Goal: Task Accomplishment & Management: Complete application form

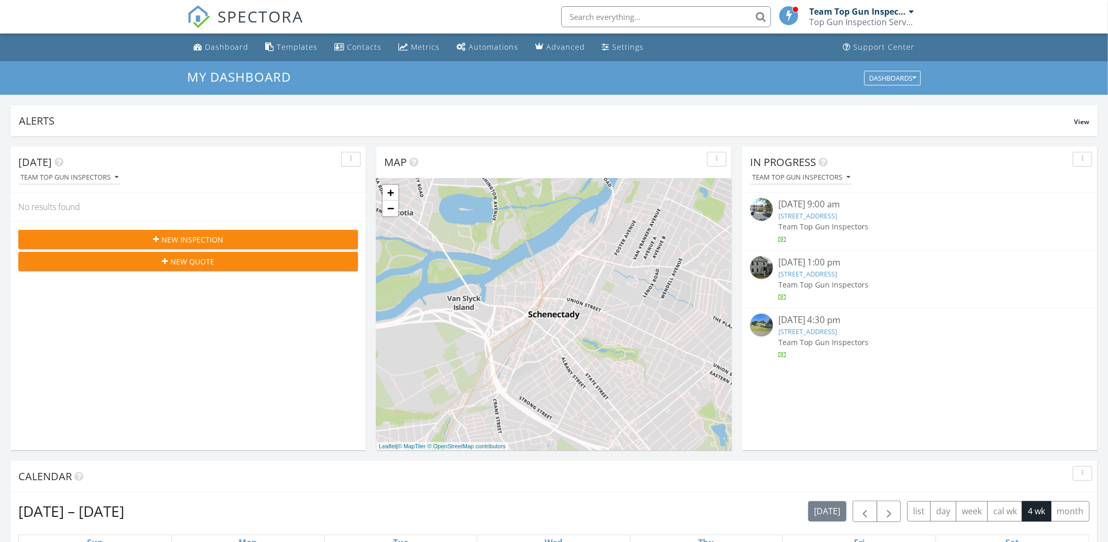
scroll to position [973, 1128]
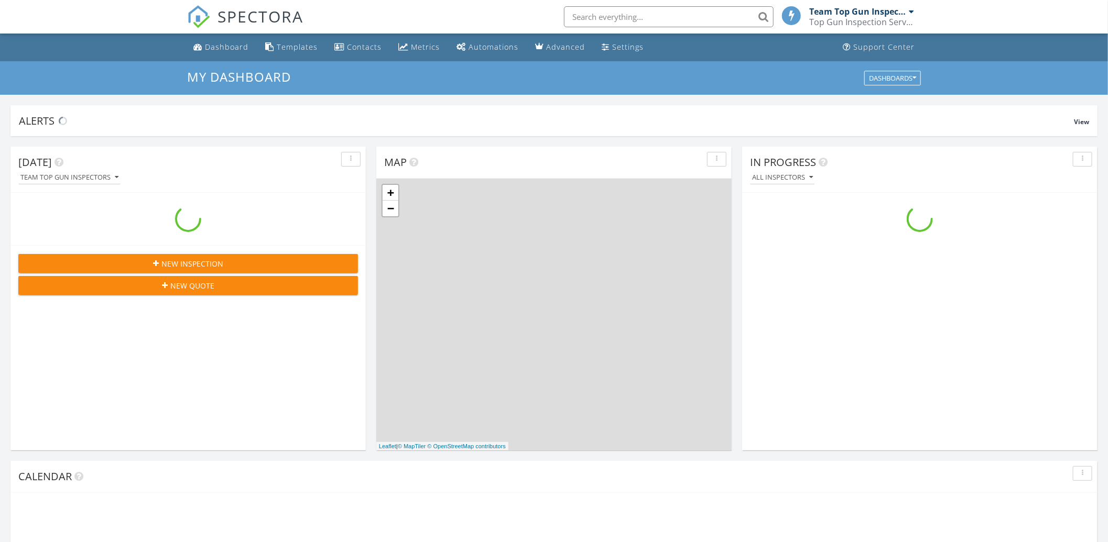
scroll to position [973, 1128]
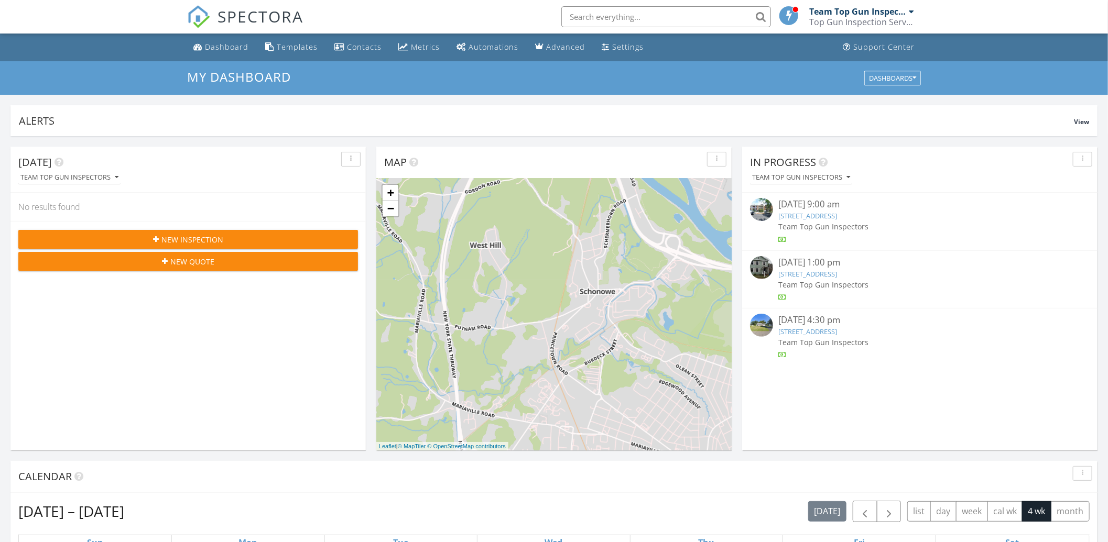
click at [199, 239] on span "New Inspection" at bounding box center [192, 239] width 62 height 11
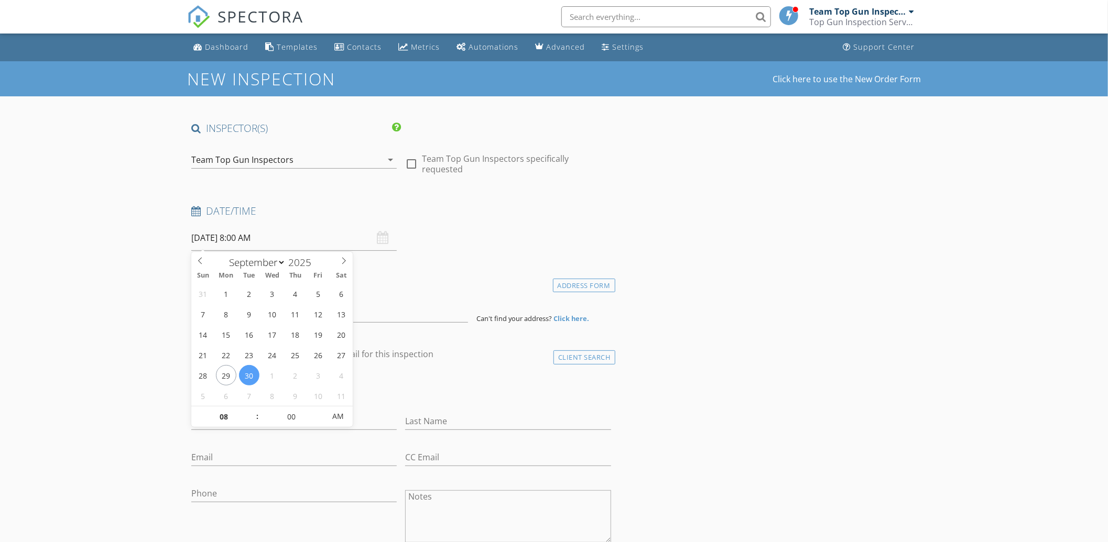
click at [292, 233] on input "09/30/2025 8:00 AM" at bounding box center [293, 238] width 205 height 26
type input "09/29/2025 8:00 AM"
type input "09"
type input "09/29/2025 9:00 AM"
click at [249, 410] on span at bounding box center [251, 412] width 7 height 10
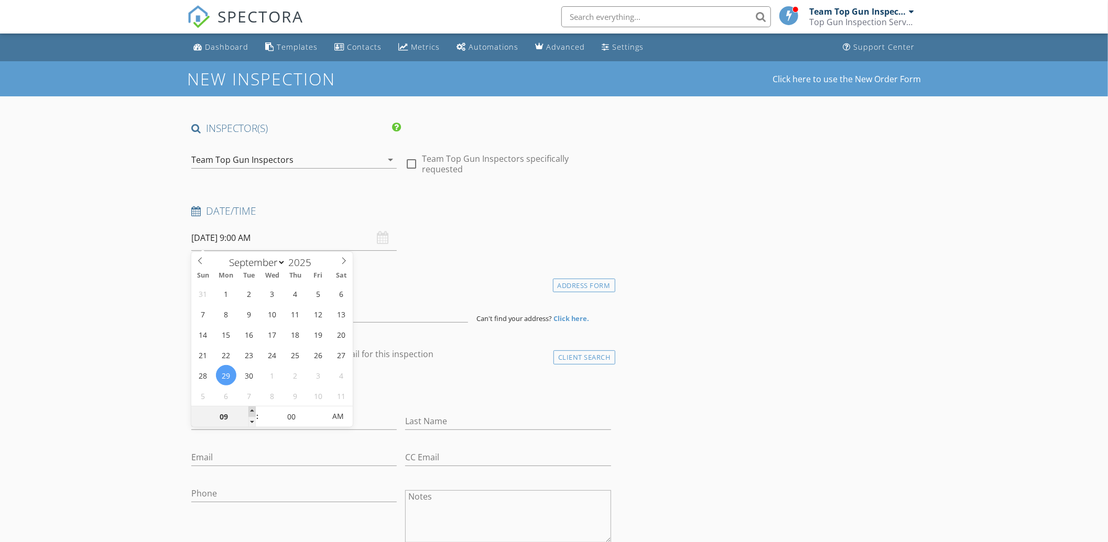
type input "10"
type input "[DATE] 10:00 AM"
click at [249, 410] on span at bounding box center [251, 412] width 7 height 10
type input "11"
type input "[DATE] 11:00 AM"
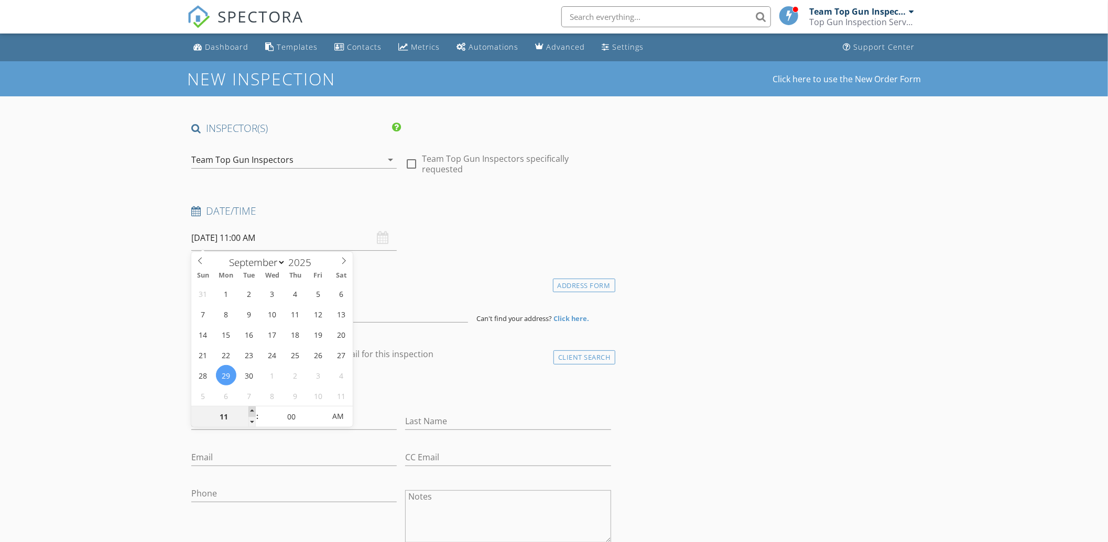
click at [249, 410] on span at bounding box center [251, 412] width 7 height 10
type input "12"
type input "[DATE] 12:00 PM"
click at [249, 410] on span at bounding box center [251, 412] width 7 height 10
type input "01"
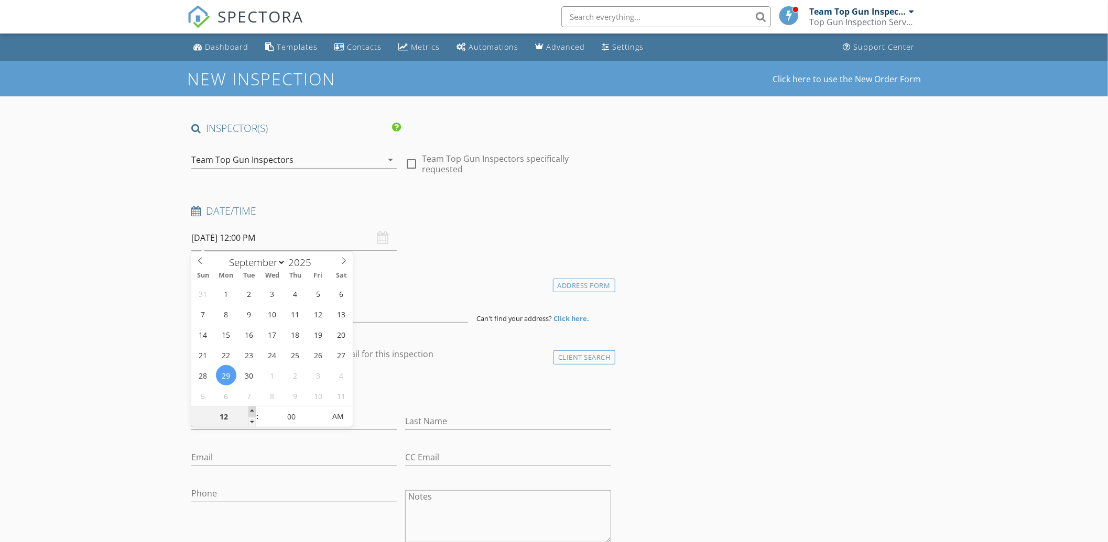
type input "09/29/2025 1:00 PM"
click at [249, 410] on span at bounding box center [251, 412] width 7 height 10
type input "02"
type input "09/29/2025 2:00 PM"
click at [249, 410] on span at bounding box center [251, 412] width 7 height 10
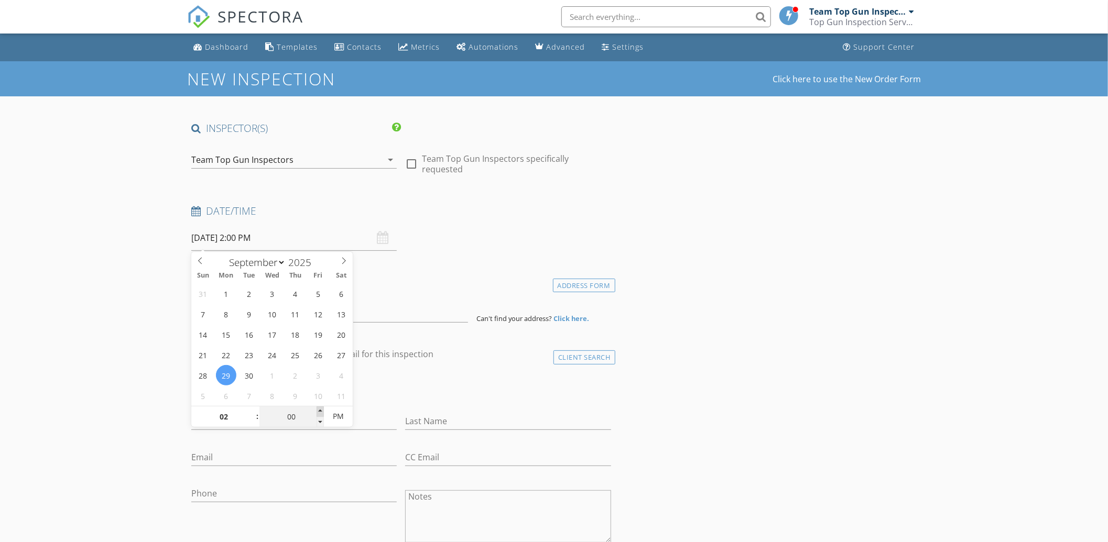
type input "05"
type input "09/29/2025 2:05 PM"
click at [316, 408] on span at bounding box center [319, 412] width 7 height 10
type input "10"
type input "09/29/2025 2:10 PM"
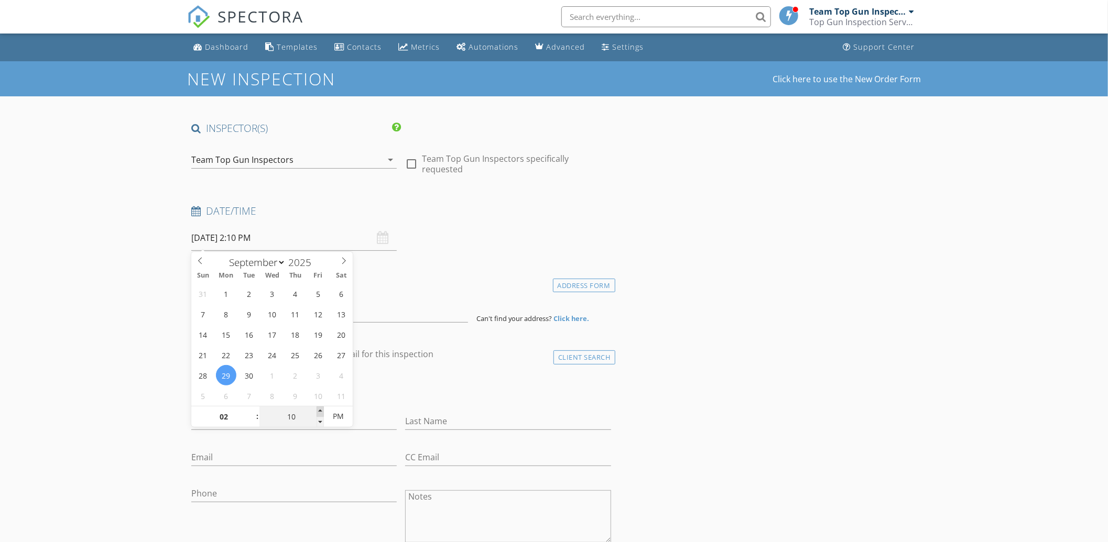
click at [316, 408] on span at bounding box center [319, 412] width 7 height 10
type input "15"
type input "09/29/2025 2:15 PM"
click at [316, 408] on span at bounding box center [319, 412] width 7 height 10
type input "20"
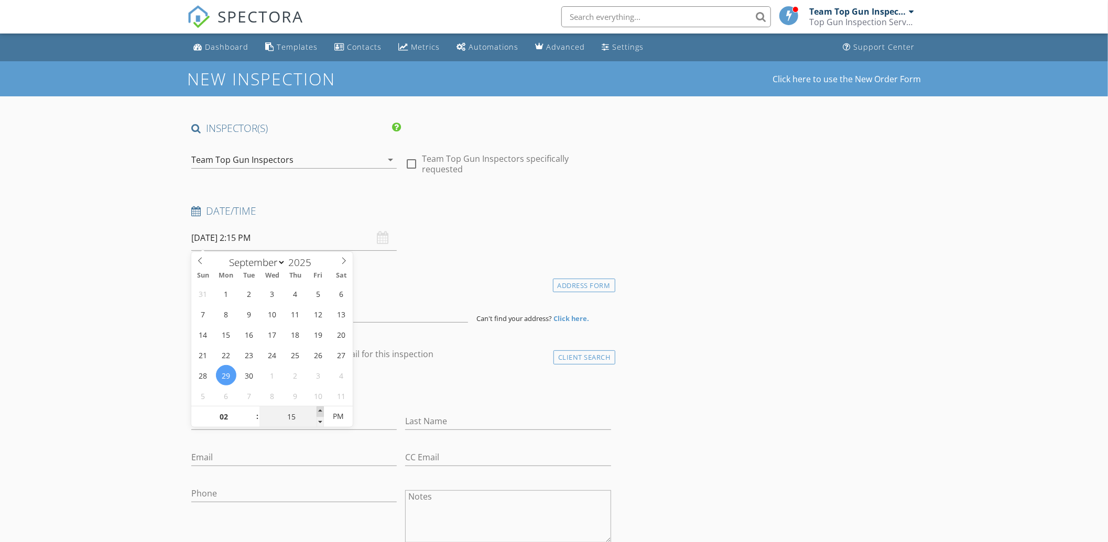
type input "09/29/2025 2:20 PM"
click at [316, 408] on span at bounding box center [319, 412] width 7 height 10
type input "25"
type input "09/29/2025 2:25 PM"
click at [316, 408] on span at bounding box center [319, 412] width 7 height 10
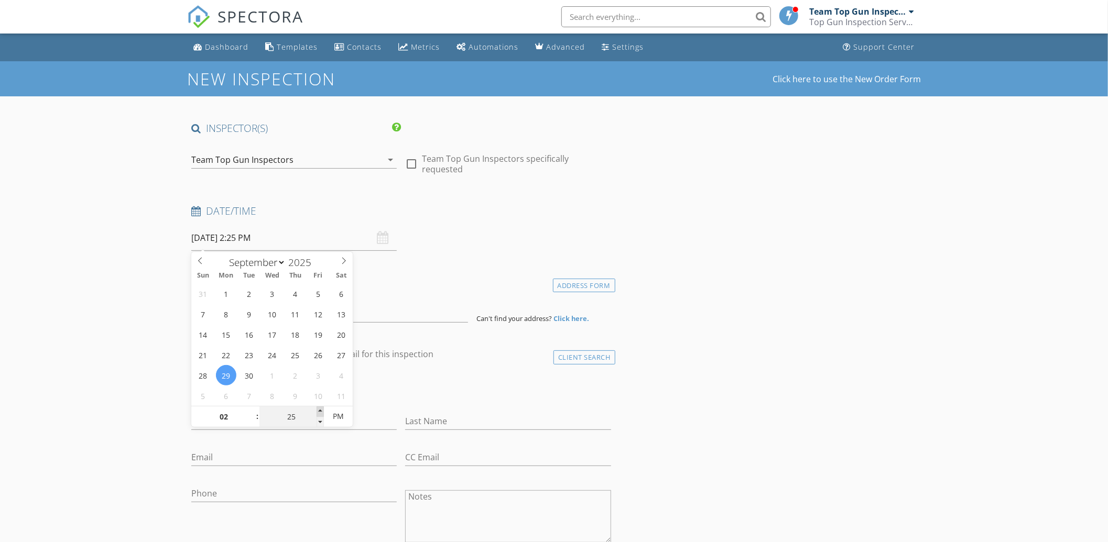
type input "30"
type input "09/29/2025 2:30 PM"
click at [316, 408] on span at bounding box center [319, 412] width 7 height 10
type input "35"
type input "09/29/2025 2:35 PM"
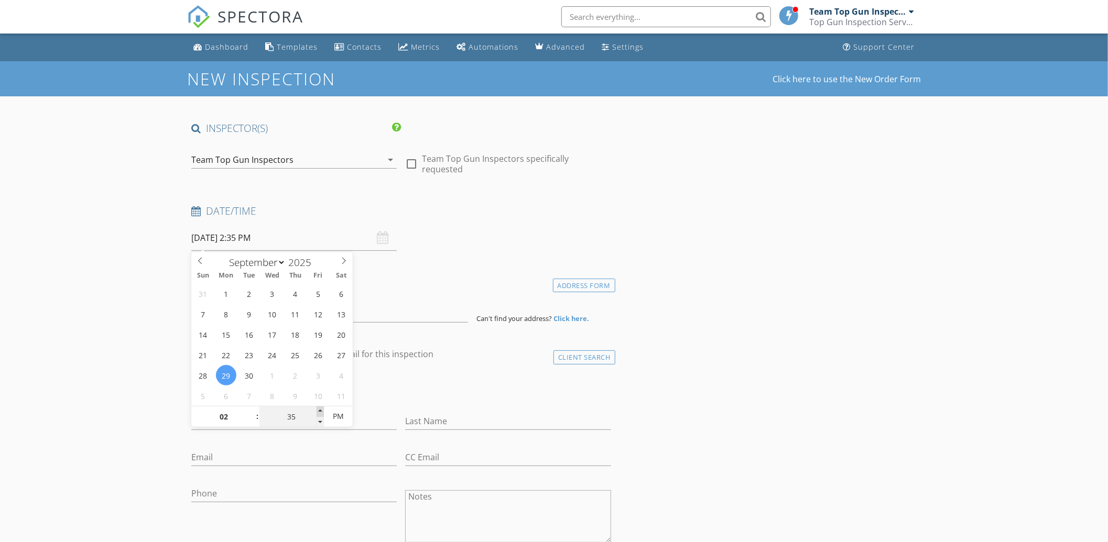
click at [316, 408] on span at bounding box center [319, 412] width 7 height 10
type input "30"
type input "09/29/2025 2:30 PM"
click at [319, 420] on span at bounding box center [319, 422] width 7 height 10
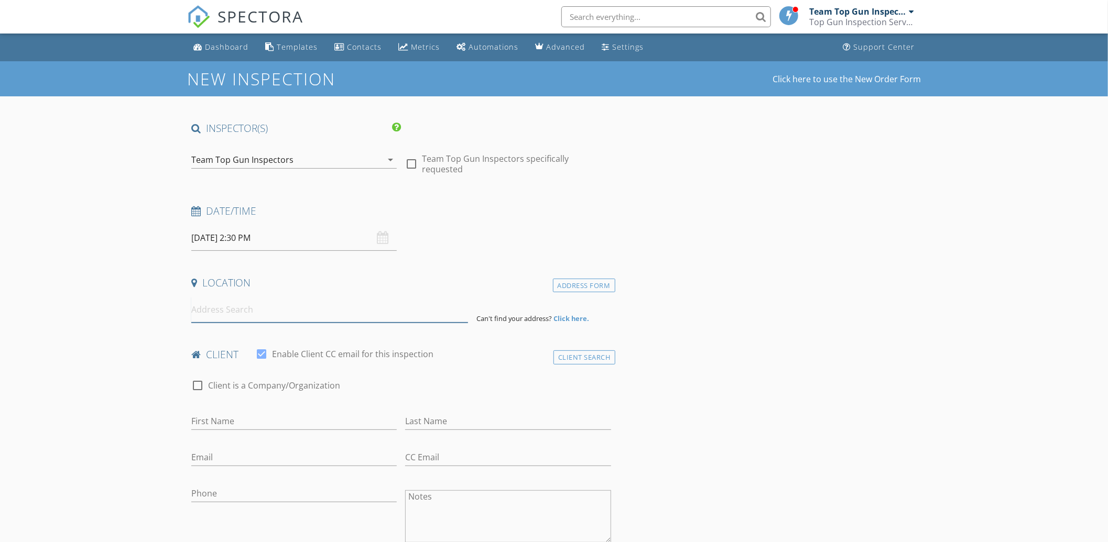
click at [257, 308] on input at bounding box center [329, 310] width 277 height 26
paste input "39 Haskell St Hagaman, New York 12086"
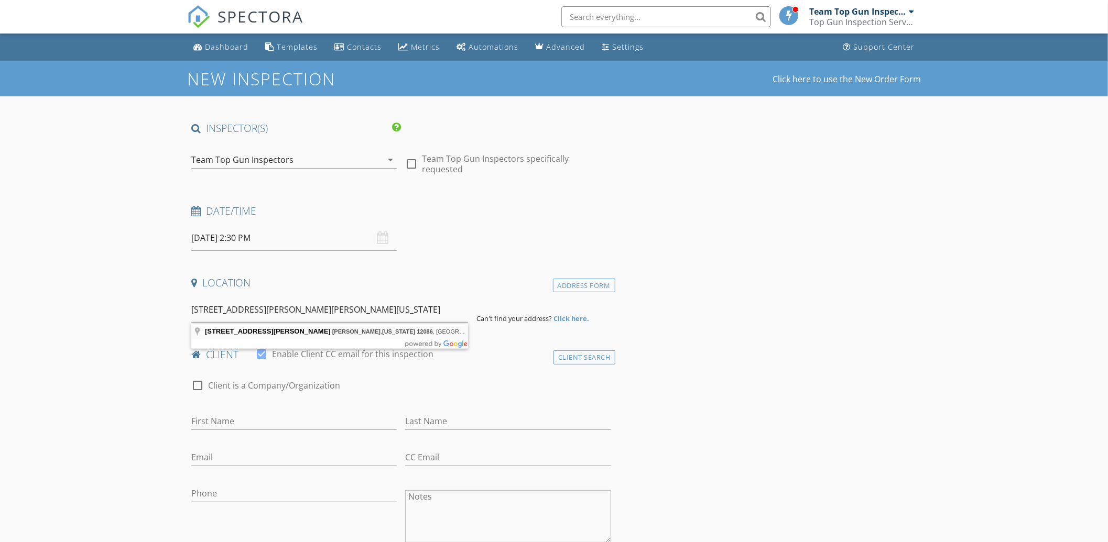
type input "39 Haskell St, Hagaman, New York 12086, USA"
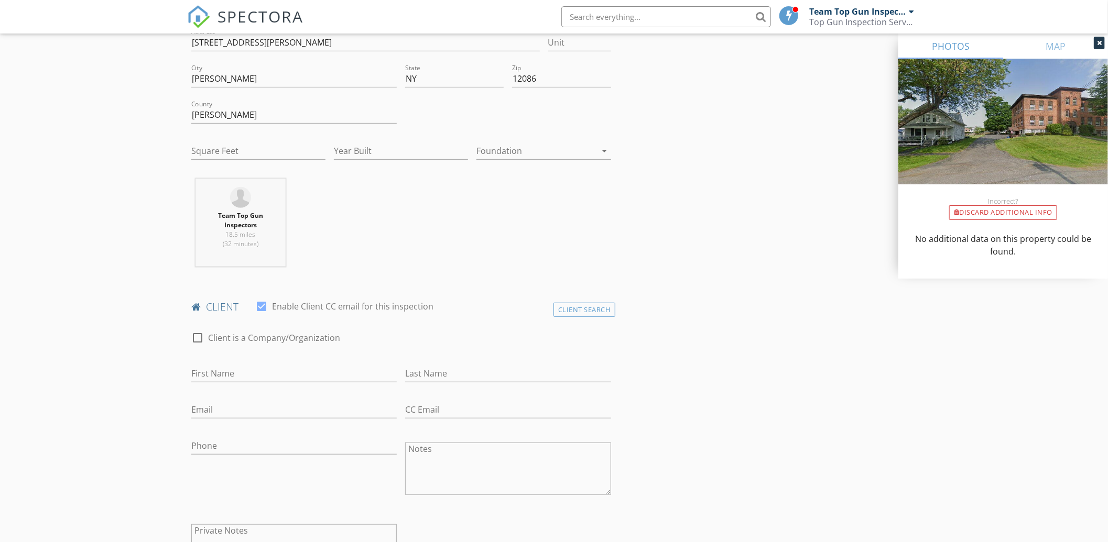
scroll to position [679, 0]
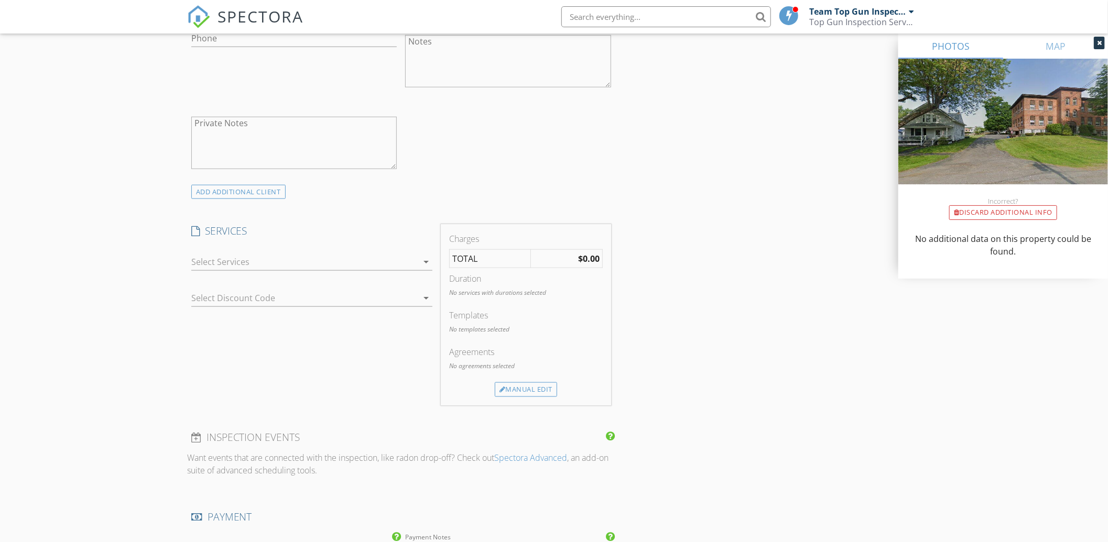
click at [327, 262] on div at bounding box center [304, 262] width 226 height 17
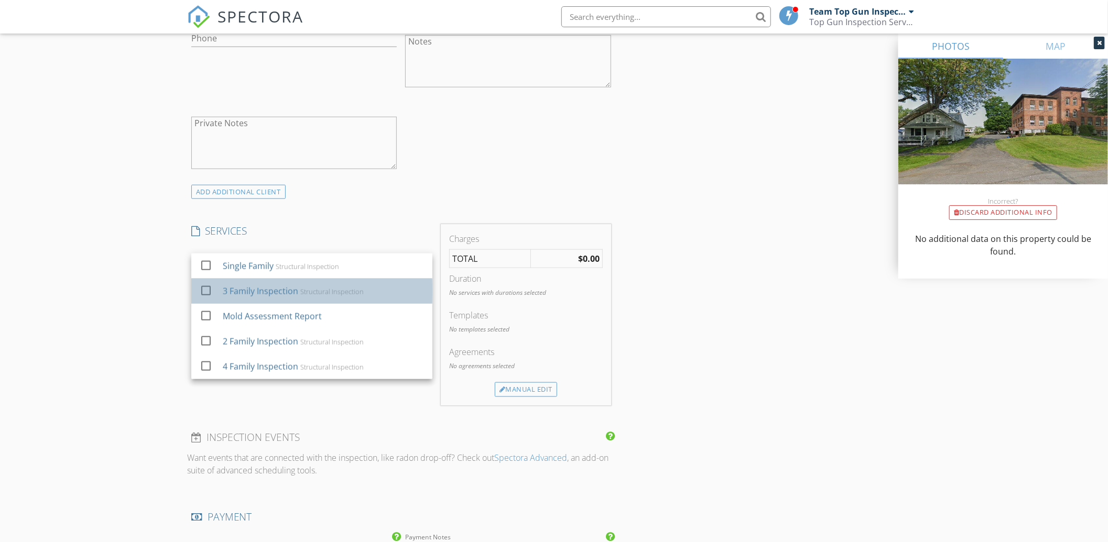
click at [326, 290] on div "Structural Inspection" at bounding box center [331, 292] width 63 height 8
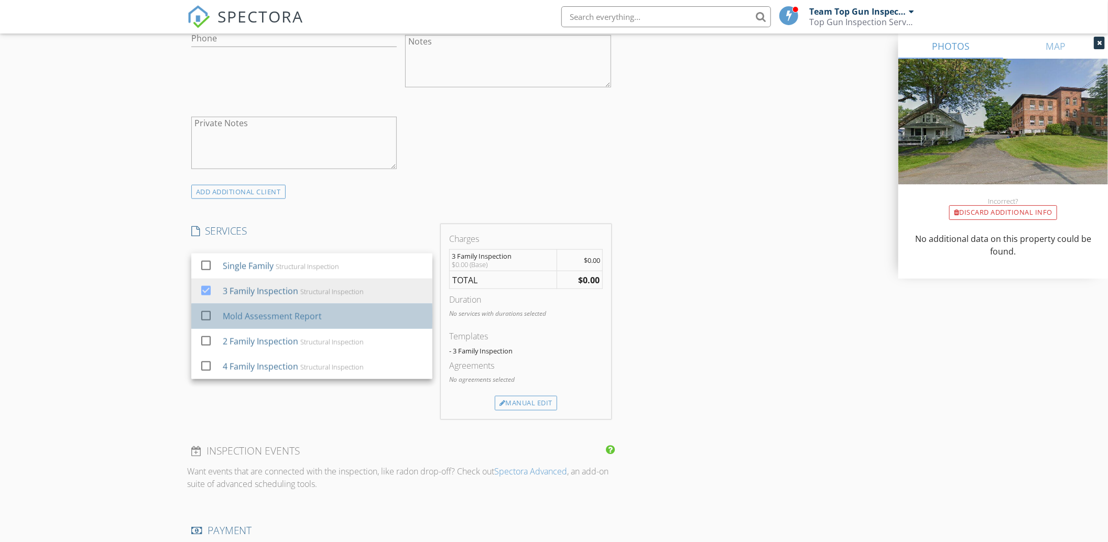
click at [325, 316] on div "Mold Assessment Report" at bounding box center [323, 316] width 201 height 21
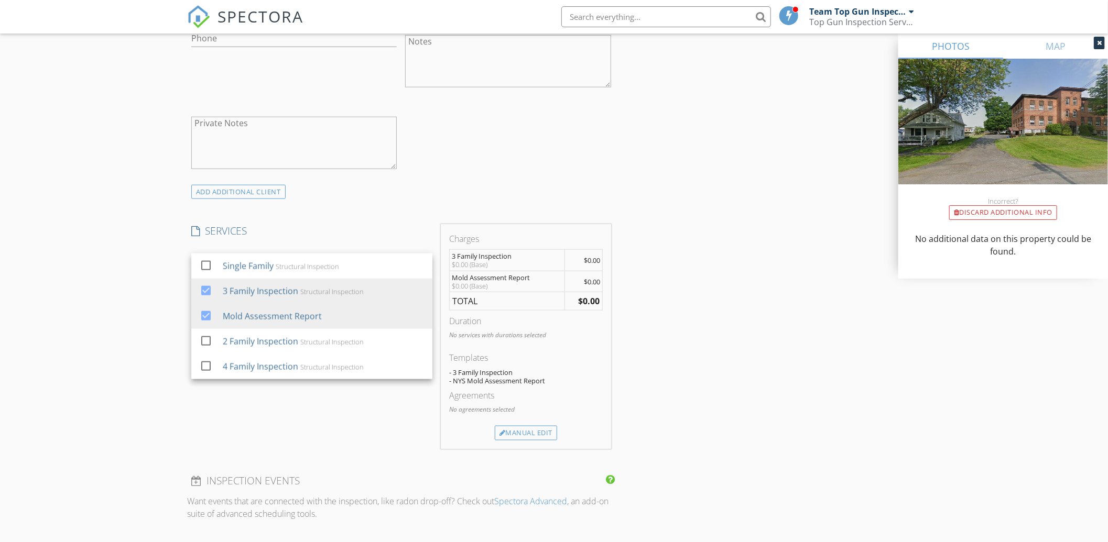
click at [417, 205] on div "INSPECTOR(S) check_box Team Top Gun Inspectors PRIMARY Team Top Gun Inspectors …" at bounding box center [401, 297] width 428 height 1709
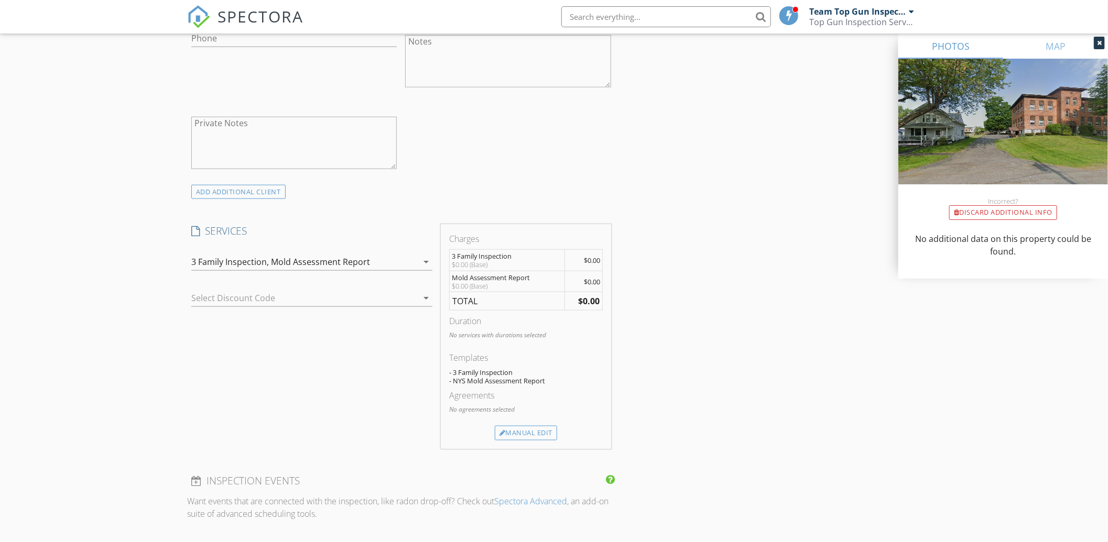
scroll to position [1087, 0]
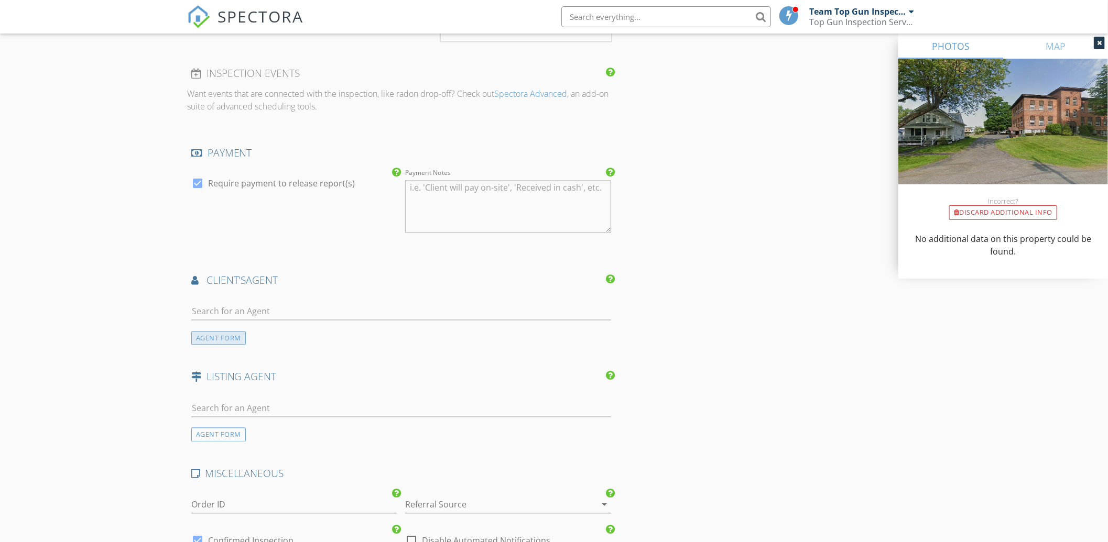
click at [238, 342] on div "AGENT FORM" at bounding box center [218, 339] width 54 height 14
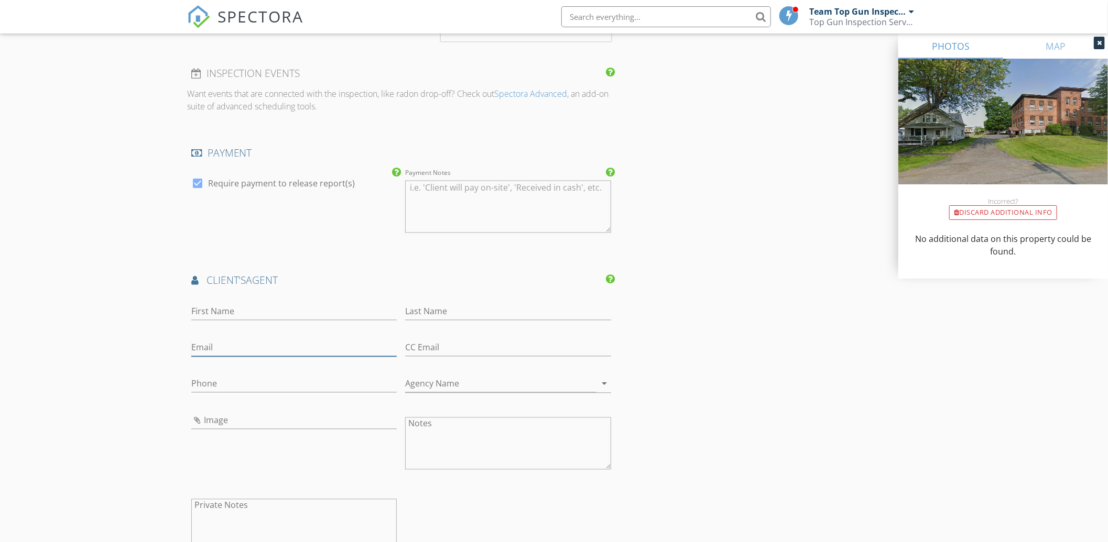
click at [239, 354] on input "Email" at bounding box center [293, 347] width 205 height 17
paste input "Roberto Livingston qualitypropertysolutions518@gmail.com (518) 557-9314"
drag, startPoint x: 338, startPoint y: 348, endPoint x: 418, endPoint y: 347, distance: 79.6
click at [418, 347] on div "First Name Last Name Email Roberto Livingston qualitypropertysolutions518@gmail…" at bounding box center [401, 432] width 428 height 275
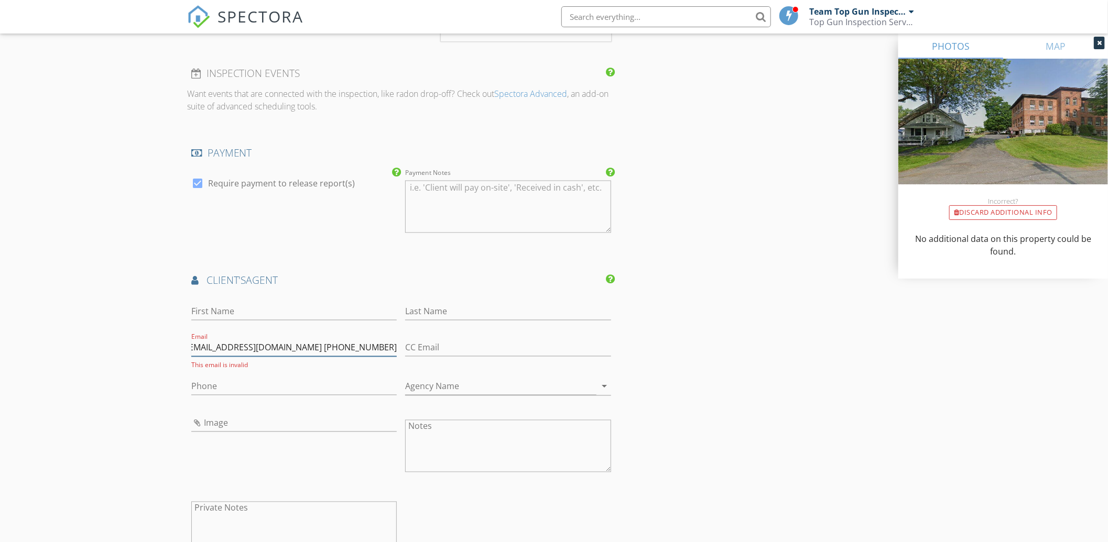
type input "Roberto Livingston qualitypropertysolutions518@gmail.com"
drag, startPoint x: 379, startPoint y: 352, endPoint x: 364, endPoint y: 354, distance: 14.8
type input "518-557-9314"
click at [245, 347] on input "Roberto Livingston qualitypropertysolutions518@gmail.com" at bounding box center [293, 347] width 205 height 17
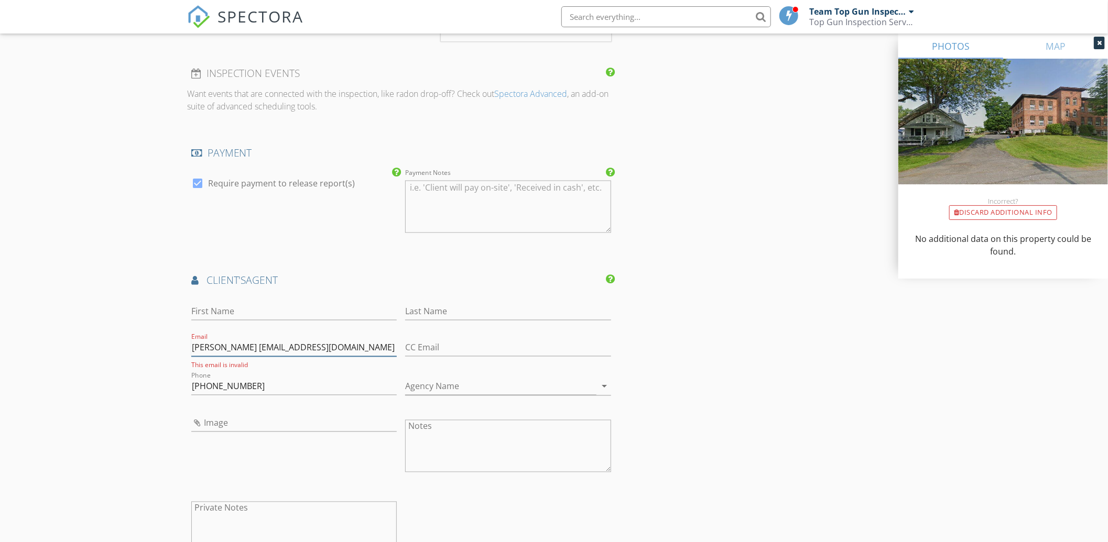
click at [245, 347] on input "Roberto Livingston qualitypropertysolutions518@gmail.com" at bounding box center [293, 347] width 205 height 17
type input "Roberto qualitypropertysolutions518@gmail.com"
type input "Livingston"
click at [201, 348] on input "Roberto qualitypropertysolutions518@gmail.com" at bounding box center [293, 347] width 205 height 17
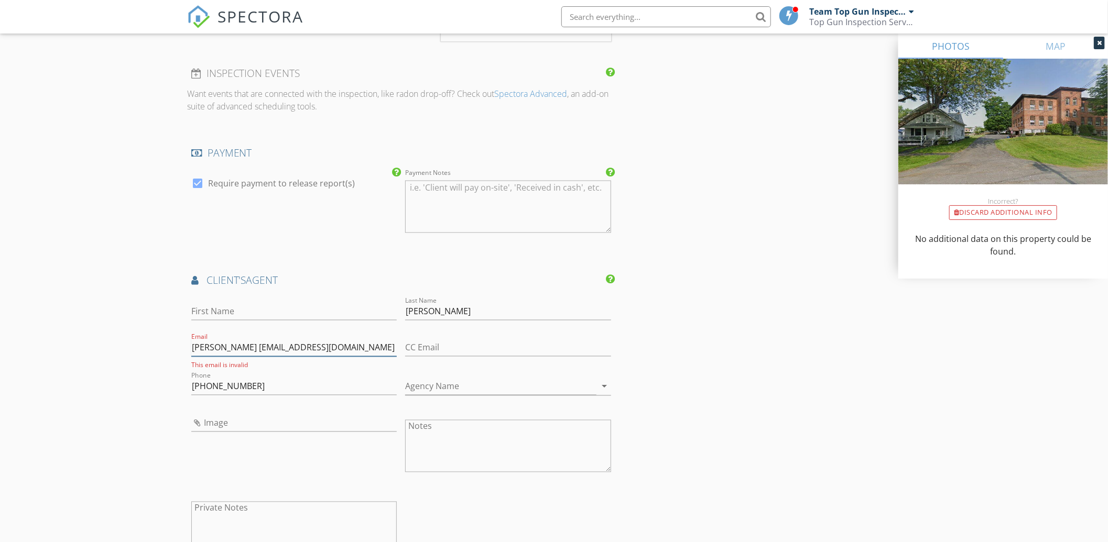
type input "qualitypropertysolutions518@gmail.com"
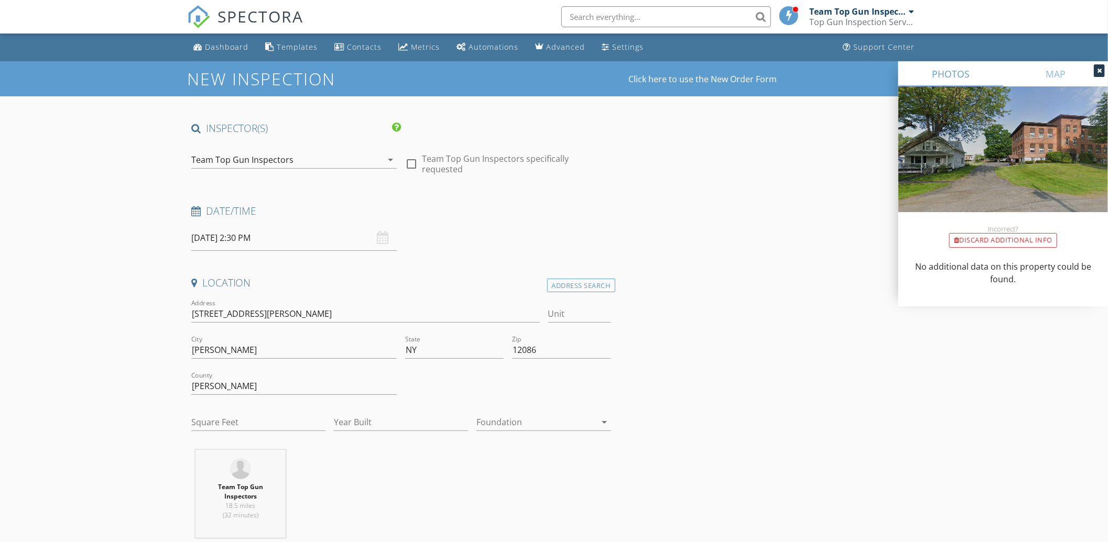
type input "Roberto"
click at [562, 314] on input "Unit" at bounding box center [579, 313] width 63 height 17
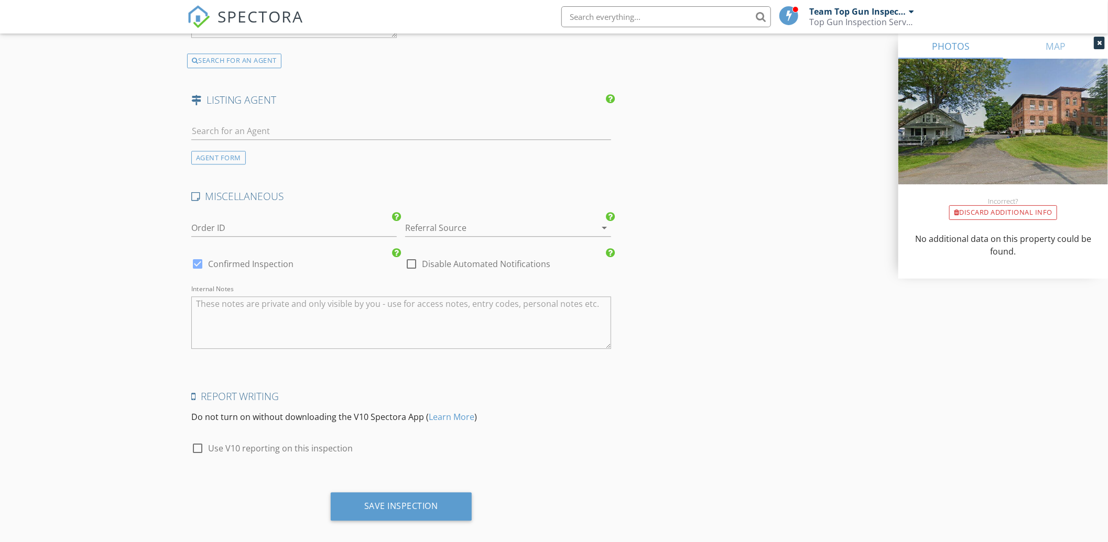
scroll to position [1612, 0]
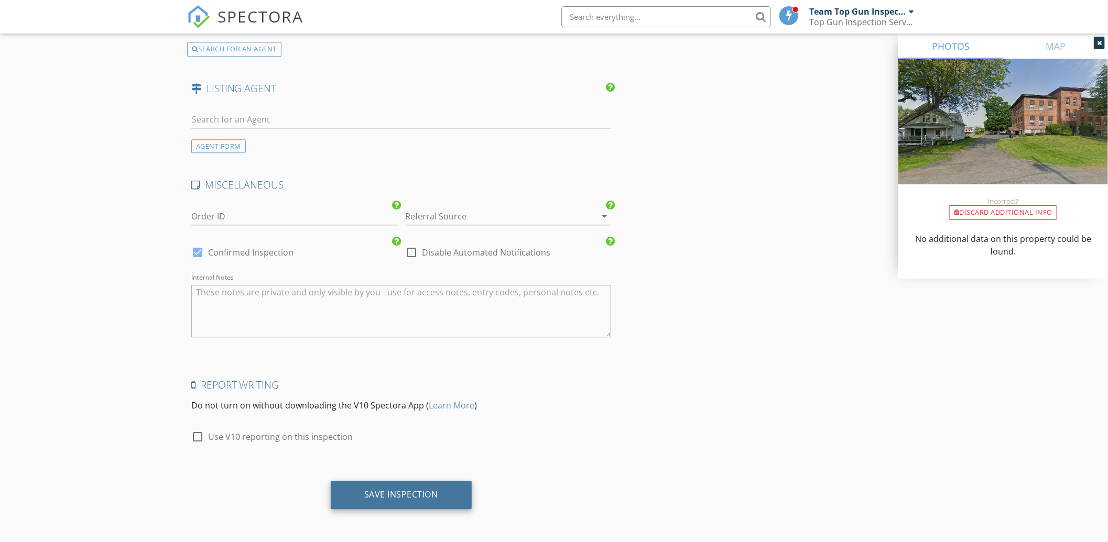
type input "1, 2, 3"
click at [386, 494] on div "Save Inspection" at bounding box center [401, 494] width 74 height 10
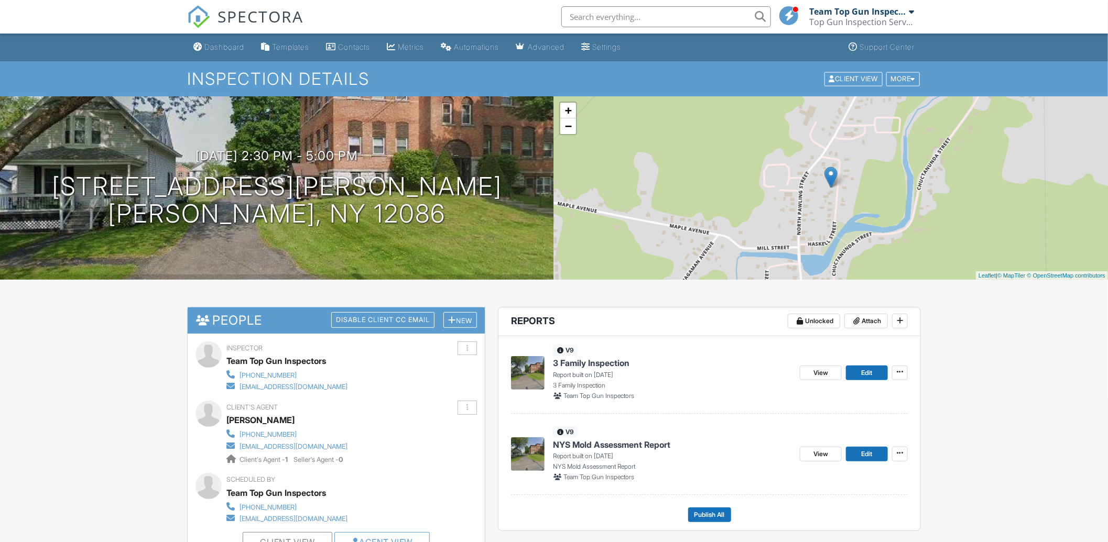
click at [250, 17] on span "SPECTORA" at bounding box center [260, 16] width 86 height 22
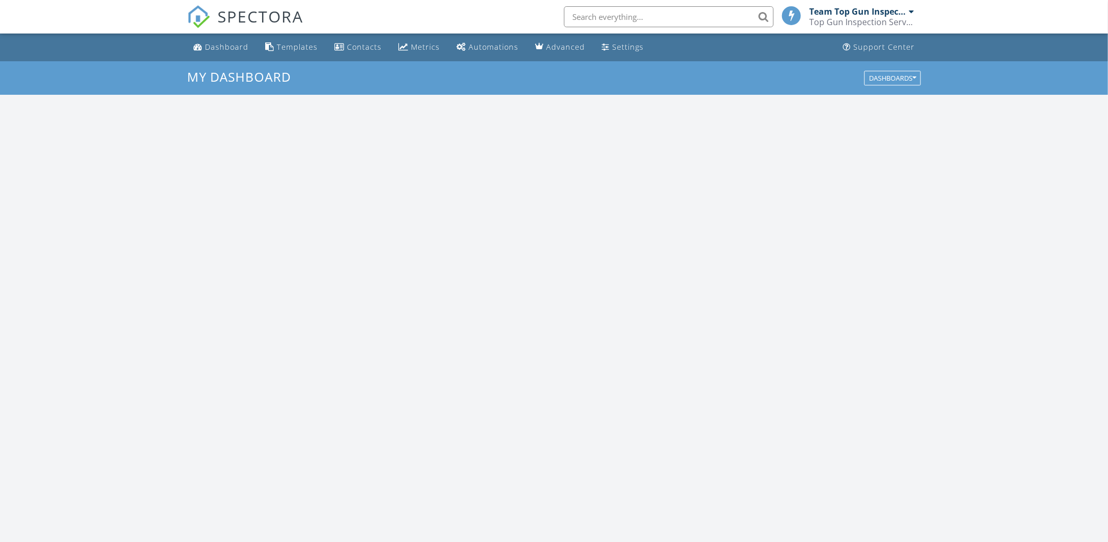
scroll to position [973, 1128]
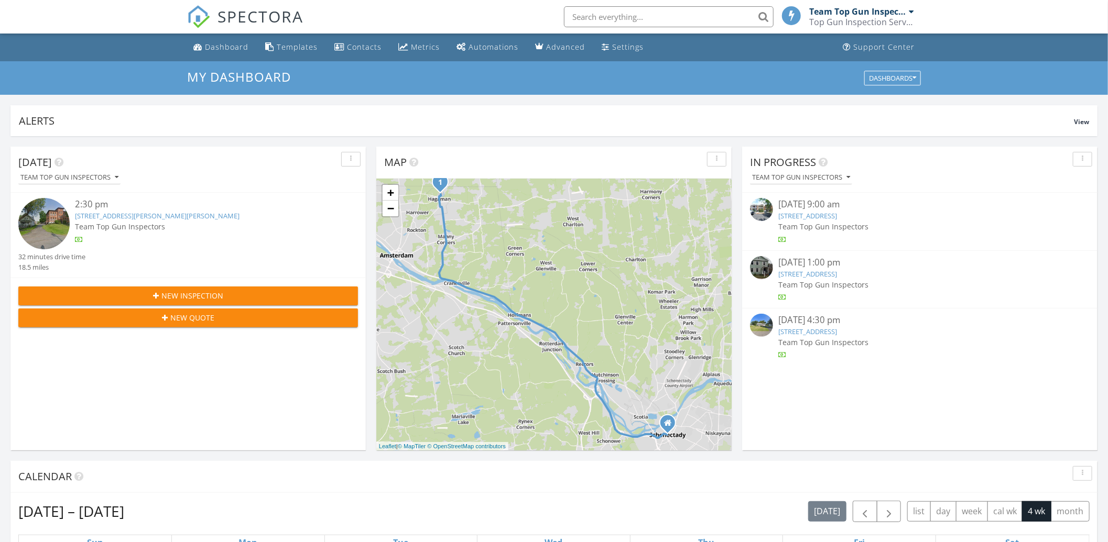
click at [181, 294] on span "New Inspection" at bounding box center [192, 295] width 62 height 11
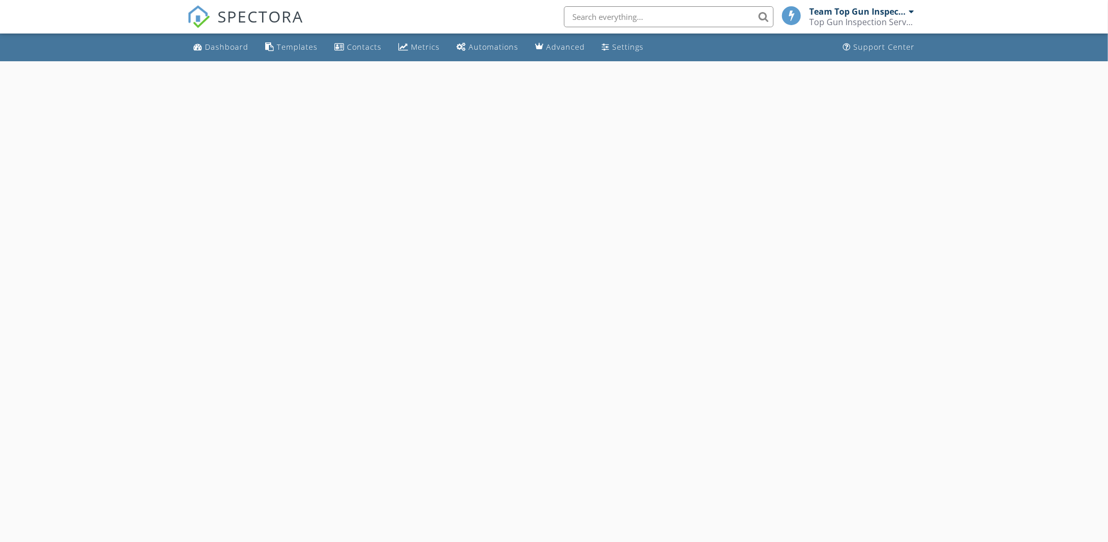
select select "8"
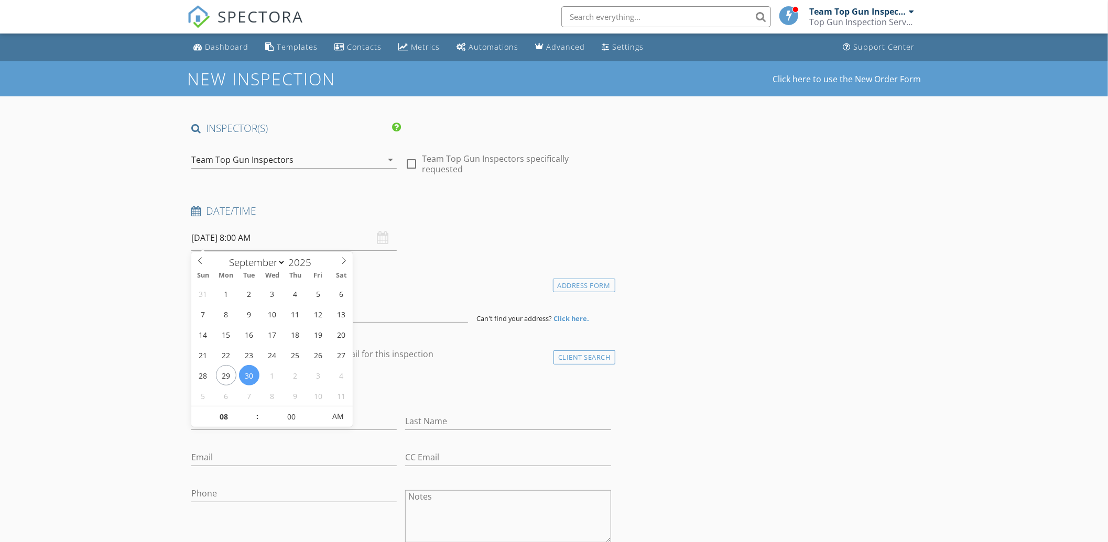
click at [289, 241] on input "[DATE] 8:00 AM" at bounding box center [293, 238] width 205 height 26
type input "[DATE] 8:00 AM"
type input "09"
type input "[DATE] 9:00 AM"
click at [250, 410] on span at bounding box center [251, 412] width 7 height 10
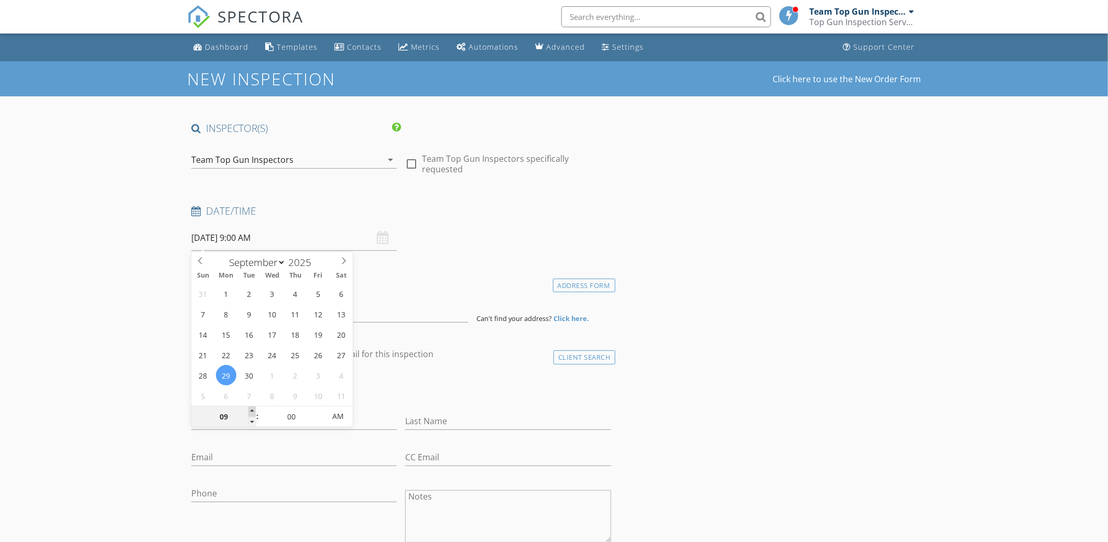
type input "10"
type input "[DATE] 10:00 AM"
click at [250, 410] on span at bounding box center [251, 412] width 7 height 10
type input "11"
type input "[DATE] 11:00 AM"
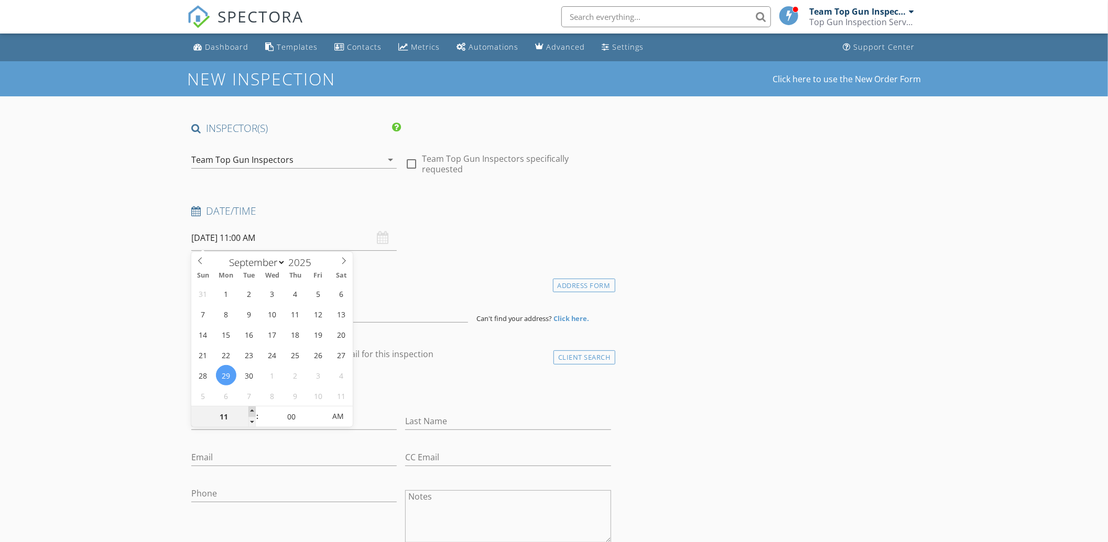
click at [250, 410] on span at bounding box center [251, 412] width 7 height 10
type input "12"
type input "[DATE] 12:00 PM"
click at [250, 410] on span at bounding box center [251, 412] width 7 height 10
type input "01"
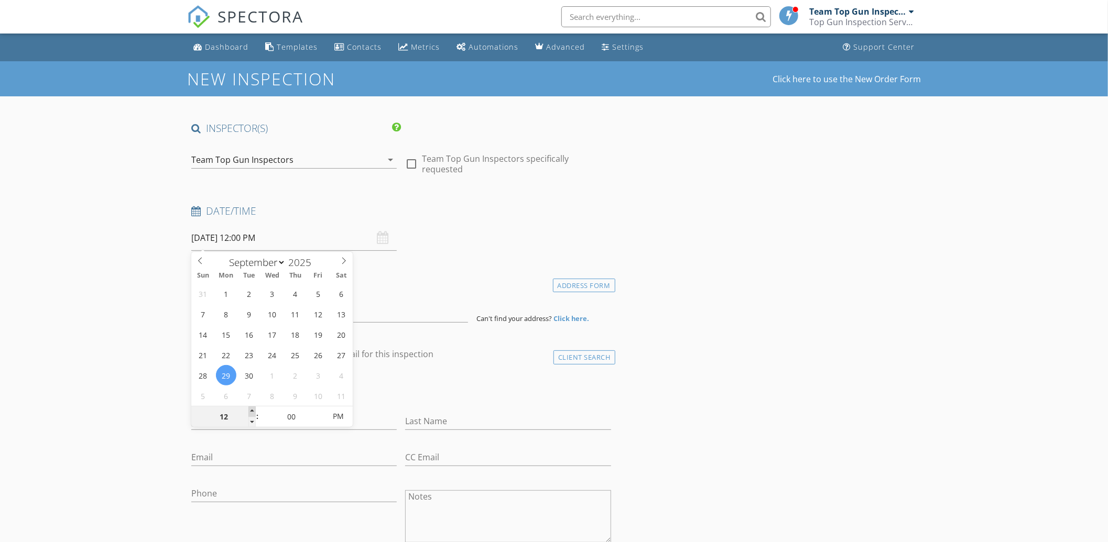
type input "09/29/2025 1:00 PM"
click at [250, 410] on span at bounding box center [251, 412] width 7 height 10
type input "02"
type input "09/29/2025 2:00 PM"
click at [250, 410] on span at bounding box center [251, 412] width 7 height 10
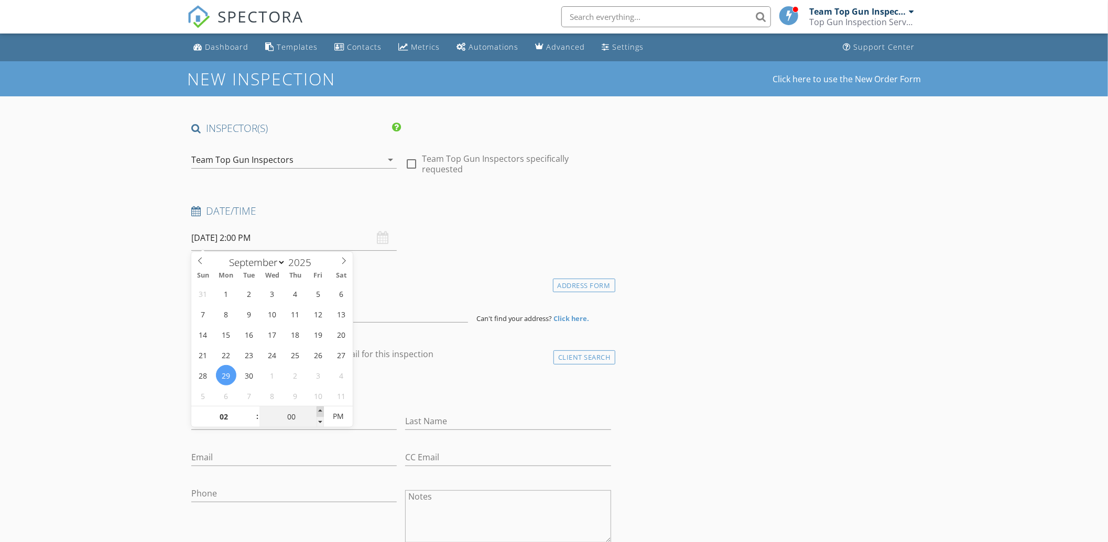
type input "05"
type input "09/29/2025 2:05 PM"
click at [320, 411] on span at bounding box center [319, 412] width 7 height 10
type input "10"
type input "09/29/2025 2:10 PM"
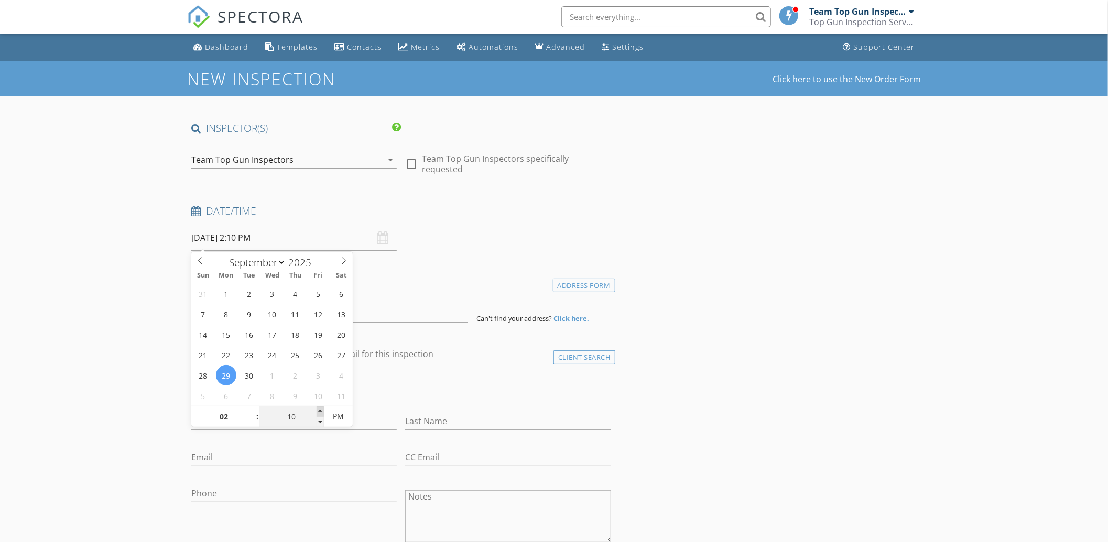
click at [320, 411] on span at bounding box center [319, 412] width 7 height 10
type input "15"
type input "09/29/2025 2:15 PM"
click at [320, 411] on span at bounding box center [319, 412] width 7 height 10
type input "20"
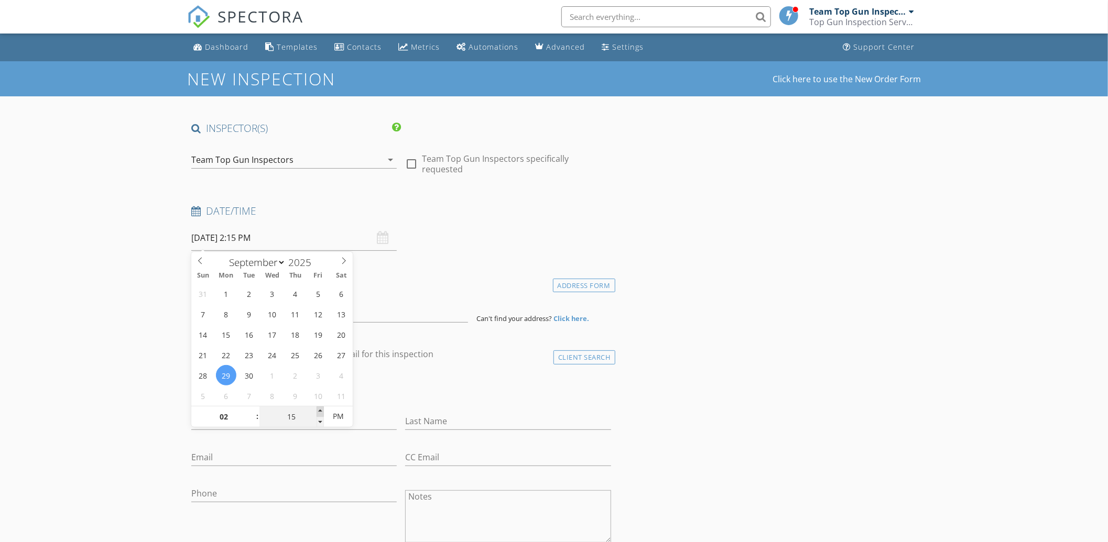
type input "09/29/2025 2:20 PM"
click at [320, 411] on span at bounding box center [319, 412] width 7 height 10
type input "25"
type input "[DATE] 2:25 PM"
click at [320, 411] on span at bounding box center [319, 412] width 7 height 10
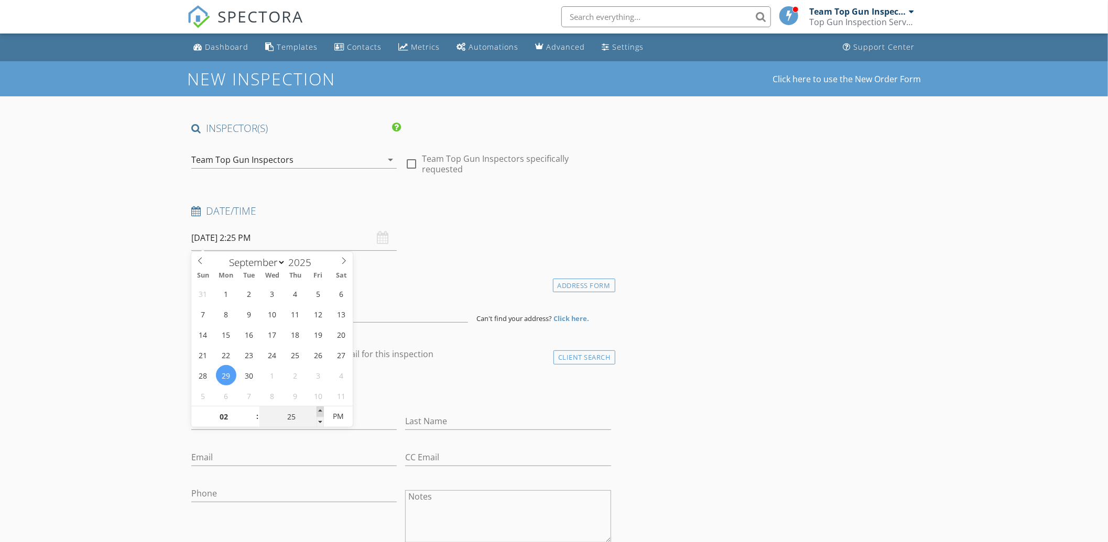
type input "30"
type input "[DATE] 2:30 PM"
click at [320, 411] on span at bounding box center [319, 412] width 7 height 10
click at [438, 243] on div "Date/Time 09/29/2025 2:30 PM" at bounding box center [401, 227] width 428 height 47
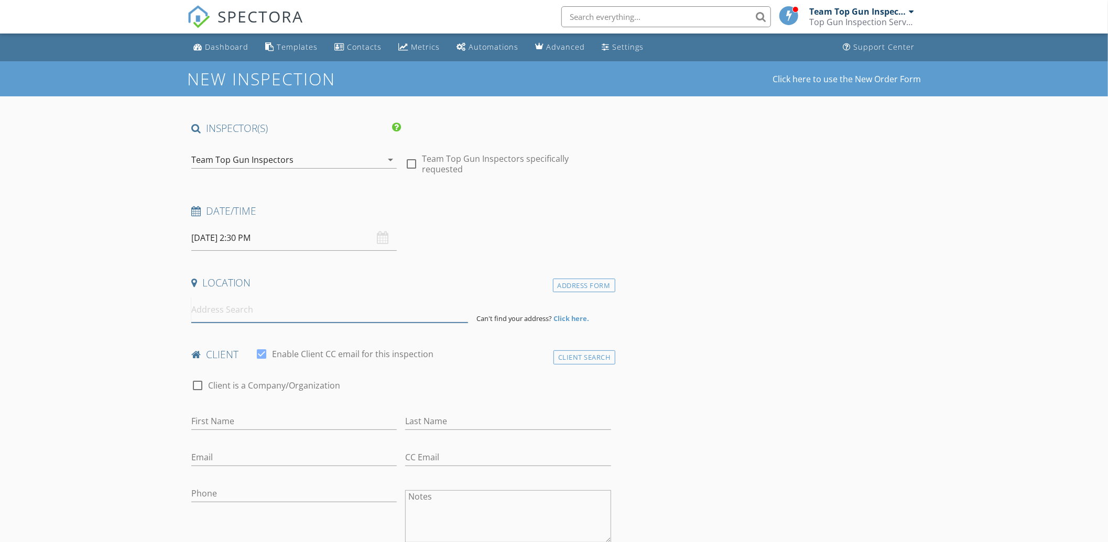
click at [264, 315] on input at bounding box center [329, 310] width 277 height 26
paste input "39 Haskell St Hagaman, New York 12086"
click at [372, 307] on input "39 Haskell St Hagaman, New York 12086" at bounding box center [329, 310] width 277 height 26
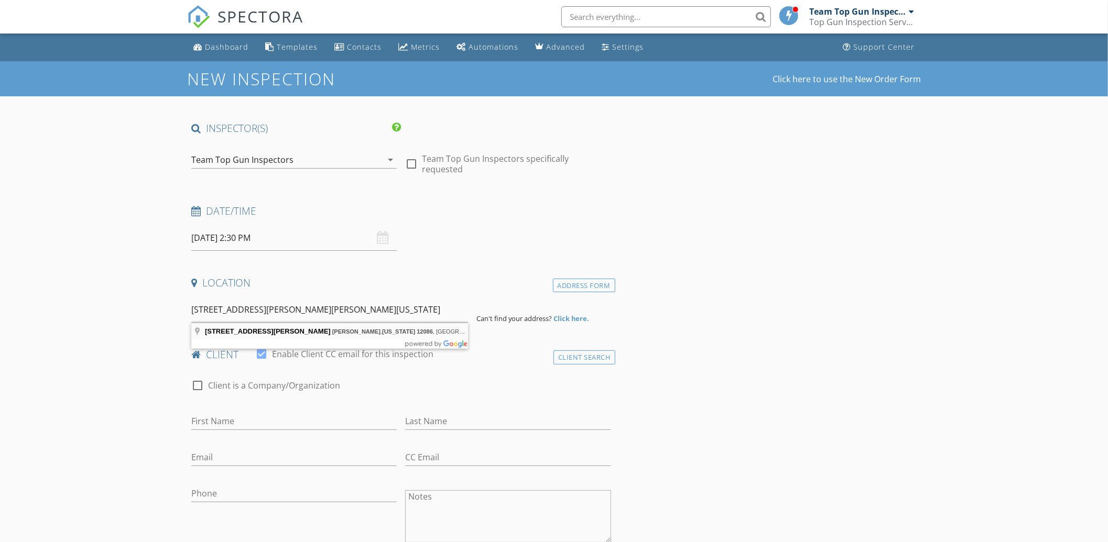
type input "39 Haskell St, Hagaman, New York 12086, USA"
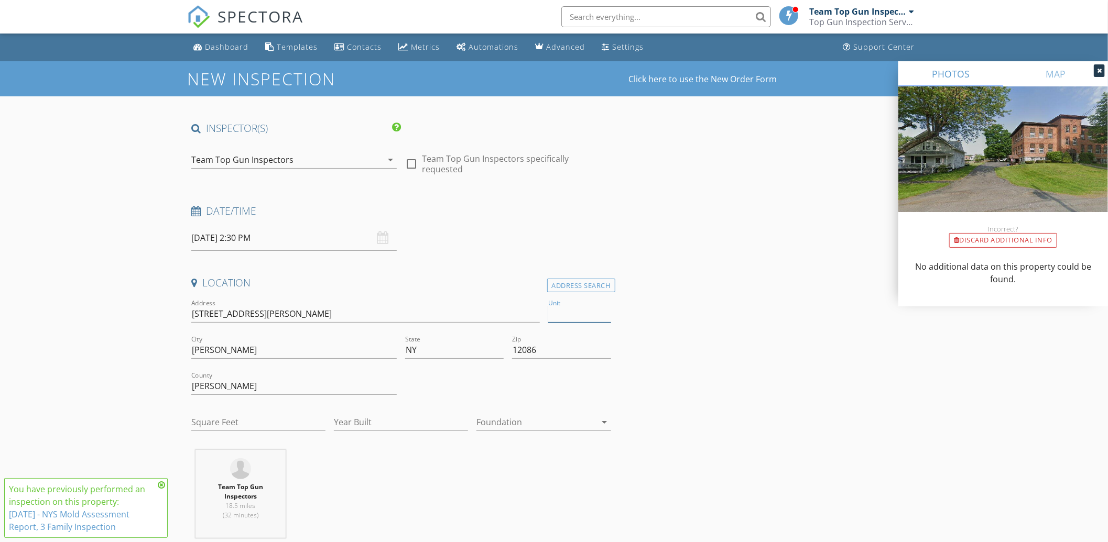
click at [556, 317] on input "Unit" at bounding box center [579, 313] width 63 height 17
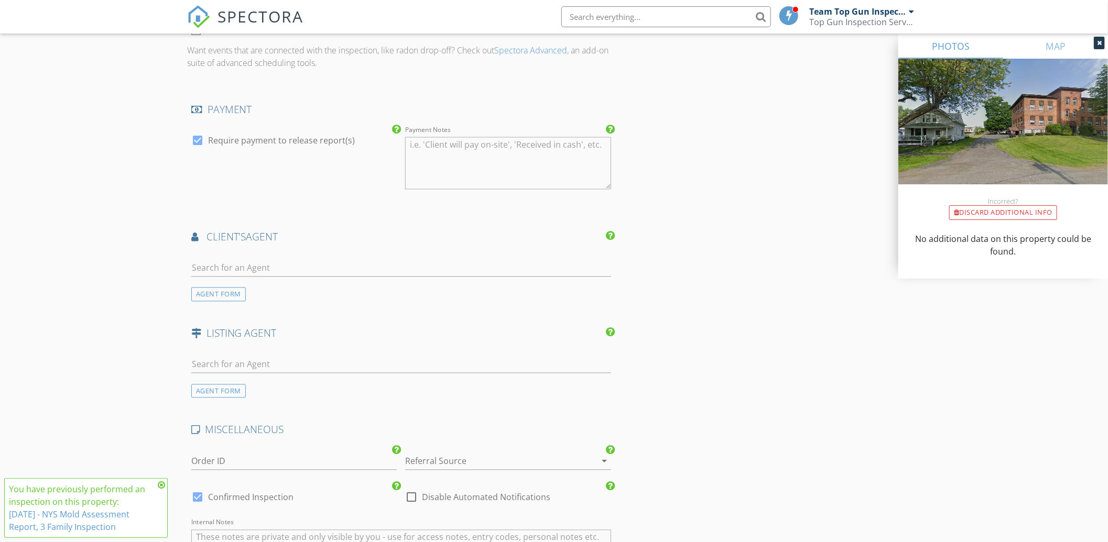
scroll to position [815, 0]
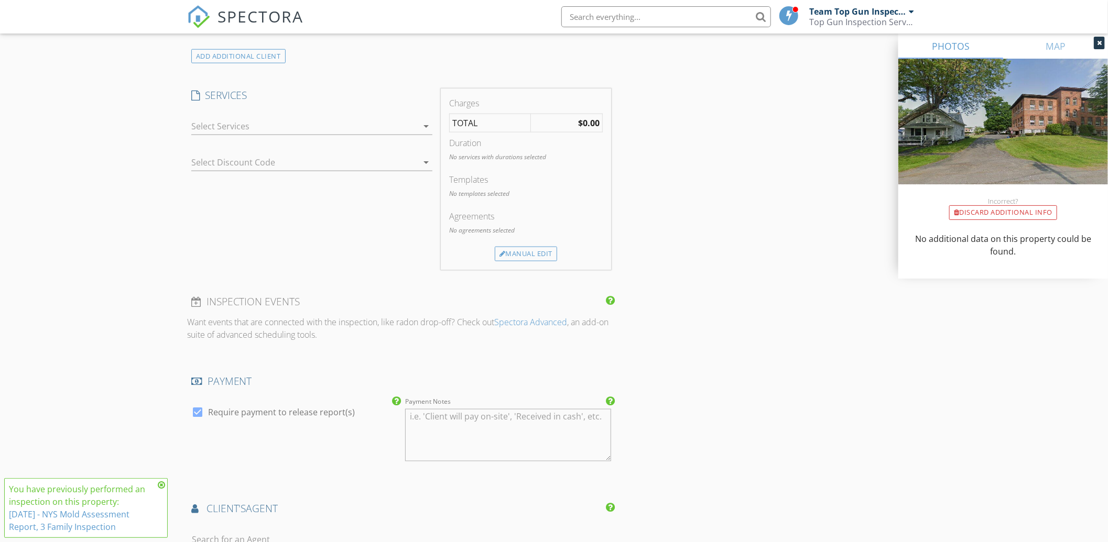
type input "4, 5"
click at [306, 128] on div at bounding box center [304, 126] width 226 height 17
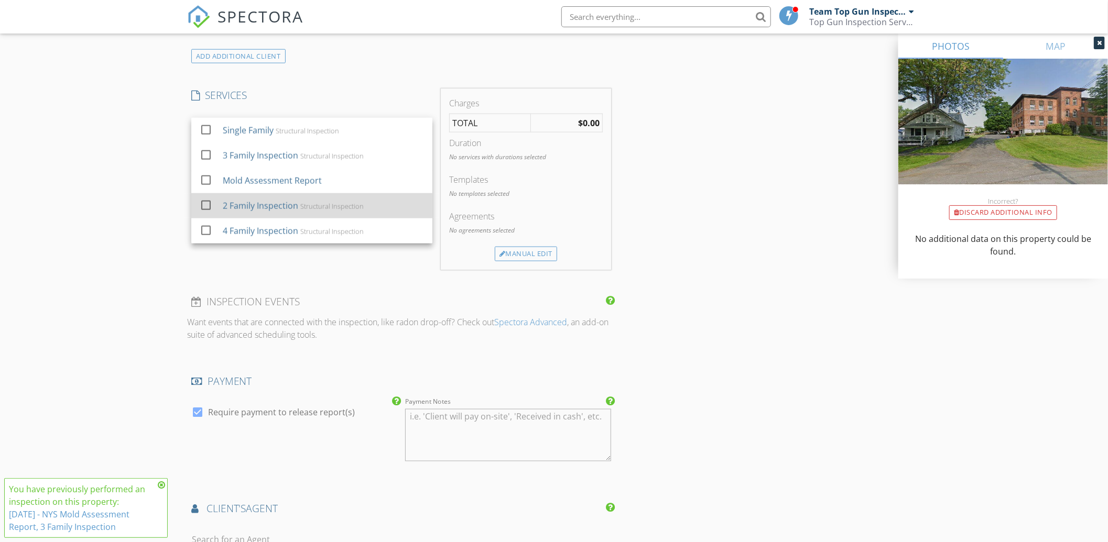
click at [279, 207] on div "2 Family Inspection" at bounding box center [260, 206] width 75 height 13
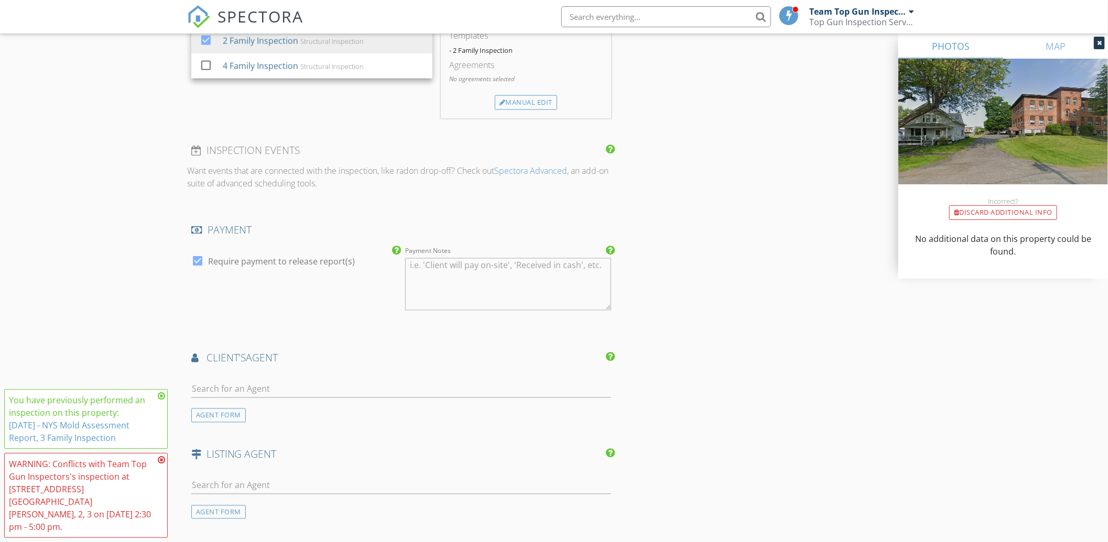
scroll to position [1087, 0]
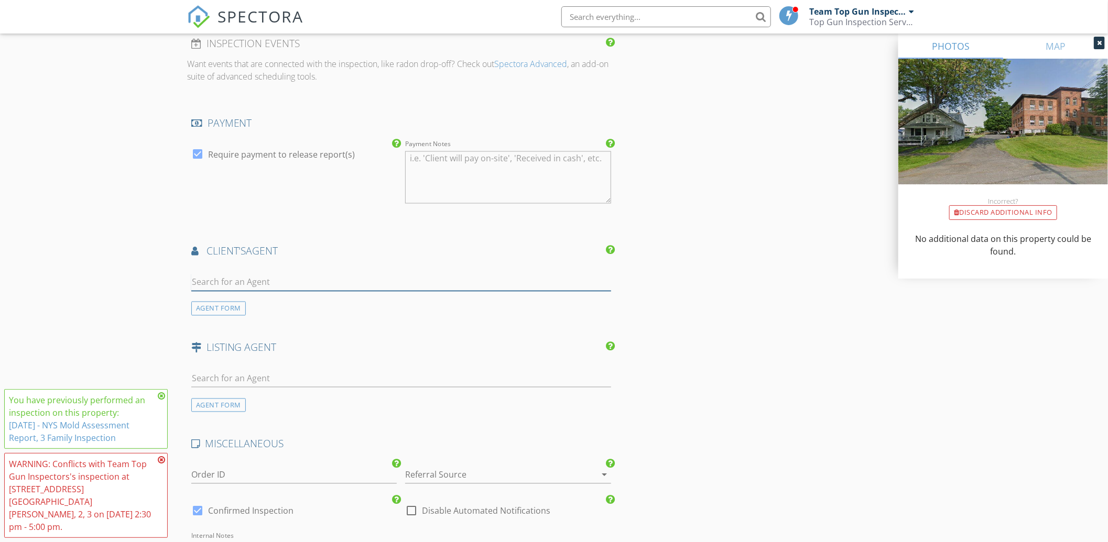
click at [308, 281] on input "text" at bounding box center [401, 282] width 420 height 17
type input "Roberto"
click at [273, 308] on div "Roberto Livingston" at bounding box center [253, 305] width 65 height 13
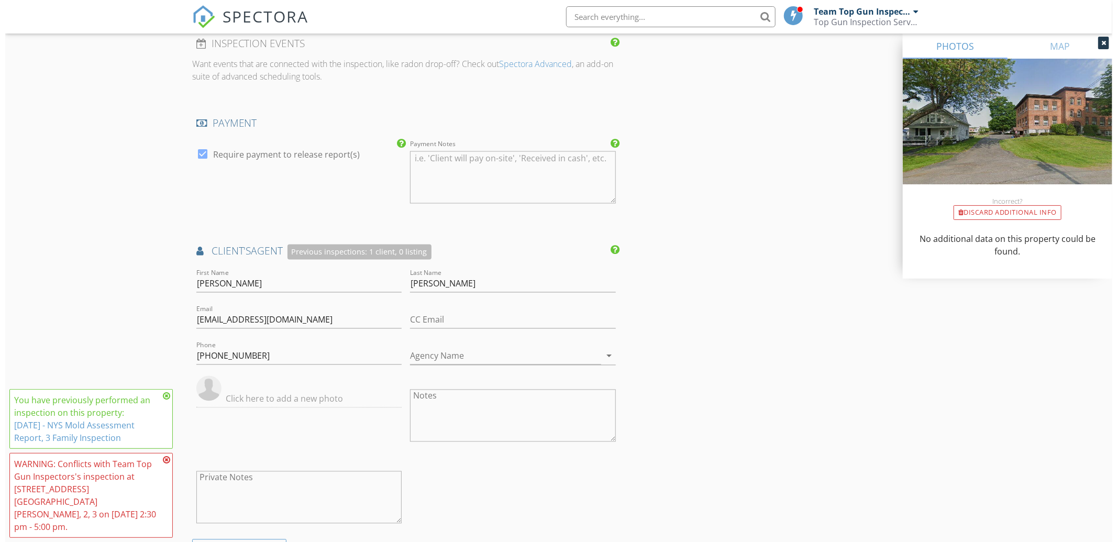
scroll to position [1584, 0]
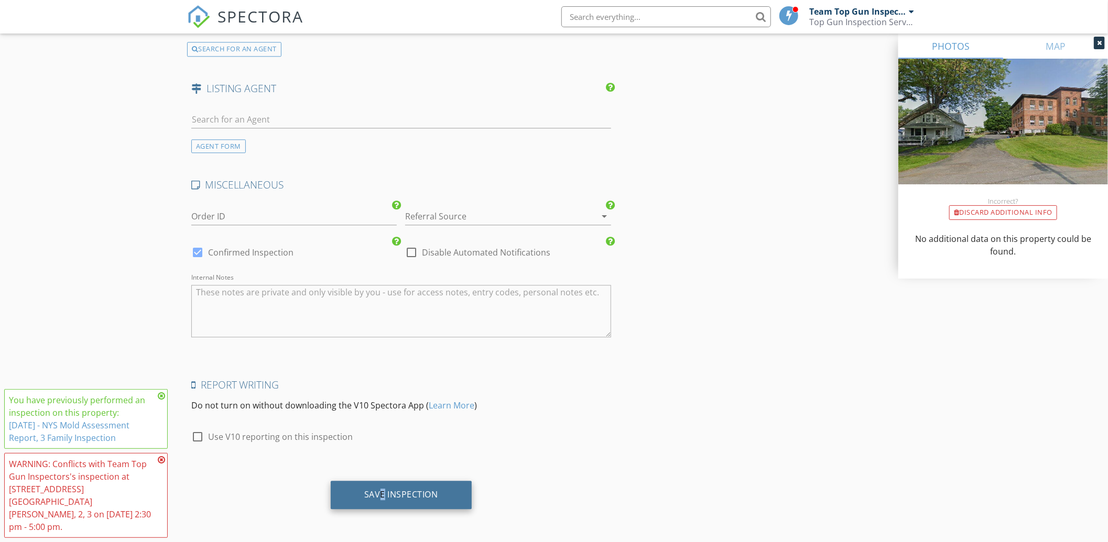
click at [382, 495] on div "Save Inspection" at bounding box center [401, 494] width 74 height 10
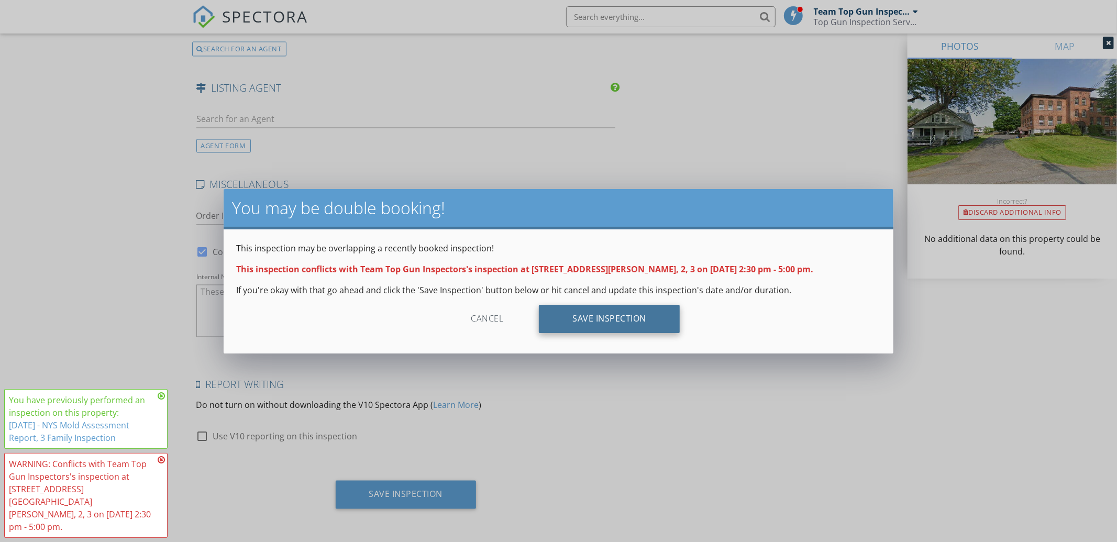
click at [649, 322] on div "Save Inspection" at bounding box center [609, 319] width 141 height 28
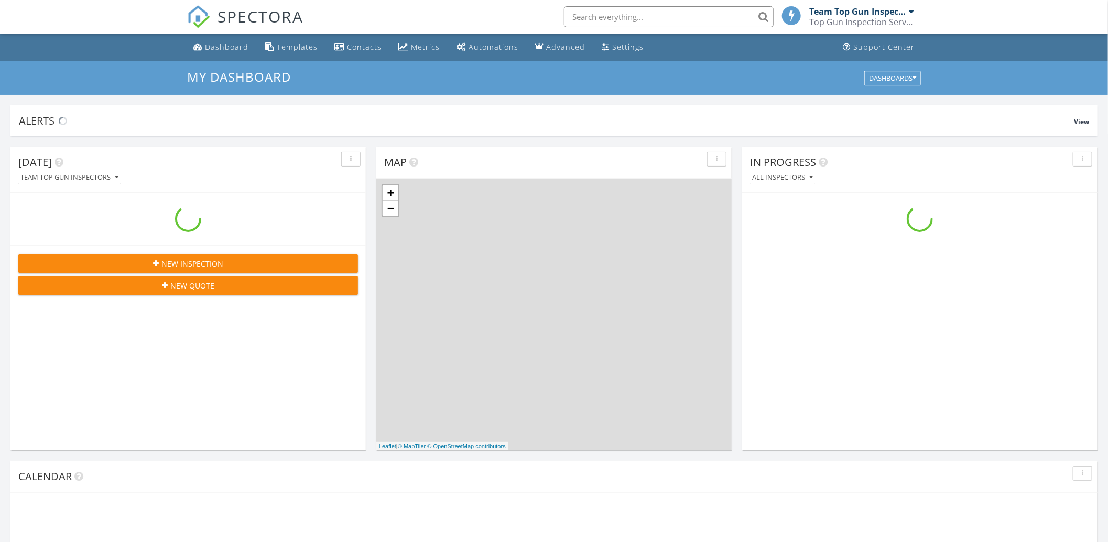
scroll to position [973, 1128]
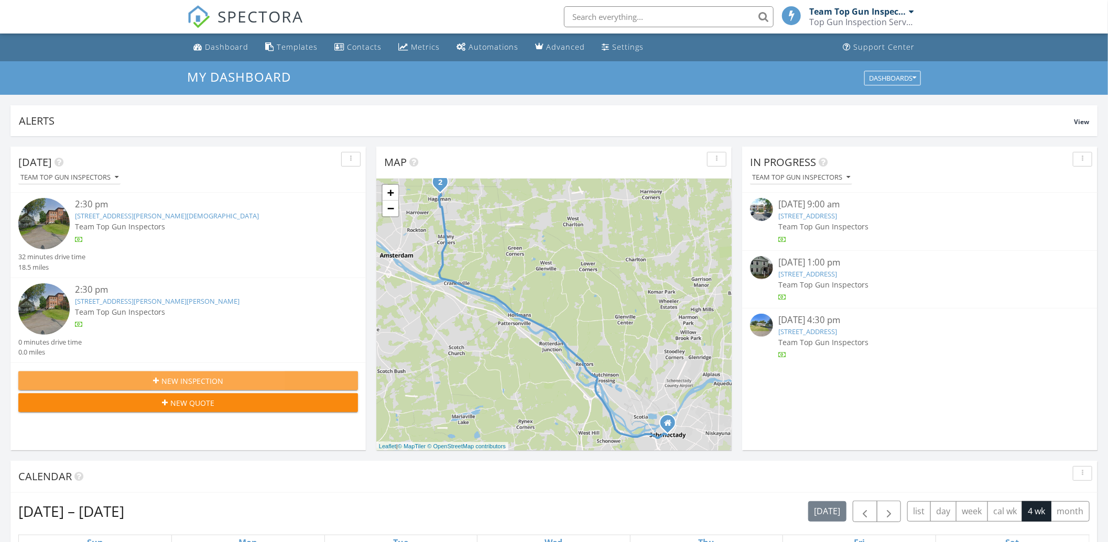
click at [188, 384] on span "New Inspection" at bounding box center [192, 381] width 62 height 11
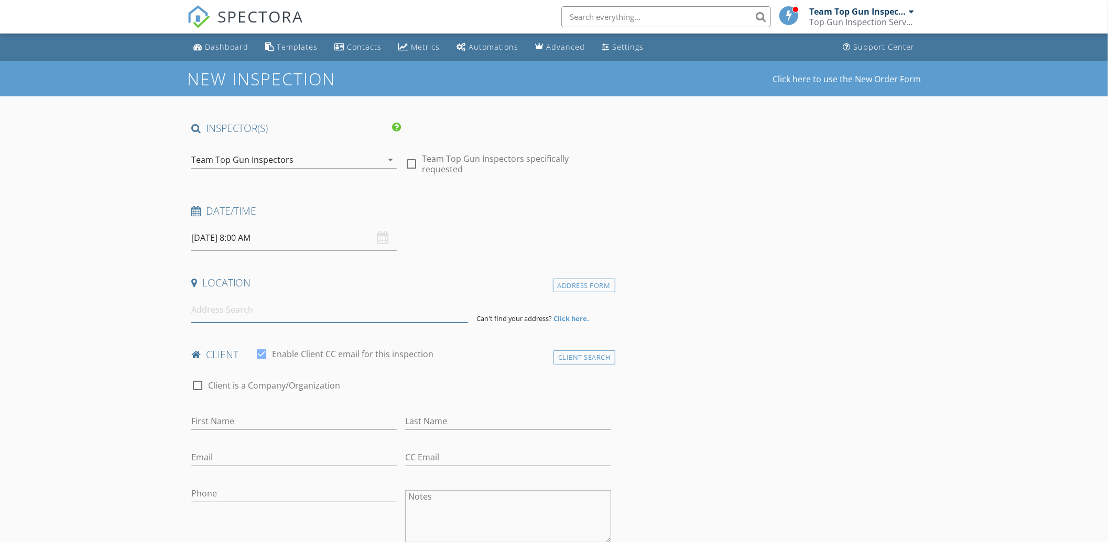
click at [233, 306] on input at bounding box center [329, 310] width 277 height 26
paste input "[STREET_ADDRESS][PERSON_NAME][PERSON_NAME][US_STATE]"
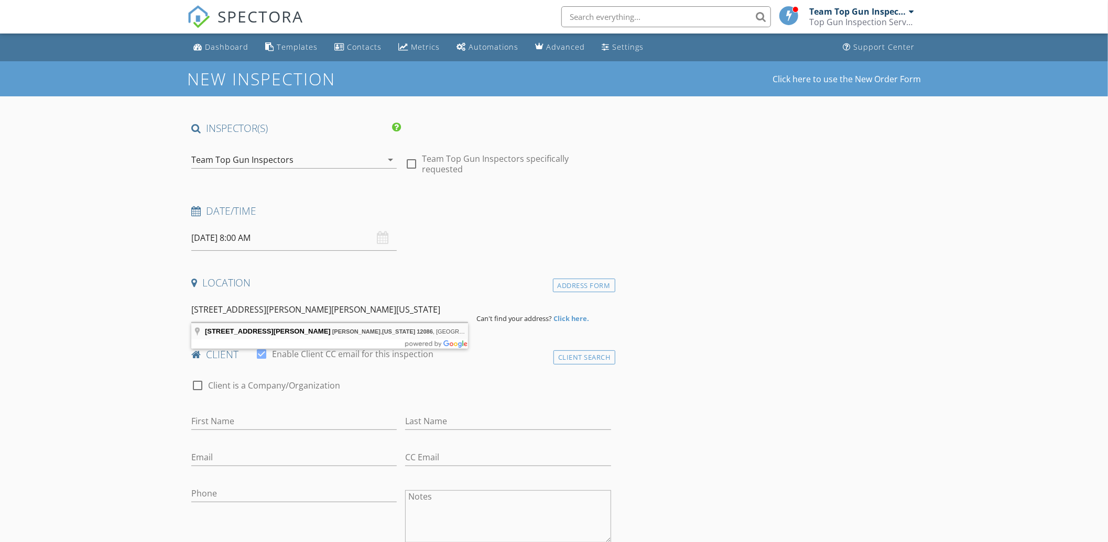
type input "39 Haskell St, Hagaman, New York 12086, USA"
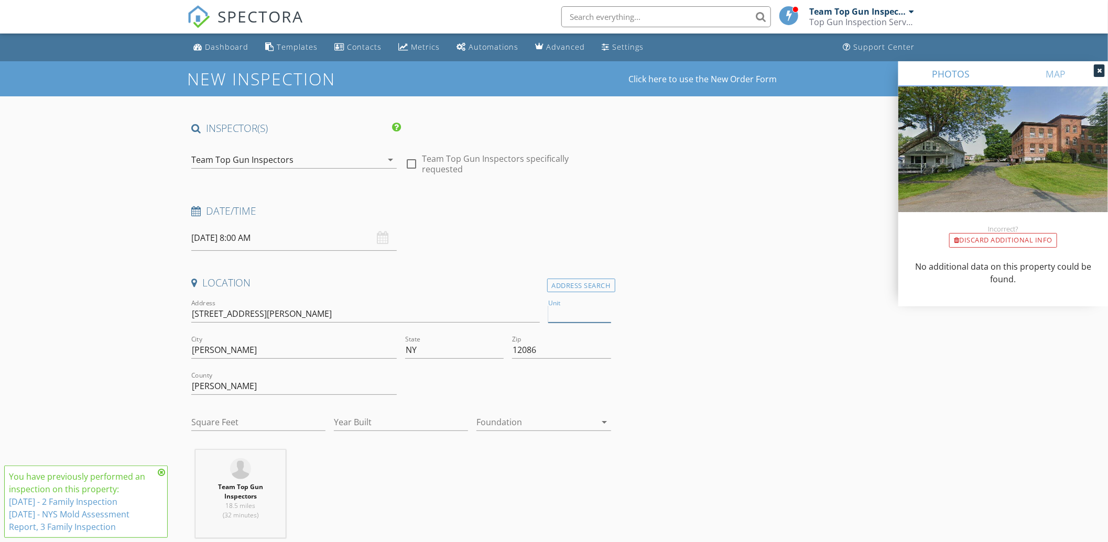
click at [596, 313] on input "Unit" at bounding box center [579, 313] width 63 height 17
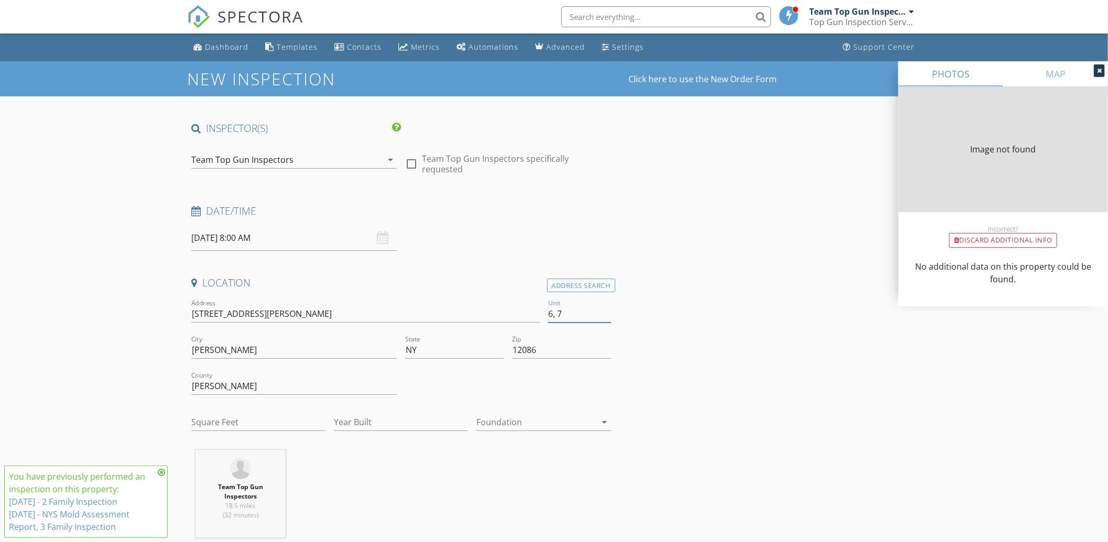
type input "6, 7"
click at [280, 235] on input "09/30/2025 8:00 AM" at bounding box center [293, 238] width 205 height 26
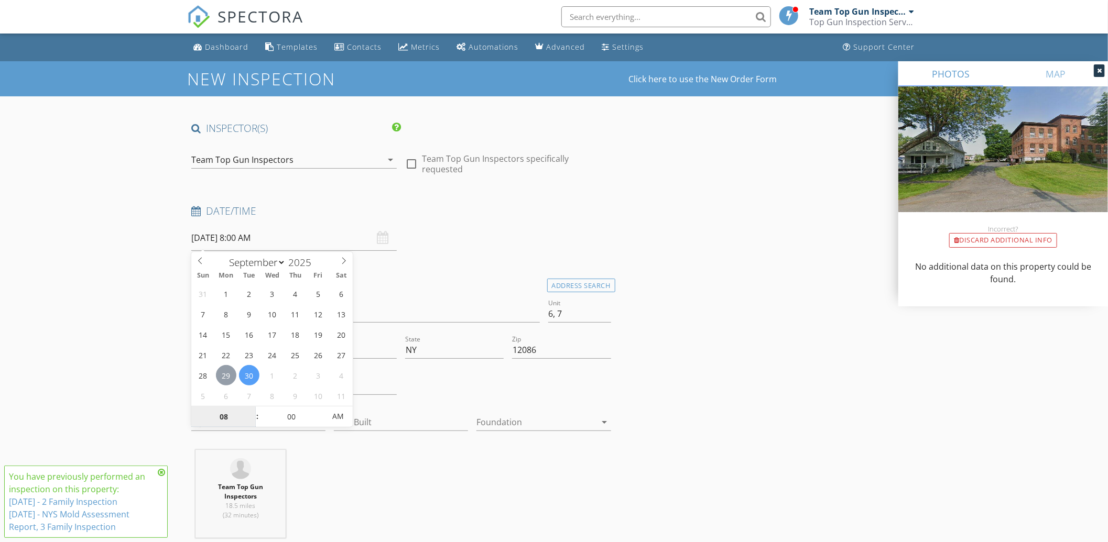
type input "09/29/2025 8:00 AM"
type input "09"
type input "09/29/2025 9:00 AM"
click at [250, 411] on span at bounding box center [251, 412] width 7 height 10
type input "10"
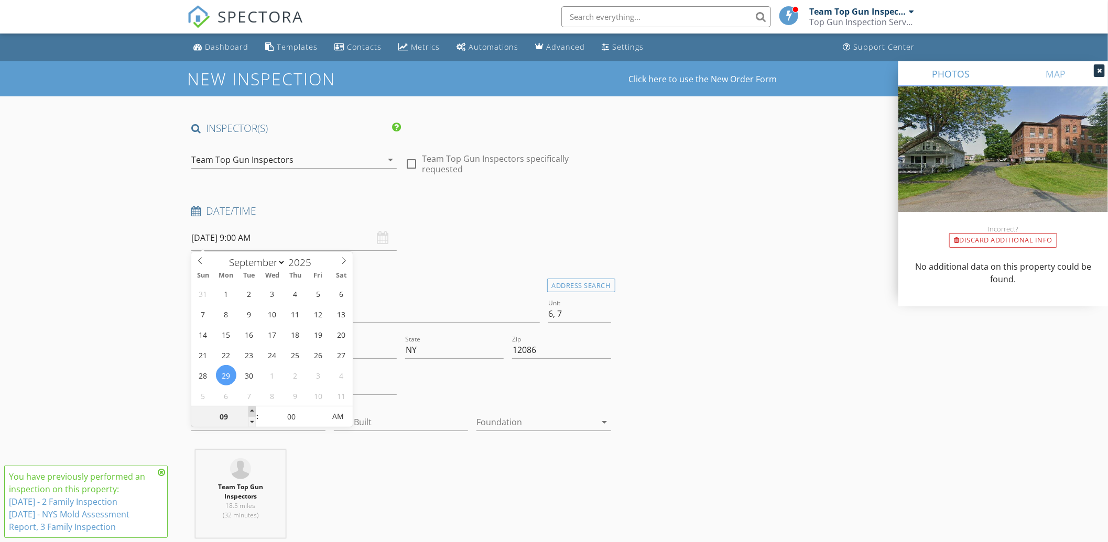
type input "09/29/2025 10:00 AM"
click at [250, 411] on span at bounding box center [251, 412] width 7 height 10
type input "11"
type input "09/29/2025 11:00 AM"
click at [250, 411] on span at bounding box center [251, 412] width 7 height 10
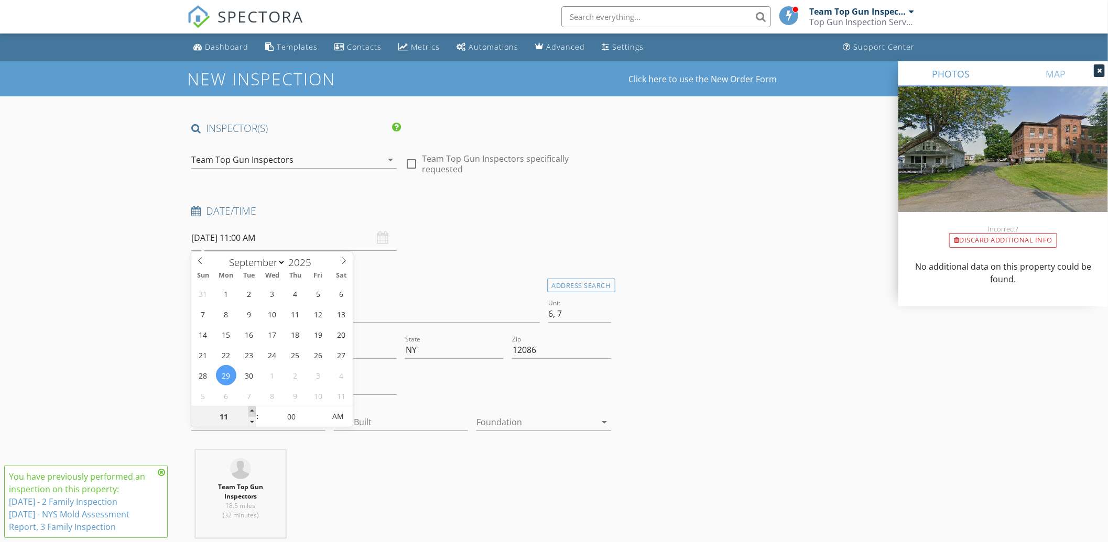
type input "12"
type input "09/29/2025 12:00 PM"
click at [250, 411] on span at bounding box center [251, 412] width 7 height 10
type input "01"
type input "09/29/2025 1:00 PM"
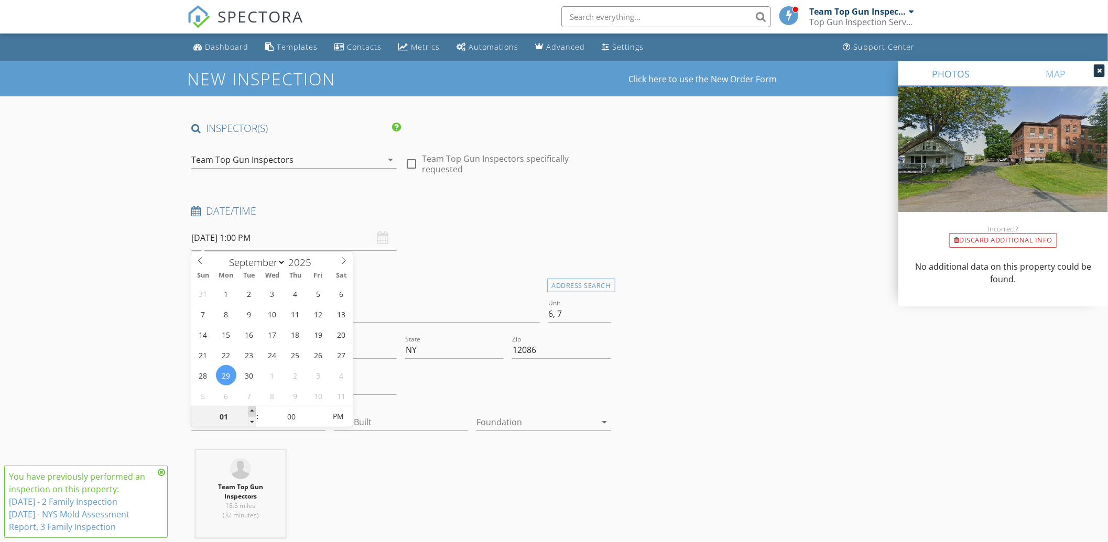
click at [250, 411] on span at bounding box center [251, 412] width 7 height 10
type input "02"
type input "09/29/2025 2:00 PM"
click at [250, 411] on span at bounding box center [251, 412] width 7 height 10
type input "03"
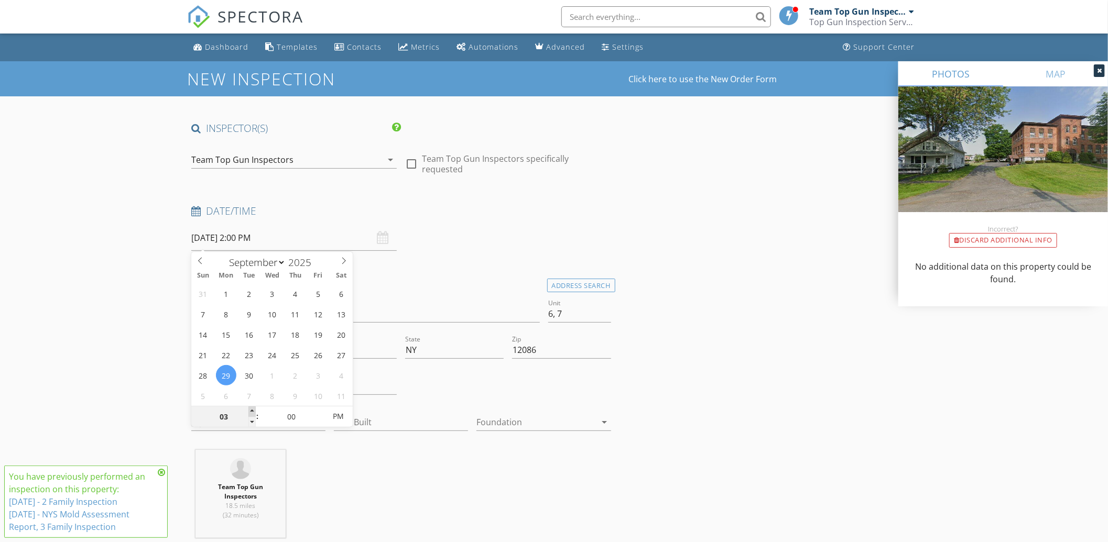
type input "09/29/2025 3:00 PM"
click at [250, 411] on span at bounding box center [251, 412] width 7 height 10
type input "02"
type input "09/29/2025 2:00 PM"
click at [253, 419] on span at bounding box center [251, 422] width 7 height 10
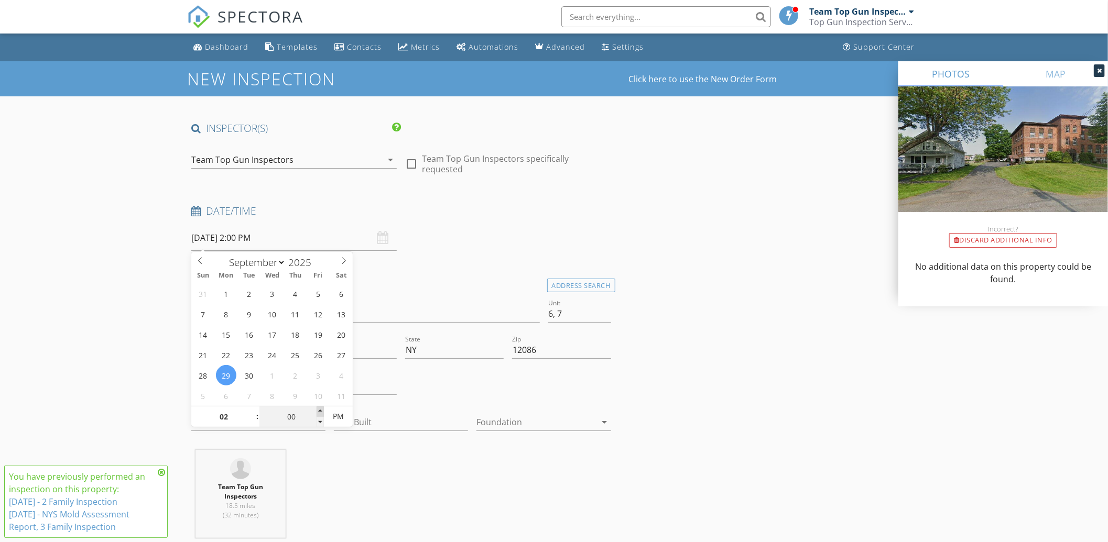
type input "05"
type input "09/29/2025 2:05 PM"
click at [319, 412] on span at bounding box center [319, 412] width 7 height 10
type input "10"
type input "09/29/2025 2:10 PM"
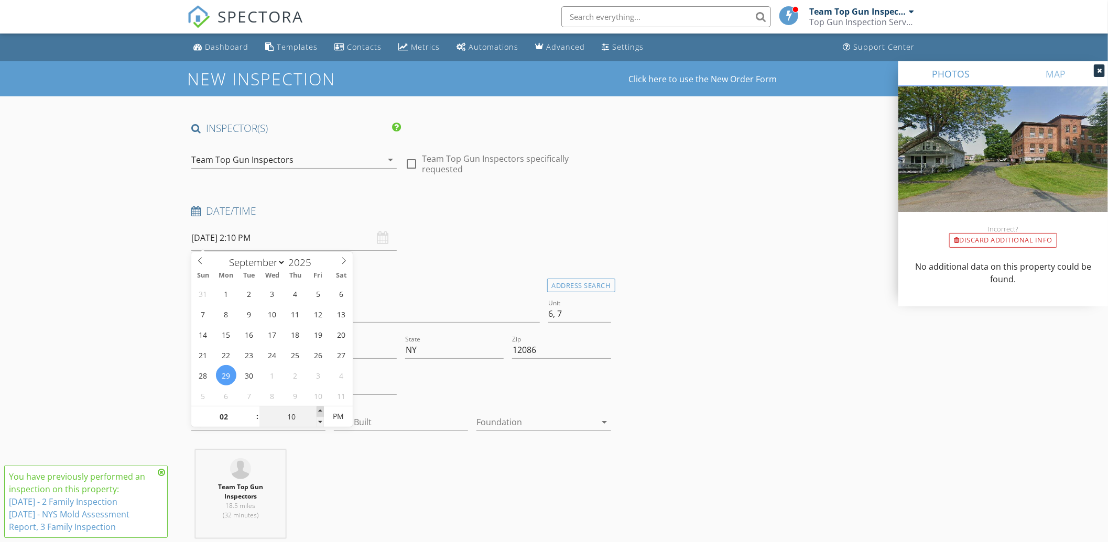
click at [320, 412] on span at bounding box center [319, 412] width 7 height 10
type input "15"
type input "09/29/2025 2:15 PM"
click at [320, 412] on span at bounding box center [319, 412] width 7 height 10
type input "20"
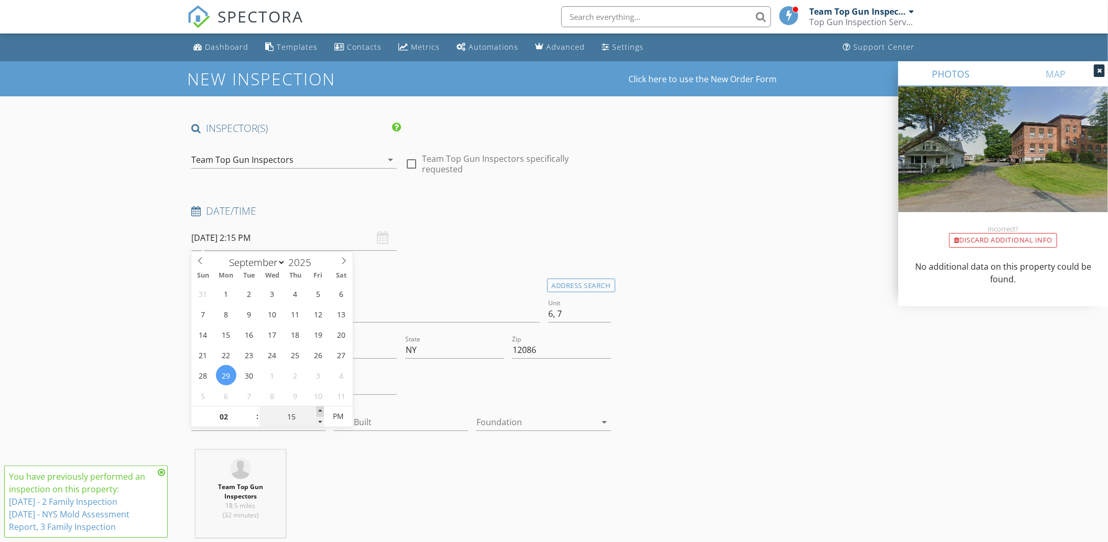
type input "09/29/2025 2:20 PM"
click at [320, 412] on span at bounding box center [319, 412] width 7 height 10
type input "25"
type input "09/29/2025 2:25 PM"
click at [320, 412] on span at bounding box center [319, 412] width 7 height 10
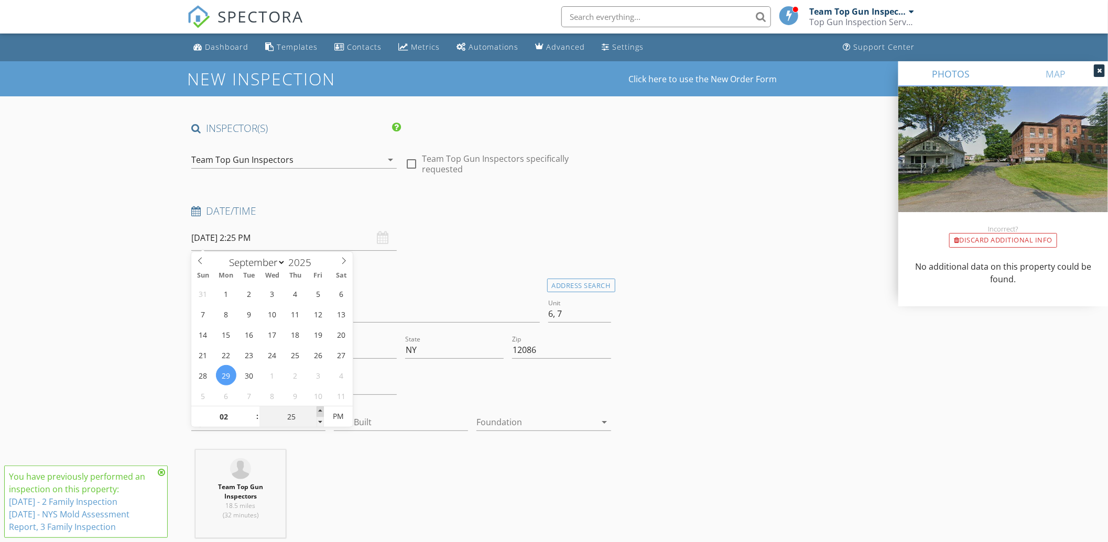
type input "30"
type input "[DATE] 2:30 PM"
click at [320, 412] on span at bounding box center [319, 412] width 7 height 10
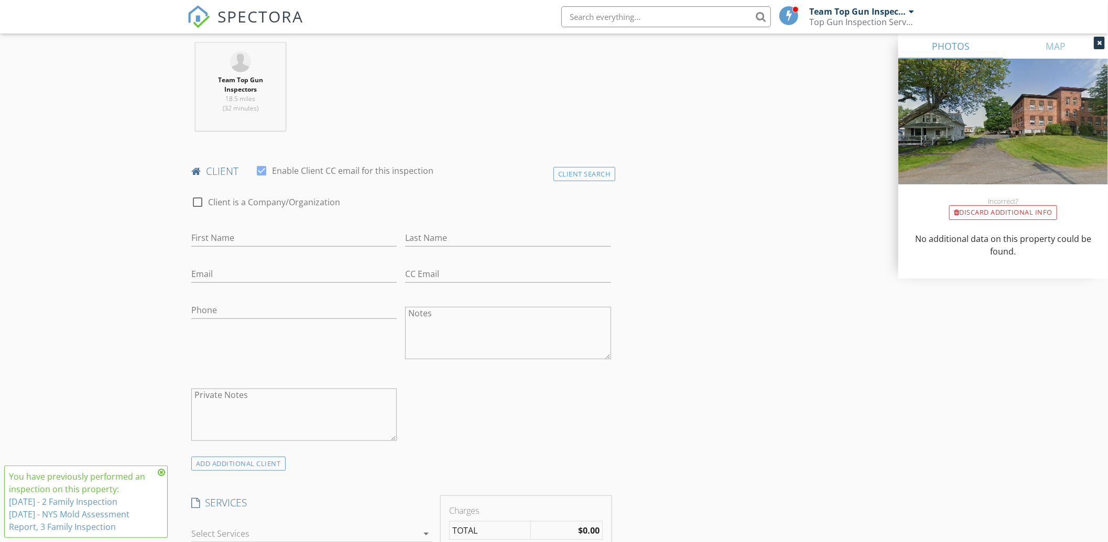
scroll to position [679, 0]
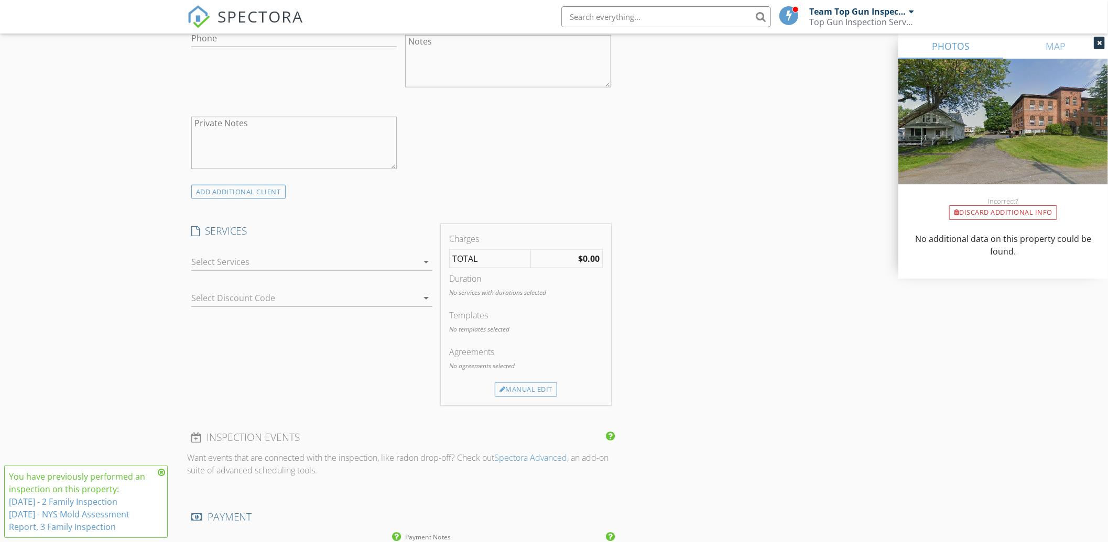
click at [287, 255] on div at bounding box center [304, 262] width 226 height 17
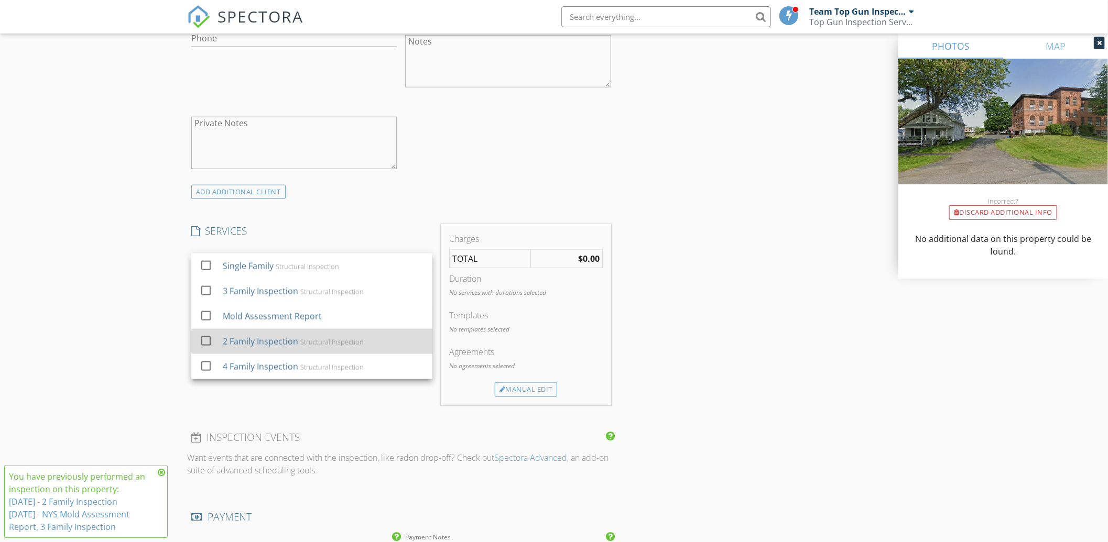
click at [279, 343] on div "2 Family Inspection" at bounding box center [260, 341] width 75 height 13
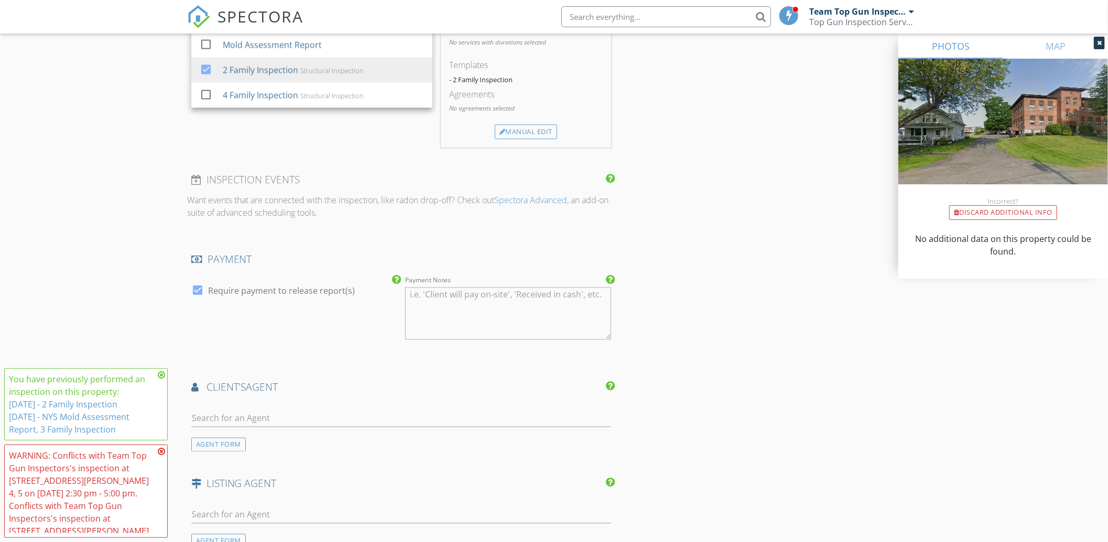
scroll to position [1222, 0]
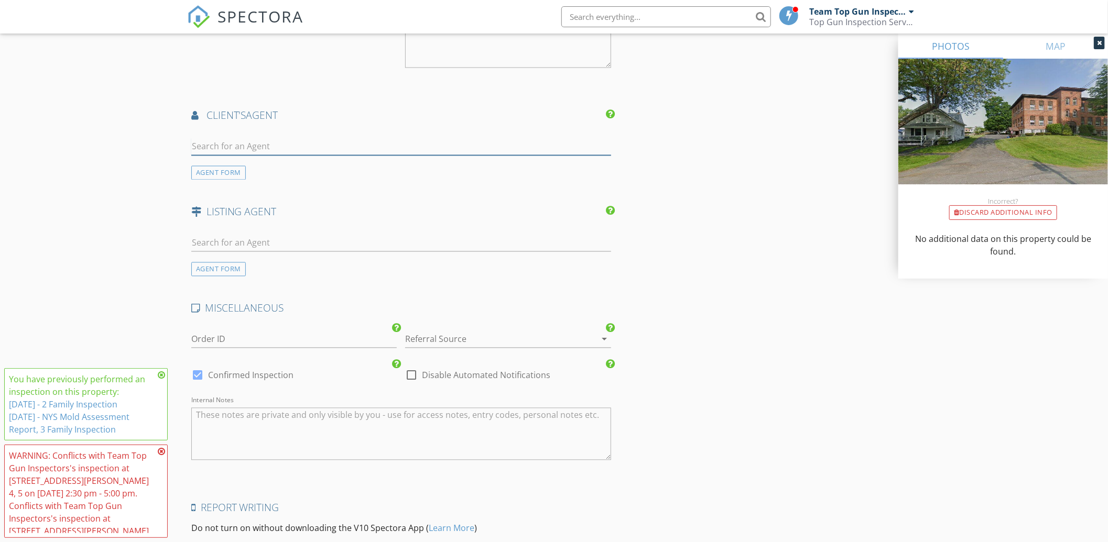
click at [282, 147] on input "text" at bounding box center [401, 146] width 420 height 17
type input "[PERSON_NAME]"
click at [279, 171] on div "[PERSON_NAME]" at bounding box center [253, 169] width 65 height 13
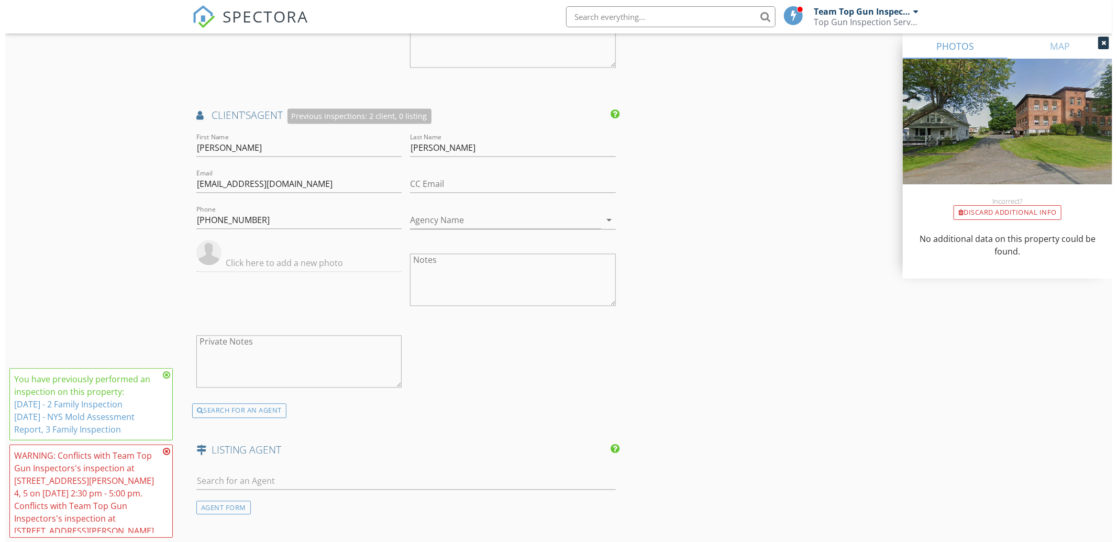
scroll to position [1584, 0]
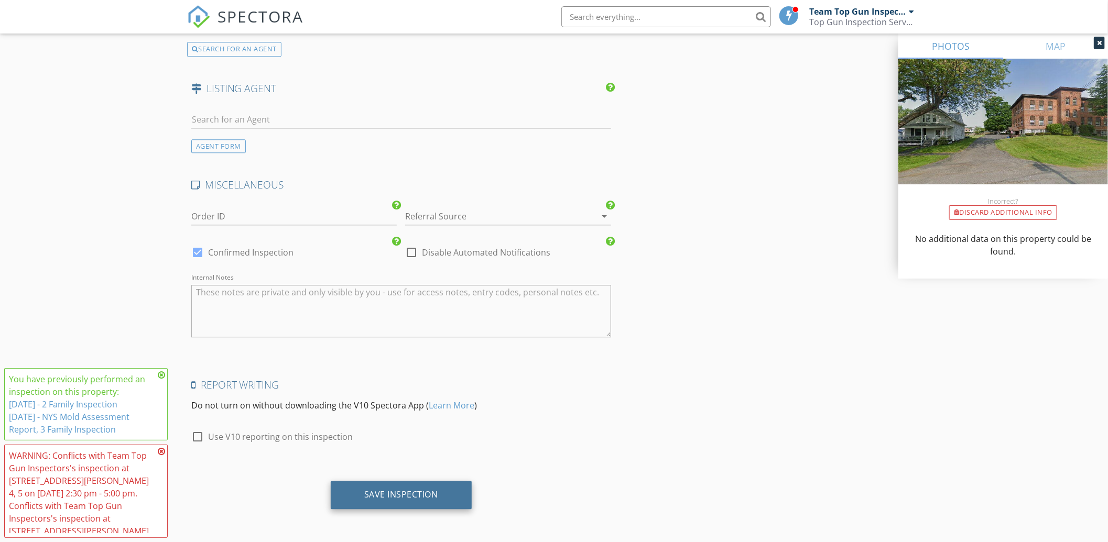
click at [385, 492] on div "Save Inspection" at bounding box center [401, 494] width 74 height 10
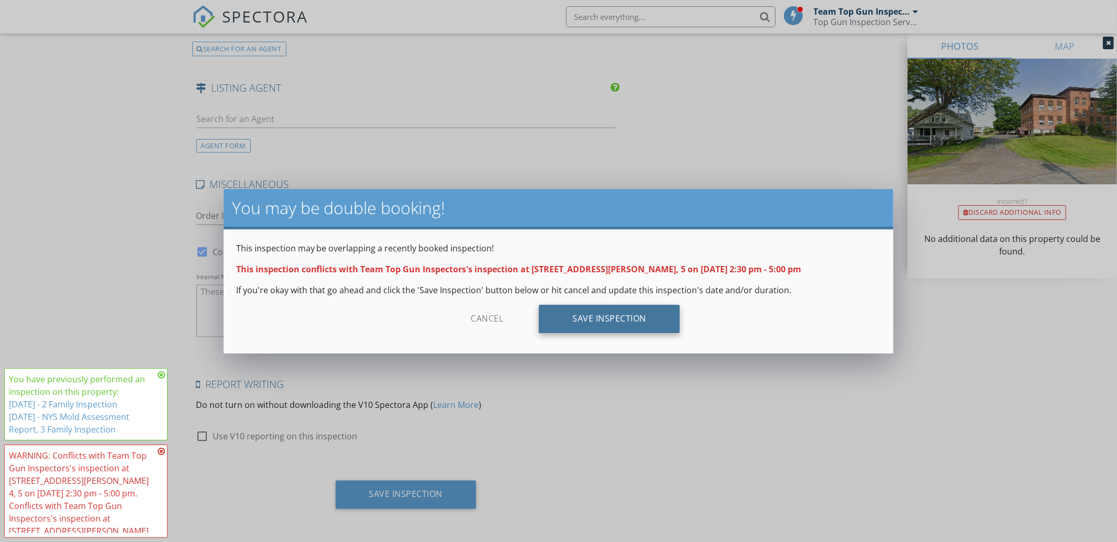
click at [608, 314] on div "Save Inspection" at bounding box center [609, 319] width 141 height 28
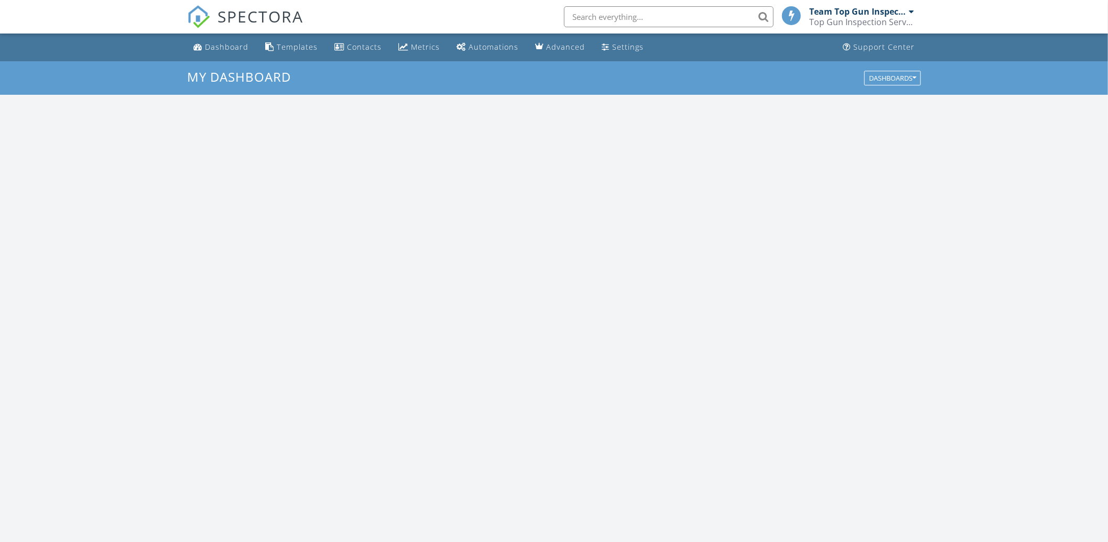
scroll to position [973, 1128]
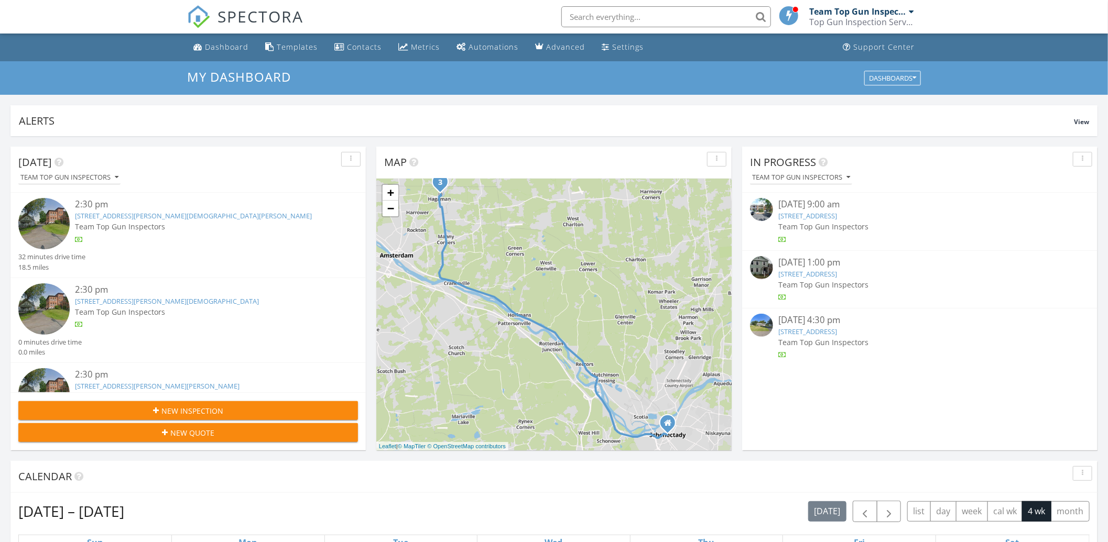
click at [129, 302] on link "[STREET_ADDRESS][PERSON_NAME][DEMOGRAPHIC_DATA]" at bounding box center [167, 301] width 184 height 9
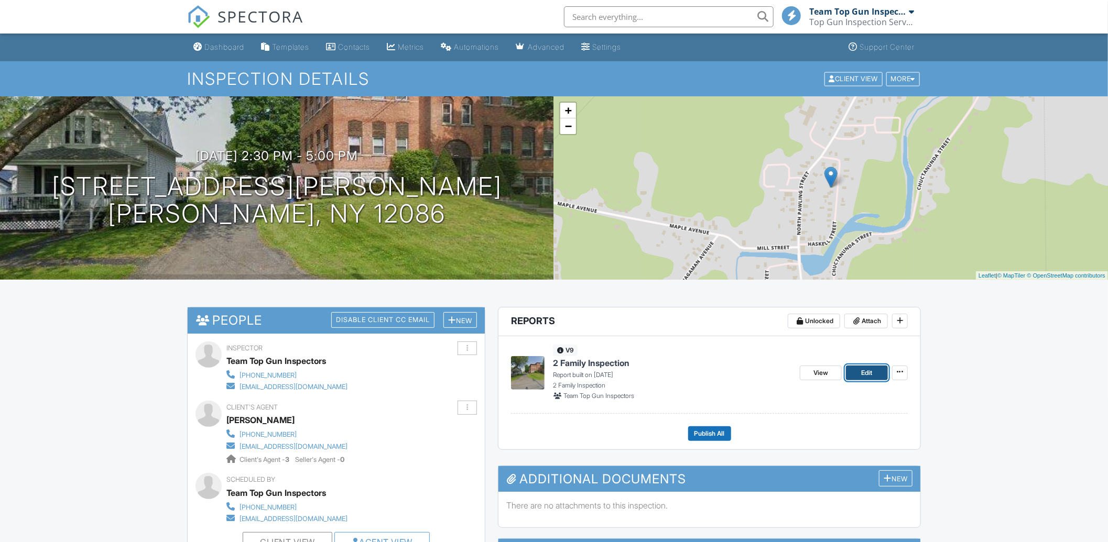
click at [874, 372] on link "Edit" at bounding box center [867, 373] width 42 height 15
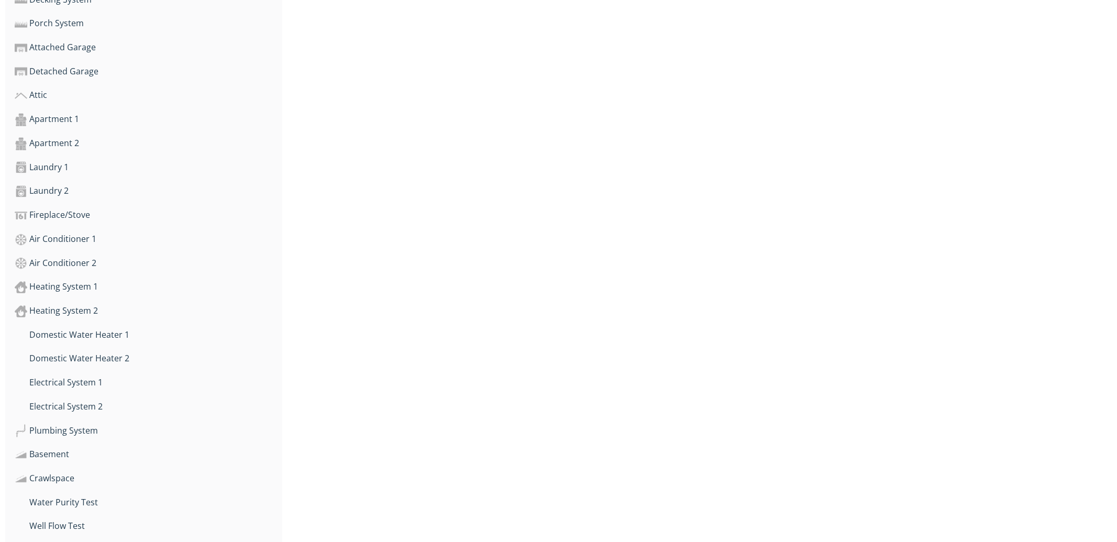
scroll to position [747, 0]
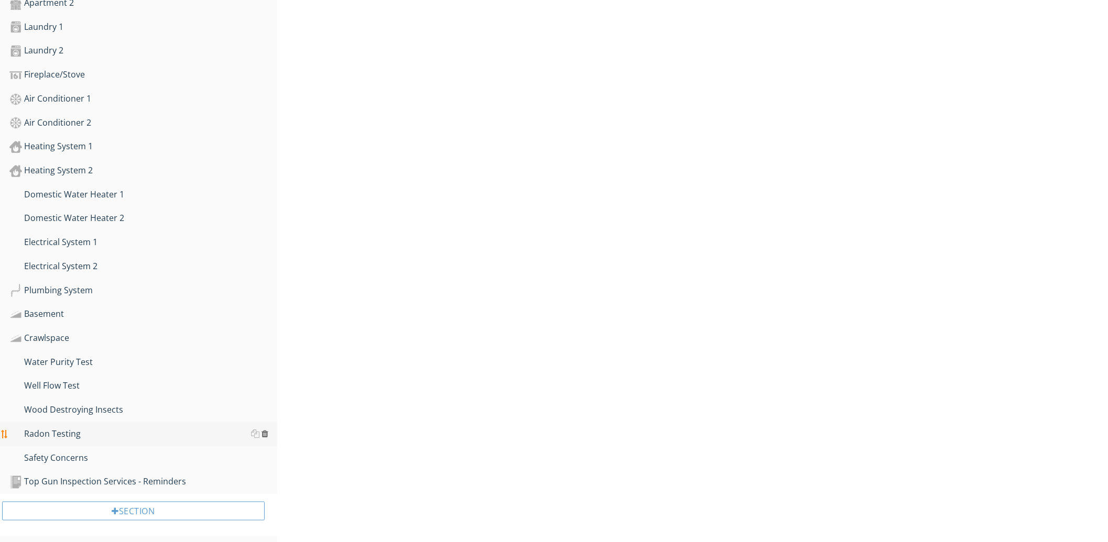
click at [266, 430] on div at bounding box center [265, 434] width 7 height 8
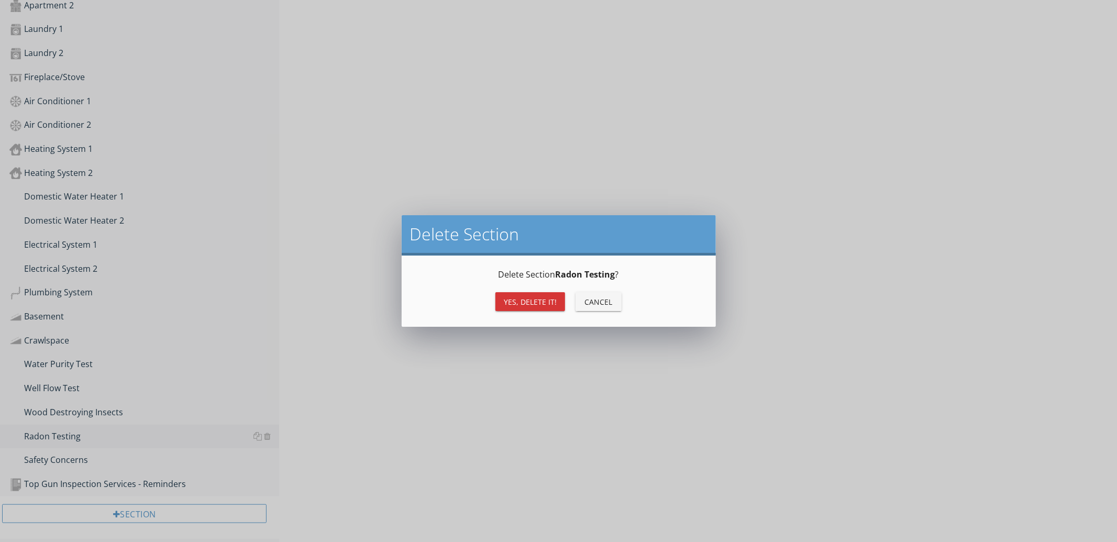
click at [519, 300] on div "Yes, Delete it!" at bounding box center [530, 302] width 53 height 11
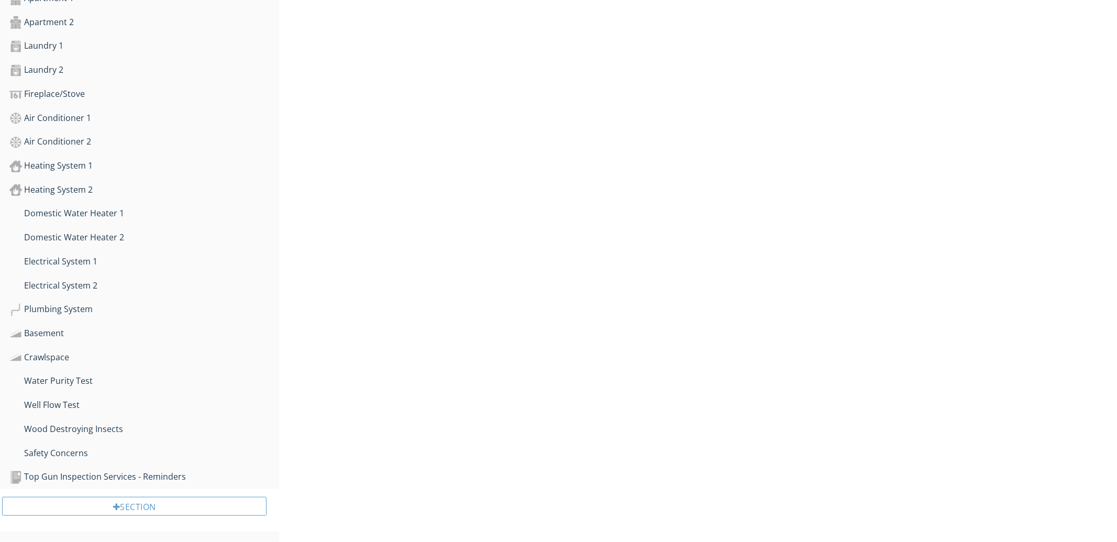
scroll to position [723, 0]
click at [265, 431] on div at bounding box center [265, 433] width 7 height 8
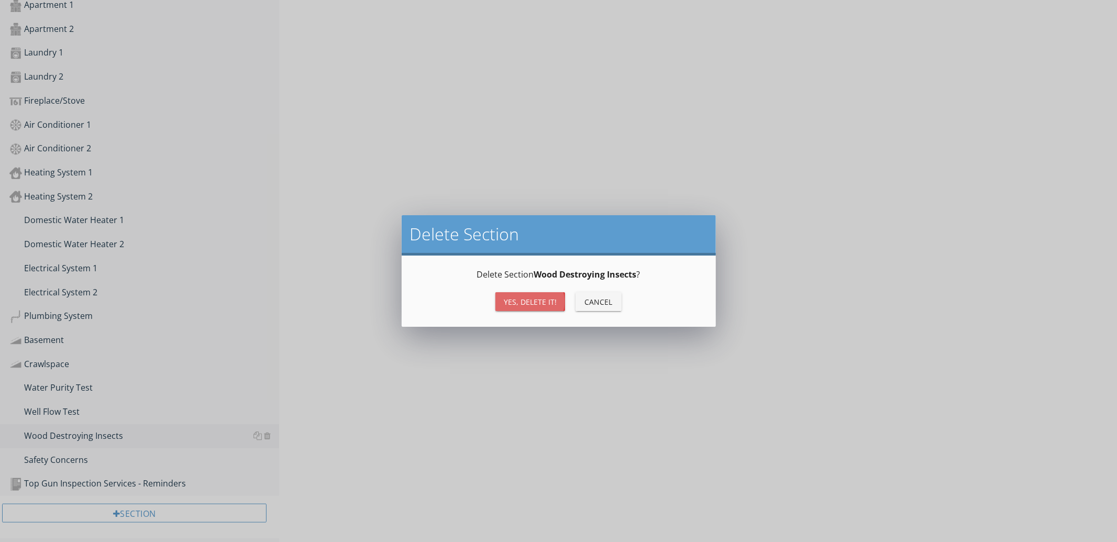
click at [512, 299] on div "Yes, Delete it!" at bounding box center [530, 302] width 53 height 11
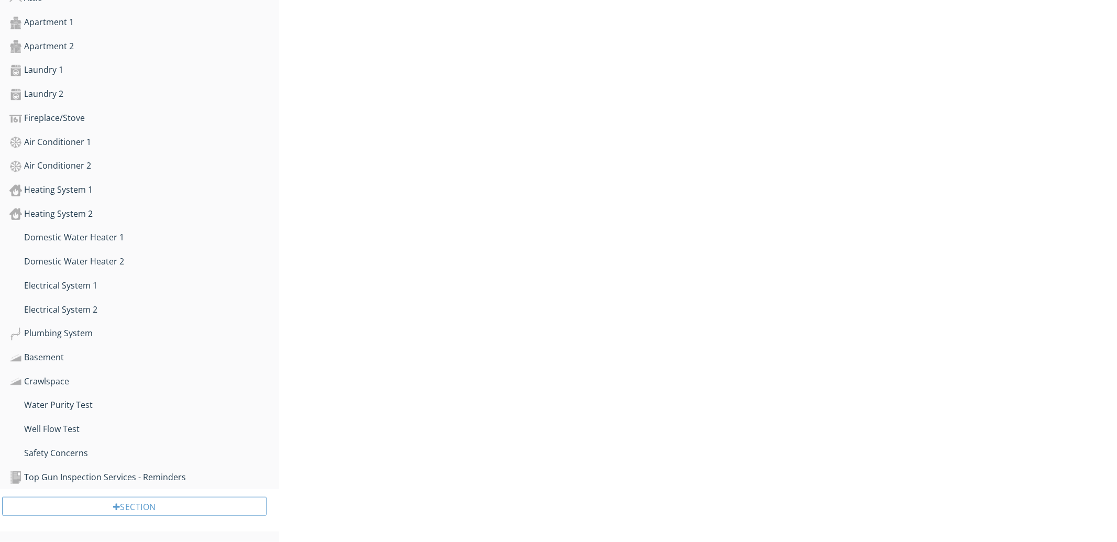
scroll to position [699, 0]
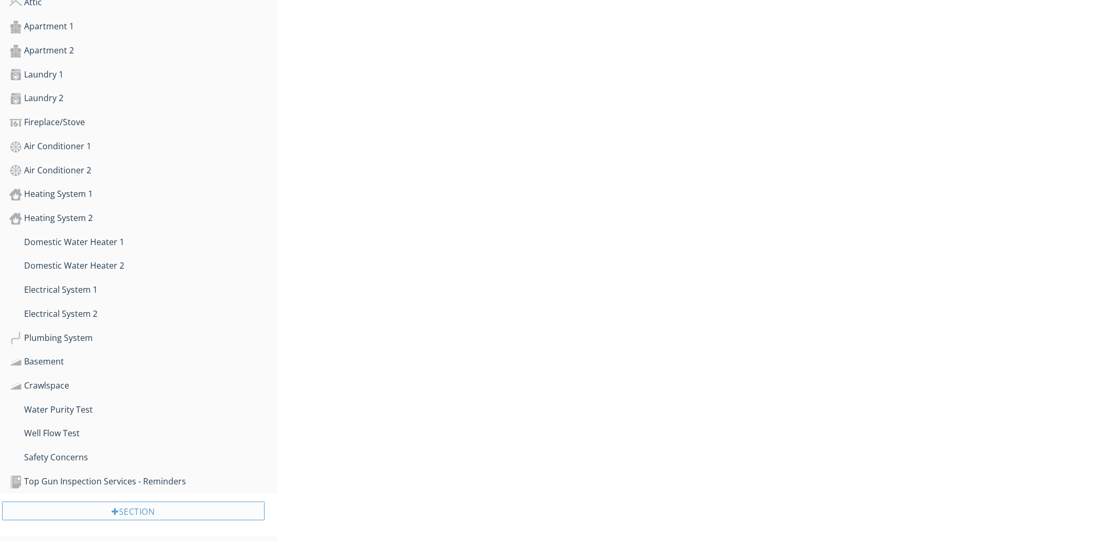
click at [141, 509] on div "Section" at bounding box center [133, 511] width 262 height 19
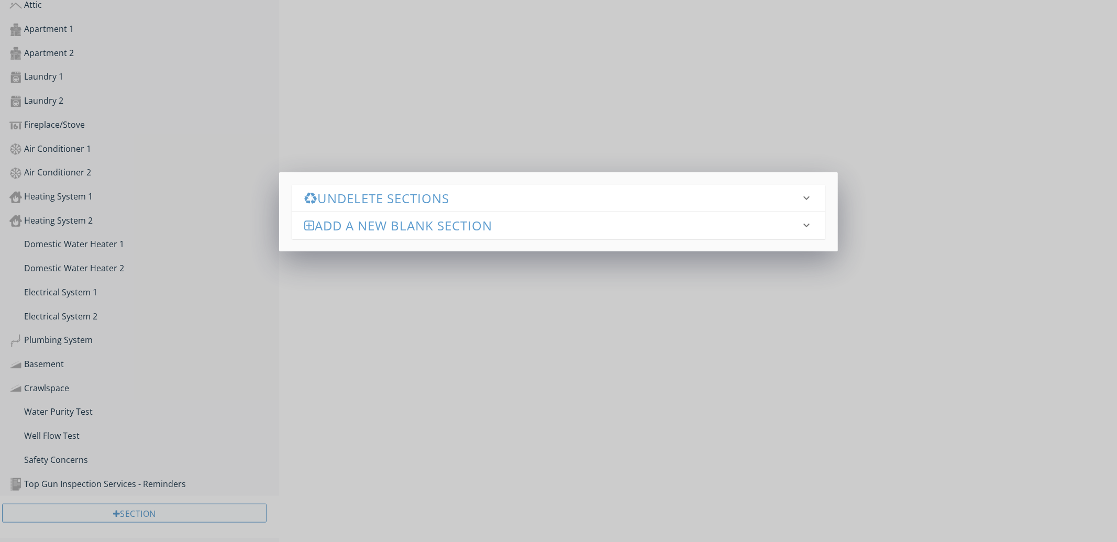
scroll to position [0, 0]
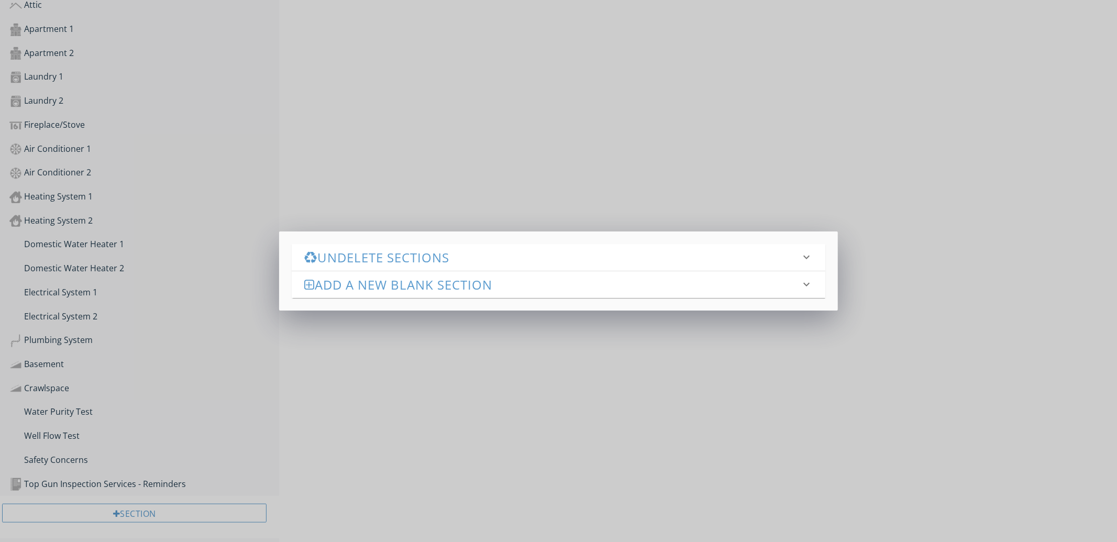
click at [389, 259] on h3 "Undelete Sections" at bounding box center [552, 257] width 496 height 14
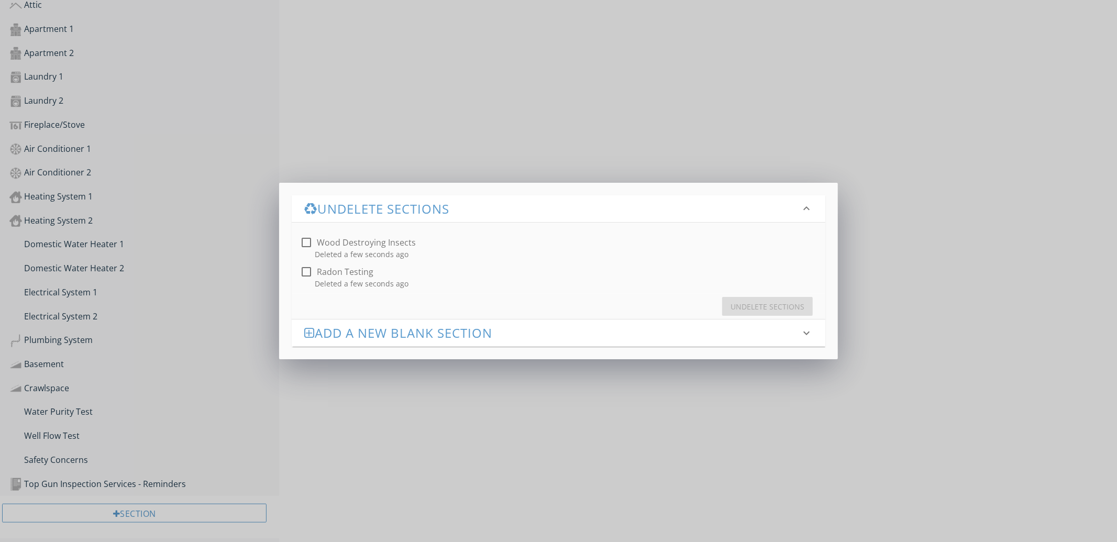
click at [386, 249] on div "Deleted a few seconds ago" at bounding box center [560, 254] width 517 height 11
click at [308, 240] on div at bounding box center [307, 243] width 18 height 18
checkbox input "true"
drag, startPoint x: 770, startPoint y: 307, endPoint x: 641, endPoint y: 305, distance: 128.9
click at [770, 306] on div "Undelete Sections" at bounding box center [768, 306] width 74 height 11
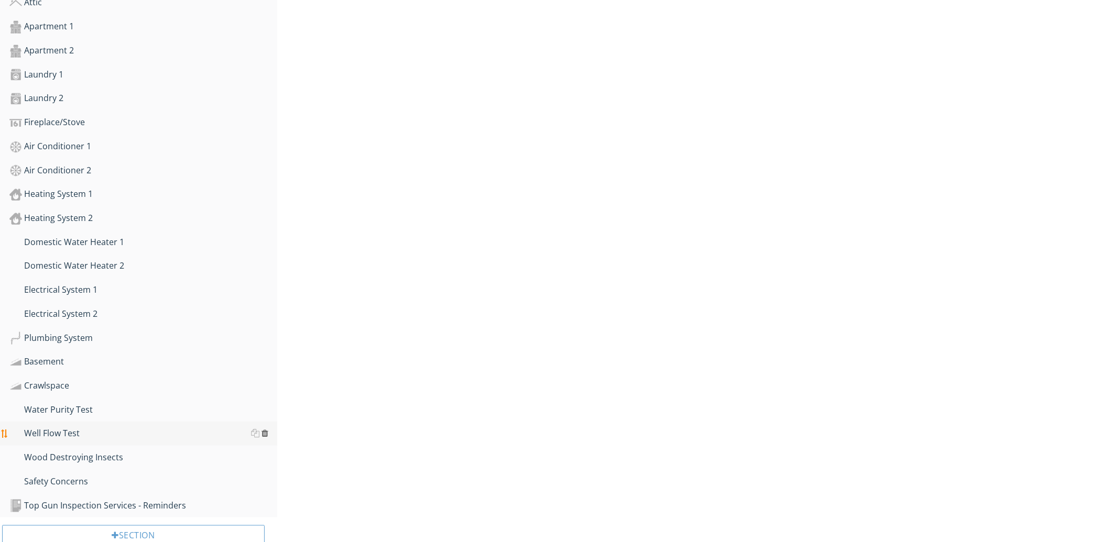
click at [266, 429] on div at bounding box center [265, 433] width 7 height 8
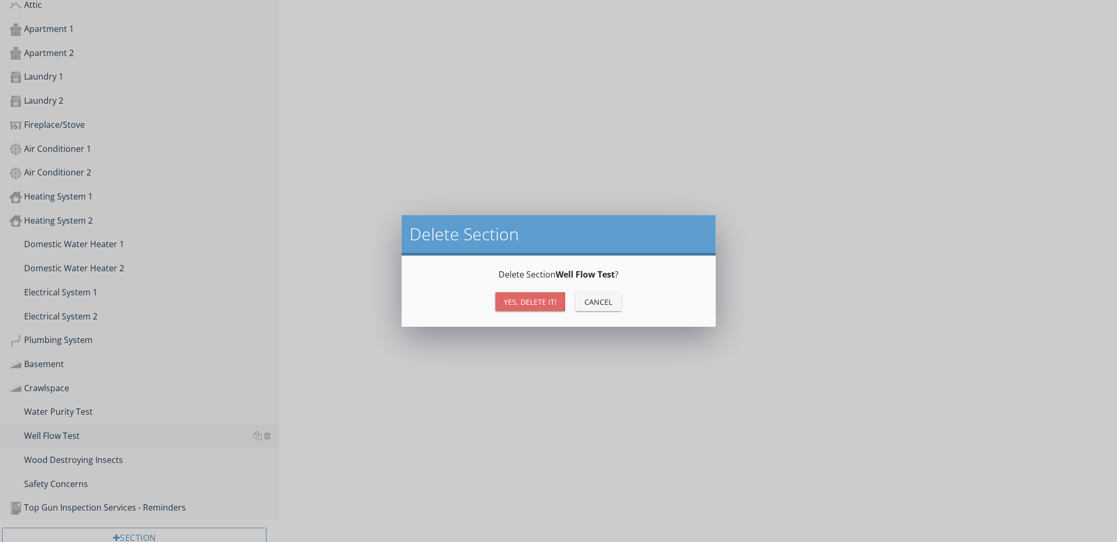
click at [509, 302] on div "Yes, Delete it!" at bounding box center [530, 302] width 53 height 11
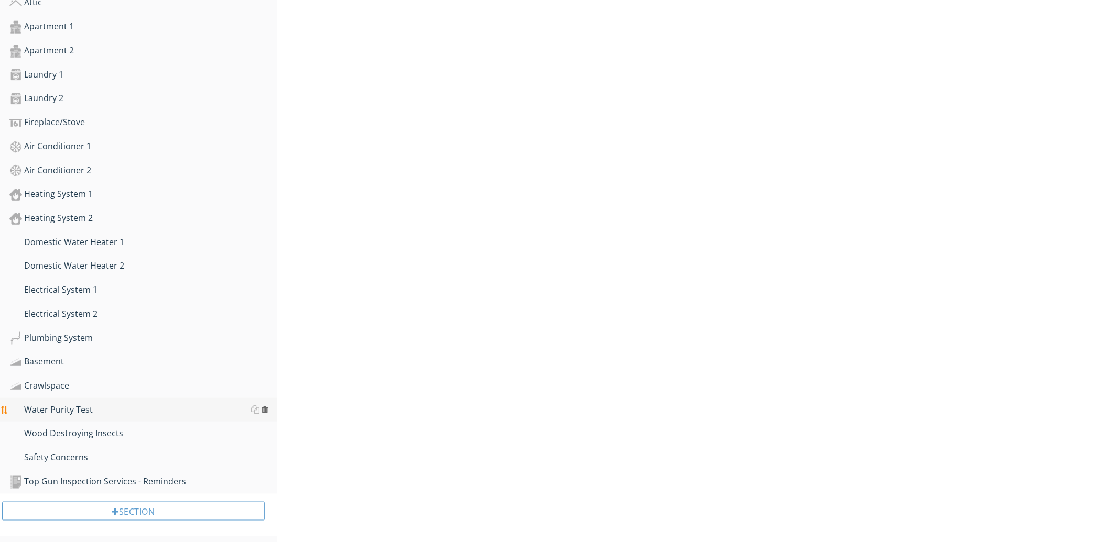
click at [264, 405] on div at bounding box center [265, 409] width 7 height 8
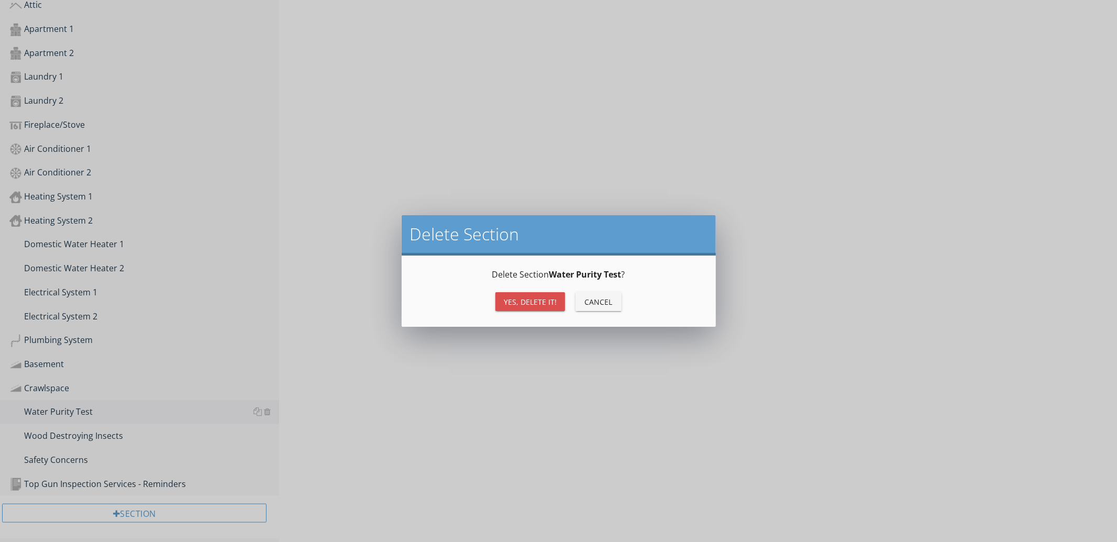
click at [505, 305] on div "Yes, Delete it!" at bounding box center [530, 302] width 53 height 11
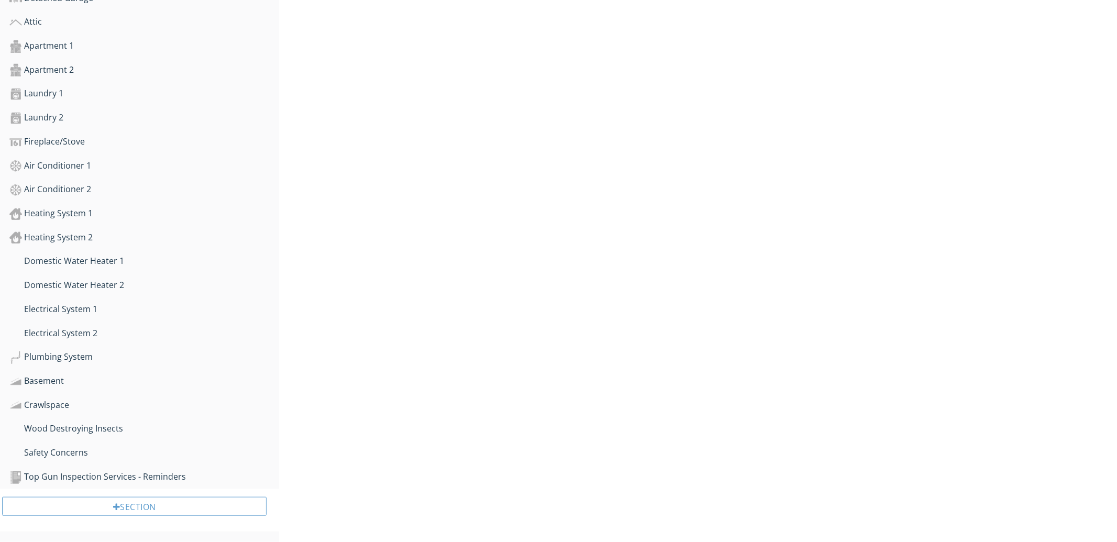
scroll to position [676, 0]
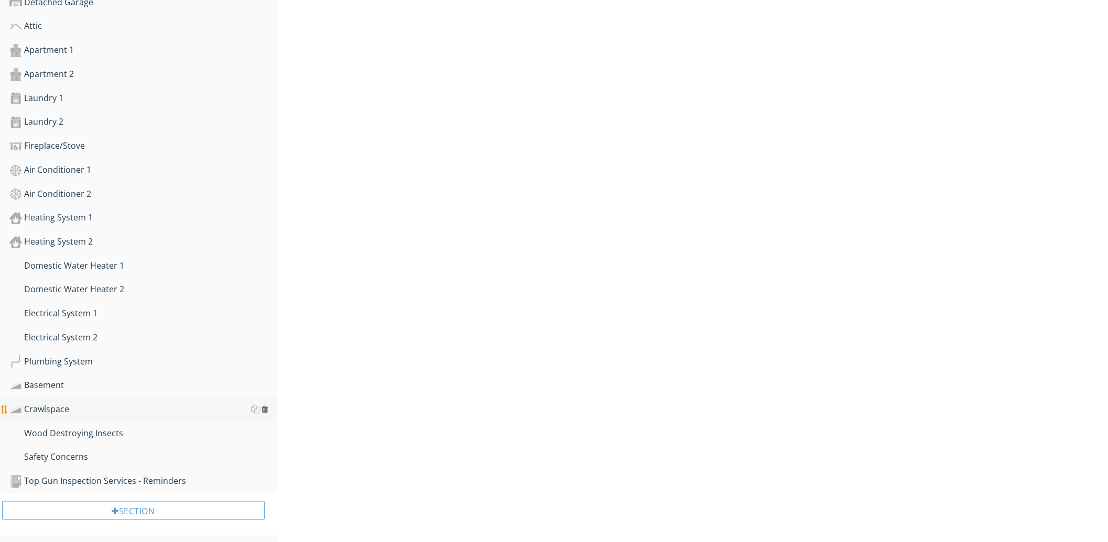
click at [267, 406] on div at bounding box center [265, 409] width 7 height 8
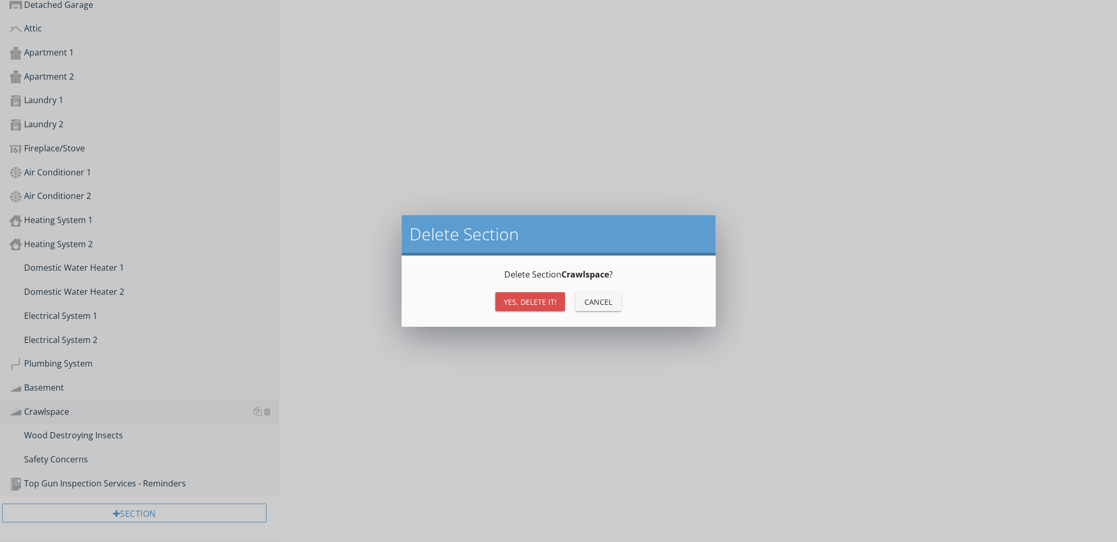
click at [533, 301] on div "Yes, Delete it!" at bounding box center [530, 302] width 53 height 11
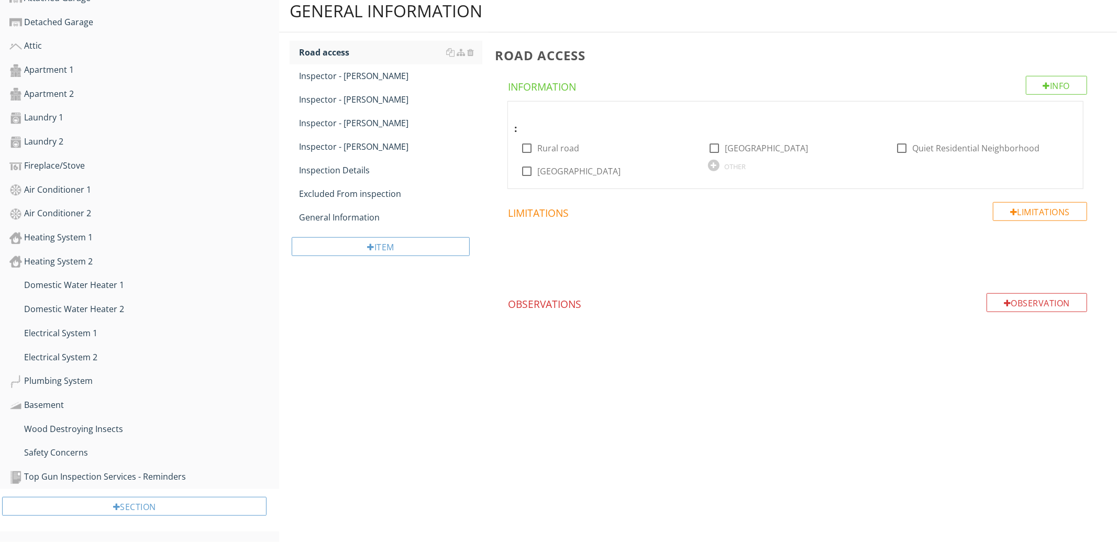
scroll to position [652, 0]
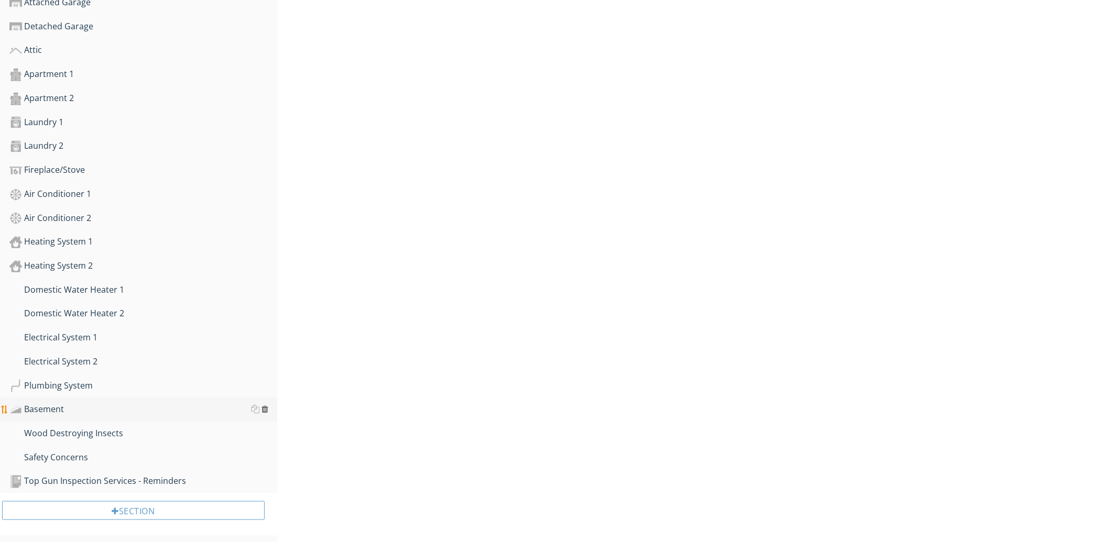
click at [265, 406] on div at bounding box center [265, 409] width 7 height 8
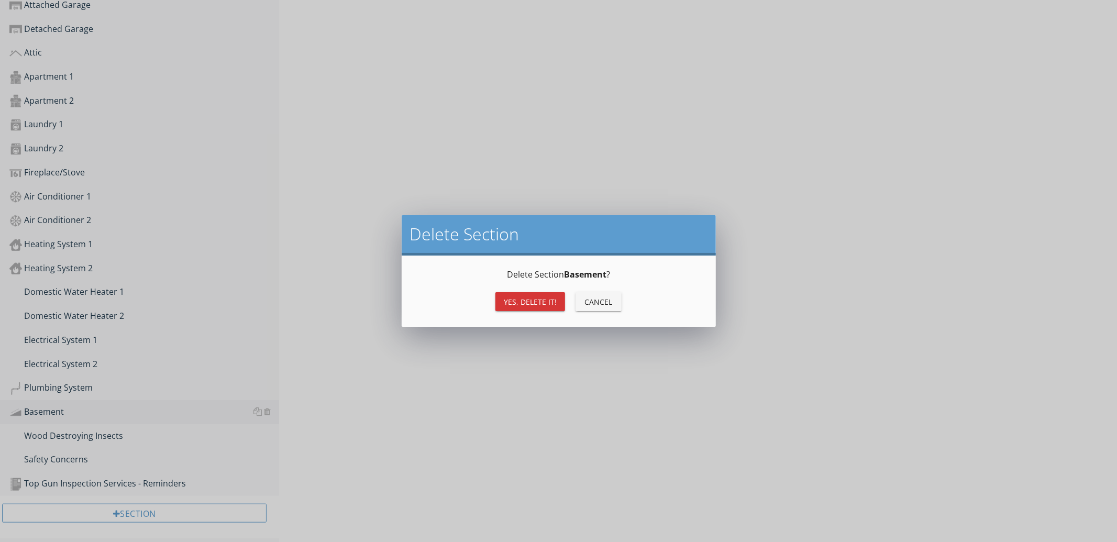
click at [530, 301] on div "Yes, Delete it!" at bounding box center [530, 302] width 53 height 11
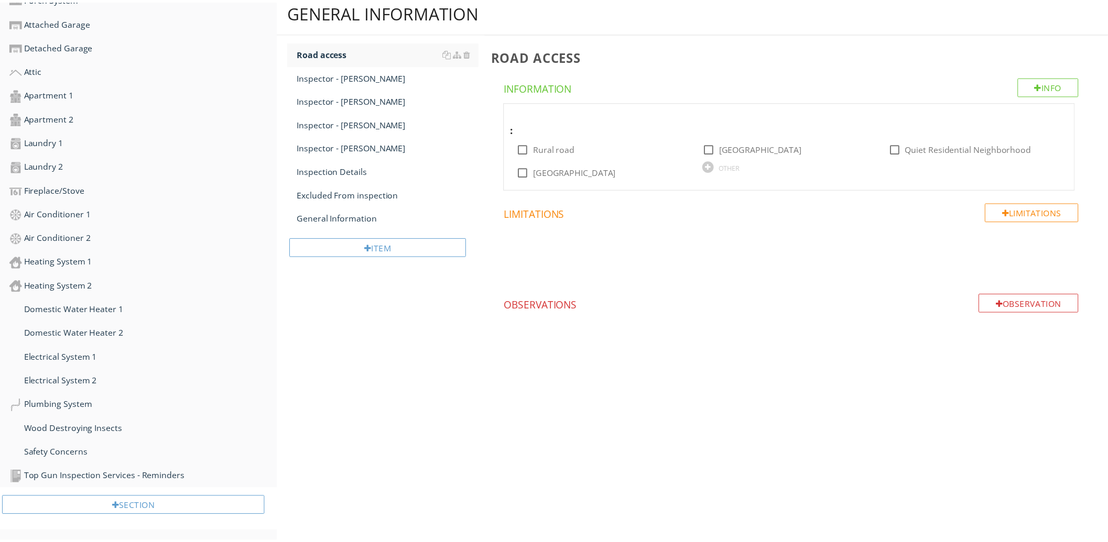
scroll to position [628, 0]
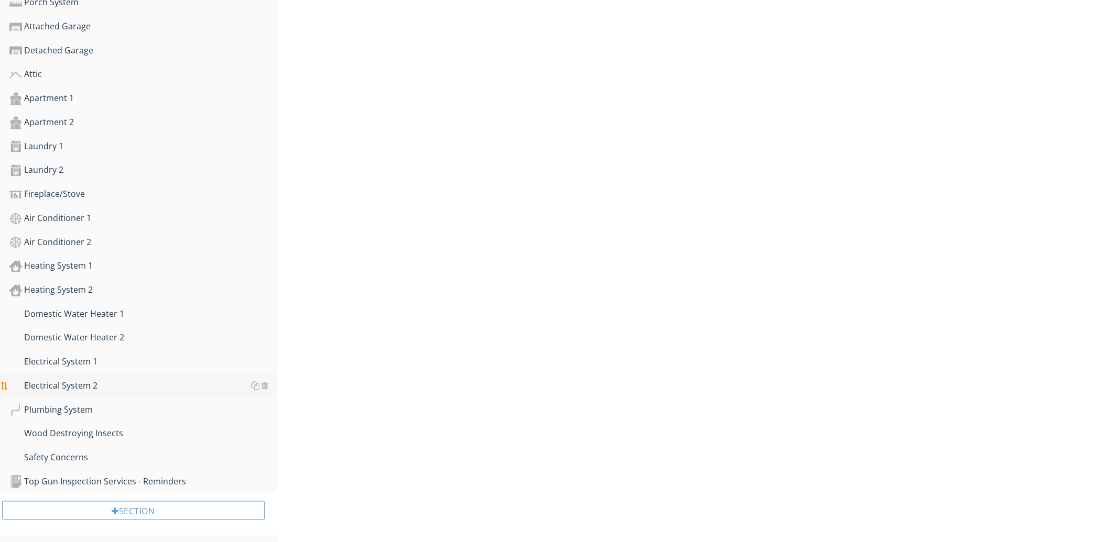
click at [117, 379] on div "Electrical System 2" at bounding box center [143, 386] width 268 height 14
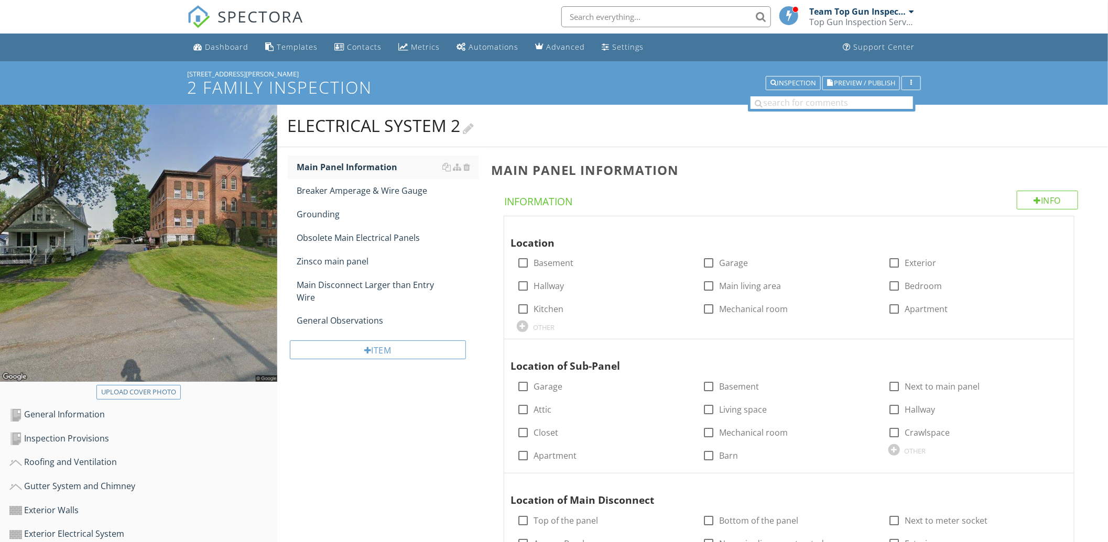
click at [474, 126] on div at bounding box center [468, 127] width 11 height 14
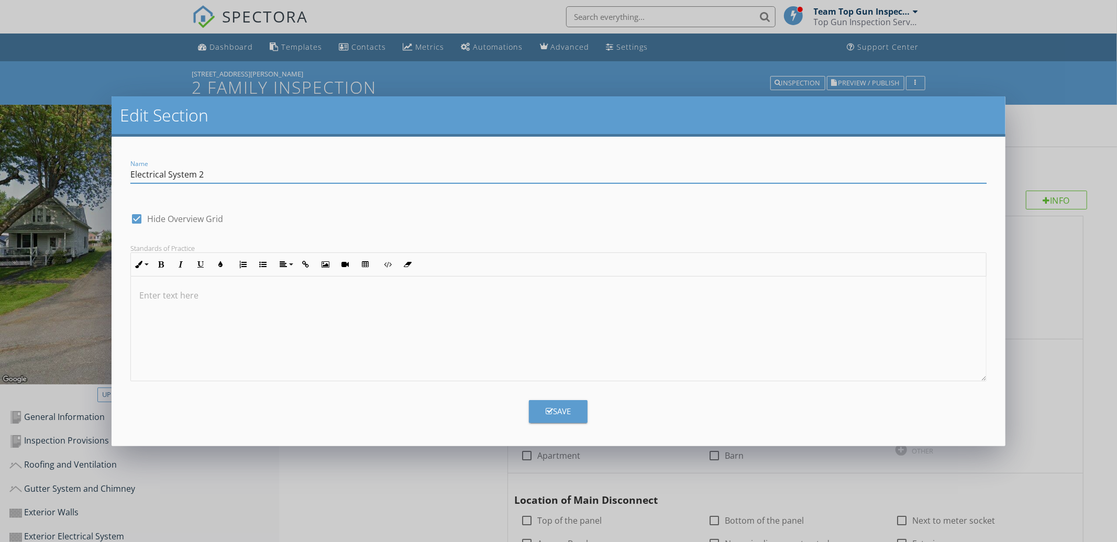
click at [224, 167] on input "Electrical System 2" at bounding box center [558, 174] width 856 height 17
type input "Electrical System 5"
click at [543, 422] on button "Save" at bounding box center [558, 411] width 59 height 23
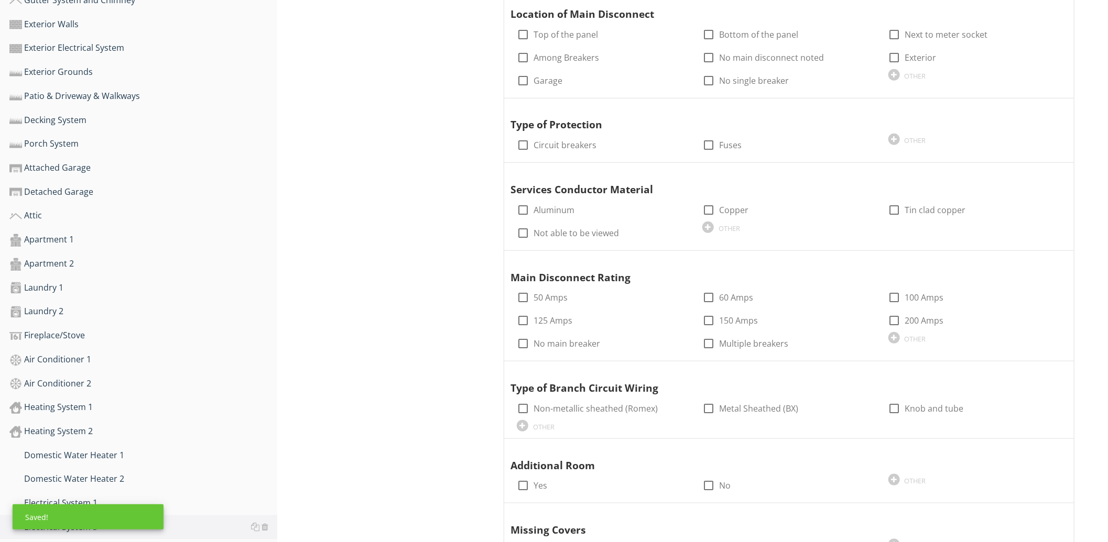
scroll to position [679, 0]
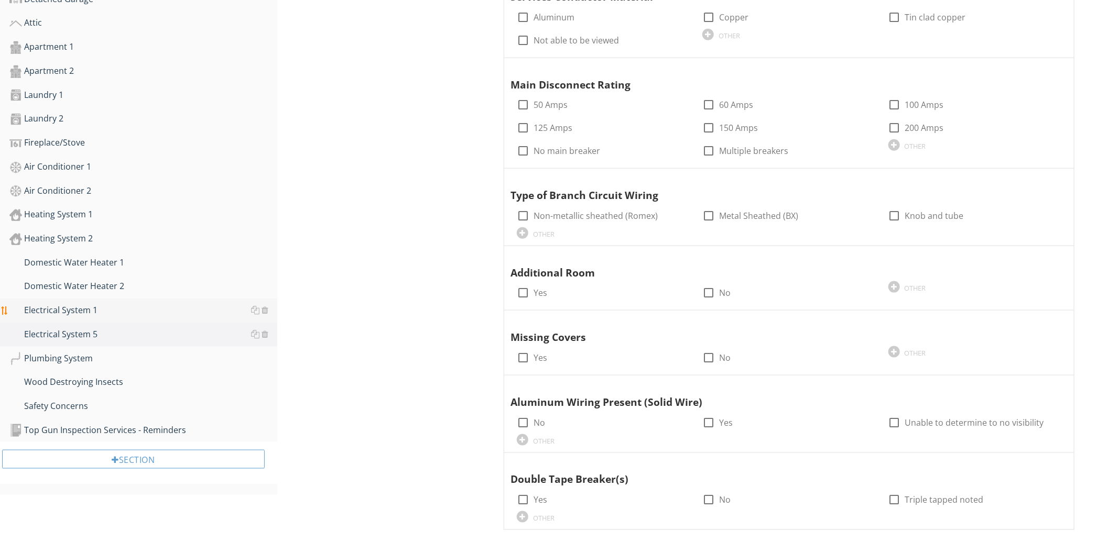
click at [223, 306] on div "Electrical System 1" at bounding box center [143, 311] width 268 height 14
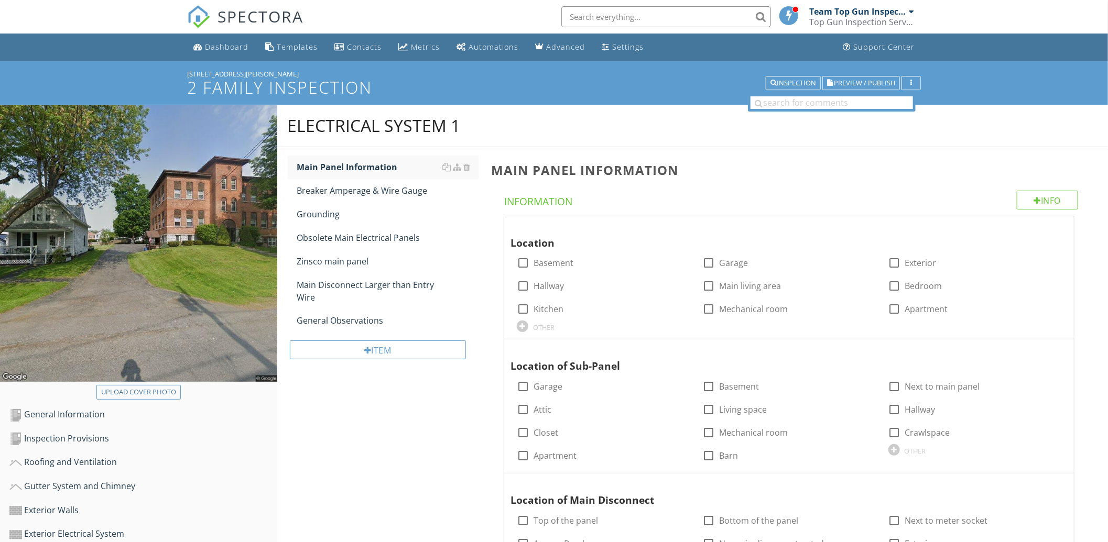
click at [0, 0] on div at bounding box center [0, 0] width 0 height 0
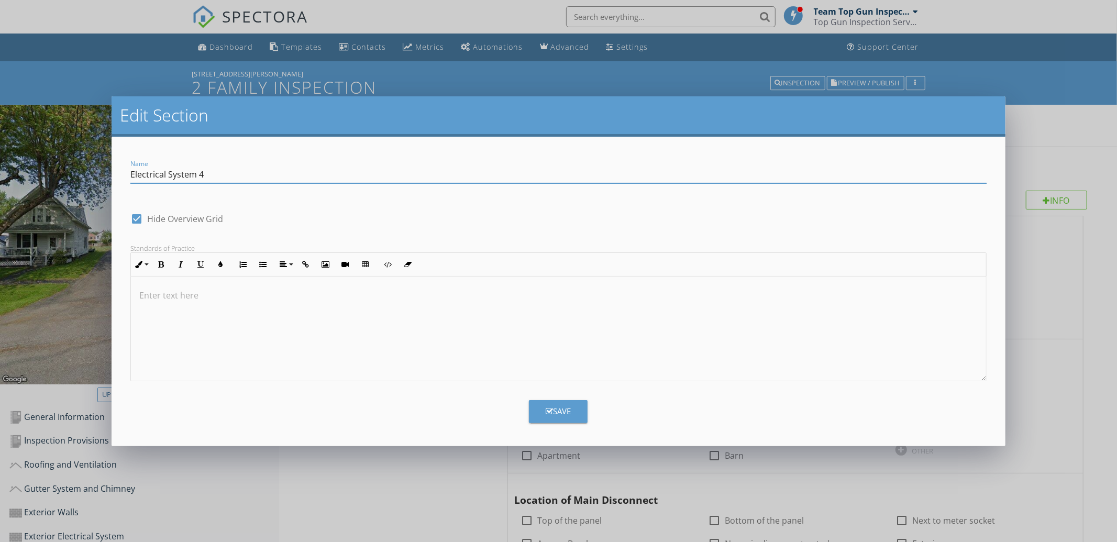
type input "Electrical System 4"
click at [548, 409] on icon "button" at bounding box center [549, 412] width 7 height 8
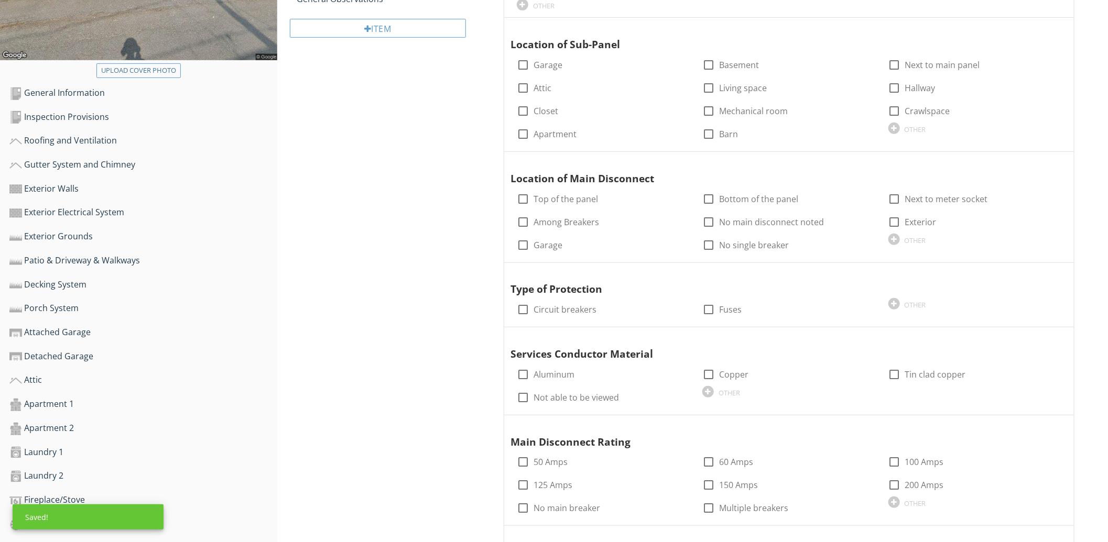
scroll to position [543, 0]
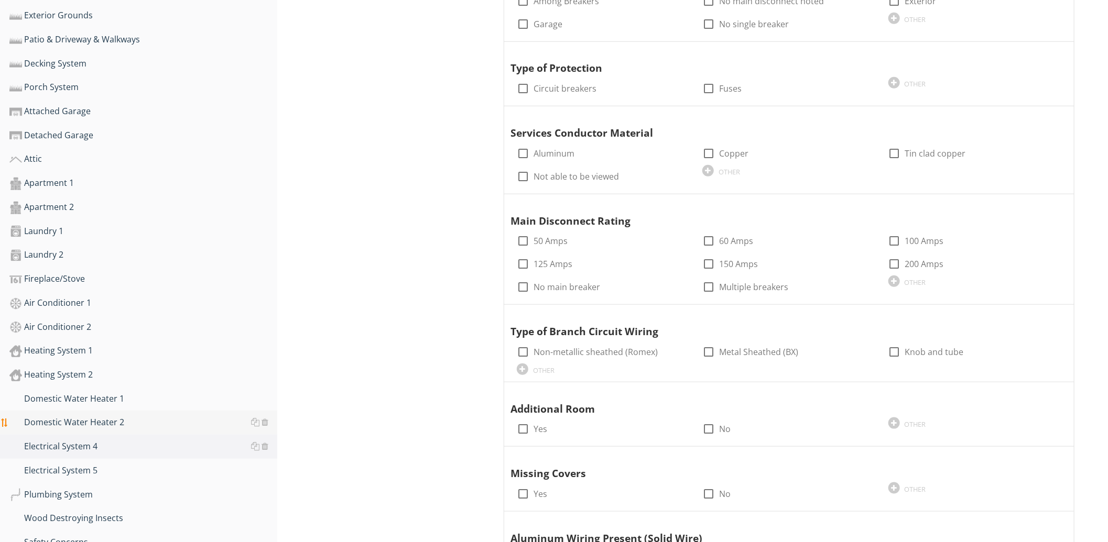
click at [177, 422] on div "Domestic Water Heater 2" at bounding box center [143, 423] width 268 height 14
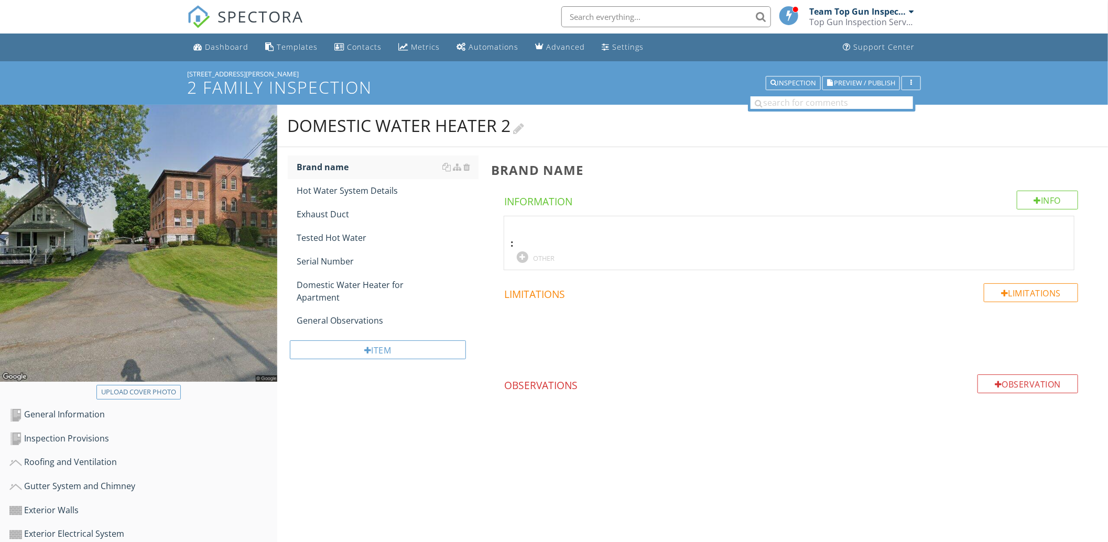
click at [524, 124] on div at bounding box center [518, 127] width 11 height 14
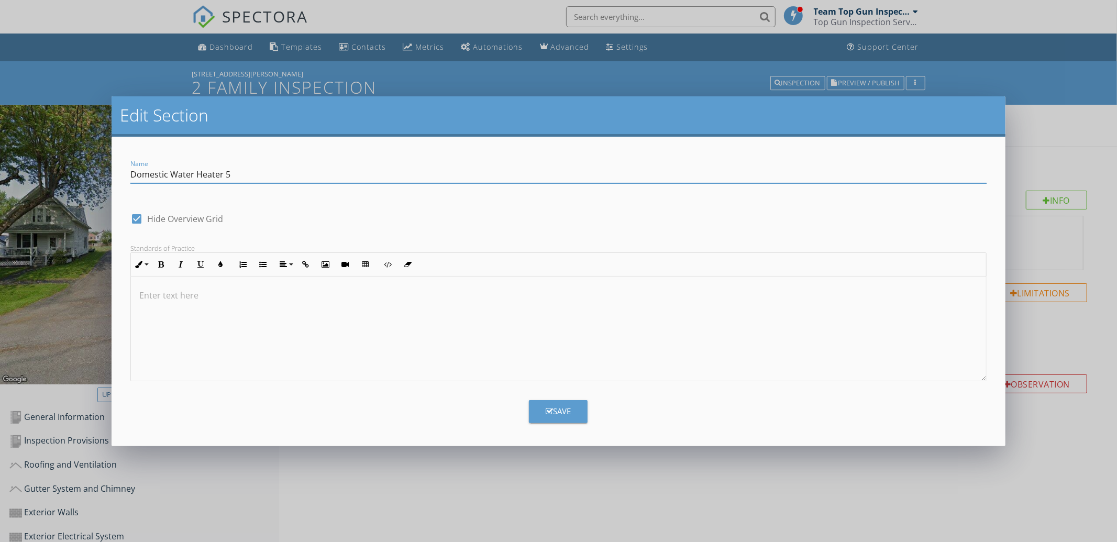
type input "Domestic Water Heater 5"
click at [559, 405] on div "Save" at bounding box center [558, 411] width 25 height 12
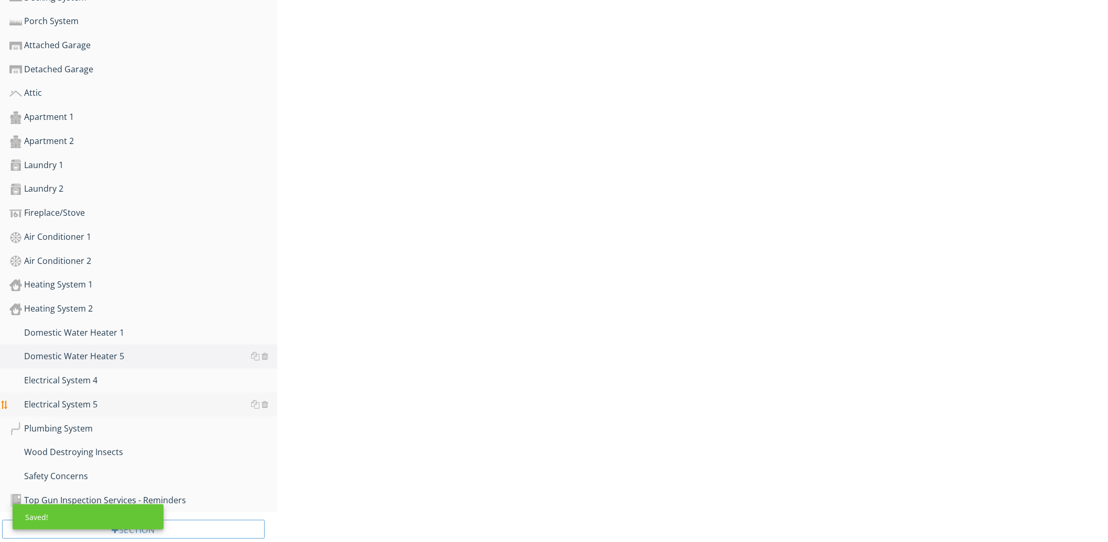
scroll to position [628, 0]
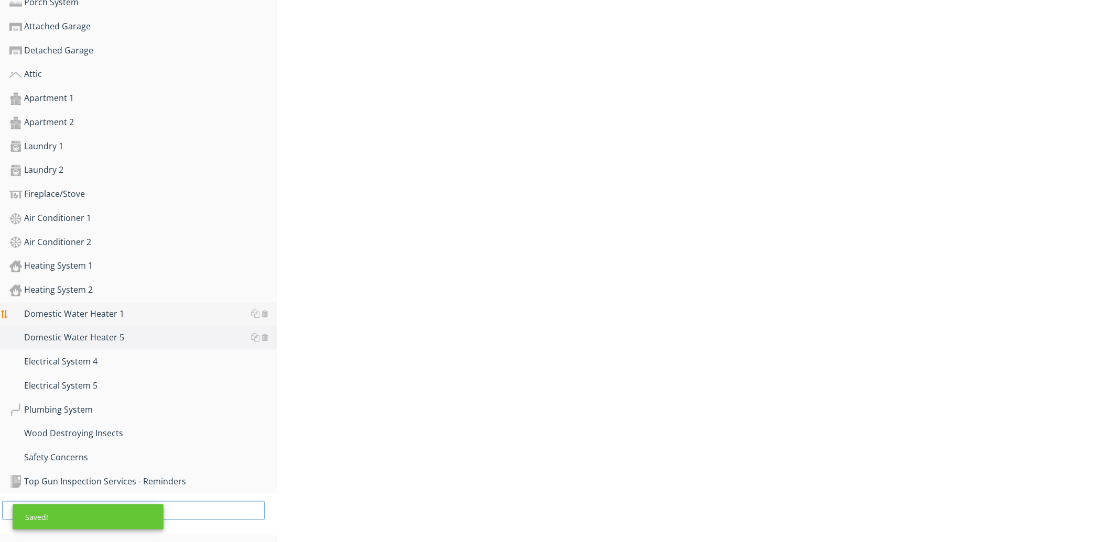
click at [147, 311] on div "Domestic Water Heater 1" at bounding box center [143, 315] width 268 height 14
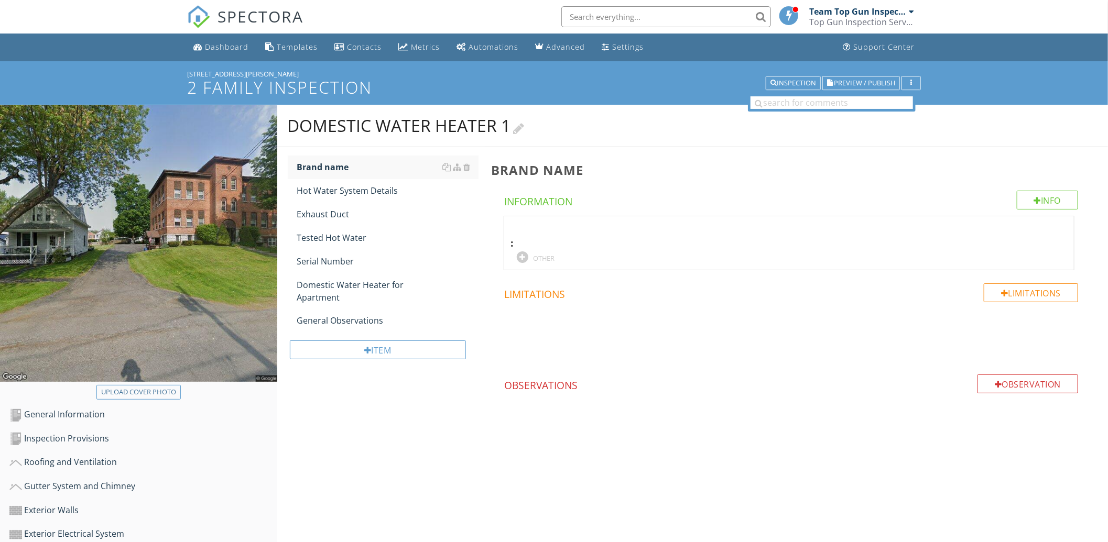
click at [524, 128] on div at bounding box center [518, 127] width 11 height 14
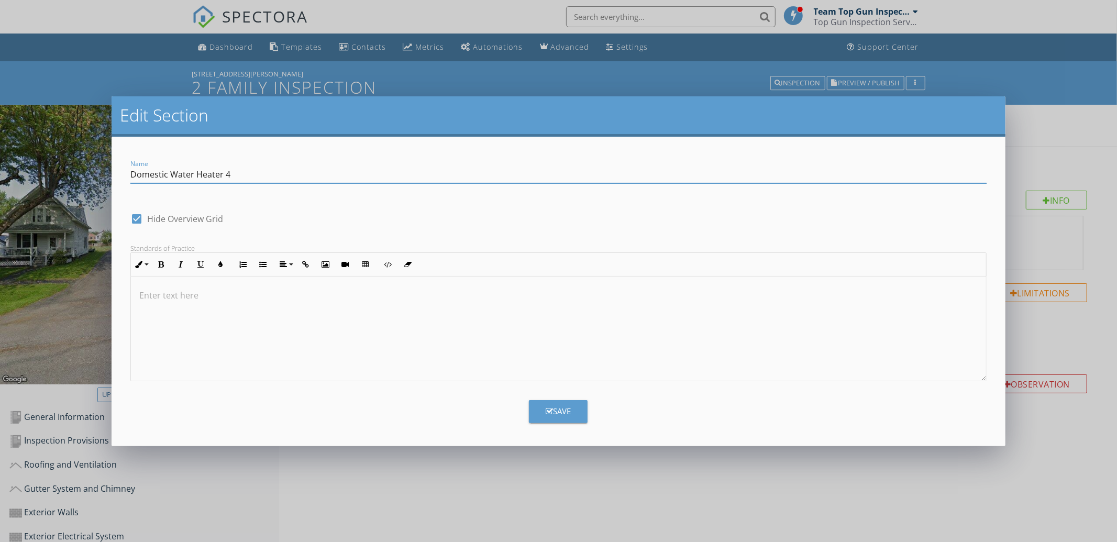
type input "Domestic Water Heater 4"
click at [550, 408] on icon "button" at bounding box center [549, 412] width 7 height 8
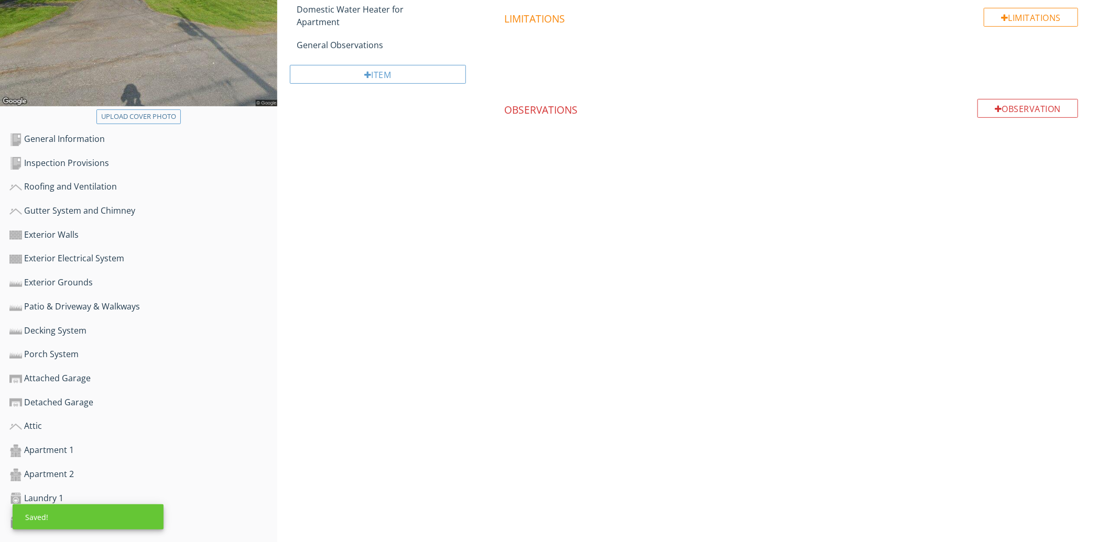
scroll to position [407, 0]
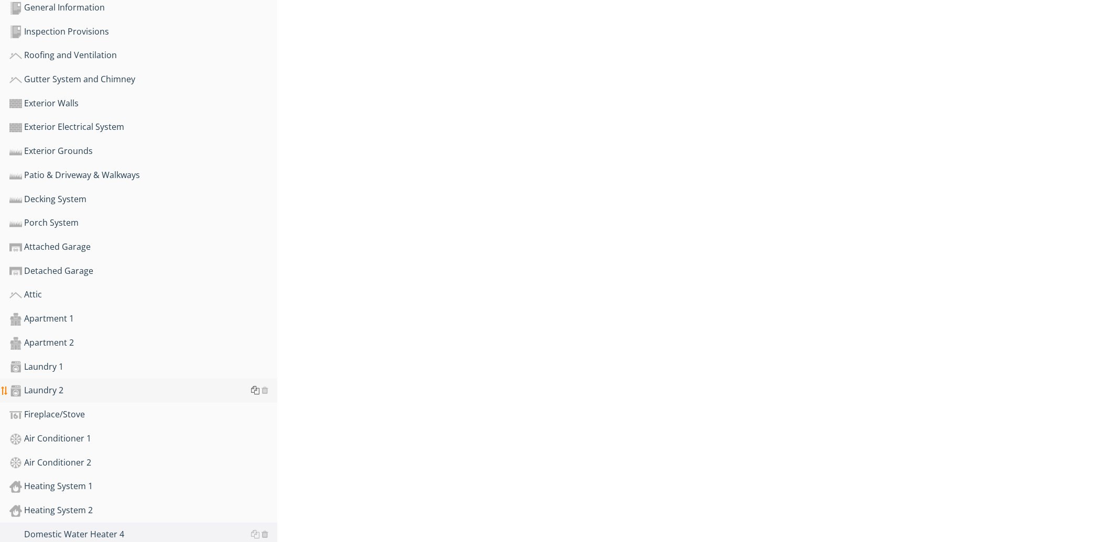
click at [254, 386] on div at bounding box center [255, 390] width 8 height 8
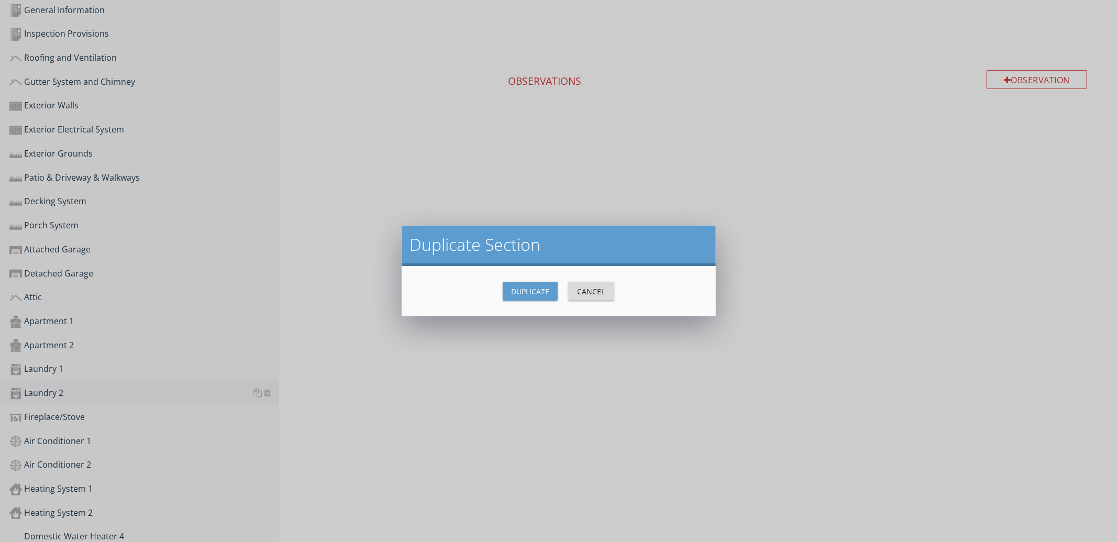
click at [588, 297] on button "Cancel" at bounding box center [591, 291] width 46 height 19
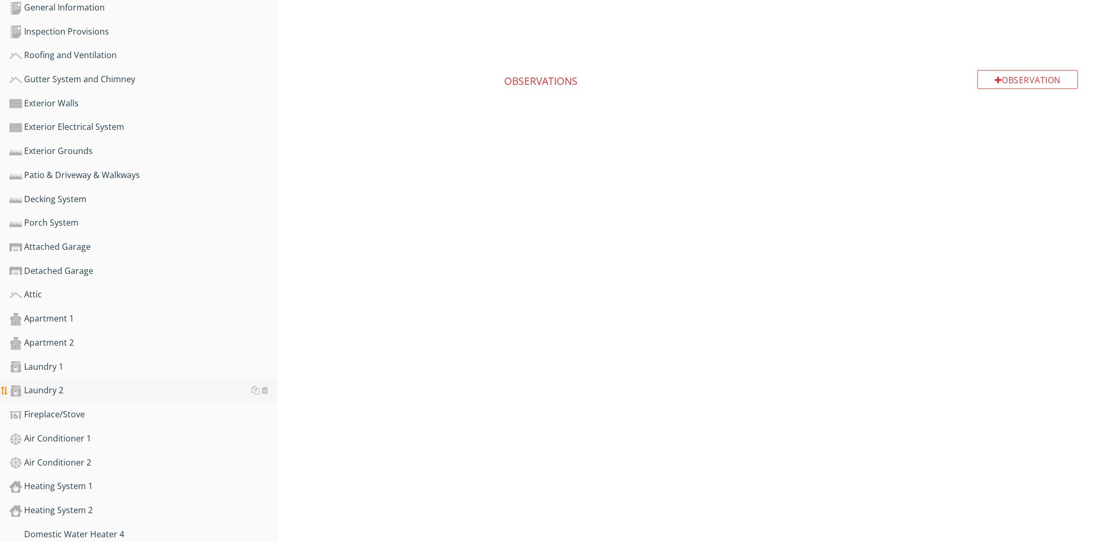
click at [179, 387] on div "Laundry 2" at bounding box center [143, 391] width 268 height 14
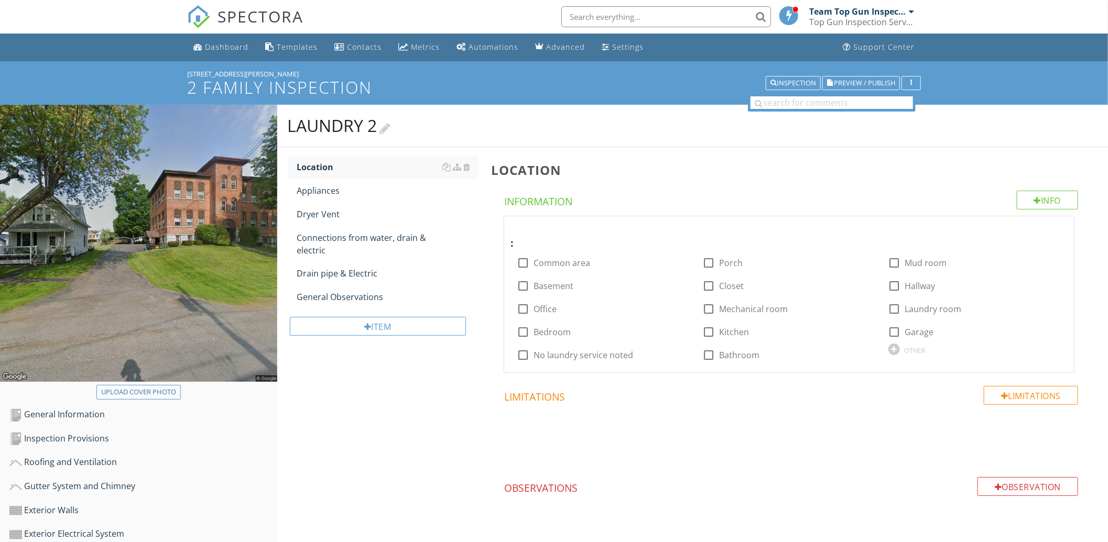
click at [389, 126] on div at bounding box center [385, 127] width 11 height 14
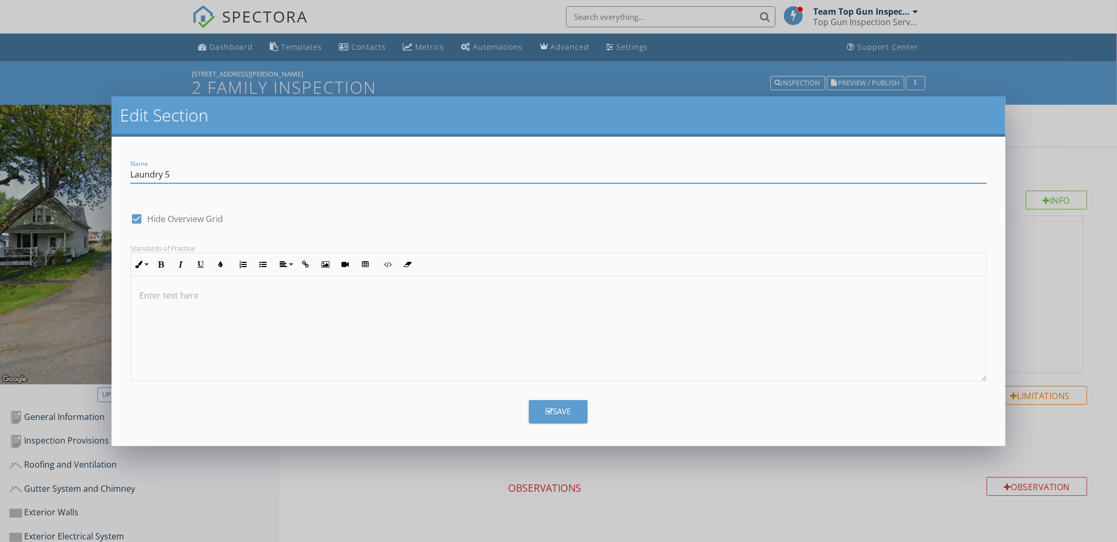
type input "Laundry 5"
click at [563, 408] on div "Save" at bounding box center [558, 411] width 25 height 12
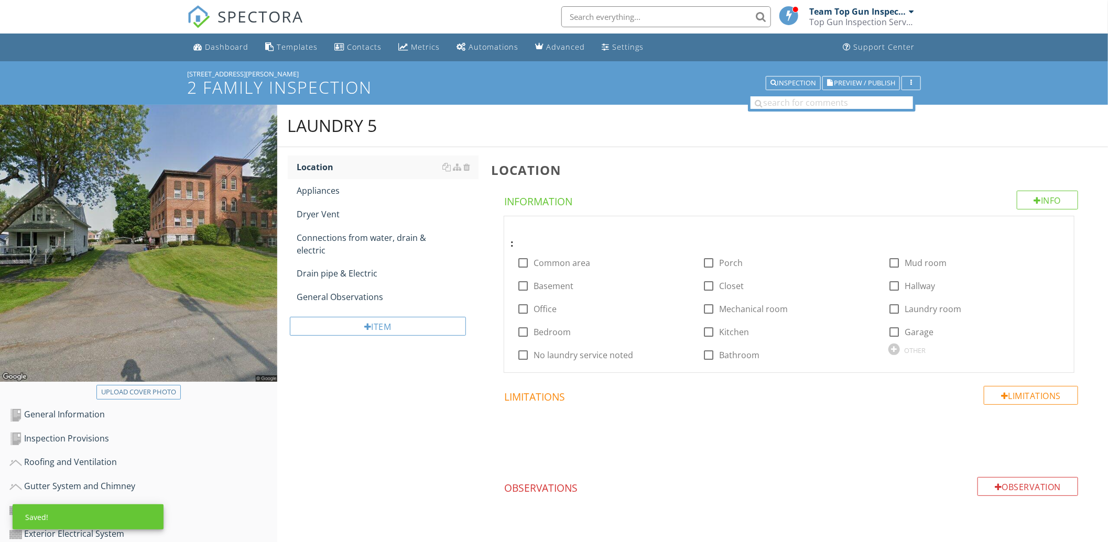
scroll to position [543, 0]
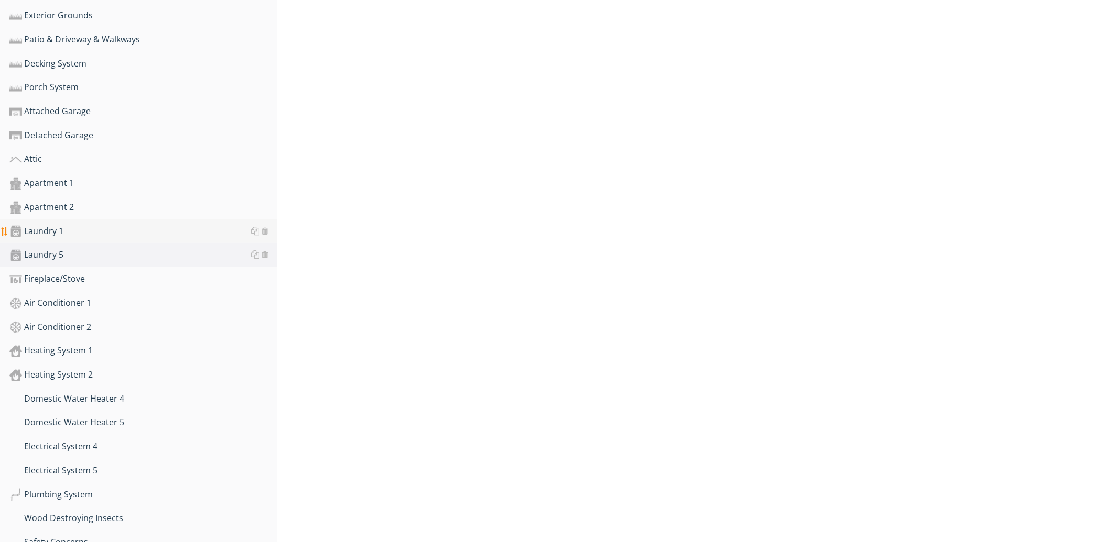
click at [98, 228] on div "Laundry 1" at bounding box center [143, 232] width 268 height 14
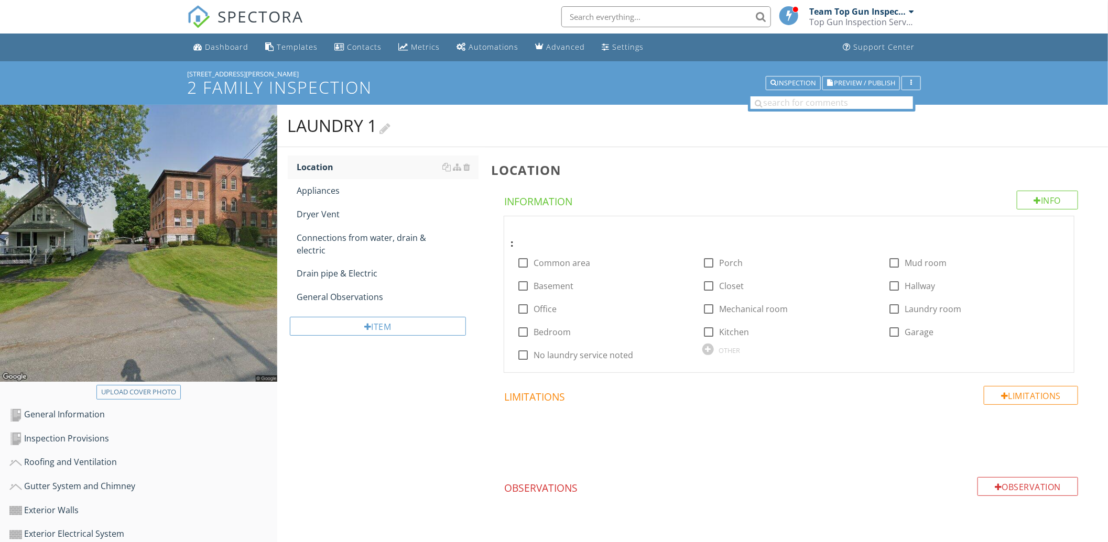
click at [389, 131] on div at bounding box center [385, 127] width 11 height 14
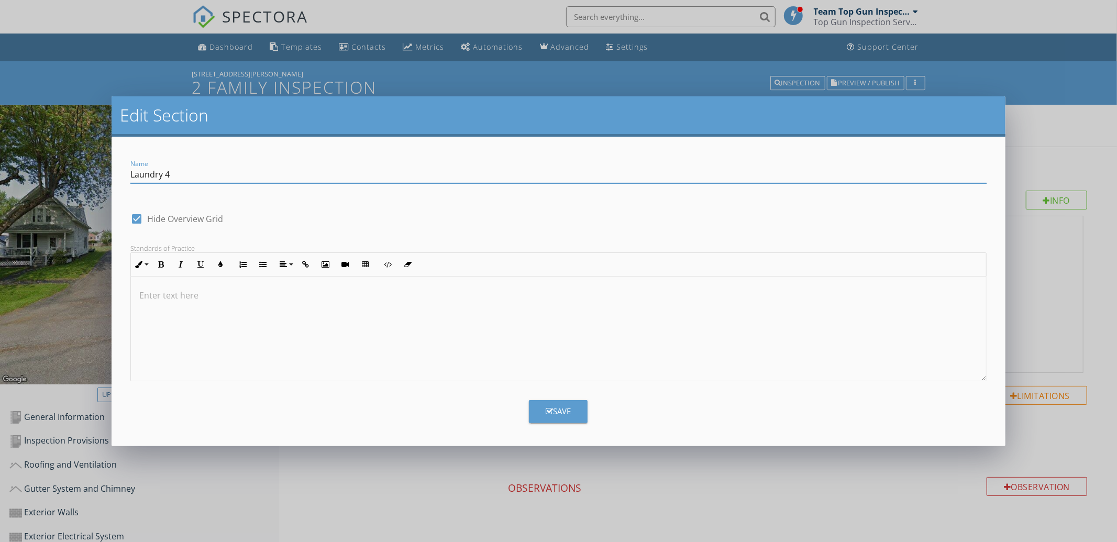
type input "Laundry 4"
click at [532, 410] on button "Save" at bounding box center [558, 411] width 59 height 23
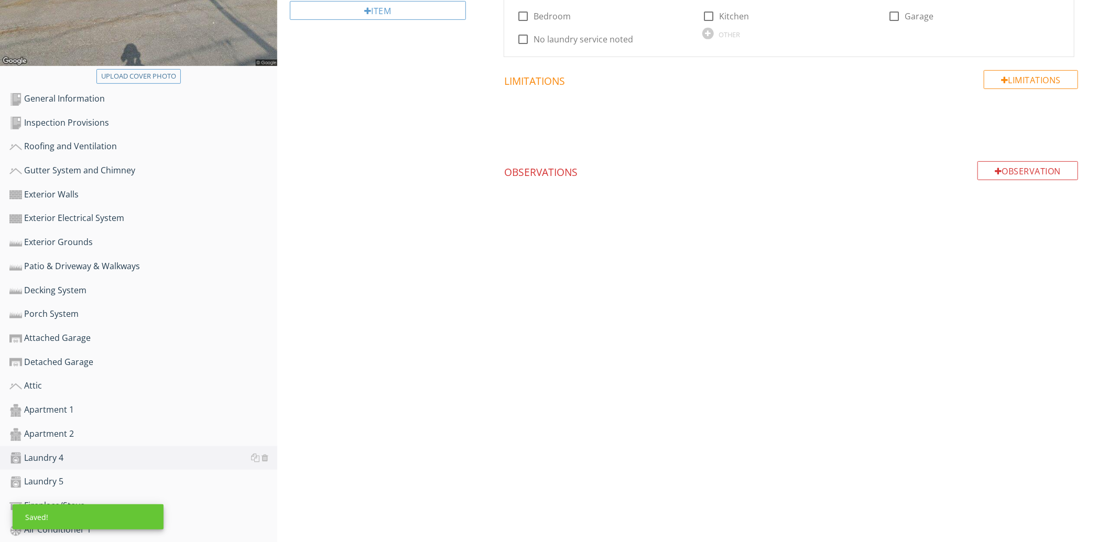
scroll to position [543, 0]
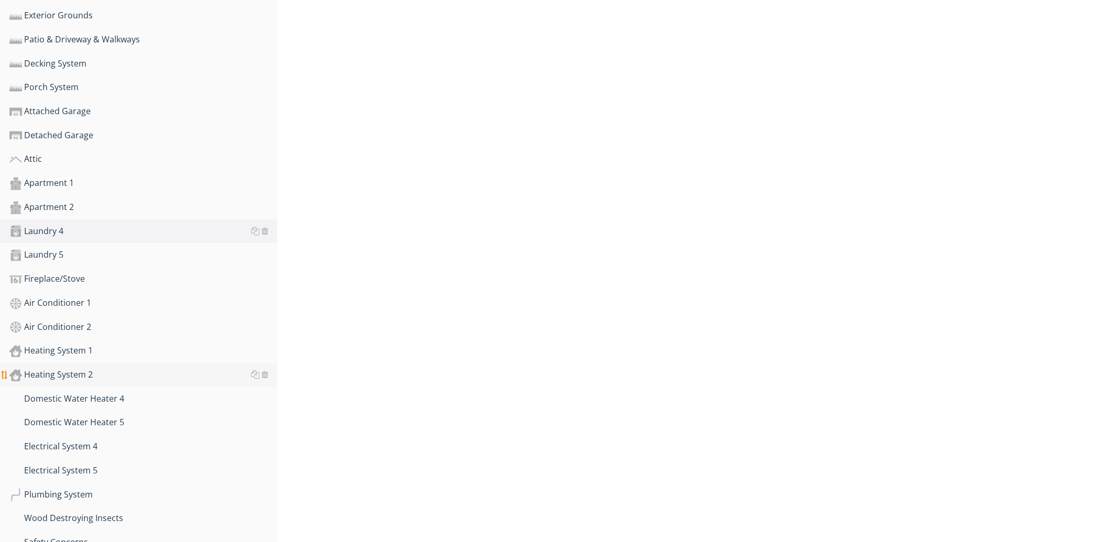
click at [144, 370] on div "Heating System 2" at bounding box center [143, 375] width 268 height 14
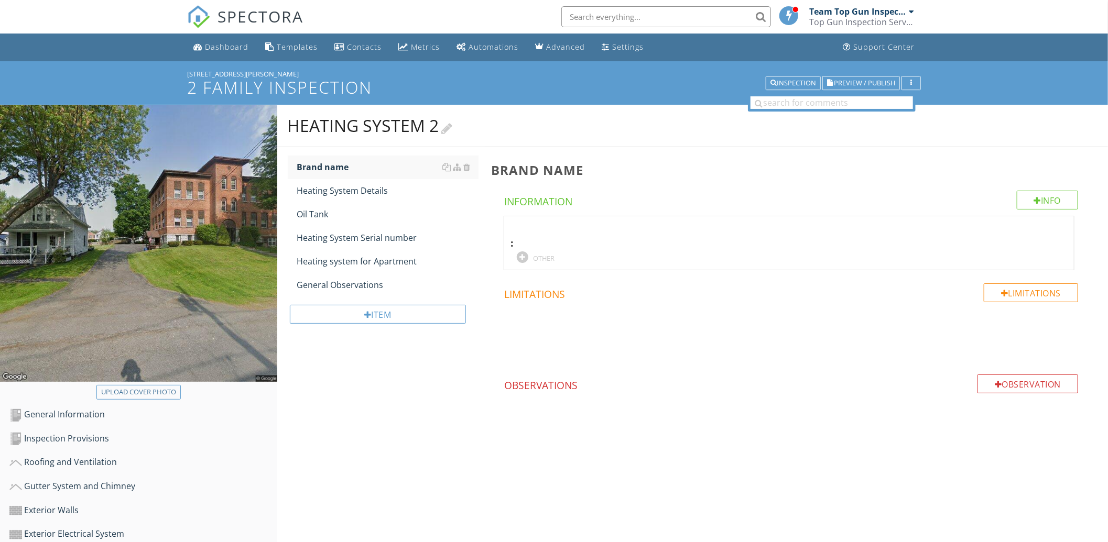
click at [453, 127] on div at bounding box center [447, 127] width 11 height 14
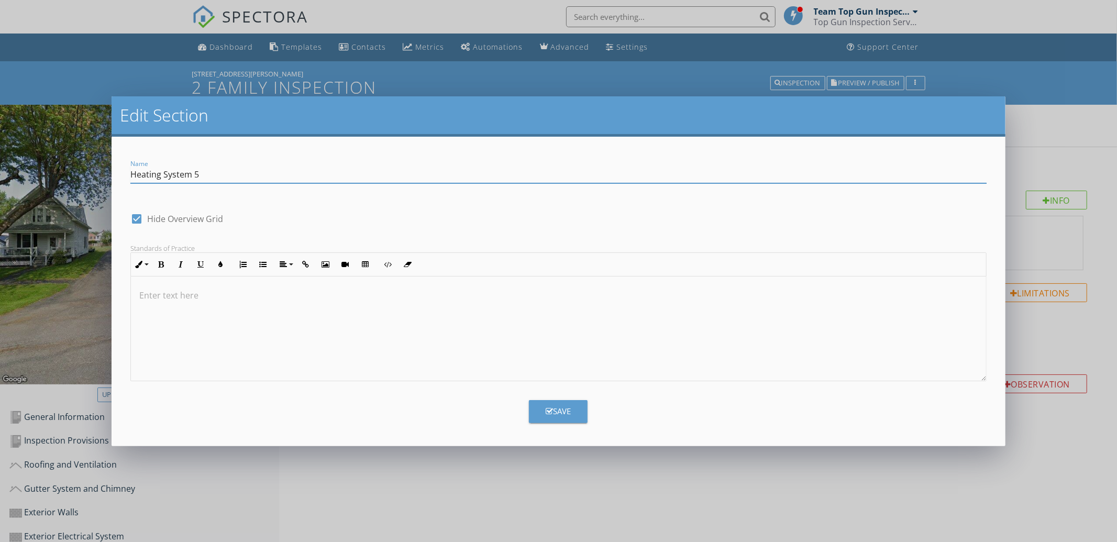
type input "Heating System 5"
click at [539, 410] on button "Save" at bounding box center [558, 411] width 59 height 23
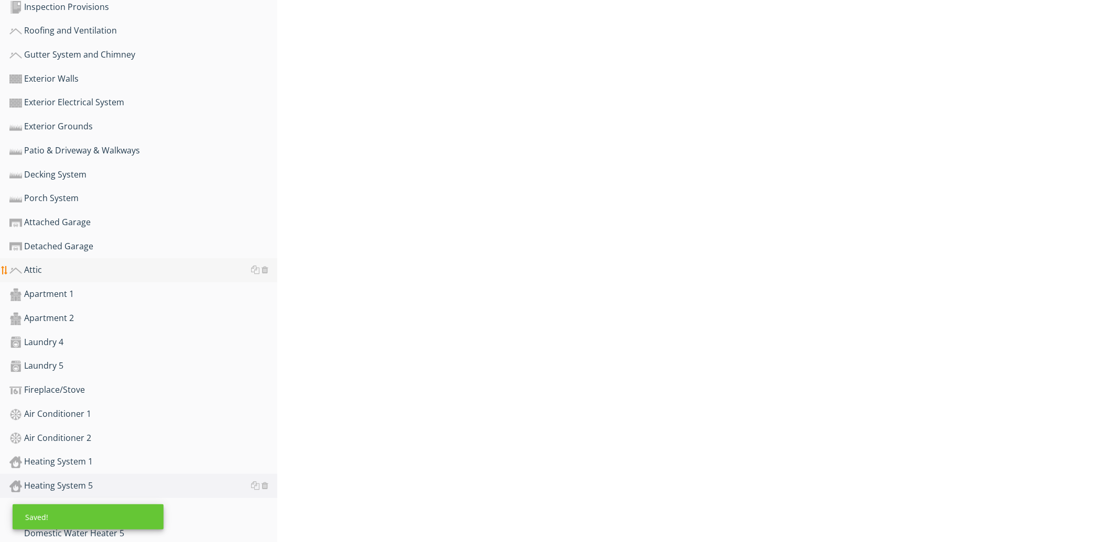
scroll to position [543, 0]
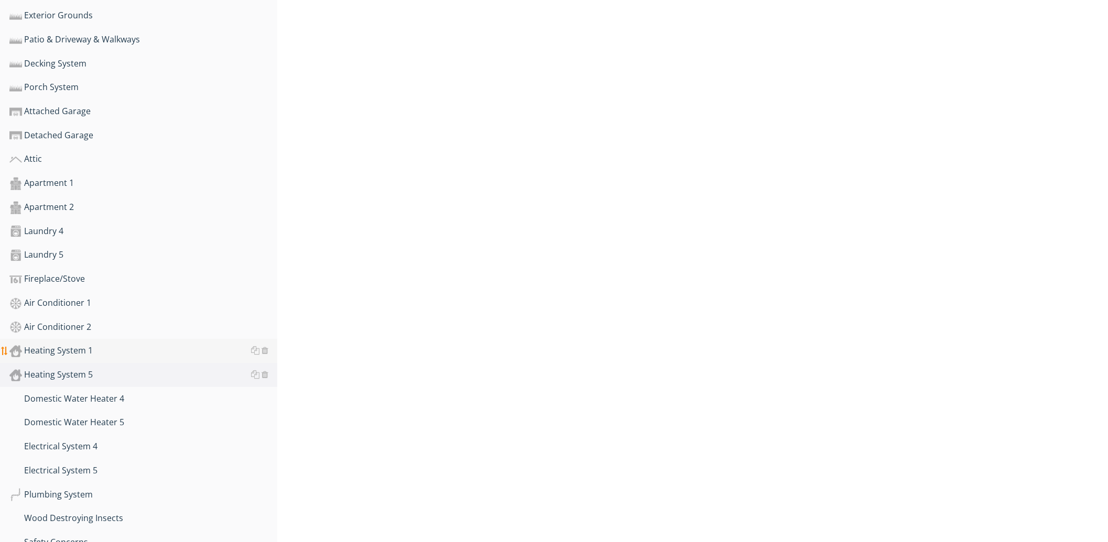
click at [176, 353] on div "Heating System 1" at bounding box center [143, 351] width 268 height 14
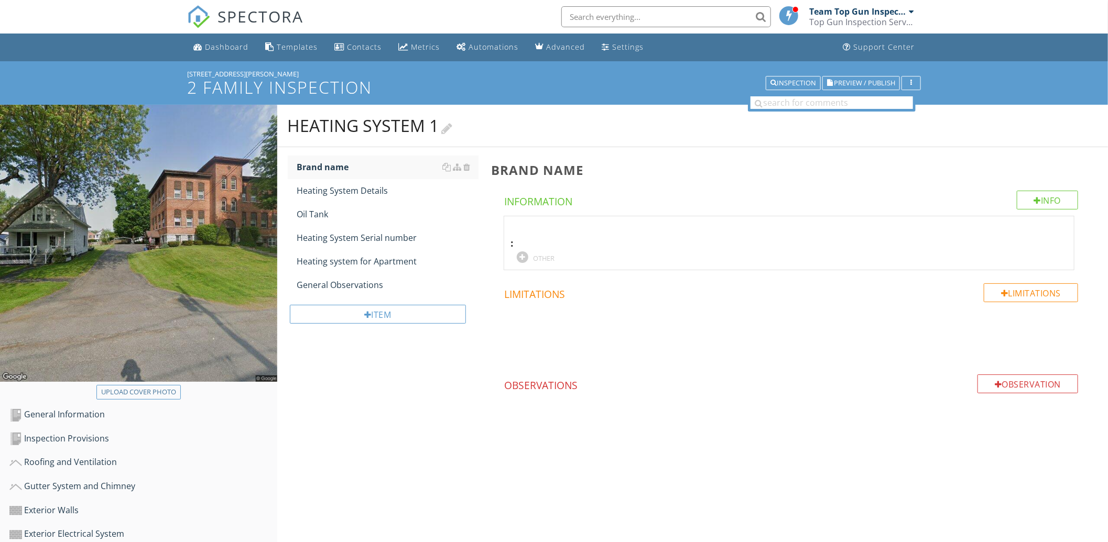
click at [446, 122] on div at bounding box center [447, 127] width 11 height 14
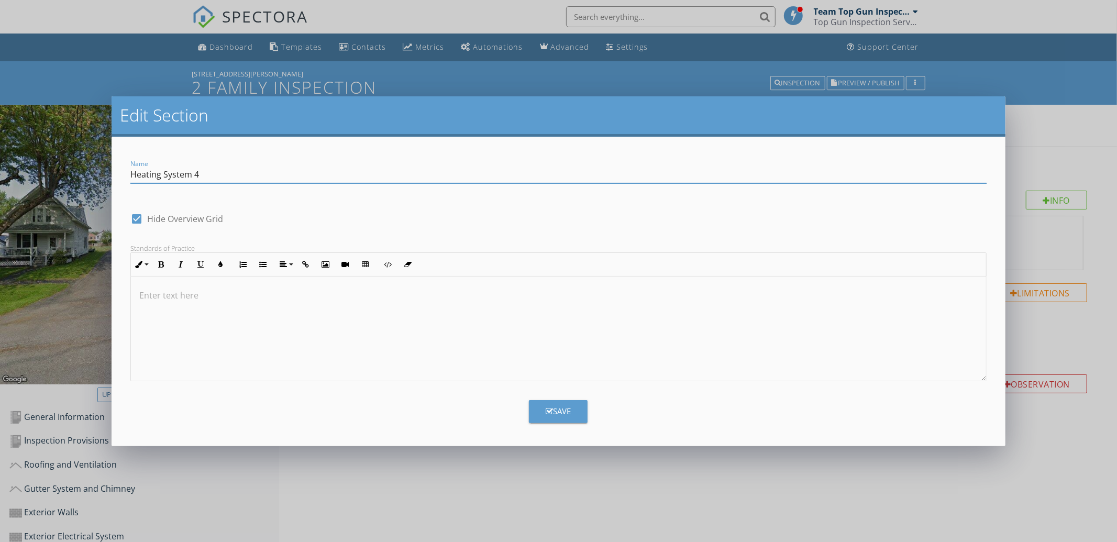
type input "Heating System 4"
click at [557, 412] on div "Save" at bounding box center [558, 411] width 25 height 12
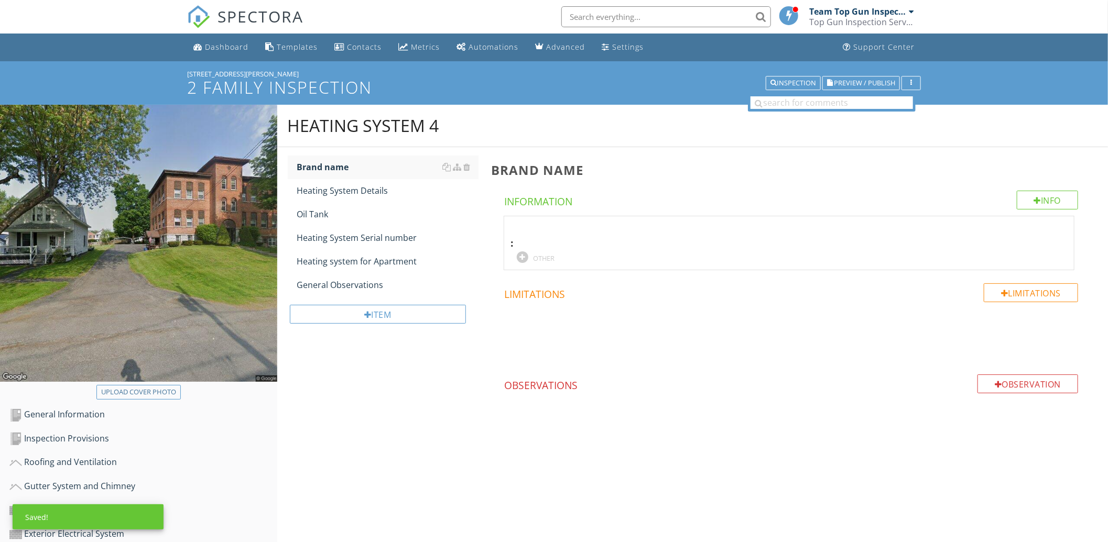
scroll to position [407, 0]
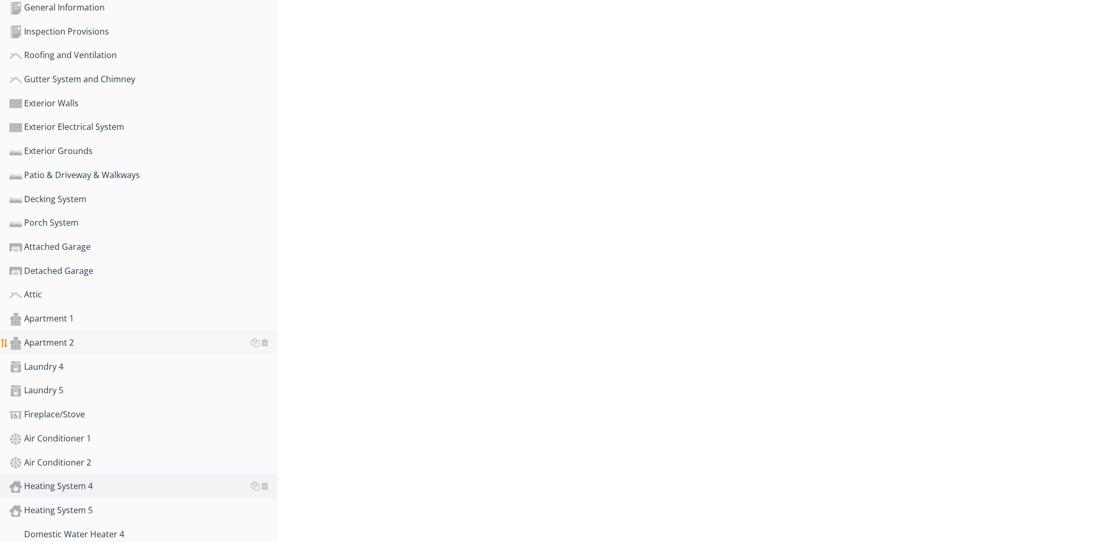
click at [218, 338] on div "Apartment 2" at bounding box center [143, 343] width 268 height 14
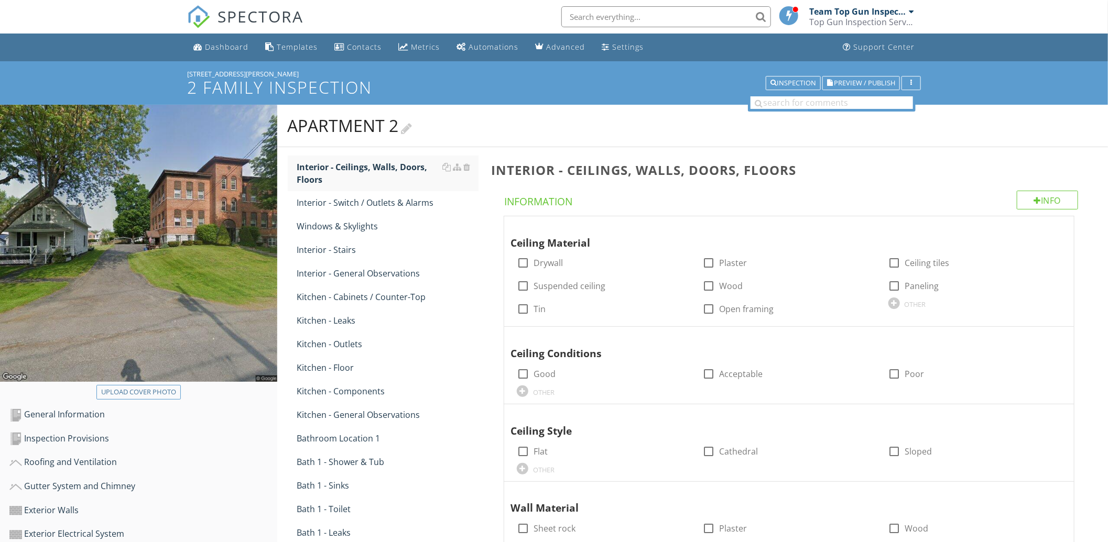
click at [412, 130] on div at bounding box center [406, 127] width 11 height 14
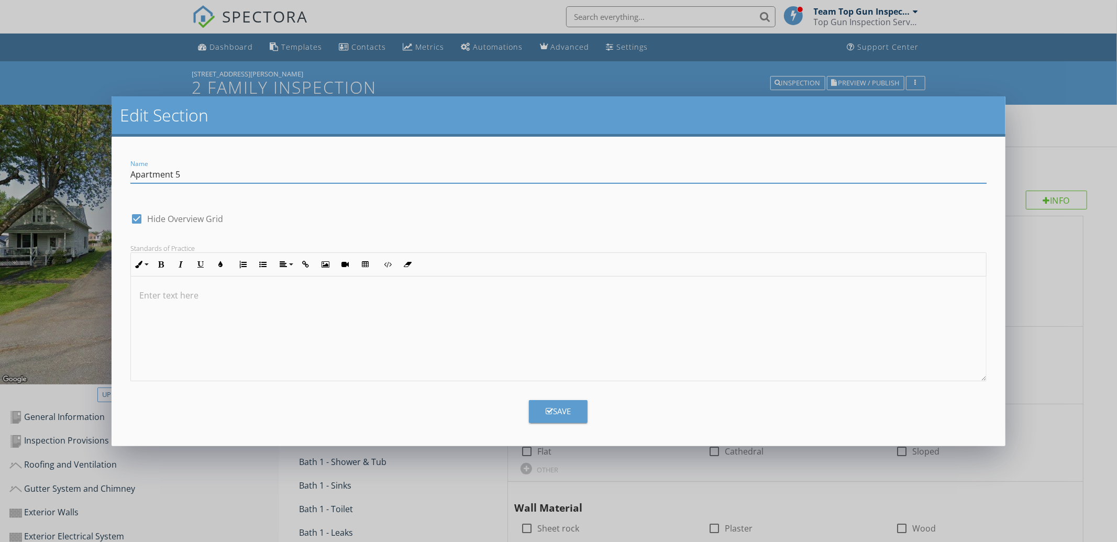
type input "Apartment 5"
click at [561, 412] on div "Save" at bounding box center [558, 411] width 25 height 12
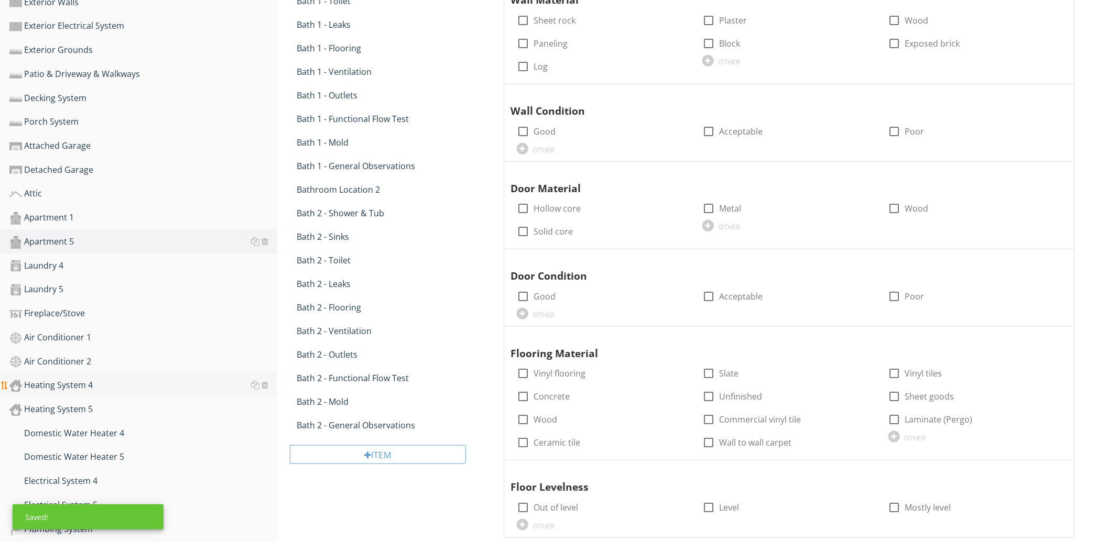
scroll to position [543, 0]
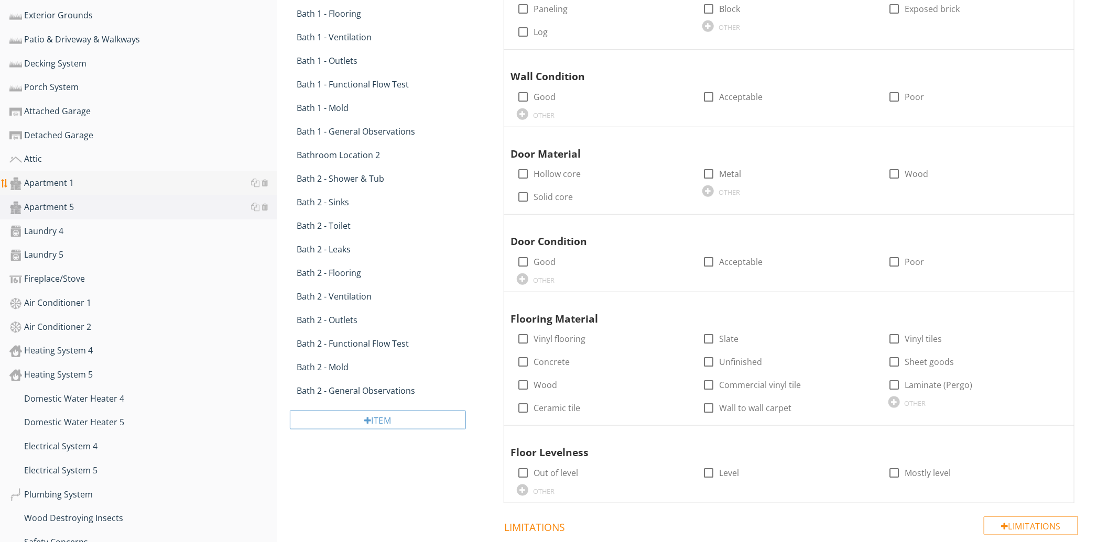
click at [111, 184] on div "Apartment 1" at bounding box center [143, 184] width 268 height 14
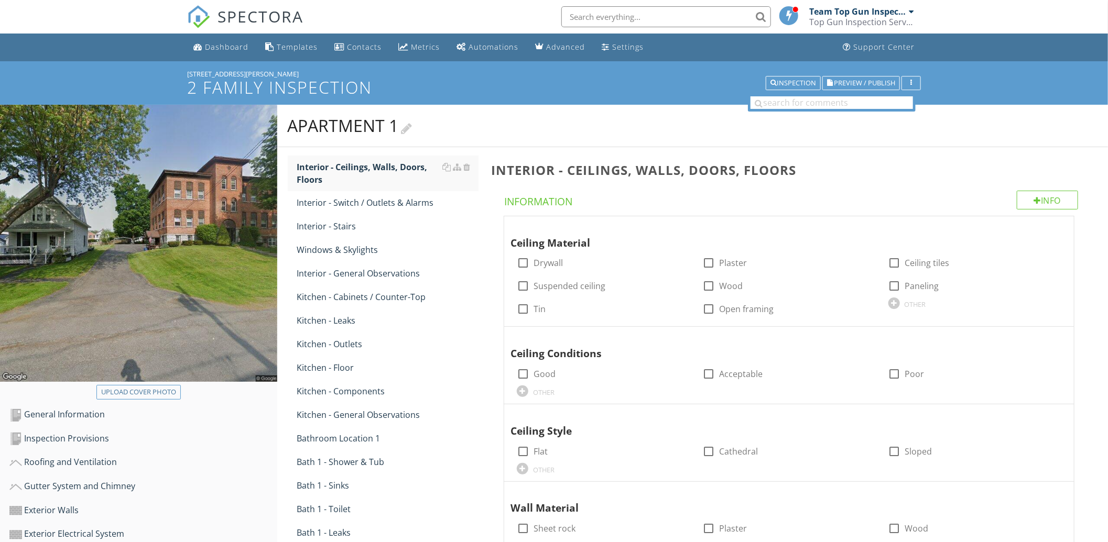
click at [409, 128] on div at bounding box center [406, 127] width 11 height 14
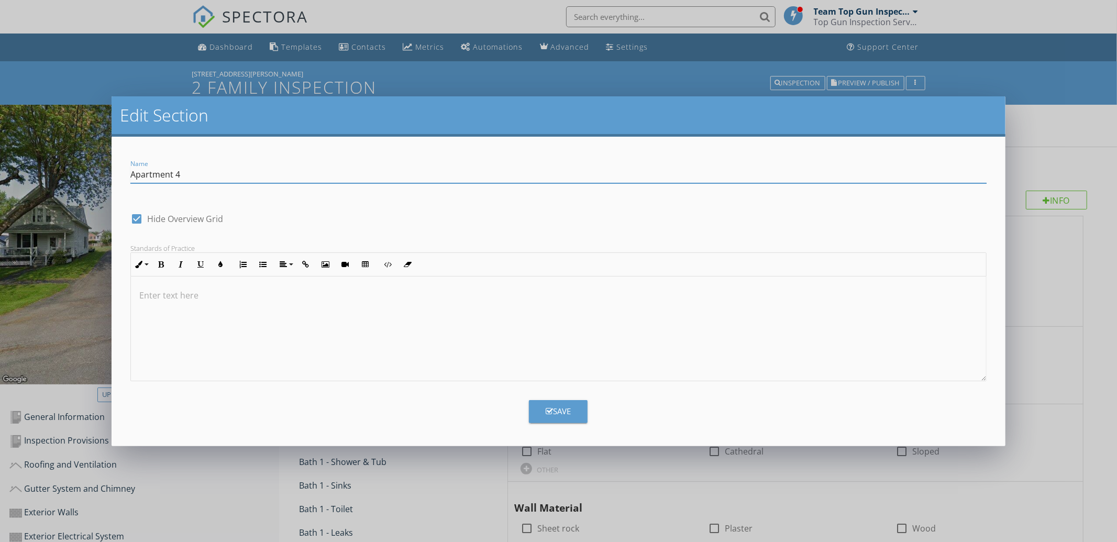
type input "Apartment 4"
click at [541, 416] on button "Save" at bounding box center [558, 411] width 59 height 23
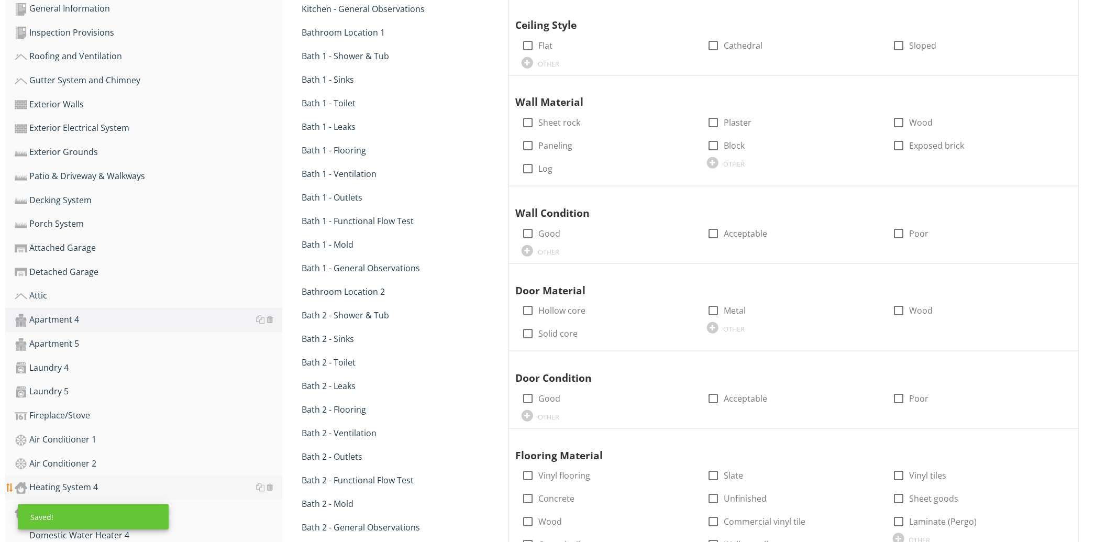
scroll to position [543, 0]
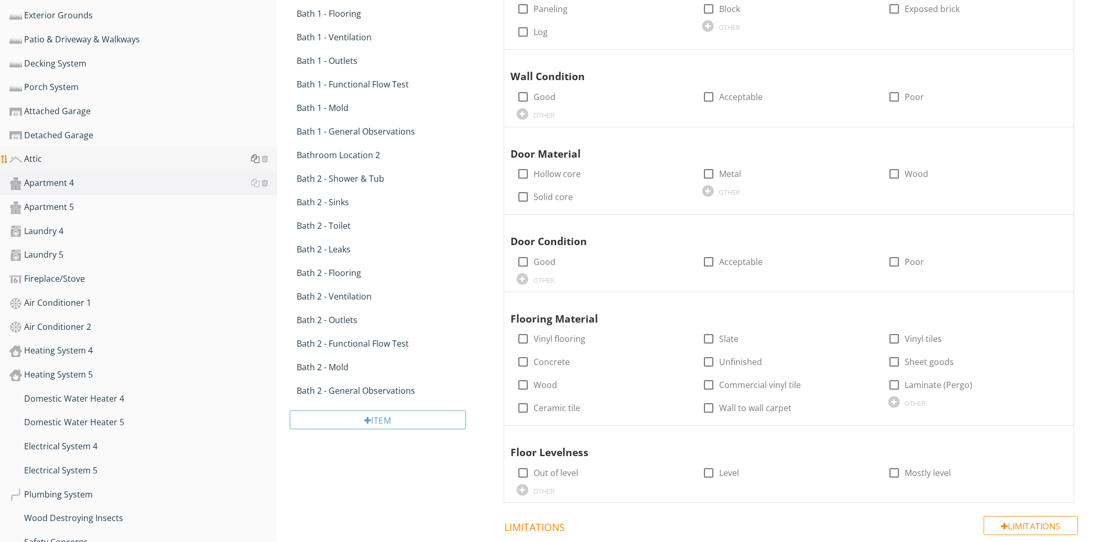
click at [253, 155] on div at bounding box center [255, 159] width 8 height 8
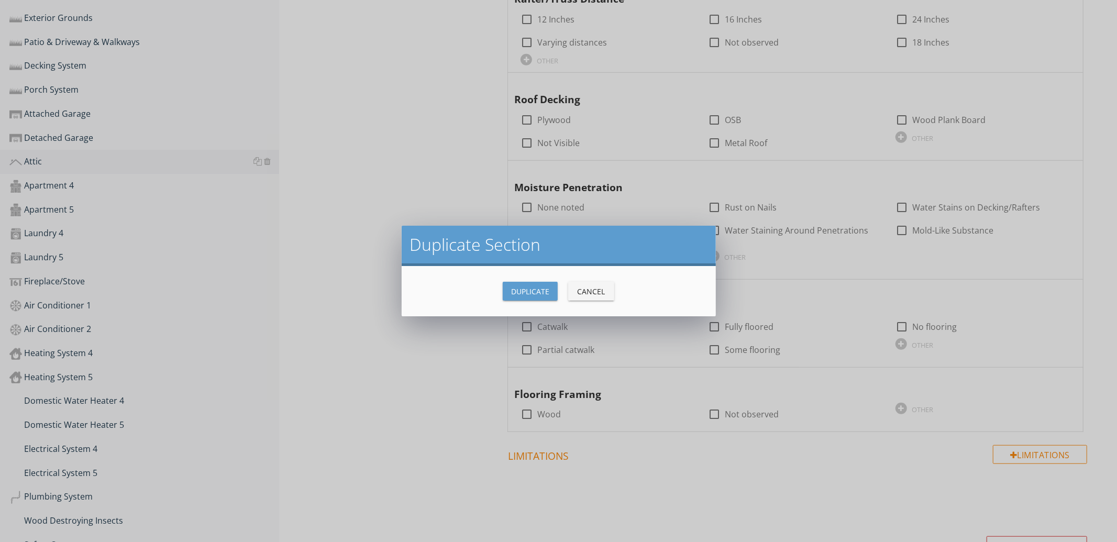
click at [582, 290] on div "Cancel" at bounding box center [591, 291] width 29 height 11
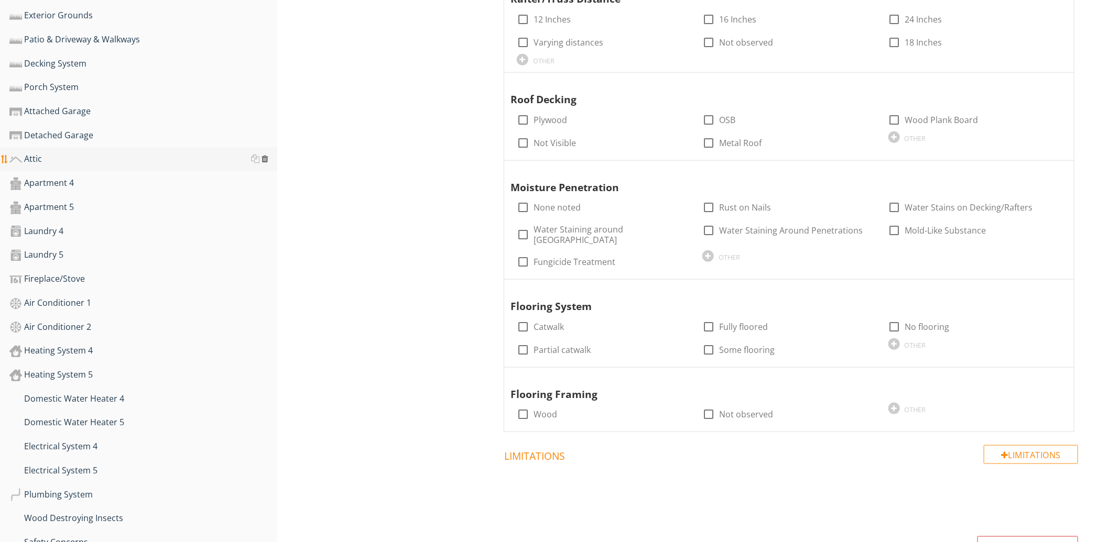
click at [266, 157] on div at bounding box center [265, 159] width 7 height 8
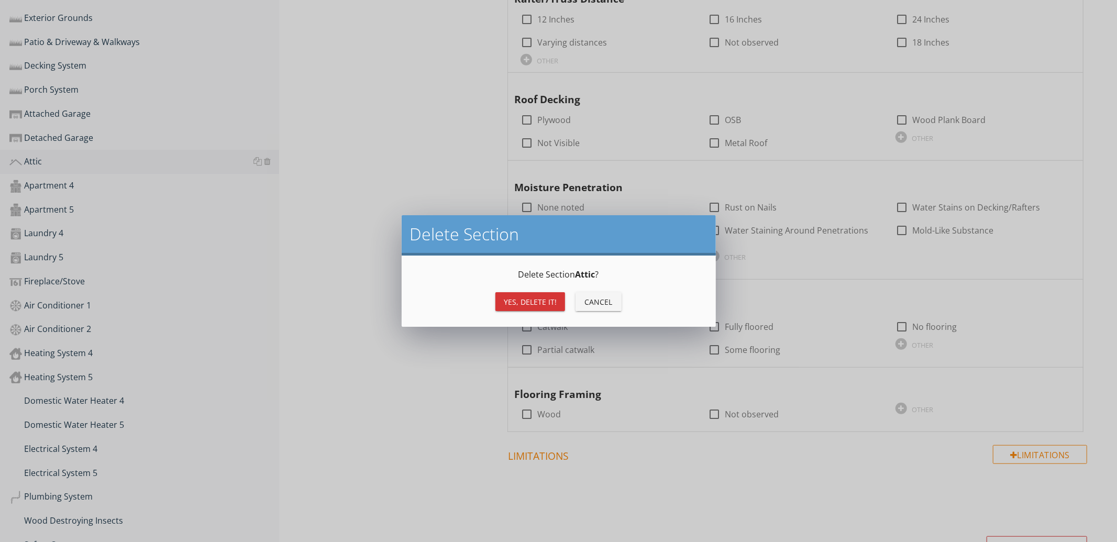
click at [537, 302] on div "Yes, Delete it!" at bounding box center [530, 302] width 53 height 11
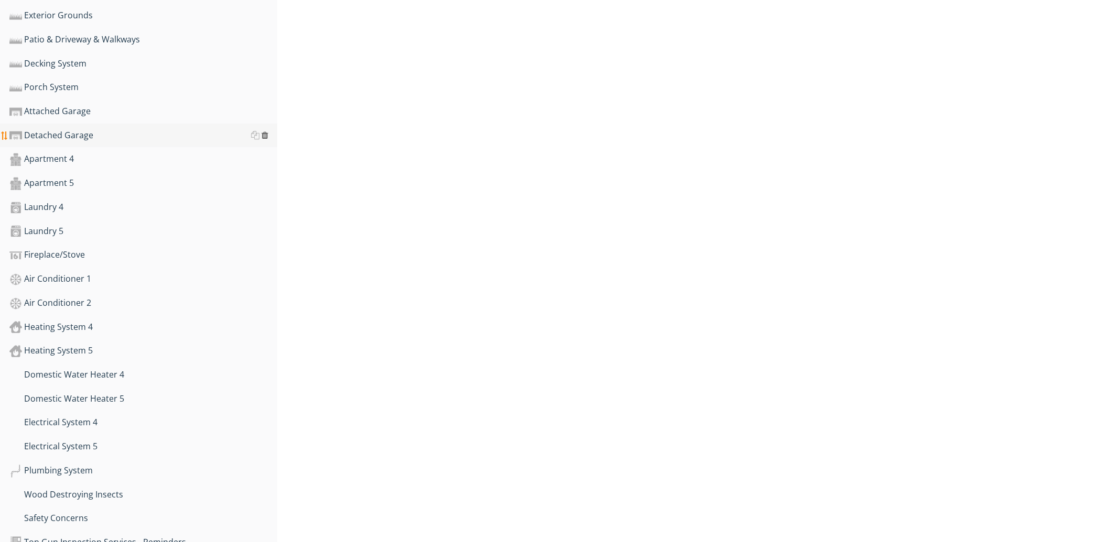
click at [265, 135] on div at bounding box center [265, 135] width 7 height 8
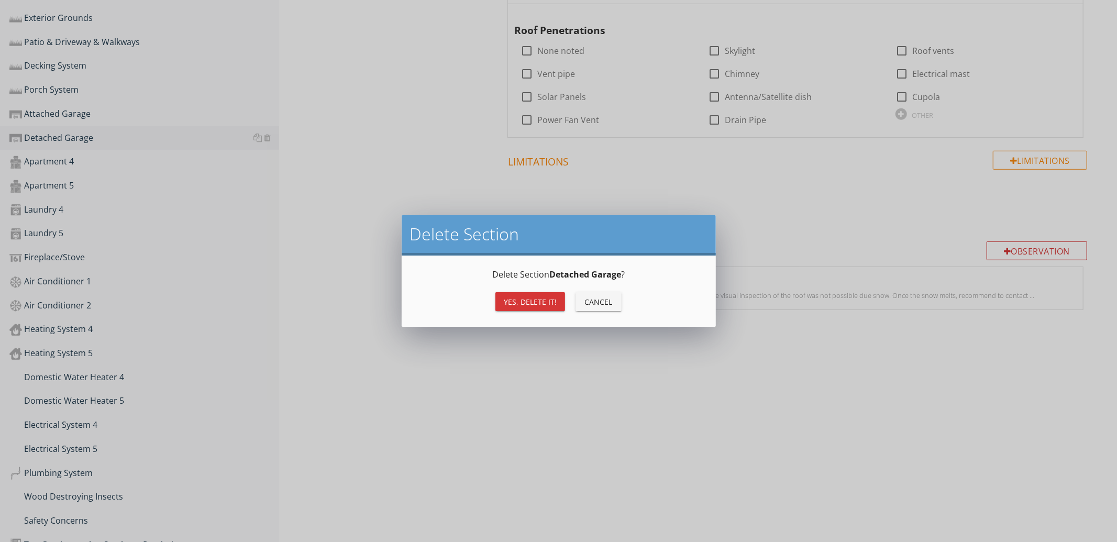
click at [536, 298] on div "Yes, Delete it!" at bounding box center [530, 302] width 53 height 11
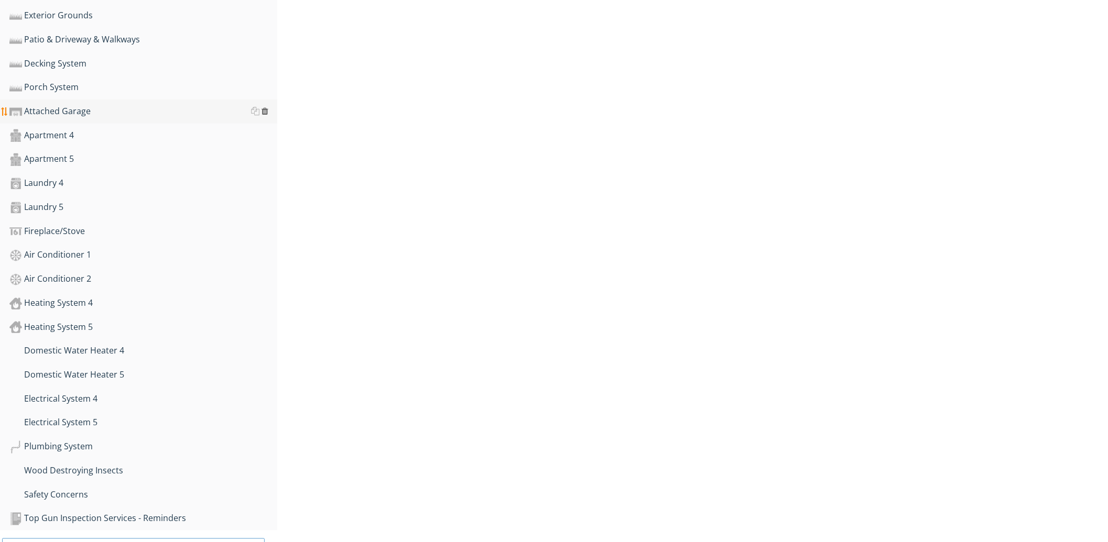
click at [264, 108] on div at bounding box center [265, 111] width 7 height 8
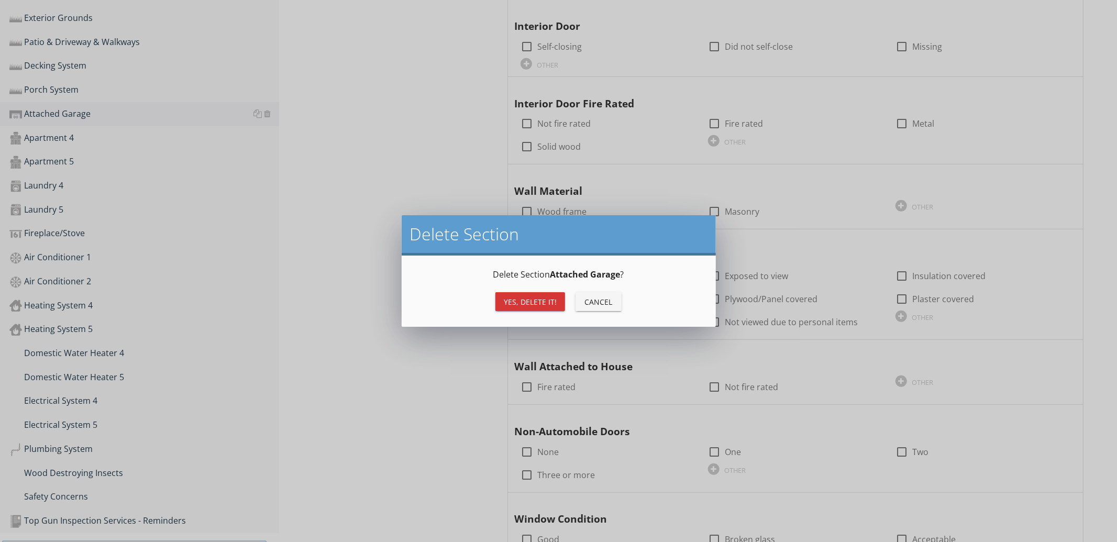
click at [531, 297] on div "Yes, Delete it!" at bounding box center [530, 302] width 53 height 11
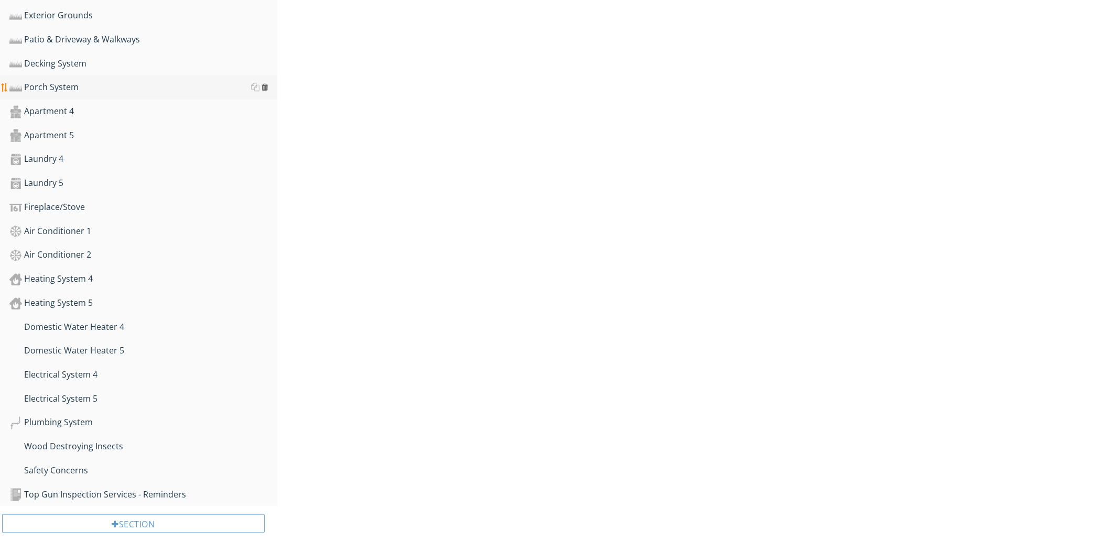
click at [266, 83] on div at bounding box center [265, 87] width 7 height 8
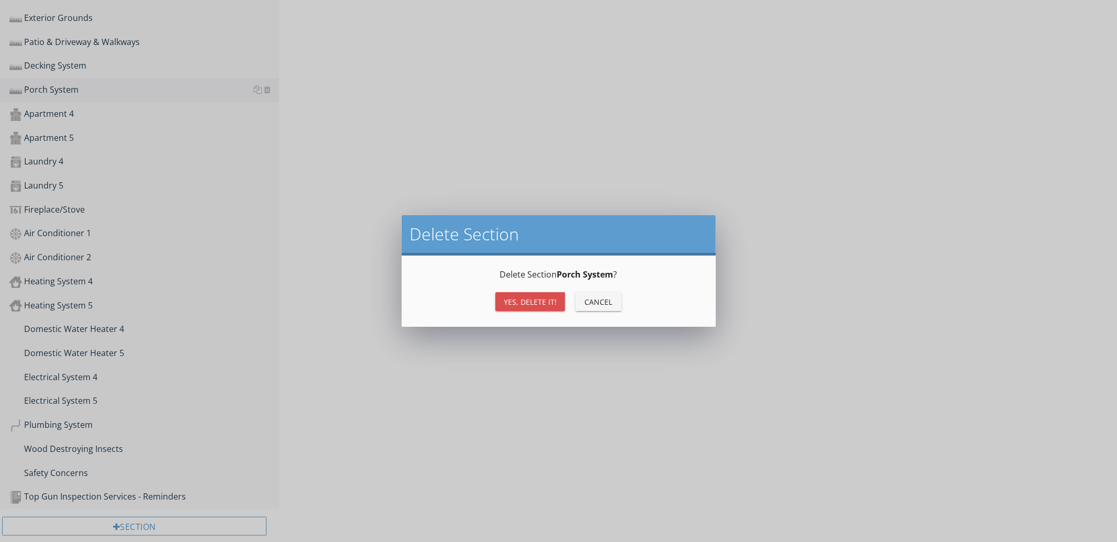
drag, startPoint x: 522, startPoint y: 300, endPoint x: 400, endPoint y: 203, distance: 156.6
click at [520, 300] on div "Yes, Delete it!" at bounding box center [530, 302] width 53 height 11
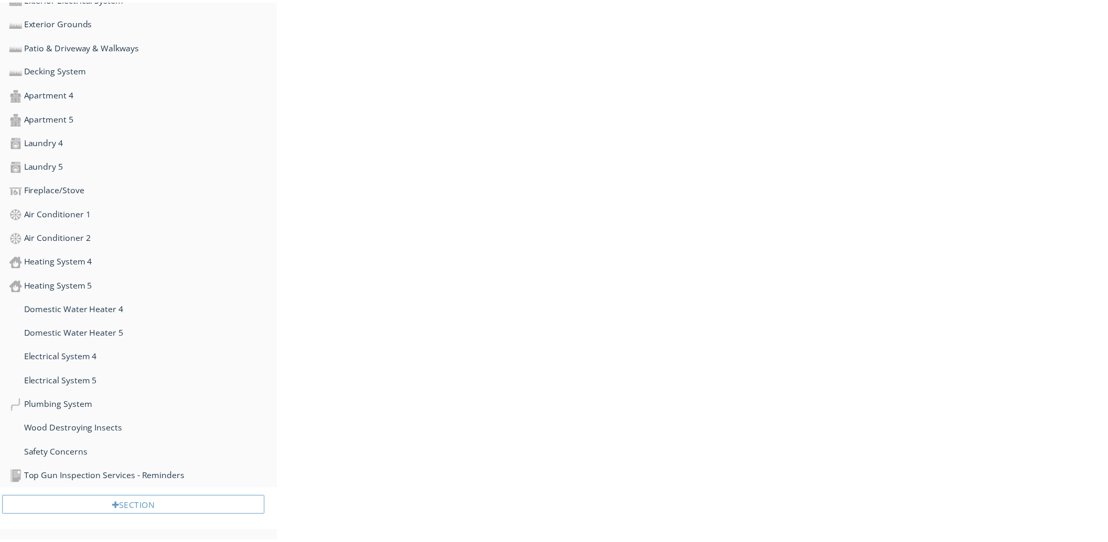
scroll to position [533, 0]
click at [263, 71] on div at bounding box center [265, 73] width 7 height 8
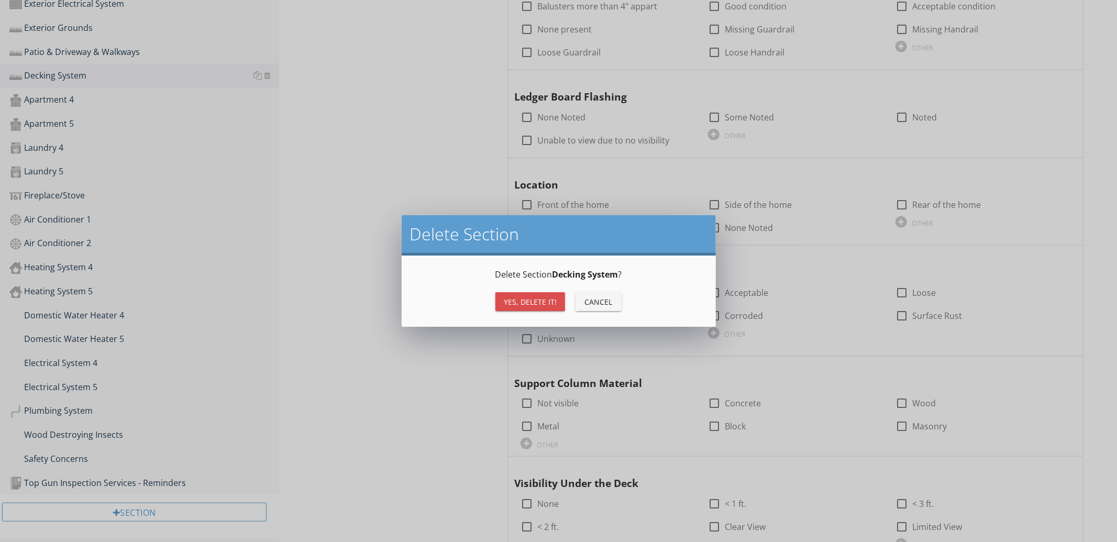
drag, startPoint x: 519, startPoint y: 303, endPoint x: 299, endPoint y: 149, distance: 268.6
click at [519, 302] on div "Yes, Delete it!" at bounding box center [530, 302] width 53 height 11
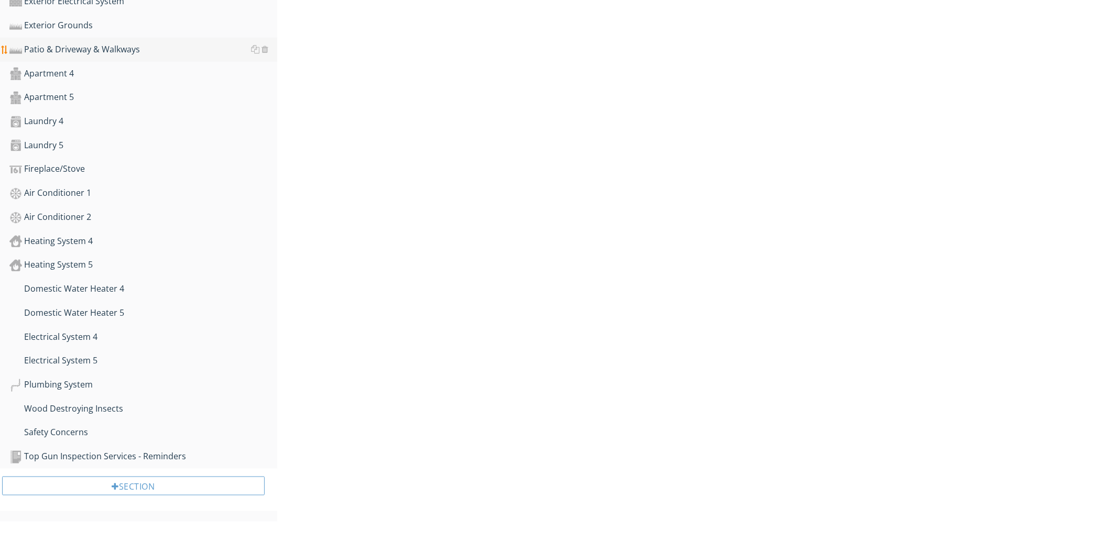
scroll to position [509, 0]
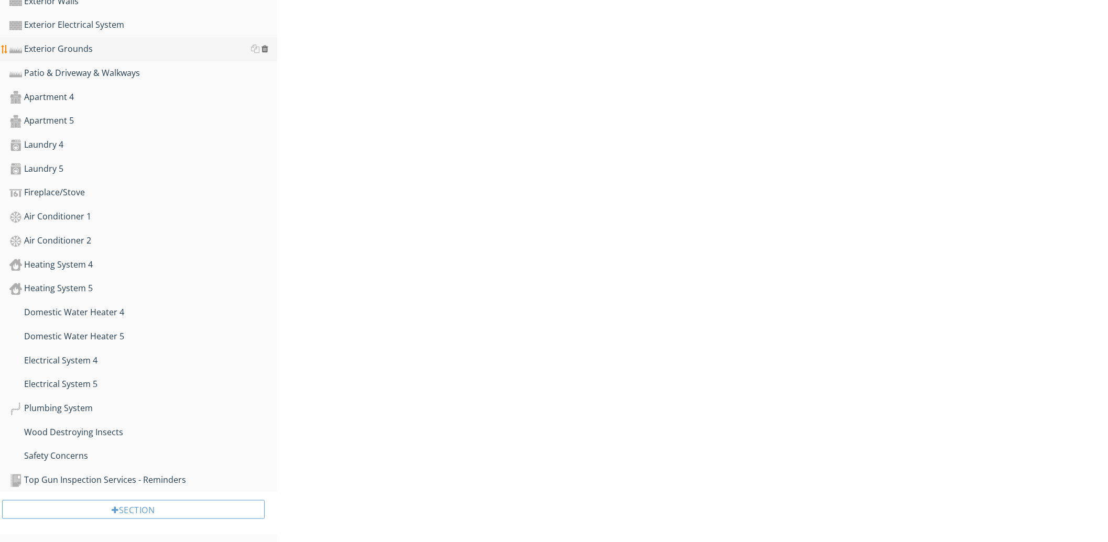
click at [262, 48] on div at bounding box center [265, 49] width 7 height 8
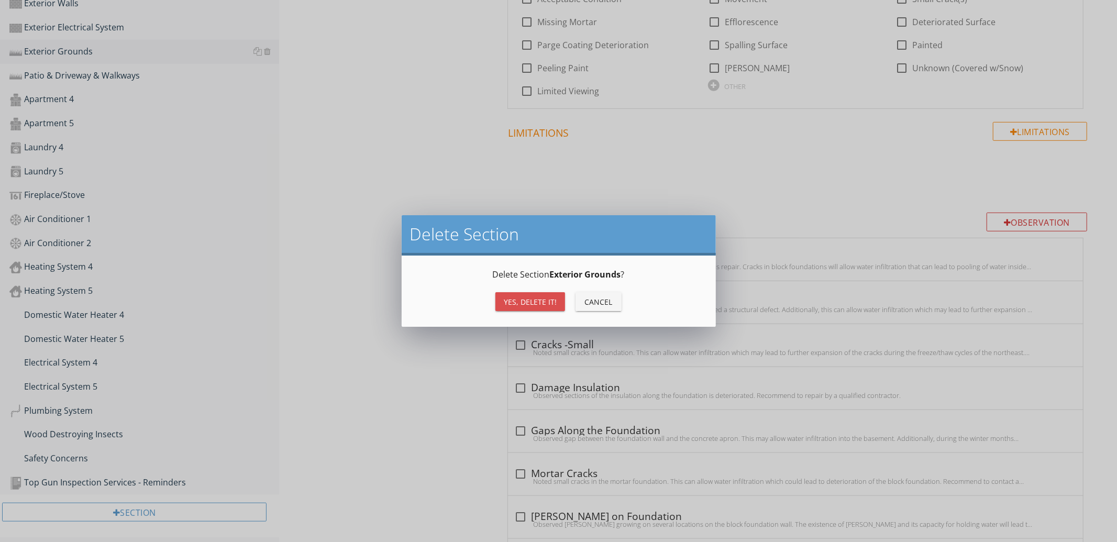
drag, startPoint x: 524, startPoint y: 304, endPoint x: 363, endPoint y: 196, distance: 194.1
click at [524, 304] on div "Yes, Delete it!" at bounding box center [530, 302] width 53 height 11
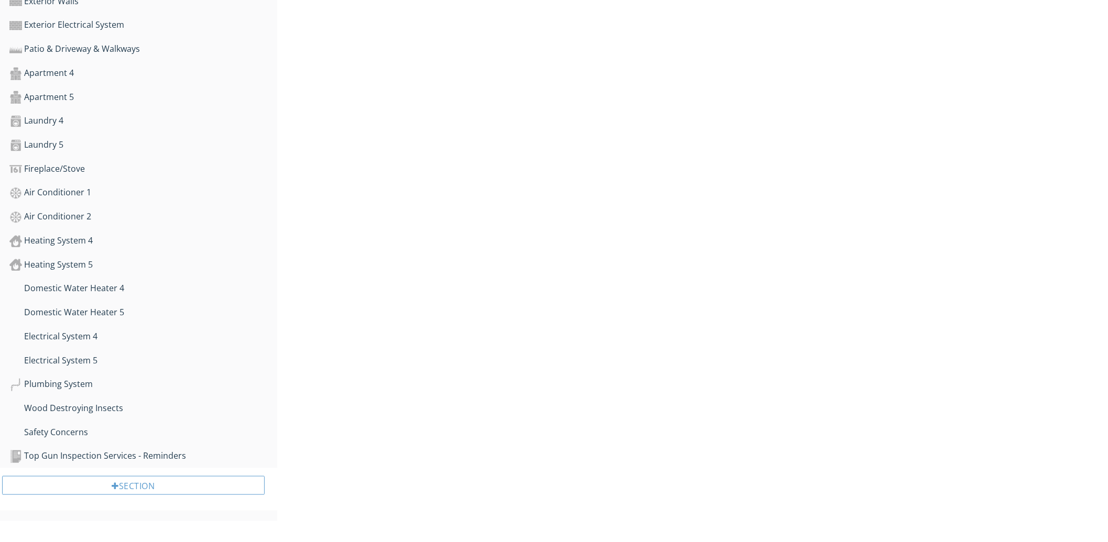
scroll to position [237, 0]
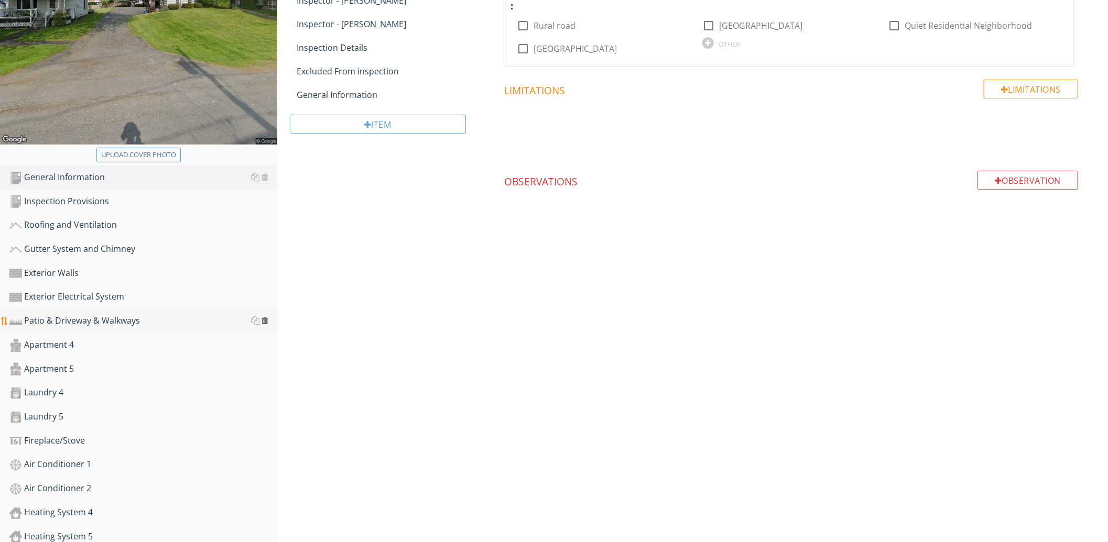
click at [264, 317] on div at bounding box center [265, 320] width 7 height 8
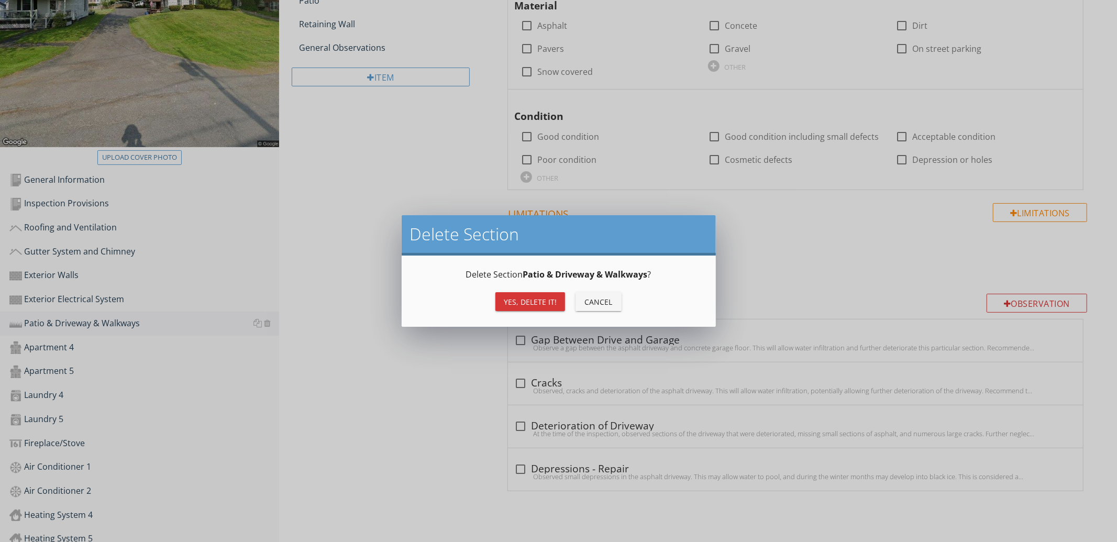
click at [536, 299] on div "Yes, Delete it!" at bounding box center [530, 302] width 53 height 11
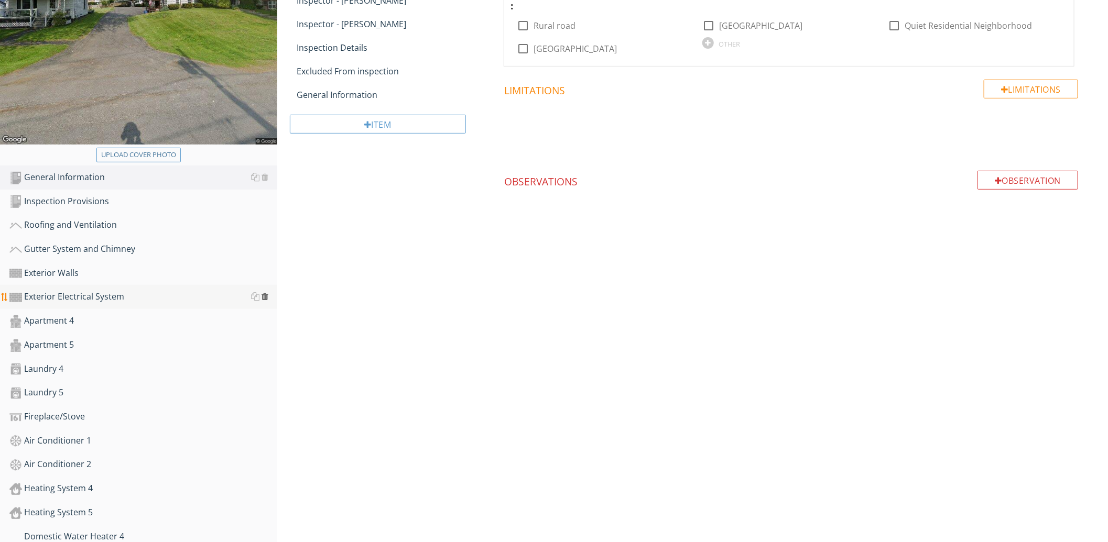
click at [264, 294] on div at bounding box center [265, 296] width 7 height 8
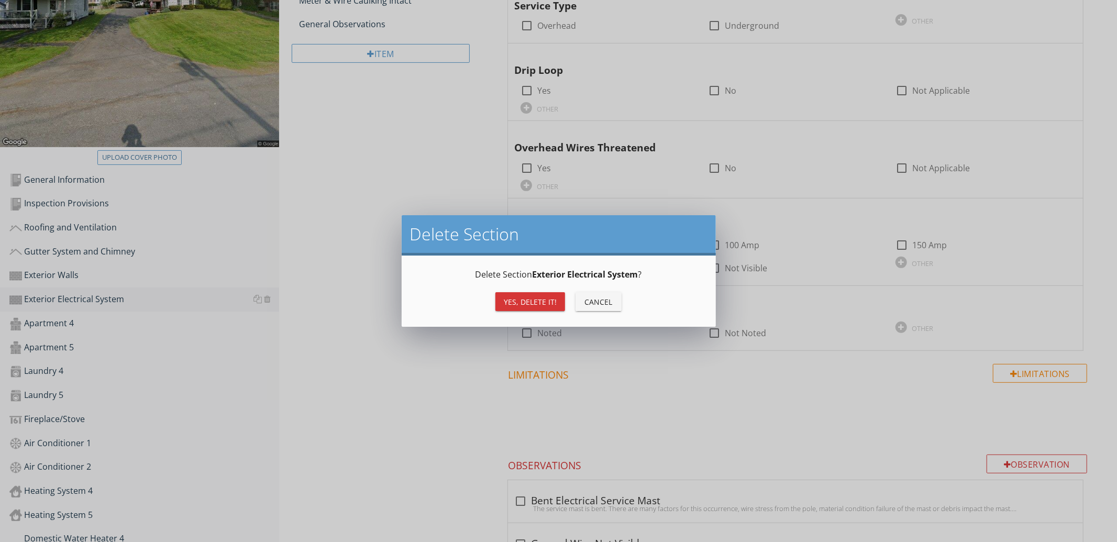
click at [507, 302] on div "Yes, Delete it!" at bounding box center [530, 302] width 53 height 11
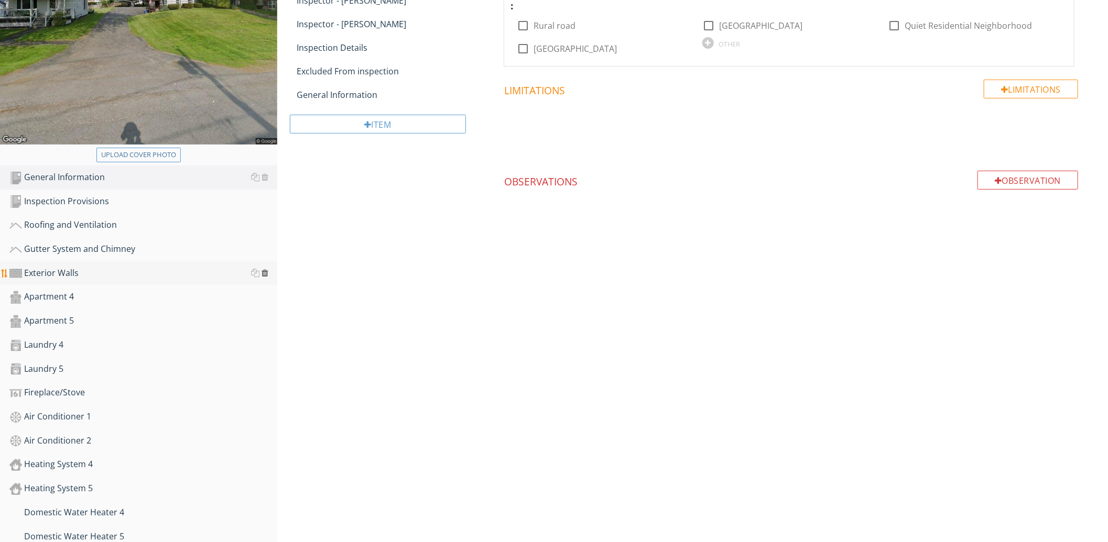
click at [262, 273] on div at bounding box center [265, 273] width 7 height 8
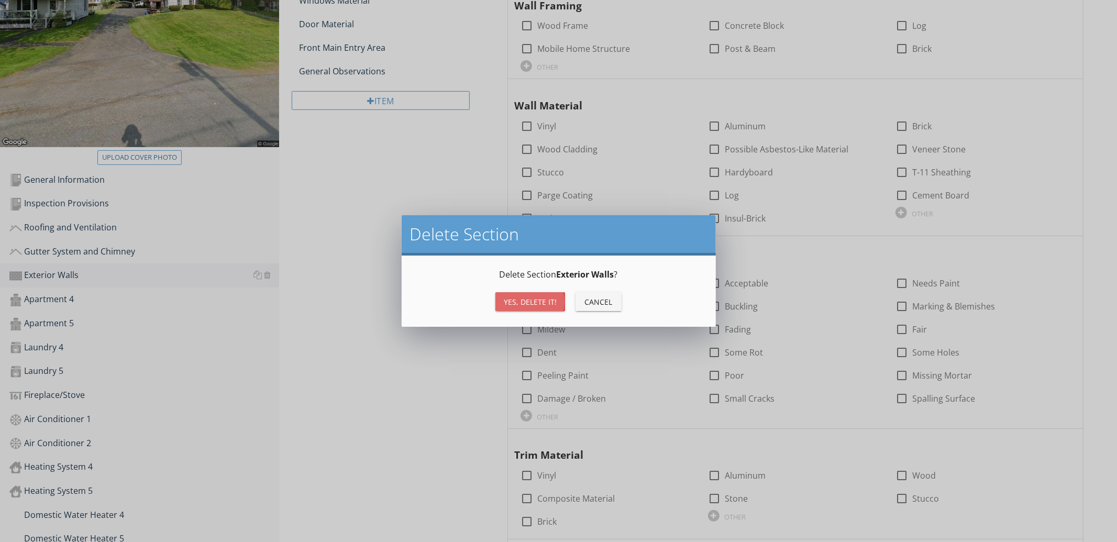
click at [542, 297] on div "Yes, Delete it!" at bounding box center [530, 302] width 53 height 11
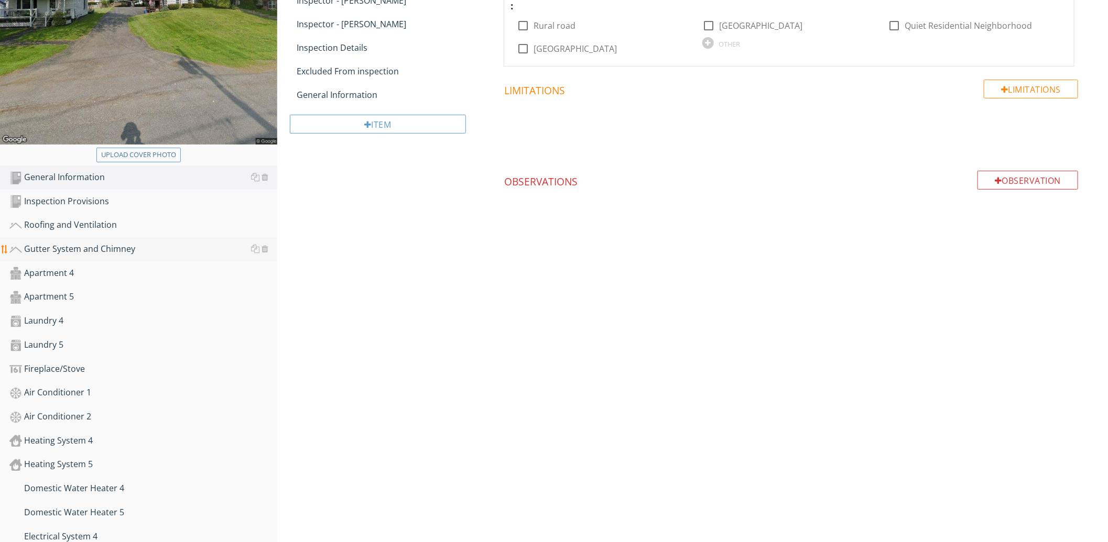
click at [263, 244] on div at bounding box center [259, 249] width 17 height 13
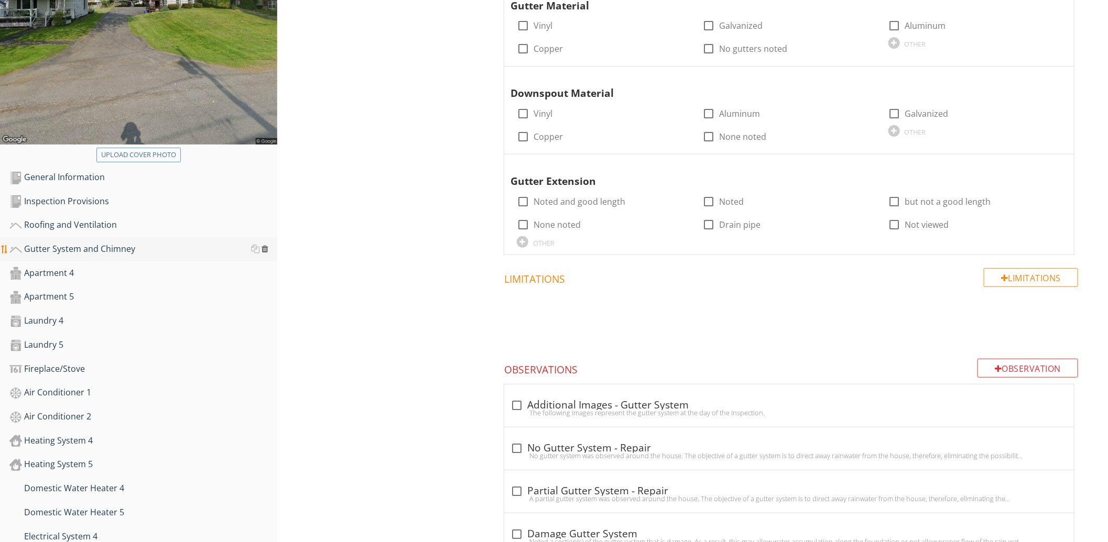
click at [264, 248] on div at bounding box center [265, 249] width 7 height 8
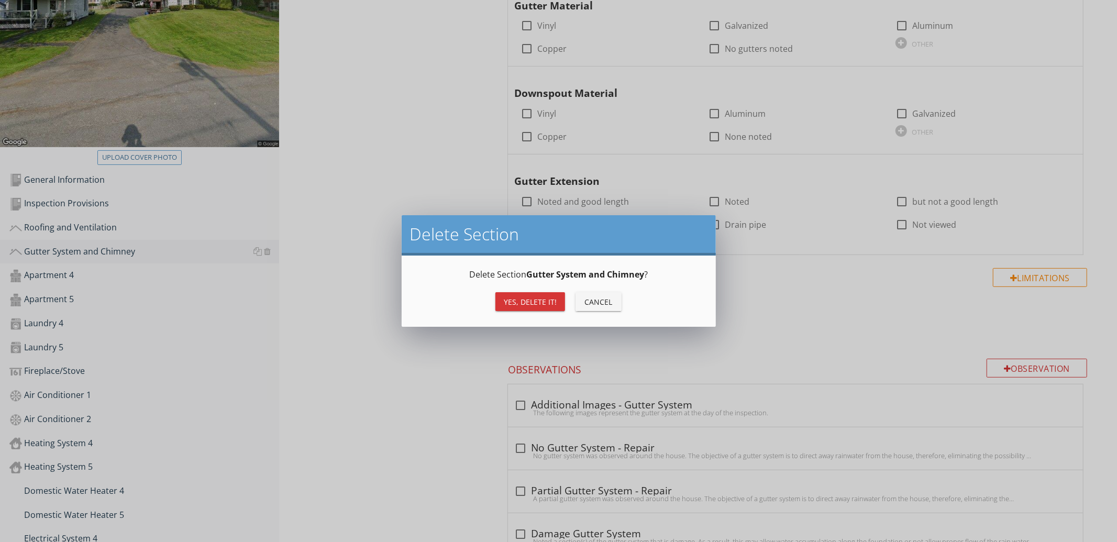
click at [513, 301] on div "Yes, Delete it!" at bounding box center [530, 302] width 53 height 11
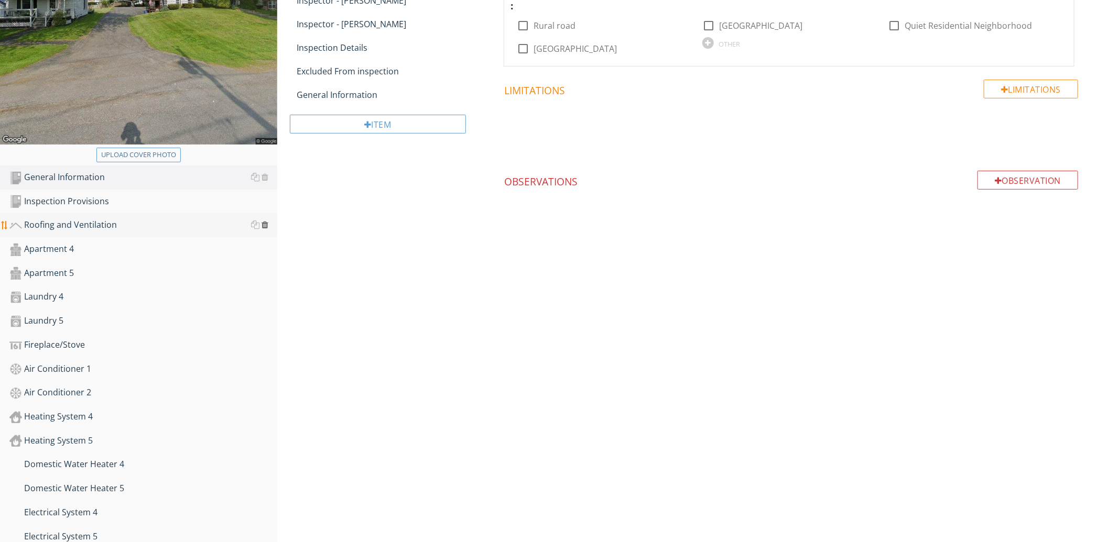
click at [266, 224] on div at bounding box center [265, 225] width 7 height 8
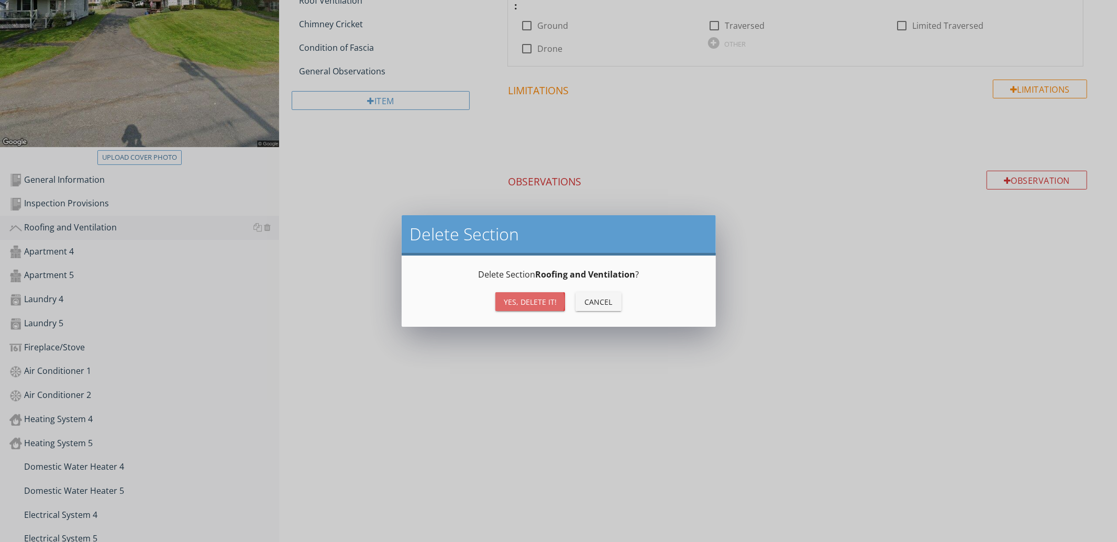
click at [518, 302] on div "Yes, Delete it!" at bounding box center [530, 302] width 53 height 11
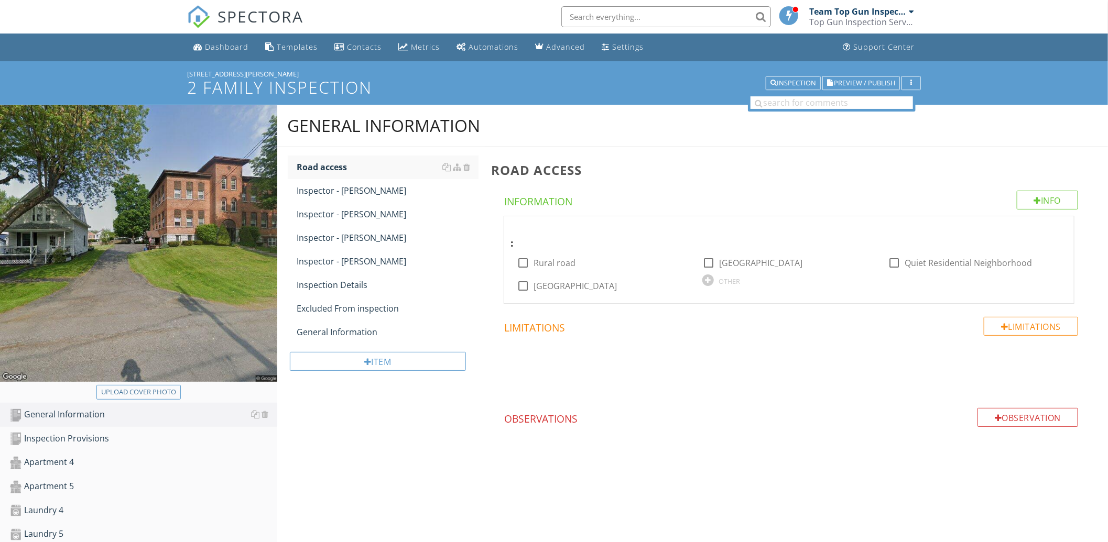
click at [266, 15] on span "SPECTORA" at bounding box center [260, 16] width 86 height 22
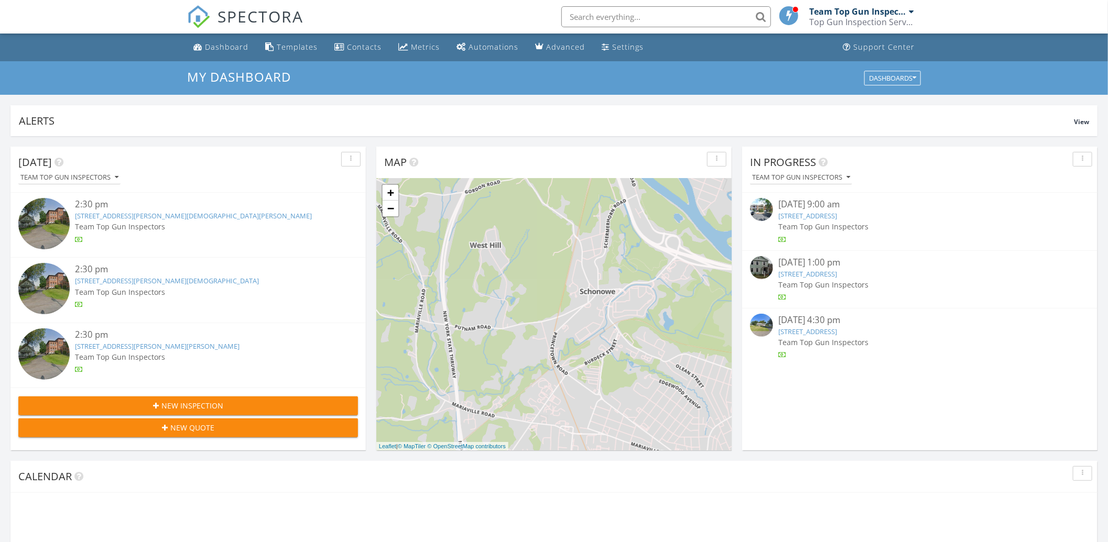
scroll to position [973, 1128]
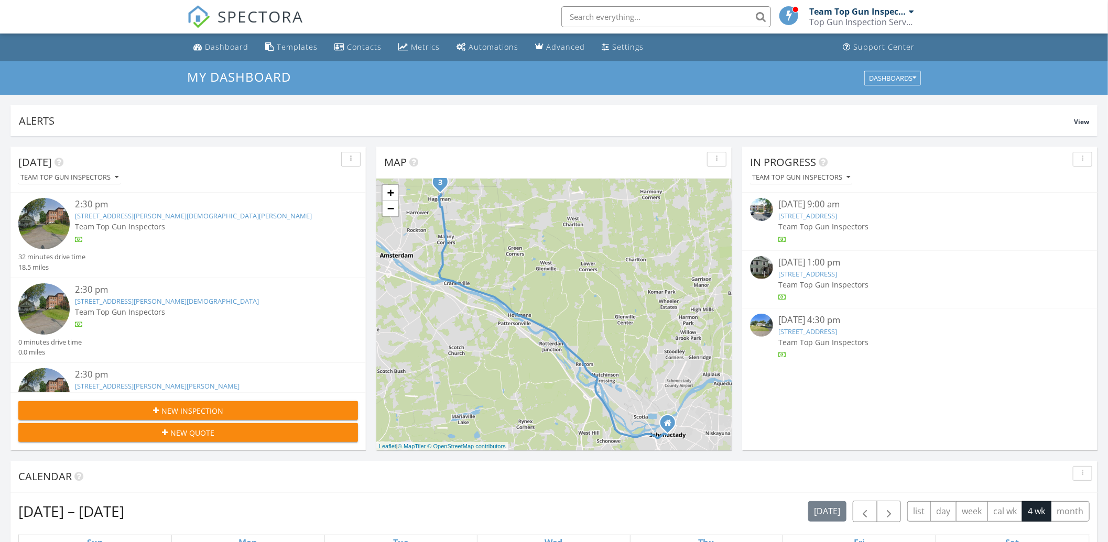
click at [111, 219] on link "[STREET_ADDRESS][PERSON_NAME][DEMOGRAPHIC_DATA][PERSON_NAME]" at bounding box center [193, 215] width 237 height 9
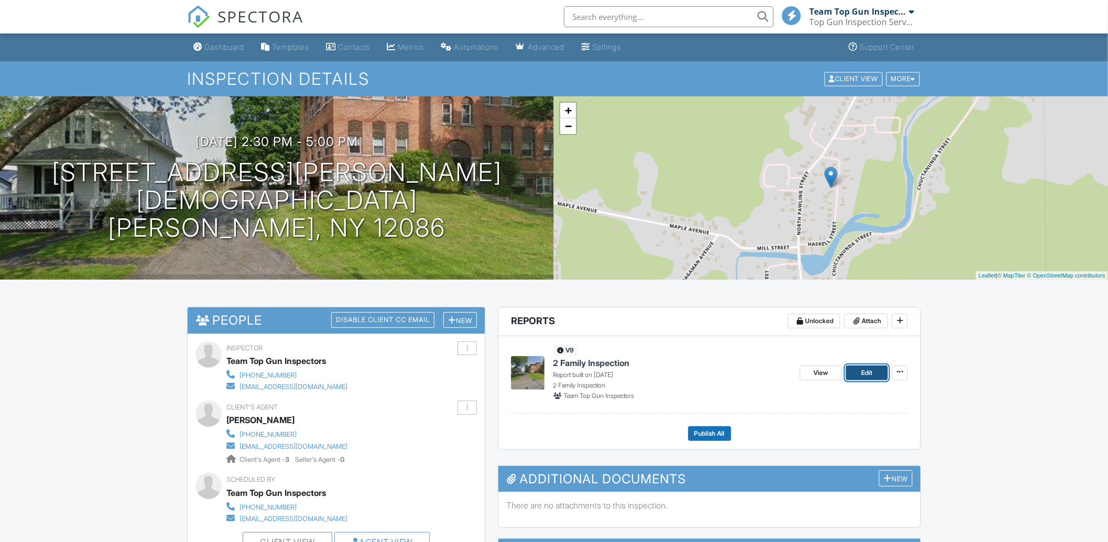
click at [863, 375] on span "Edit" at bounding box center [866, 373] width 11 height 10
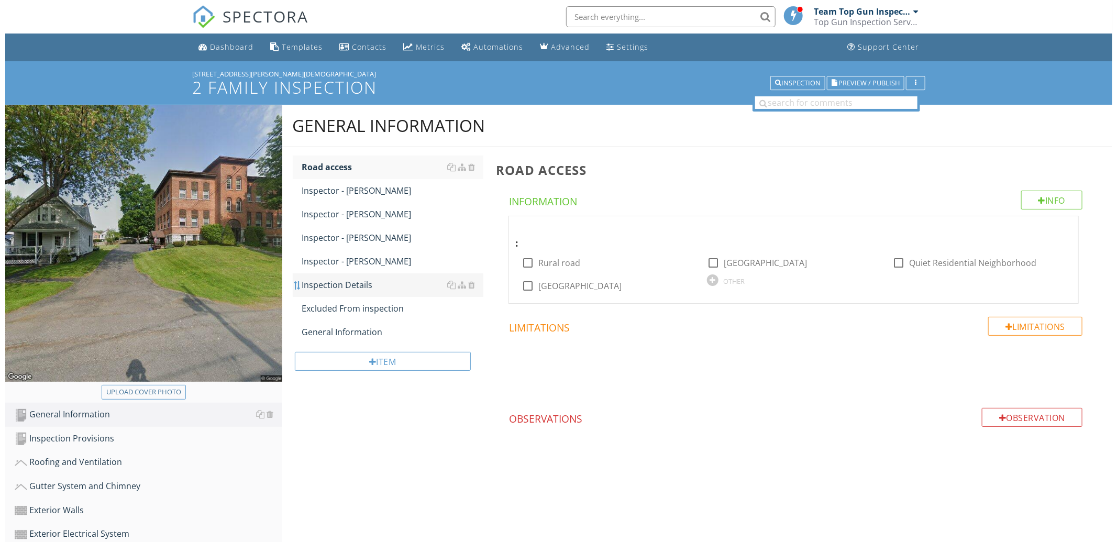
scroll to position [747, 0]
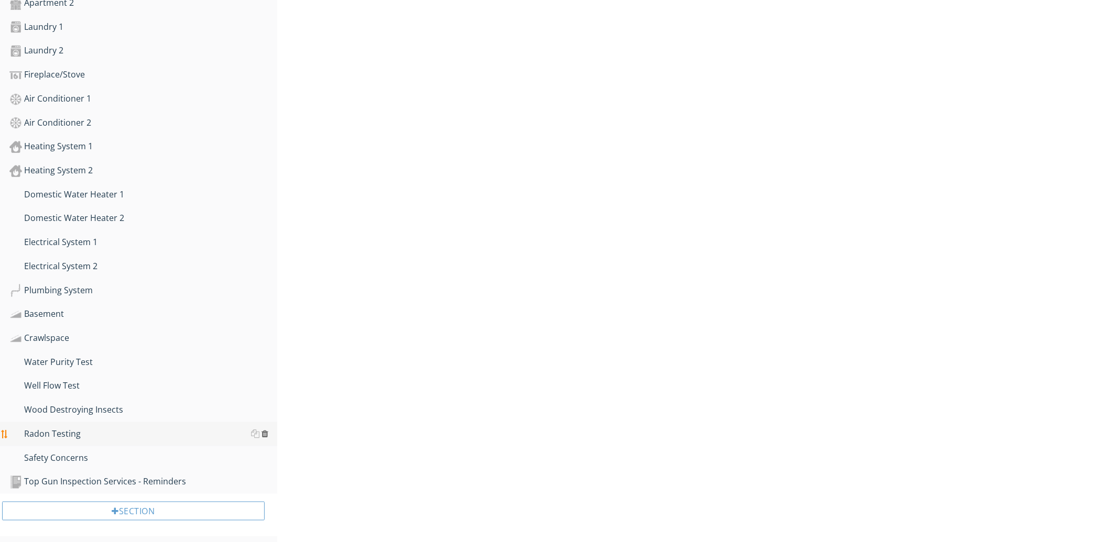
click at [265, 431] on div at bounding box center [265, 434] width 7 height 8
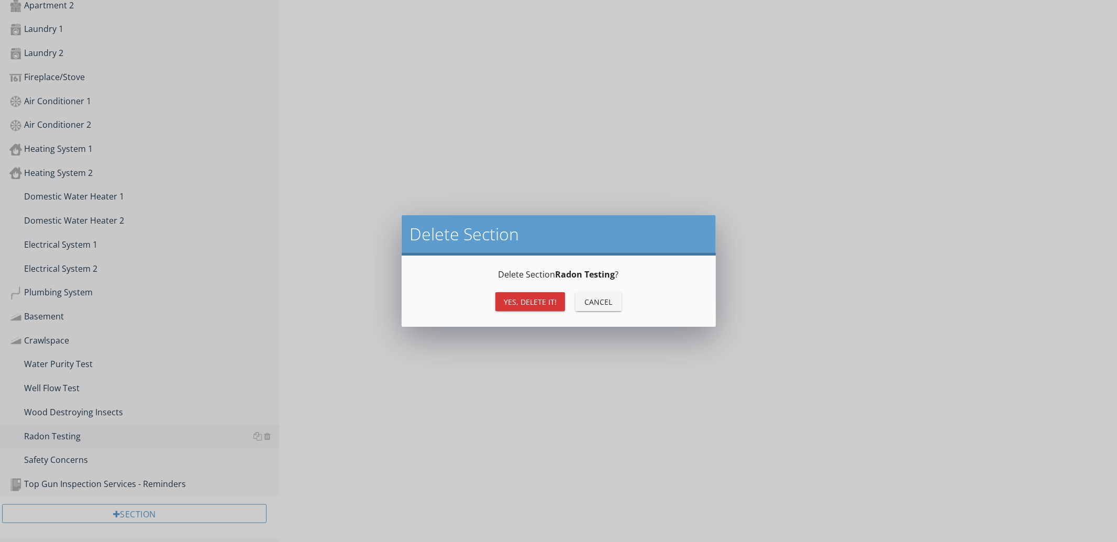
click at [525, 302] on div "Yes, Delete it!" at bounding box center [530, 302] width 53 height 11
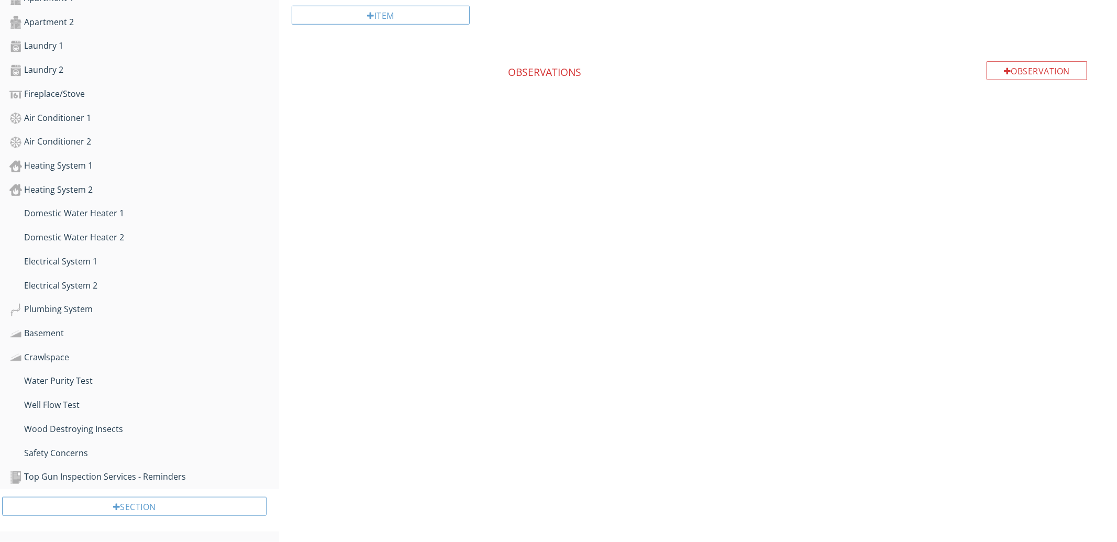
scroll to position [723, 0]
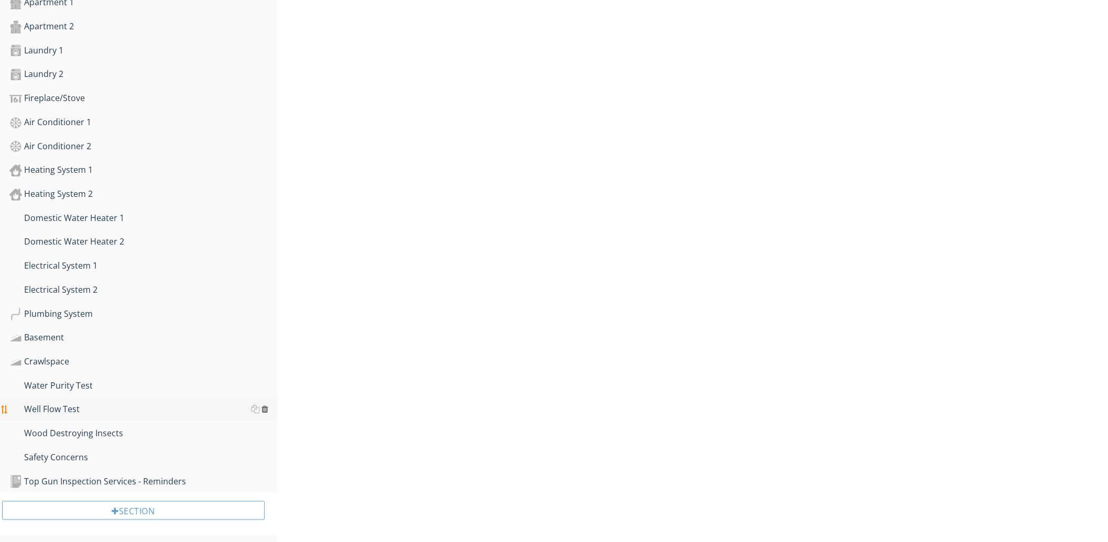
click at [263, 405] on div at bounding box center [265, 409] width 7 height 8
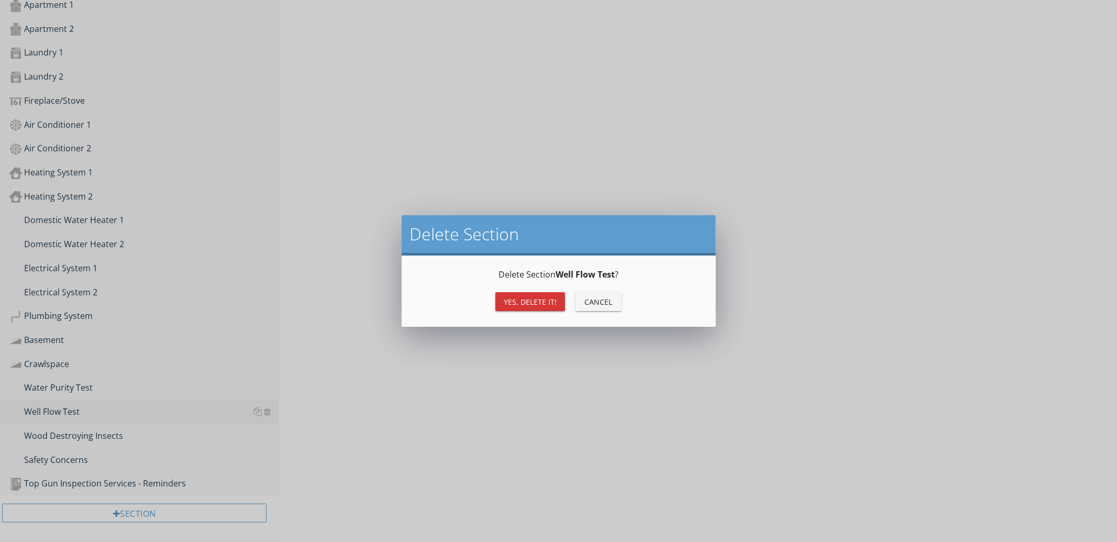
click at [522, 302] on div "Yes, Delete it!" at bounding box center [530, 302] width 53 height 11
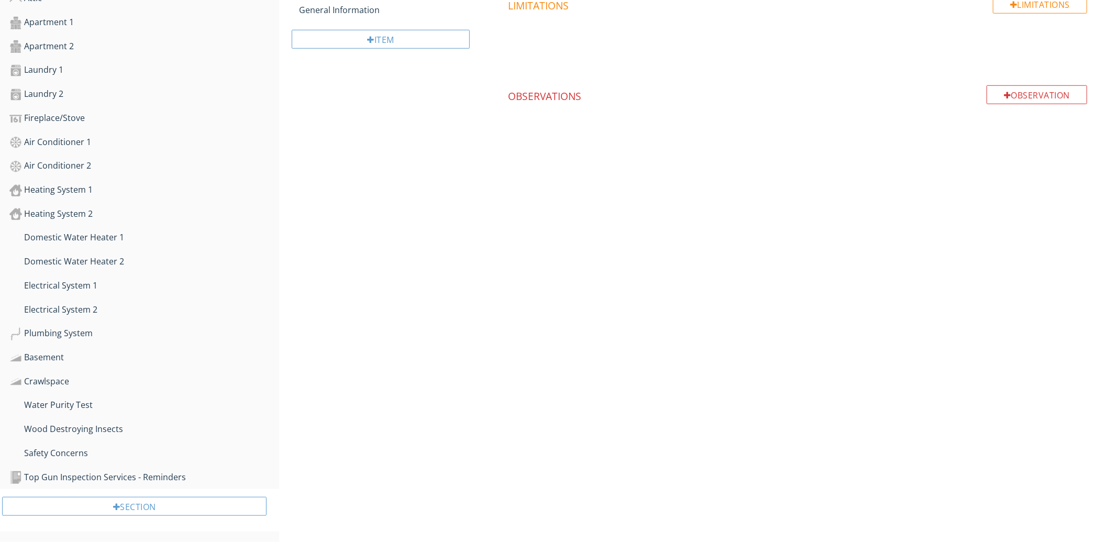
scroll to position [699, 0]
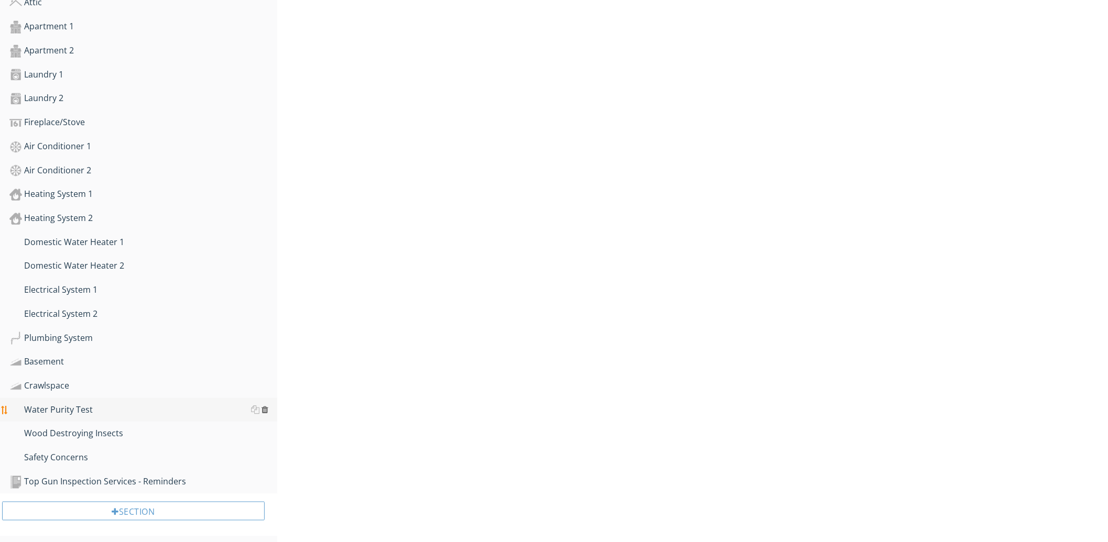
click at [264, 409] on div at bounding box center [265, 409] width 7 height 8
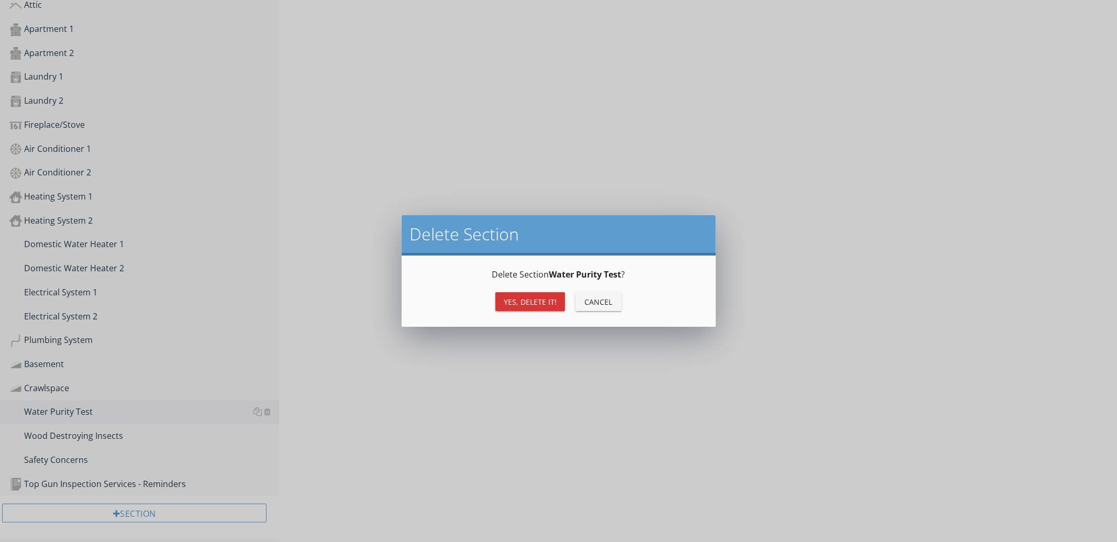
click at [520, 297] on div "Yes, Delete it!" at bounding box center [530, 302] width 53 height 11
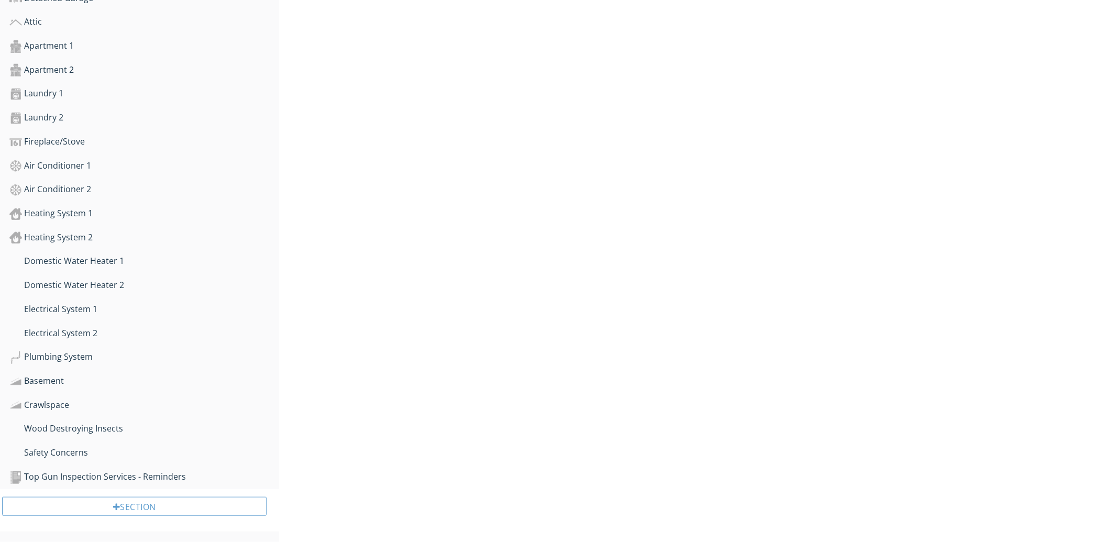
scroll to position [676, 0]
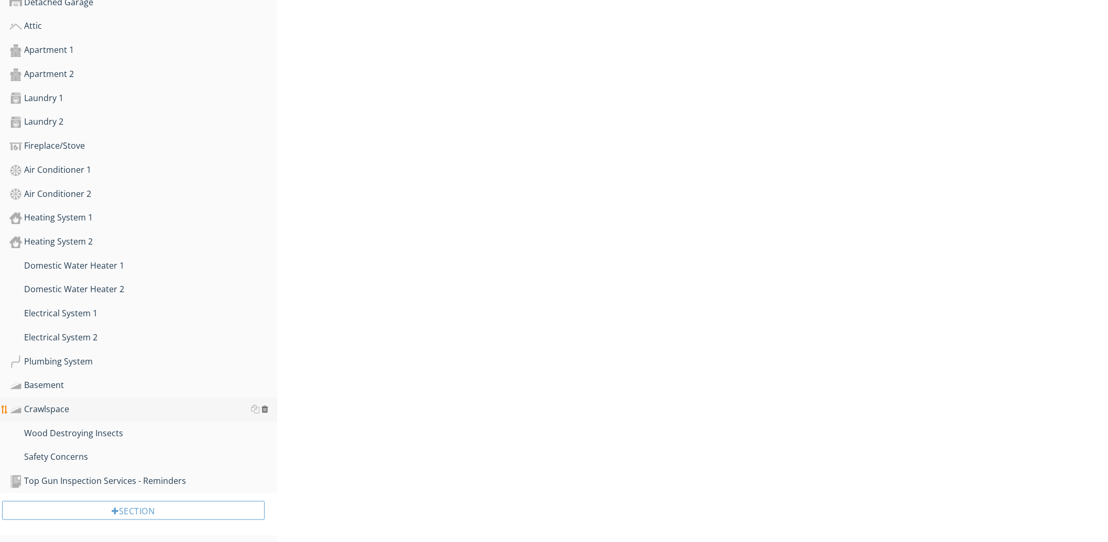
click at [264, 405] on div at bounding box center [265, 409] width 7 height 8
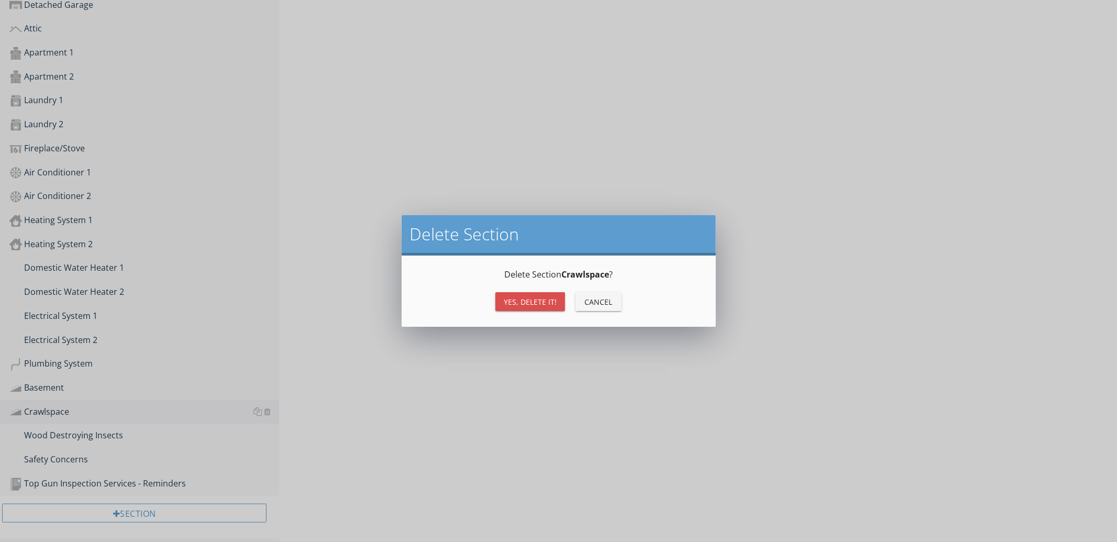
click at [517, 295] on button "Yes, Delete it!" at bounding box center [531, 301] width 70 height 19
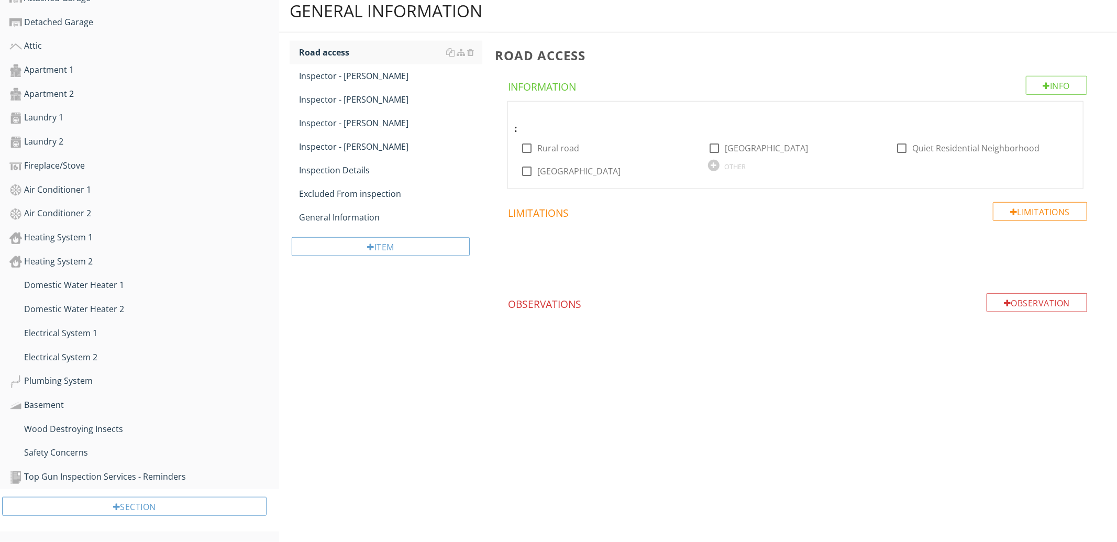
scroll to position [652, 0]
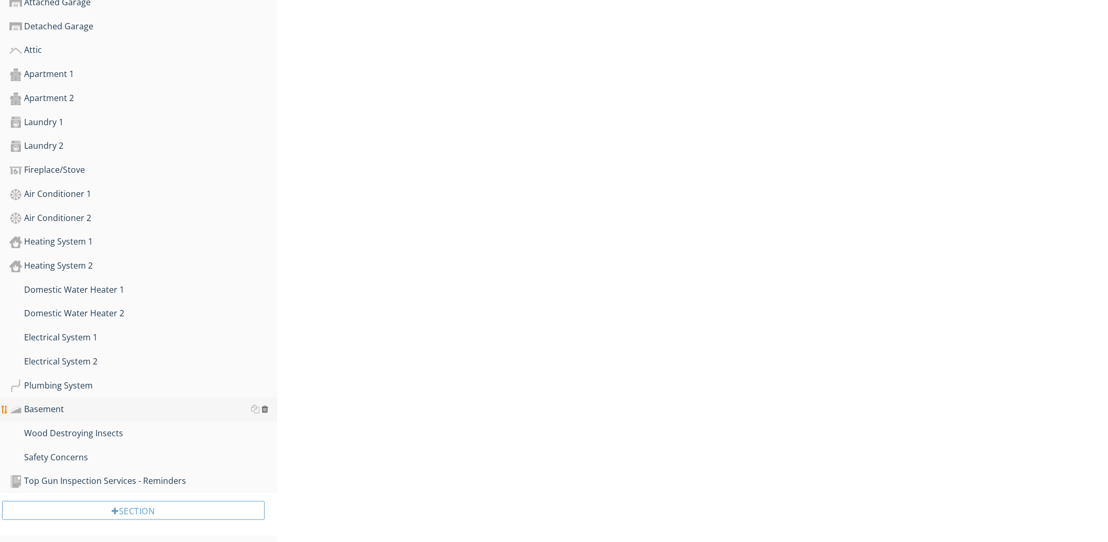
click at [264, 407] on div at bounding box center [265, 409] width 7 height 8
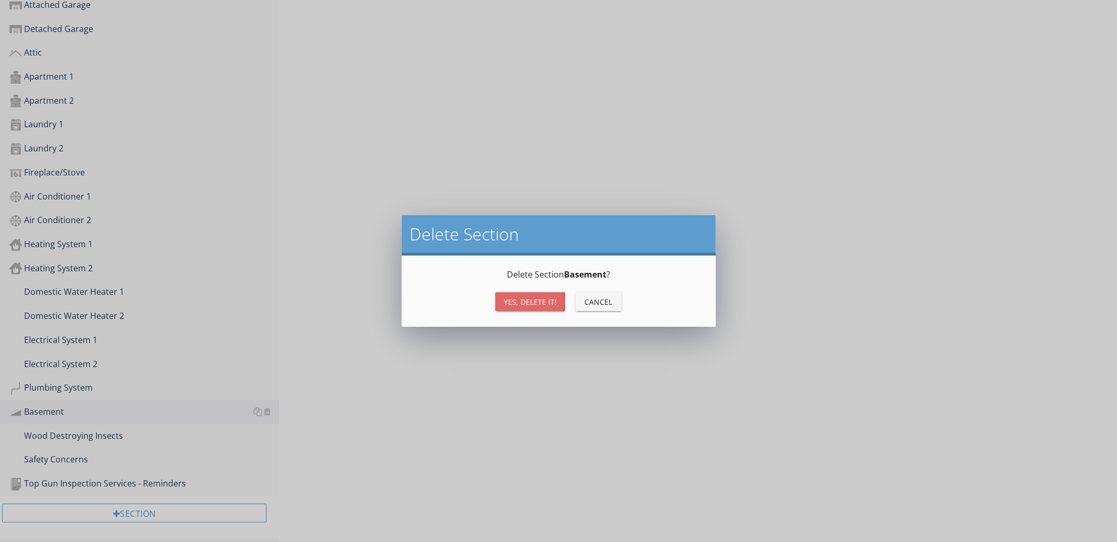
click at [511, 300] on div "Yes, Delete it!" at bounding box center [530, 302] width 53 height 11
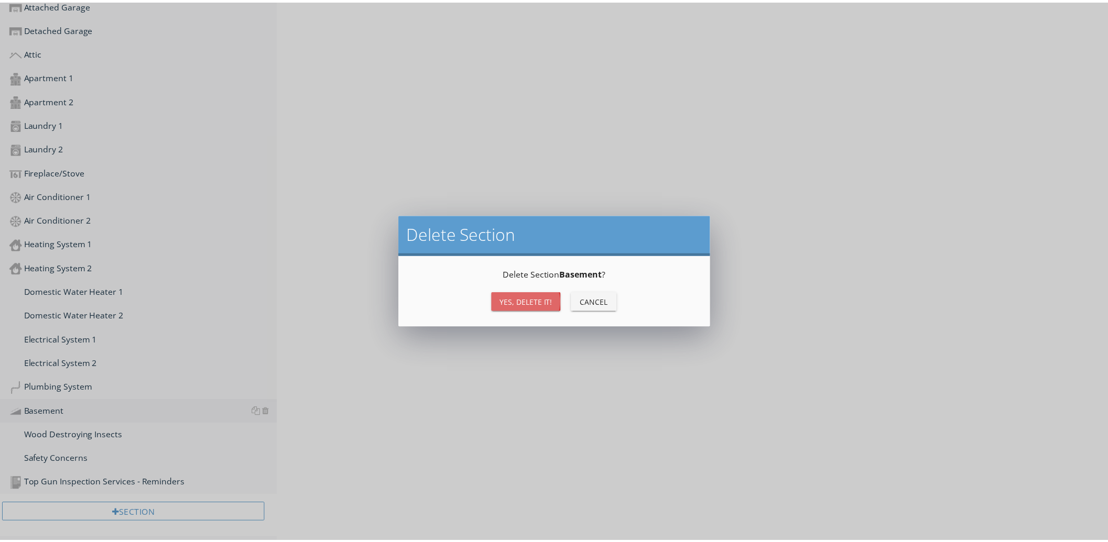
scroll to position [628, 0]
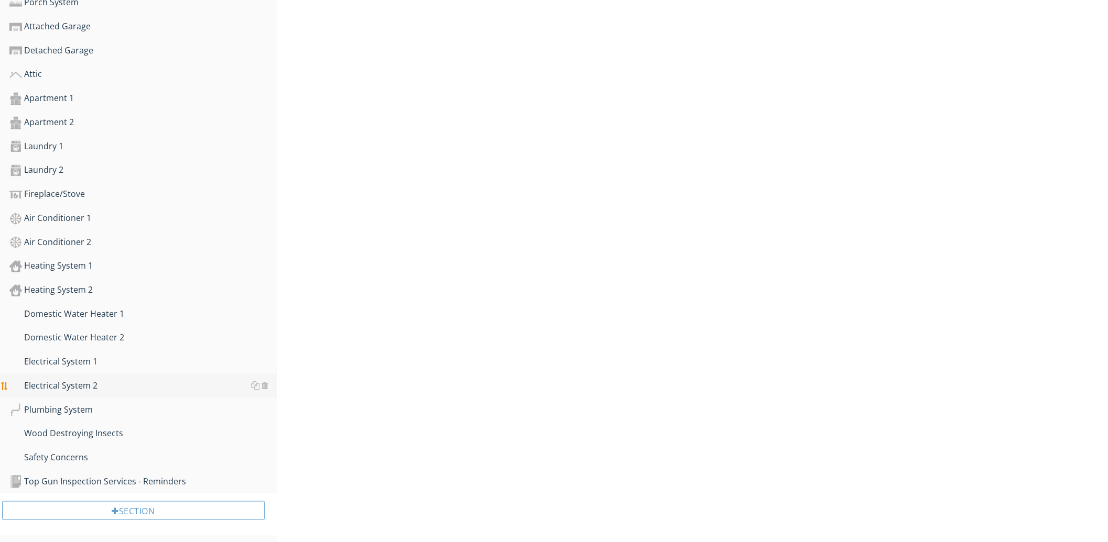
click at [202, 379] on div "Electrical System 2" at bounding box center [143, 386] width 268 height 14
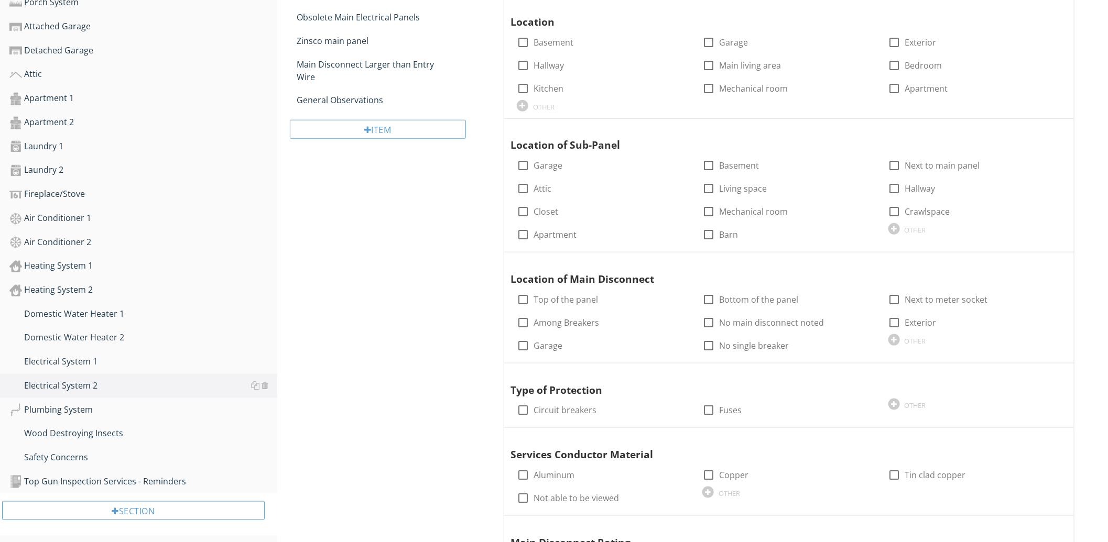
scroll to position [85, 0]
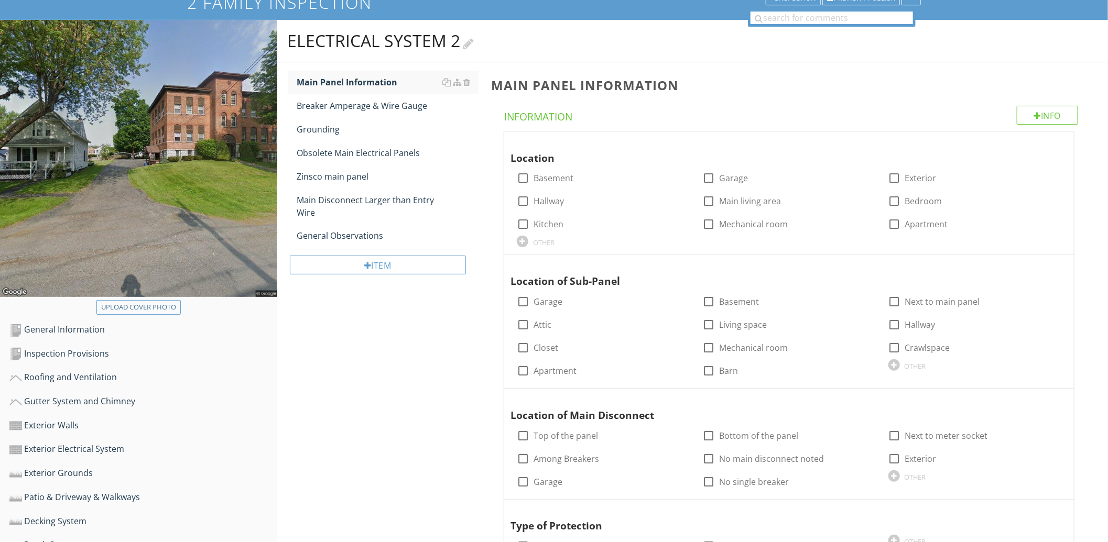
click at [508, 46] on h2 "Electrical System 2" at bounding box center [693, 40] width 810 height 21
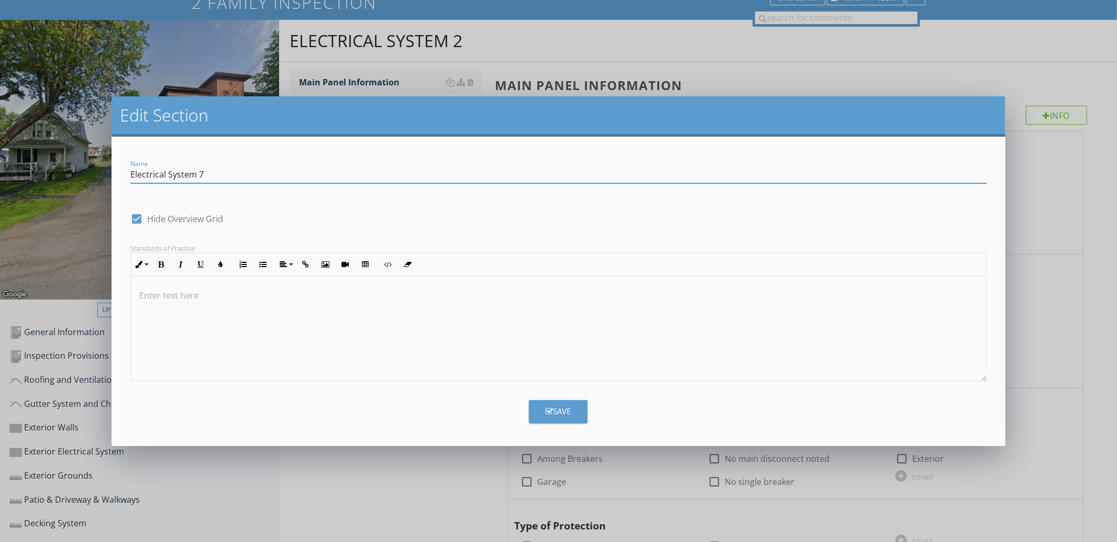
type input "Electrical System 7"
click at [544, 412] on button "Save" at bounding box center [558, 411] width 59 height 23
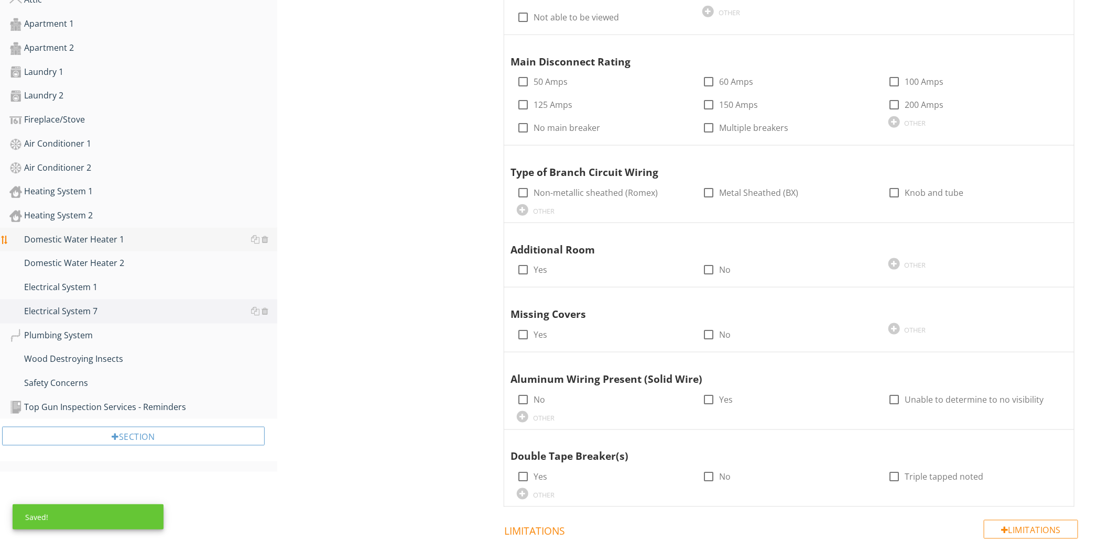
scroll to position [763, 0]
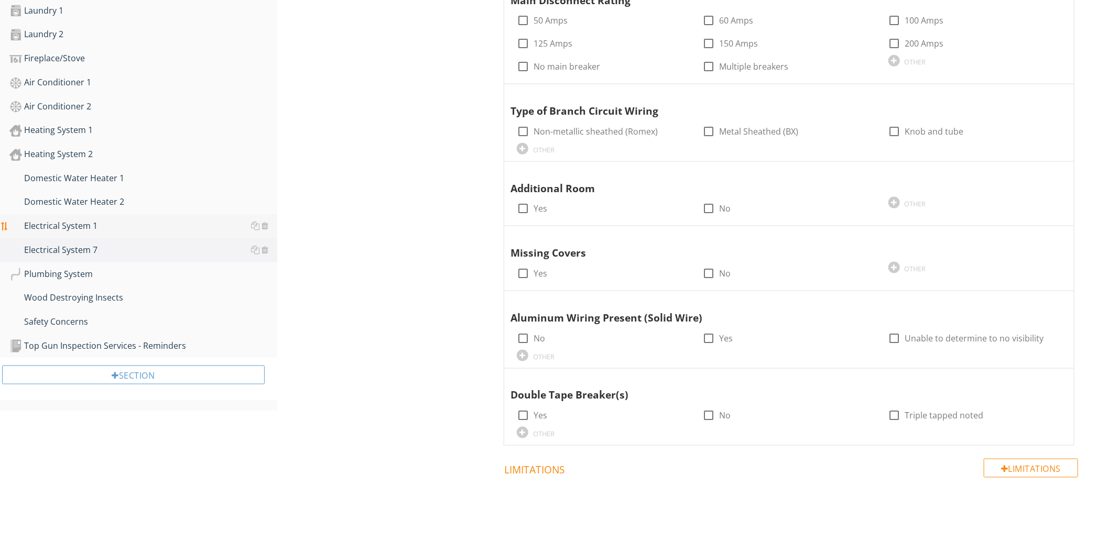
click at [195, 223] on div "Electrical System 1" at bounding box center [143, 227] width 268 height 14
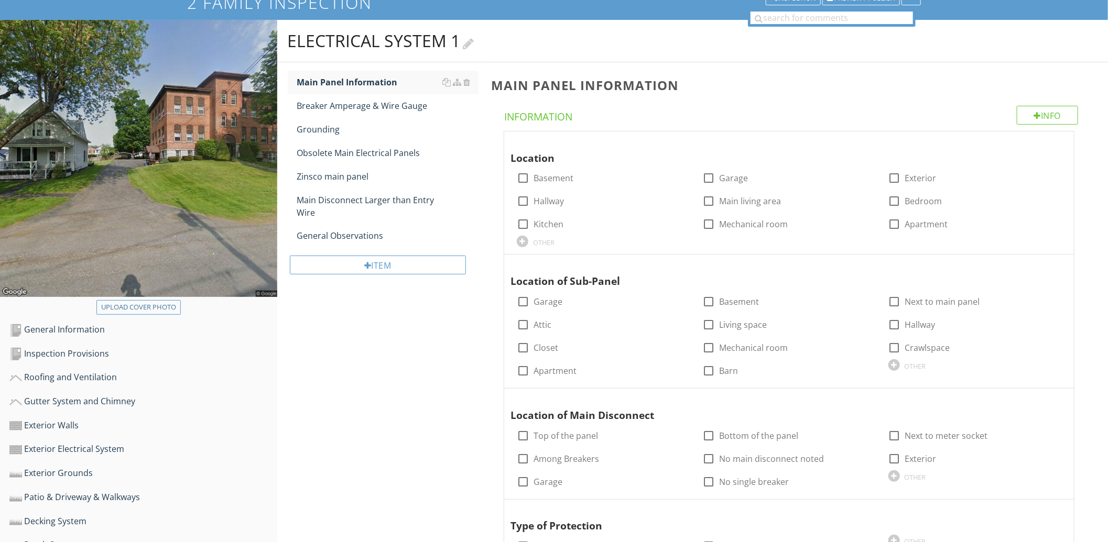
click at [467, 42] on div at bounding box center [468, 43] width 11 height 14
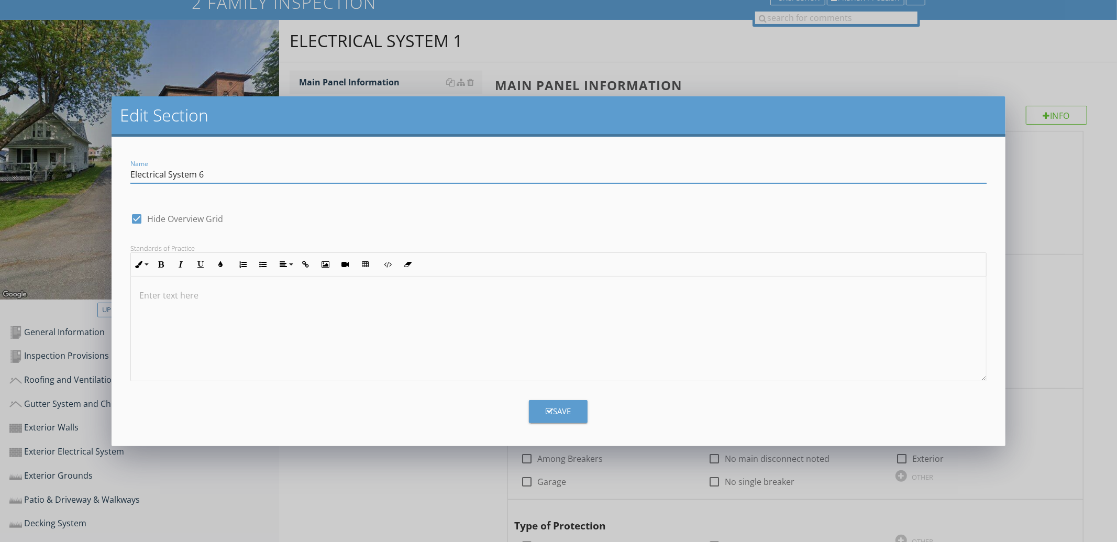
type input "Electrical System 6"
click at [531, 417] on button "Save" at bounding box center [558, 411] width 59 height 23
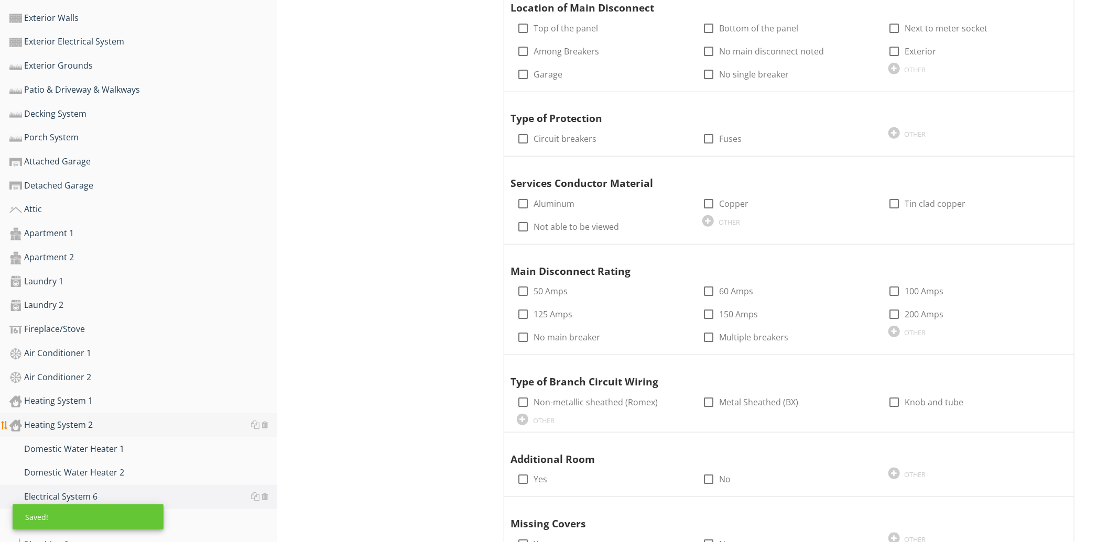
scroll to position [628, 0]
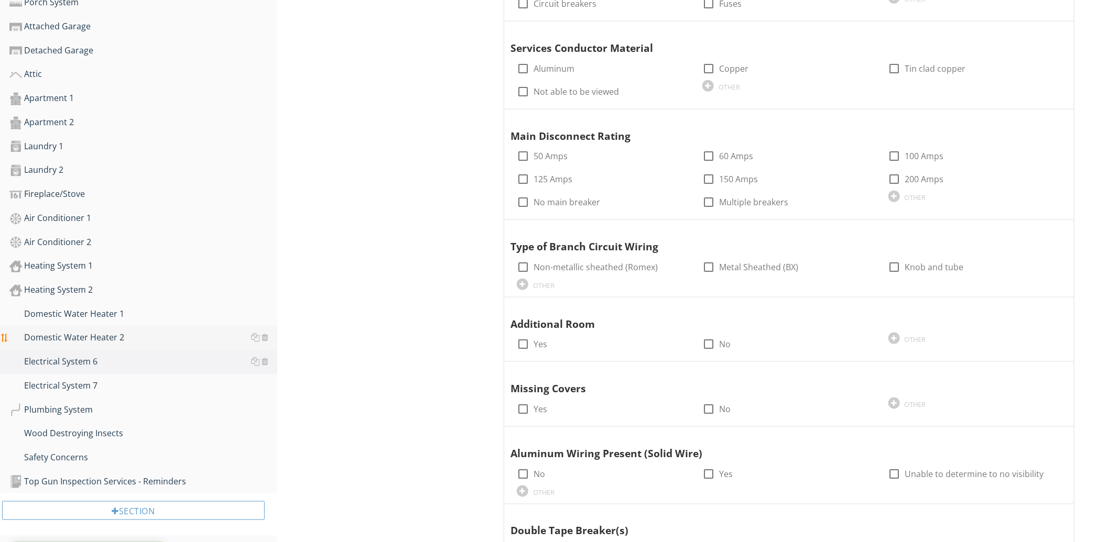
click at [160, 334] on div "Domestic Water Heater 2" at bounding box center [143, 338] width 268 height 14
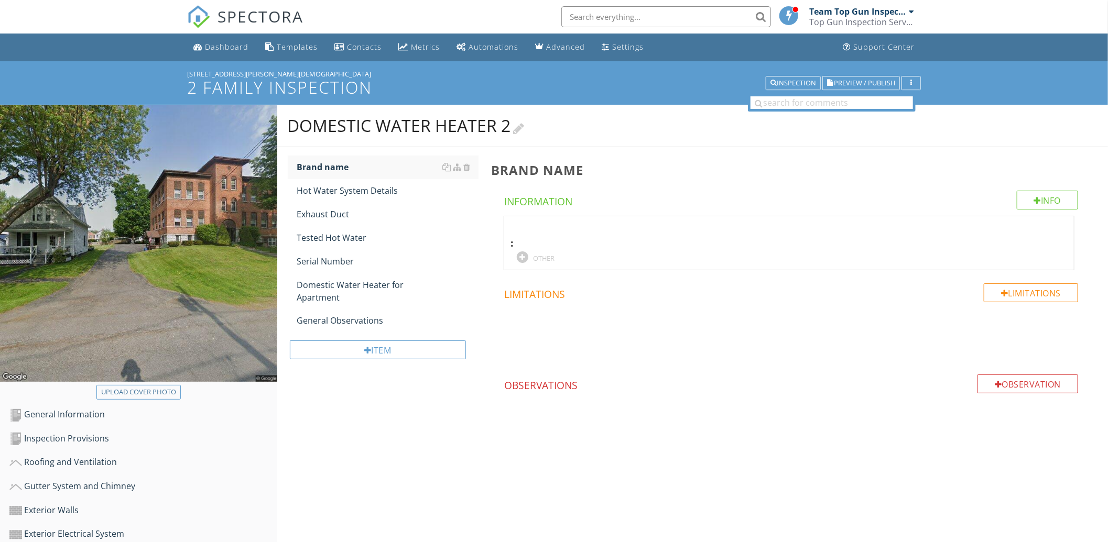
click at [524, 128] on div at bounding box center [518, 127] width 11 height 14
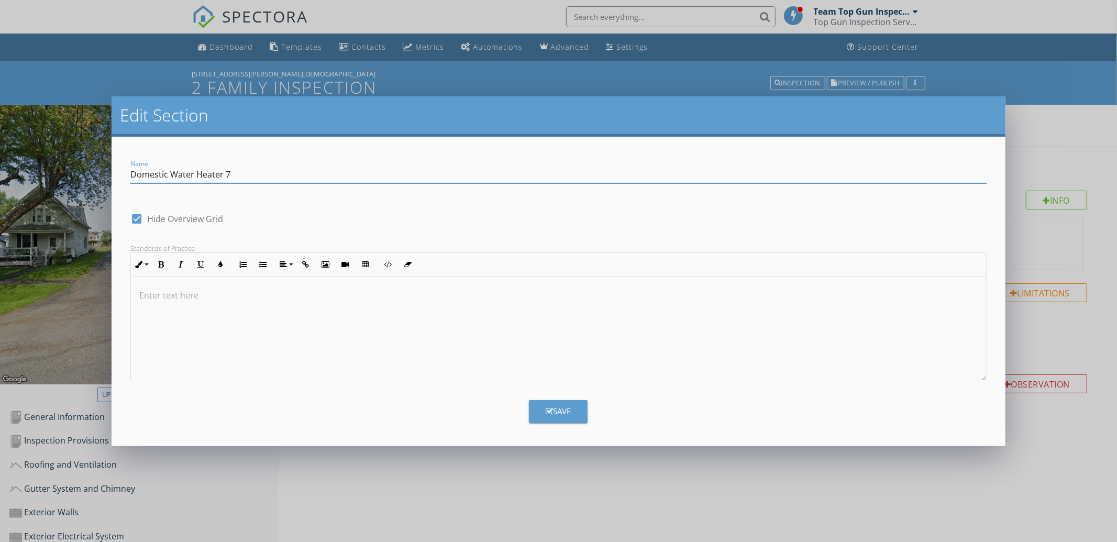
type input "Domestic Water Heater 7"
click at [558, 411] on div "Save" at bounding box center [558, 411] width 25 height 12
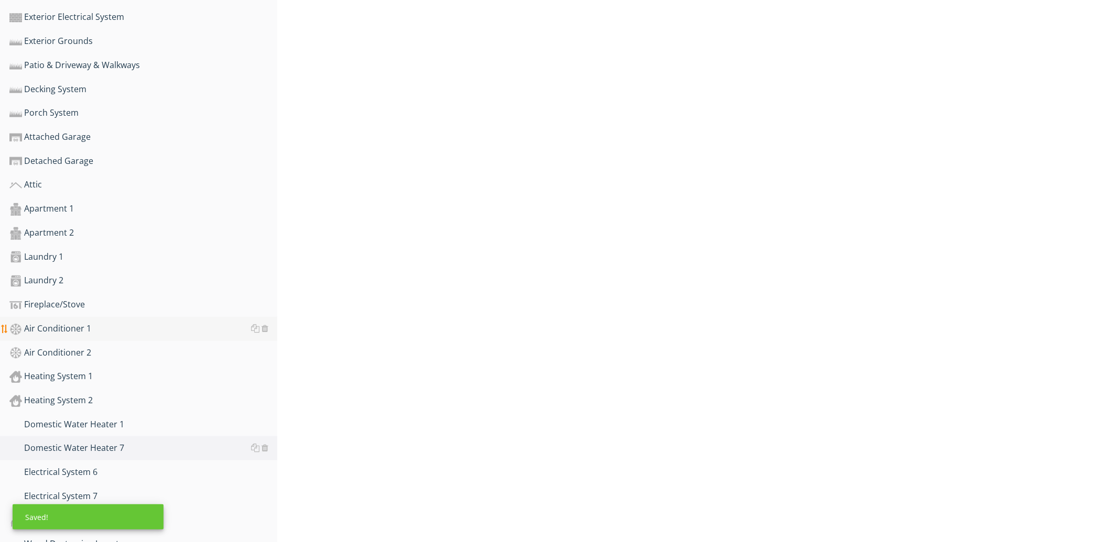
scroll to position [543, 0]
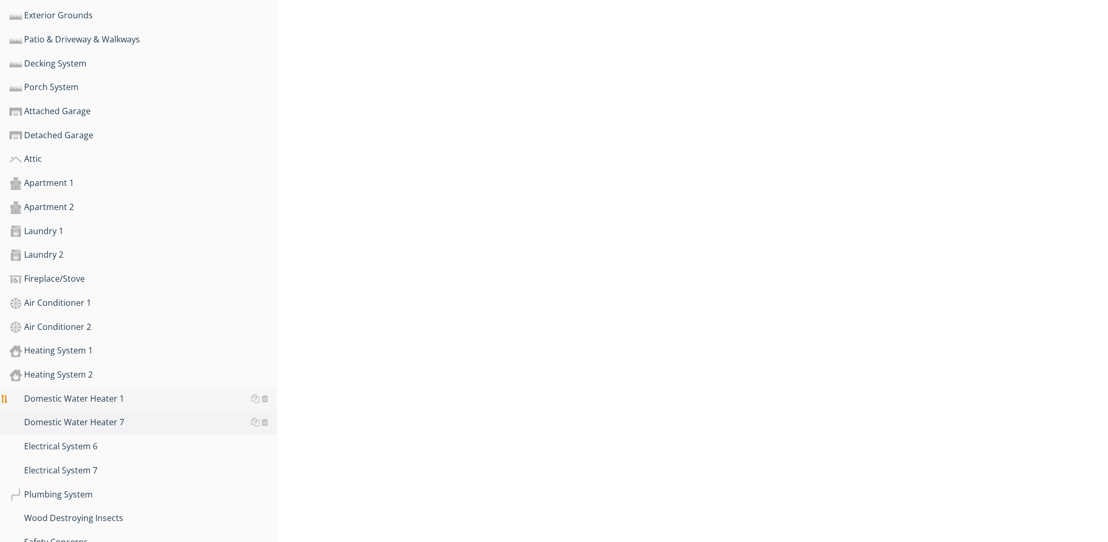
click at [168, 396] on div "Domestic Water Heater 1" at bounding box center [143, 399] width 268 height 14
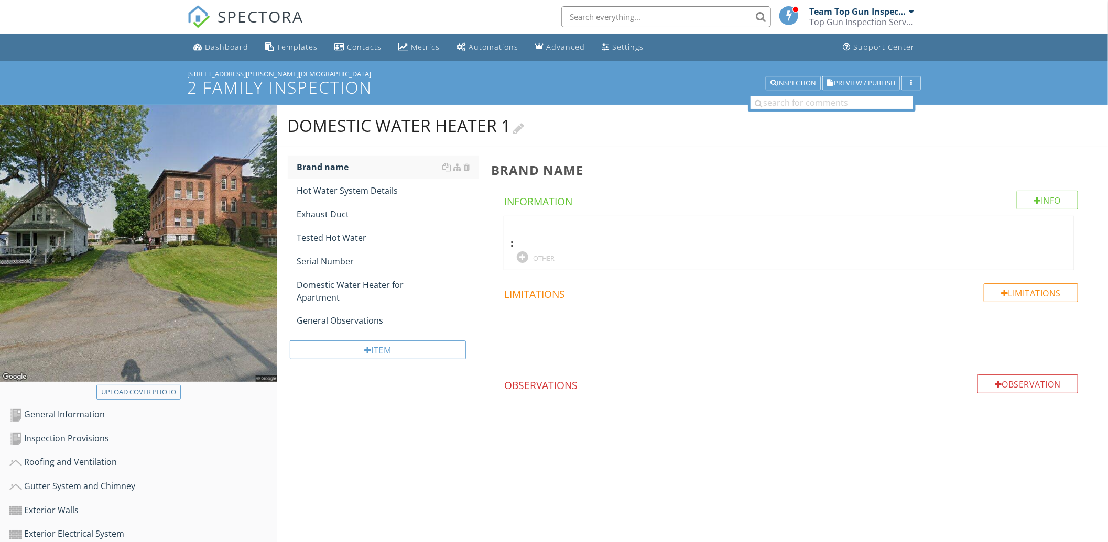
click at [536, 129] on h2 "Domestic Water Heater 1" at bounding box center [693, 125] width 810 height 21
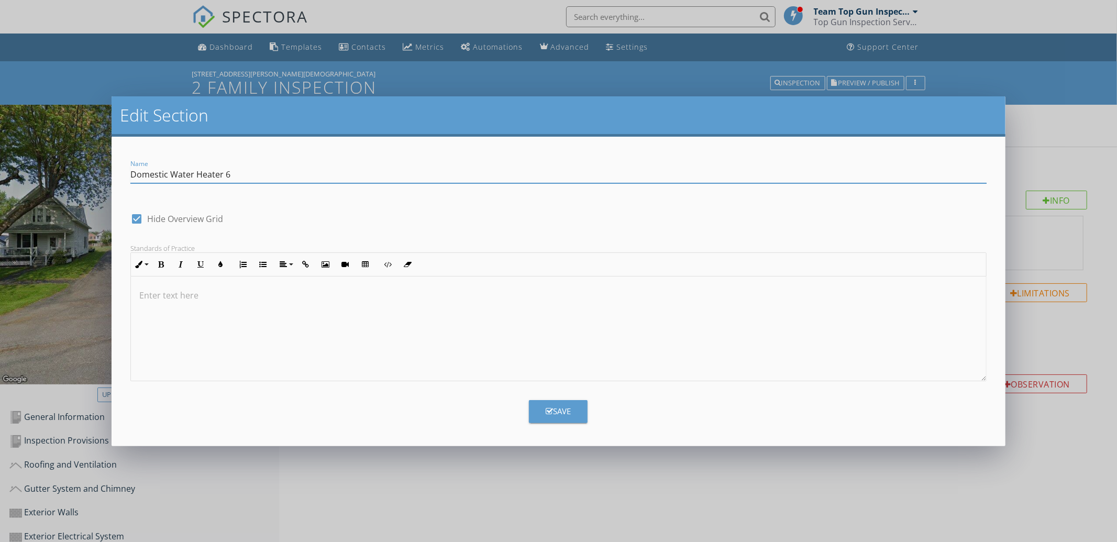
type input "Domestic Water Heater 6"
click at [545, 417] on button "Save" at bounding box center [558, 411] width 59 height 23
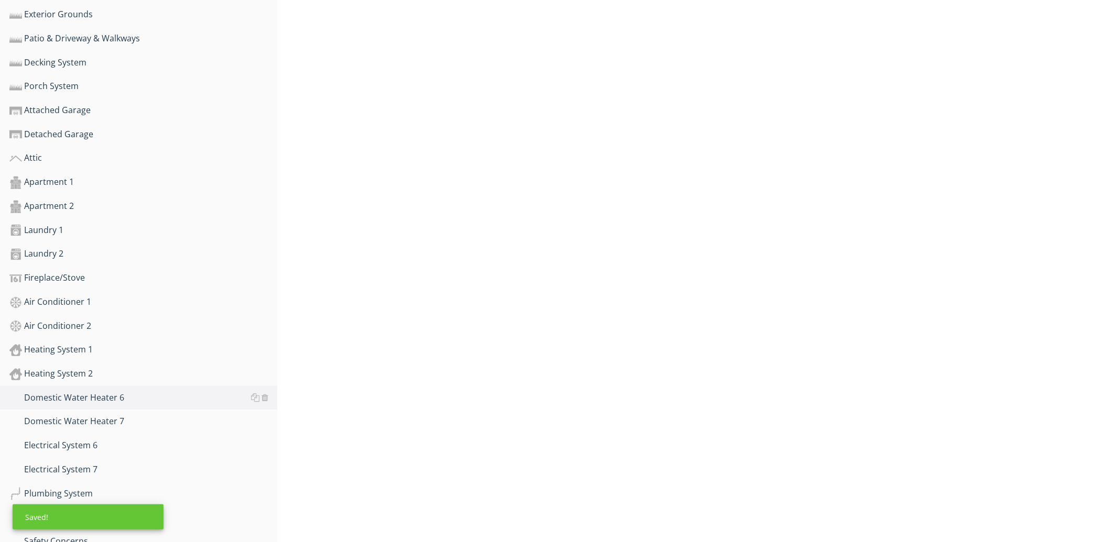
scroll to position [628, 0]
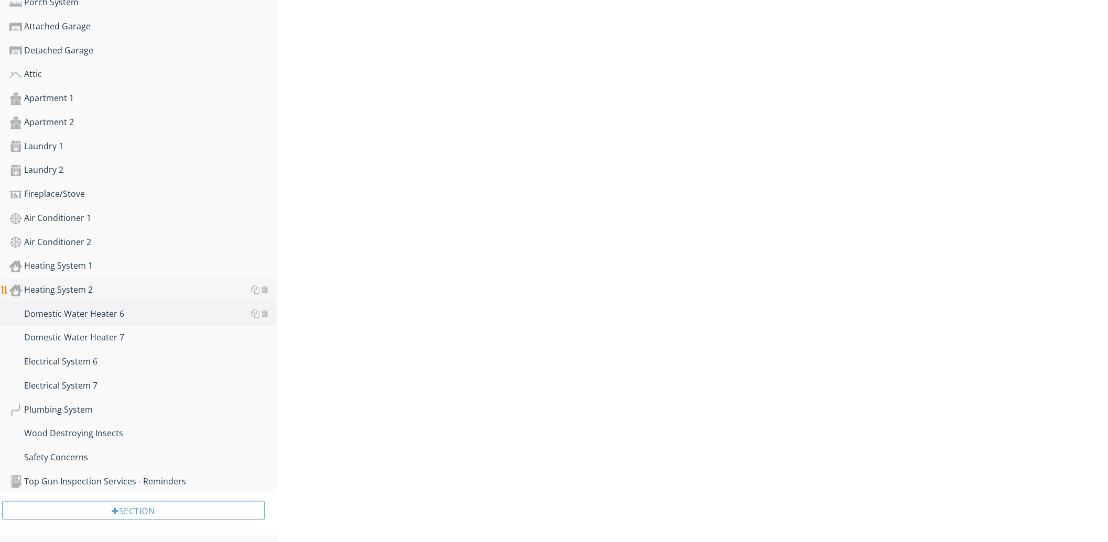
click at [138, 284] on div "Heating System 2" at bounding box center [143, 290] width 268 height 14
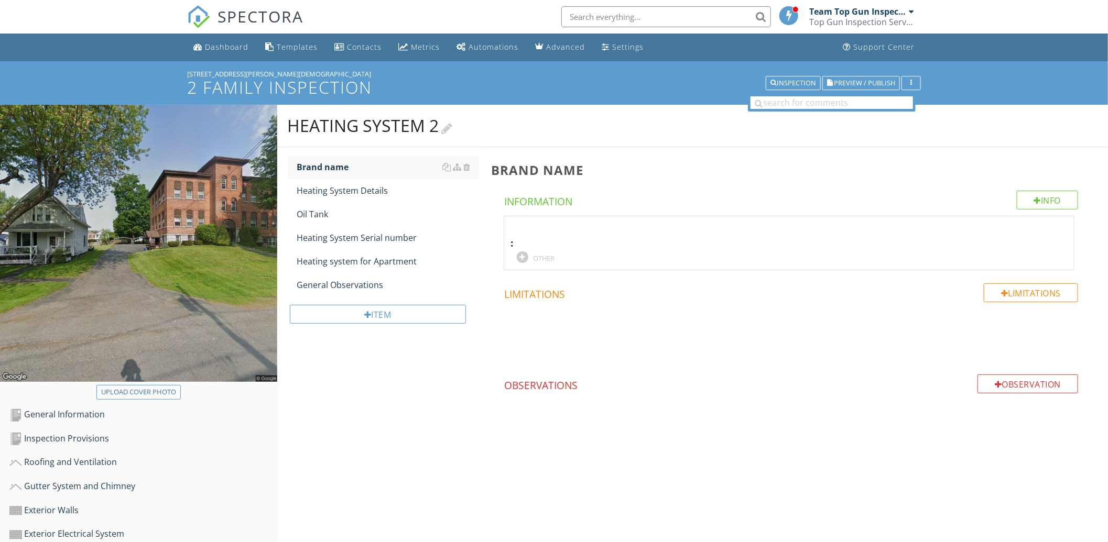
click at [459, 129] on h2 "Heating System 2" at bounding box center [693, 125] width 810 height 21
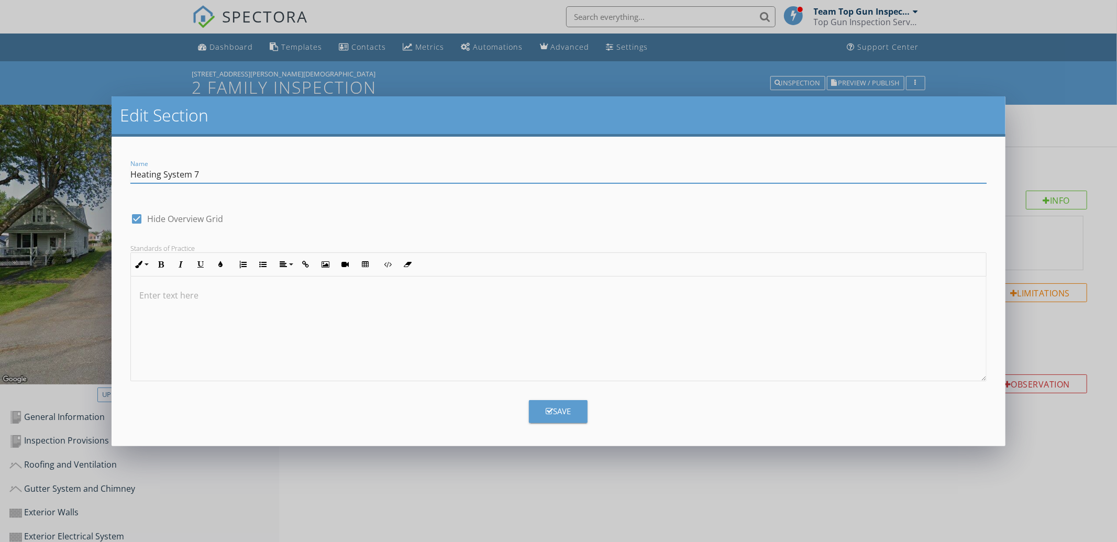
type input "Heating System 7"
click at [534, 416] on button "Save" at bounding box center [558, 411] width 59 height 23
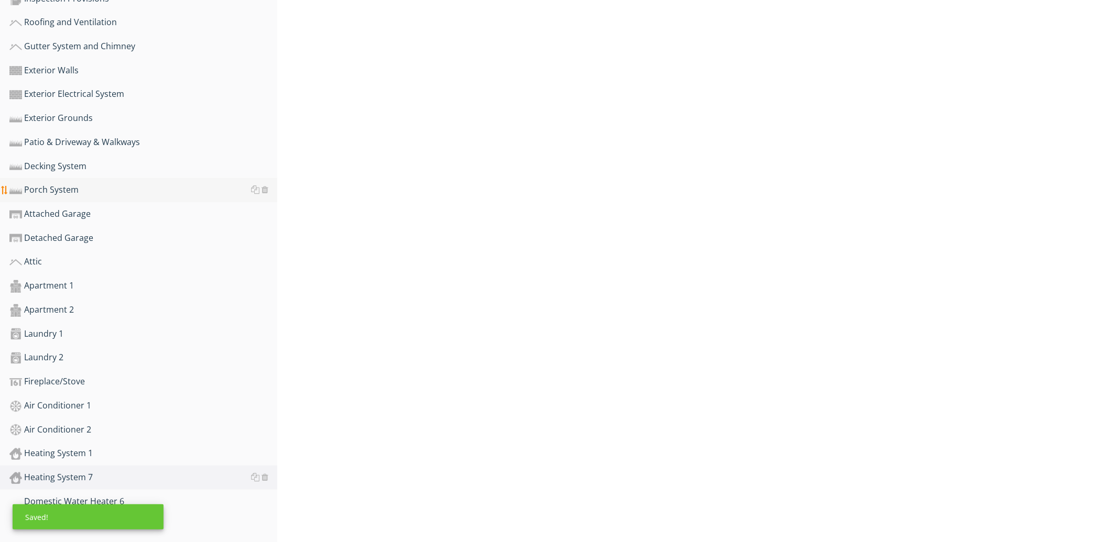
scroll to position [543, 0]
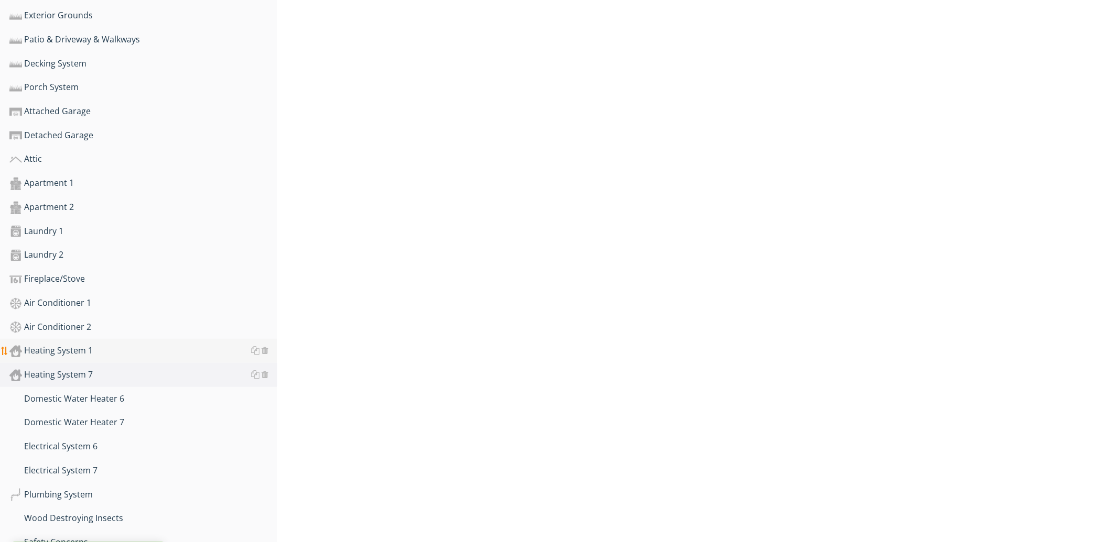
click at [122, 349] on div "Heating System 1" at bounding box center [143, 351] width 268 height 14
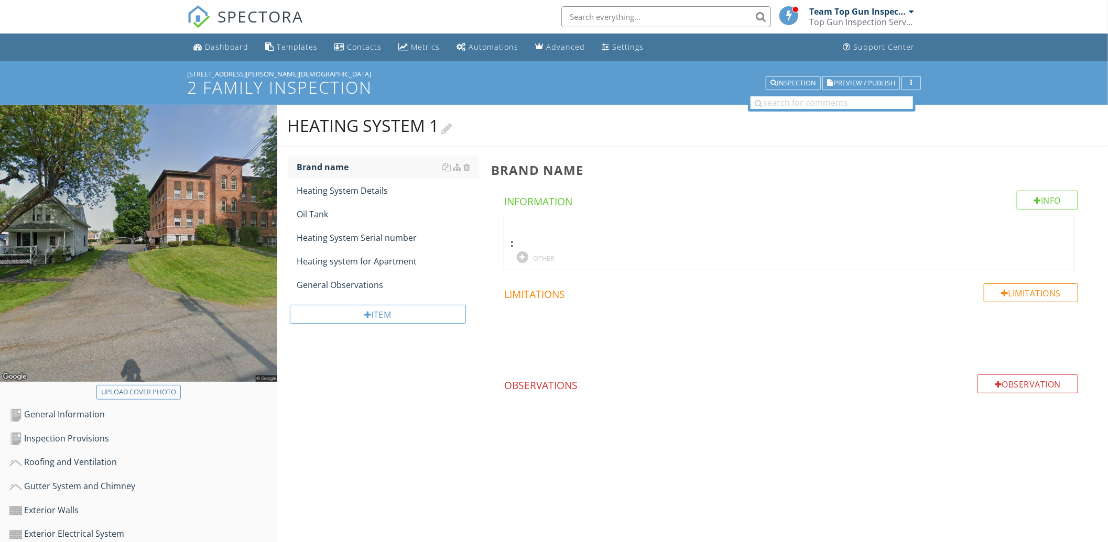
click at [453, 128] on div at bounding box center [447, 127] width 11 height 14
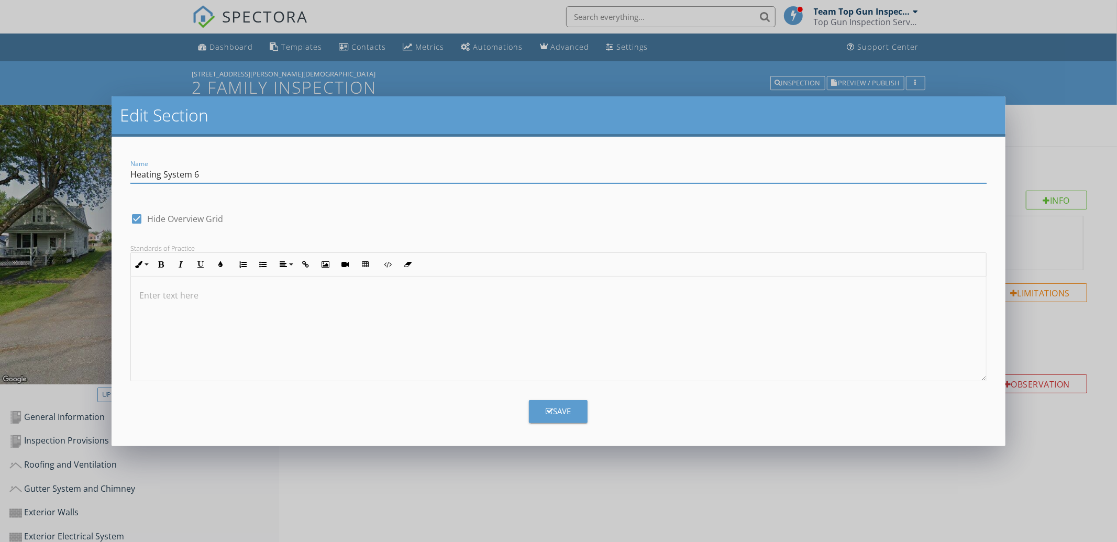
type input "Heating System 6"
click at [542, 412] on button "Save" at bounding box center [558, 411] width 59 height 23
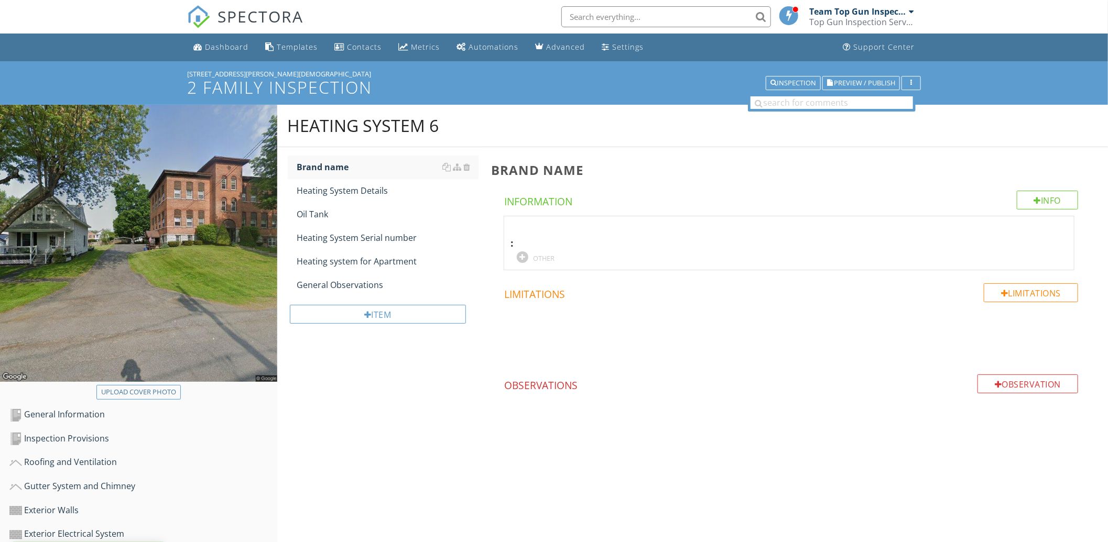
scroll to position [407, 0]
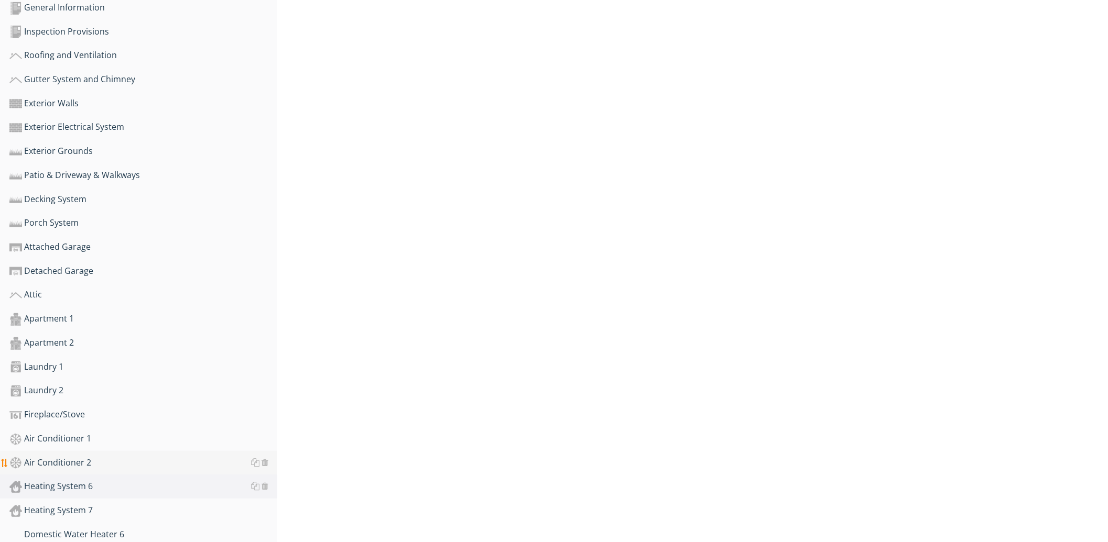
click at [171, 457] on div "Air Conditioner 2" at bounding box center [143, 463] width 268 height 14
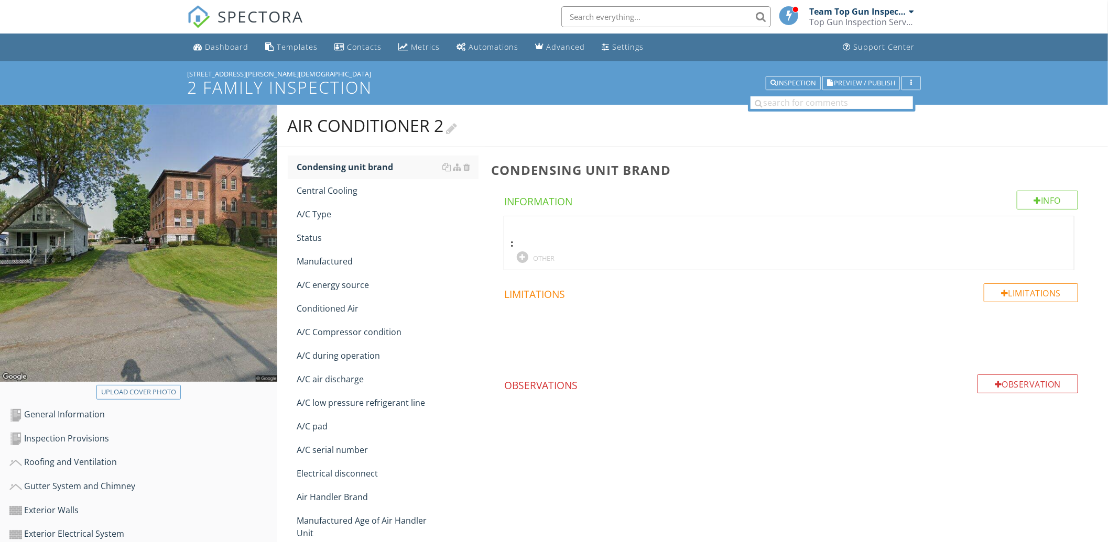
click at [457, 126] on div at bounding box center [451, 127] width 11 height 14
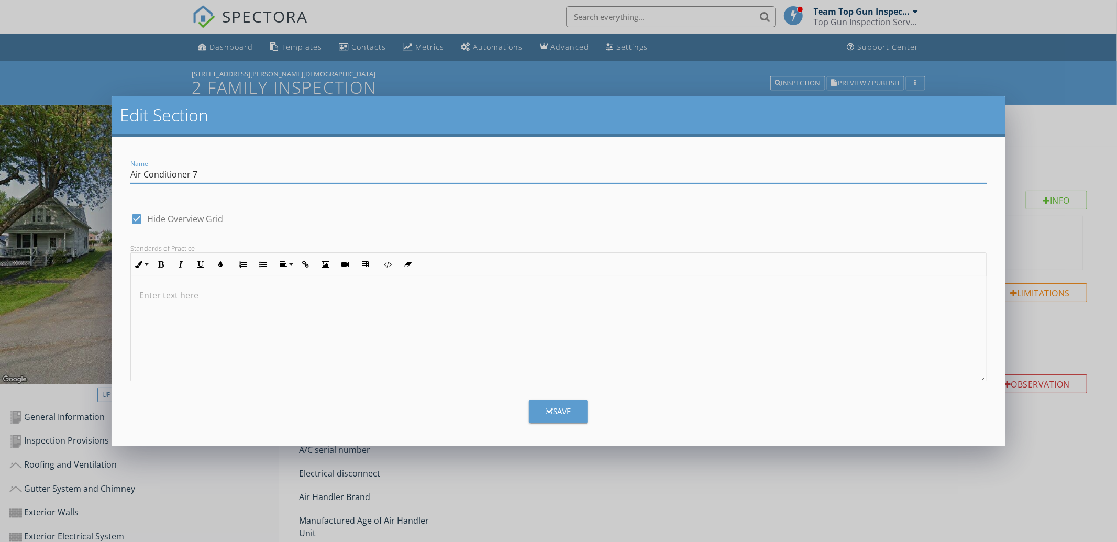
type input "Air Conditioner 7"
click at [553, 411] on div "Save" at bounding box center [558, 411] width 25 height 12
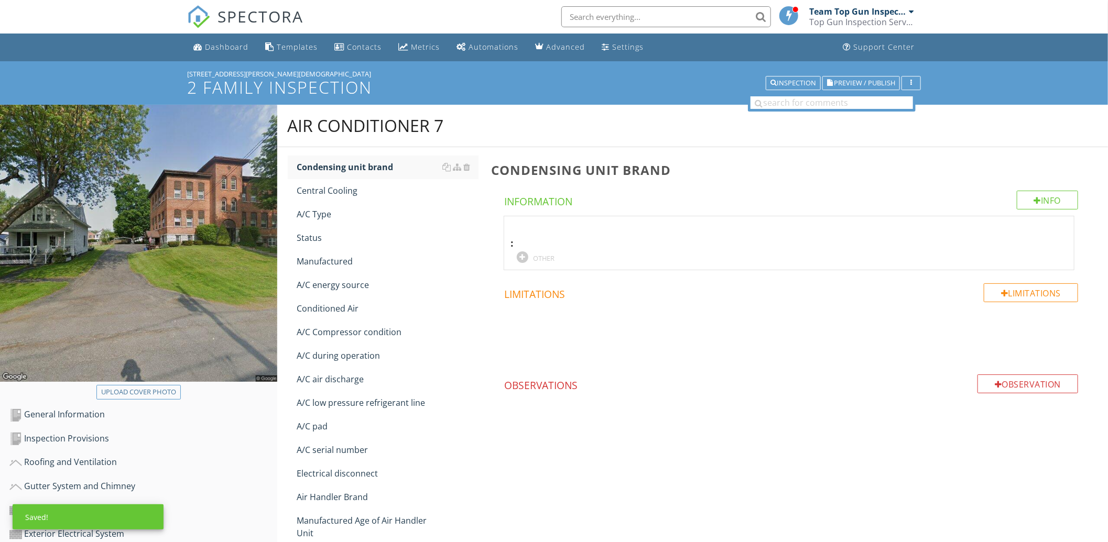
scroll to position [543, 0]
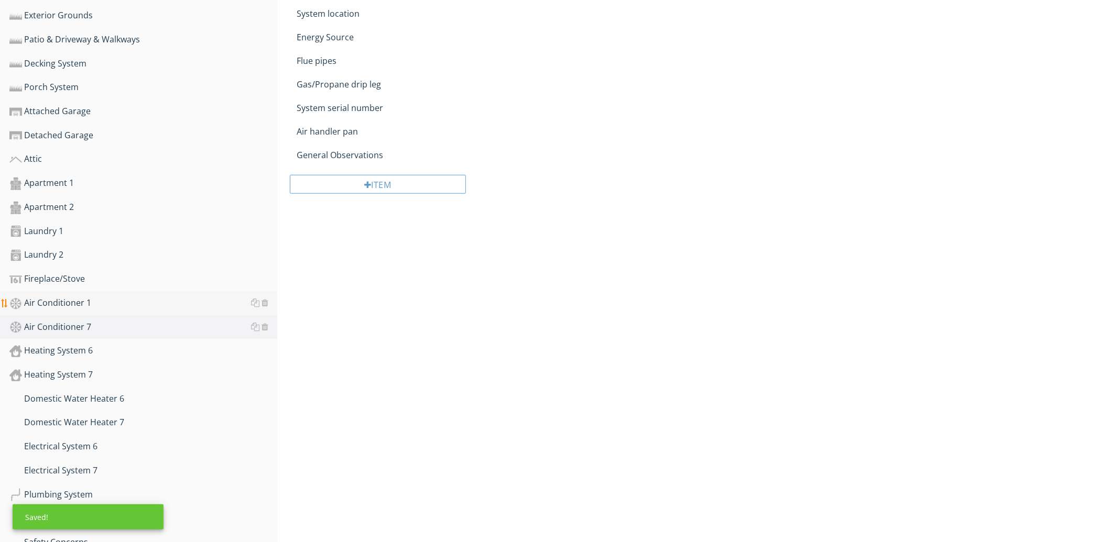
click at [111, 300] on div "Air Conditioner 1" at bounding box center [143, 304] width 268 height 14
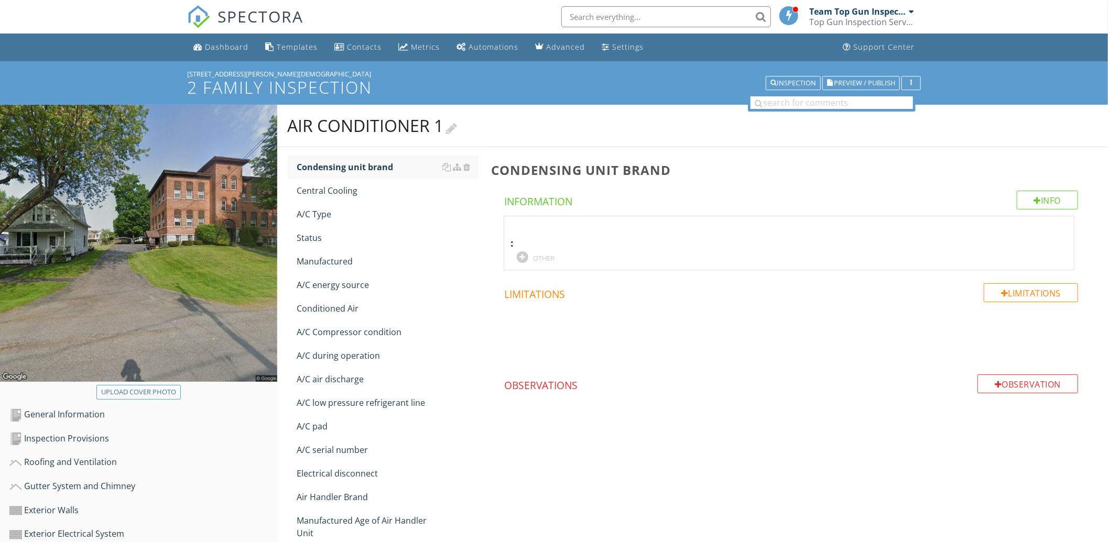
click at [446, 132] on div "Air Conditioner 1" at bounding box center [373, 125] width 170 height 21
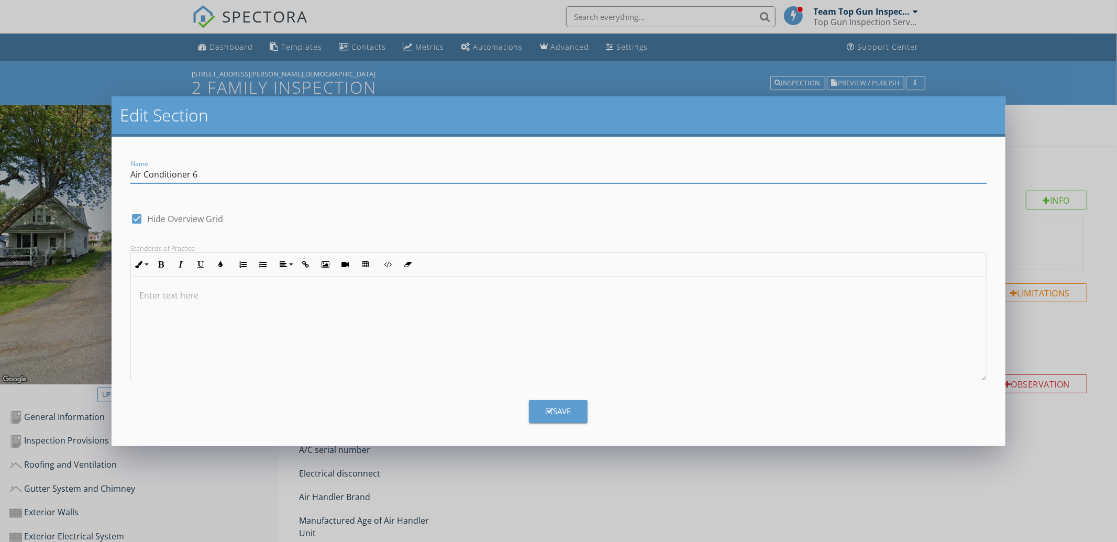
type input "Air Conditioner 6"
click at [575, 410] on button "Save" at bounding box center [558, 411] width 59 height 23
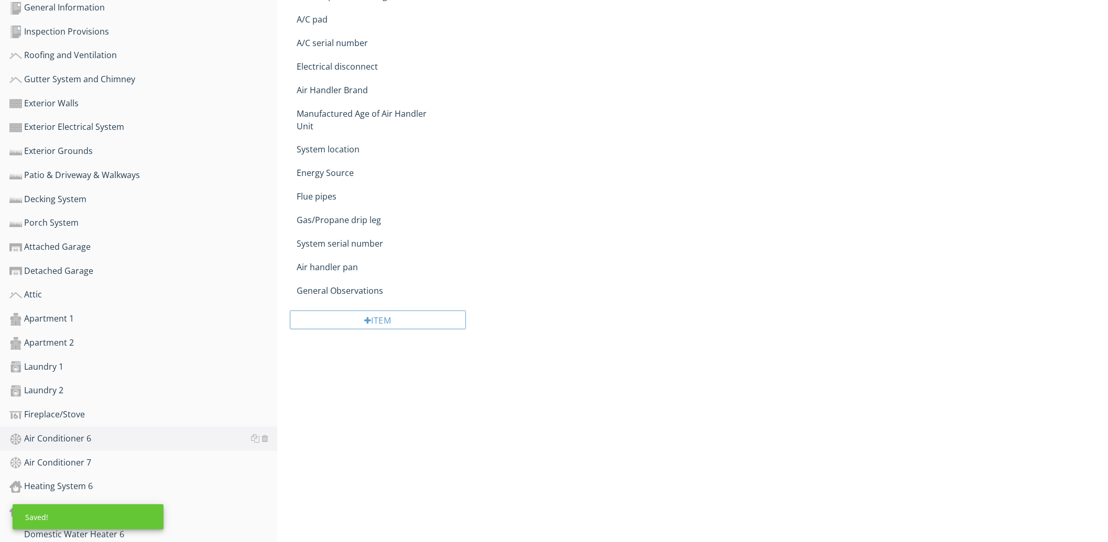
scroll to position [628, 0]
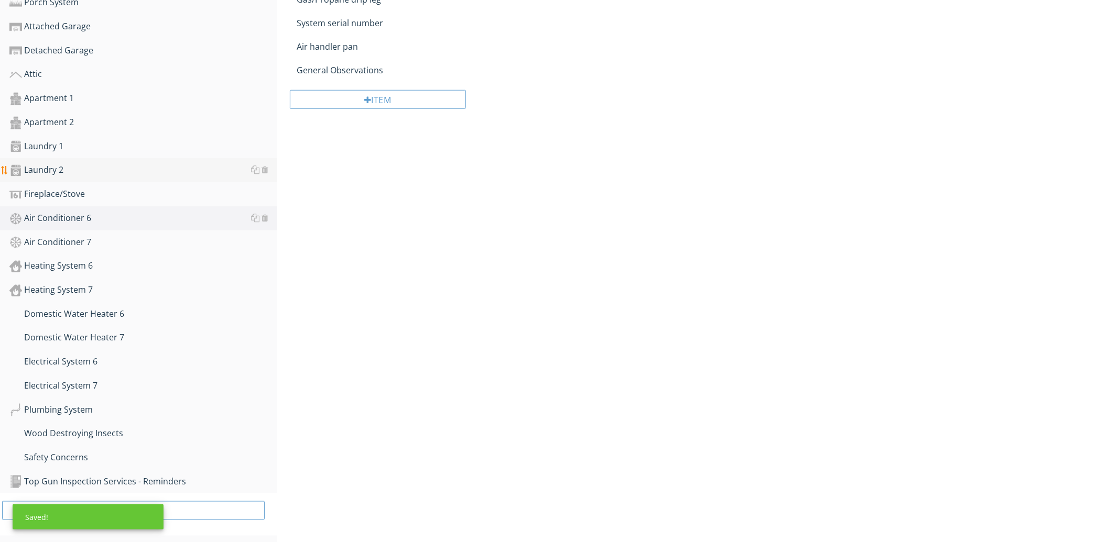
click at [109, 169] on div "Laundry 2" at bounding box center [143, 170] width 268 height 14
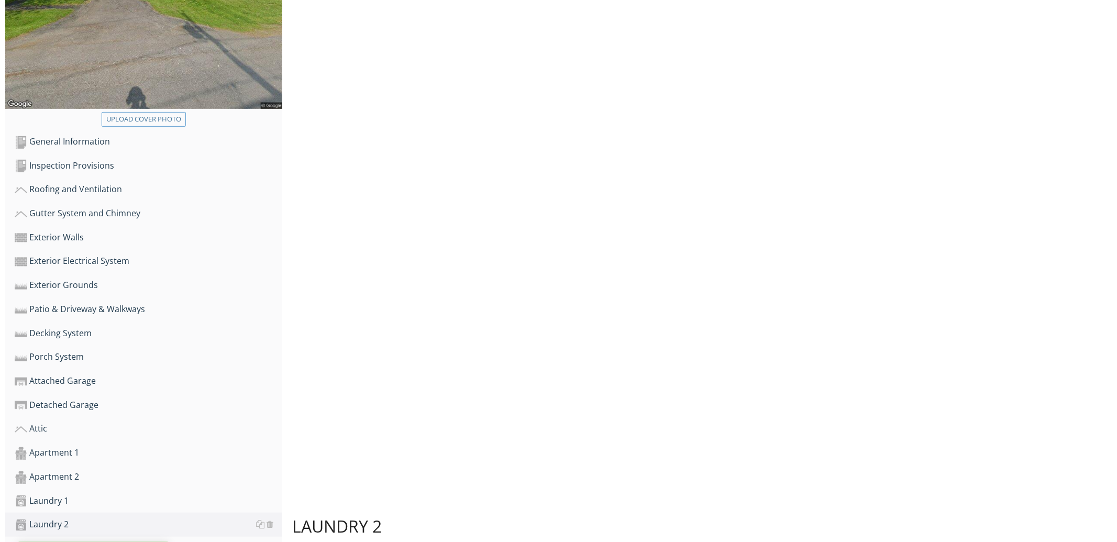
scroll to position [85, 0]
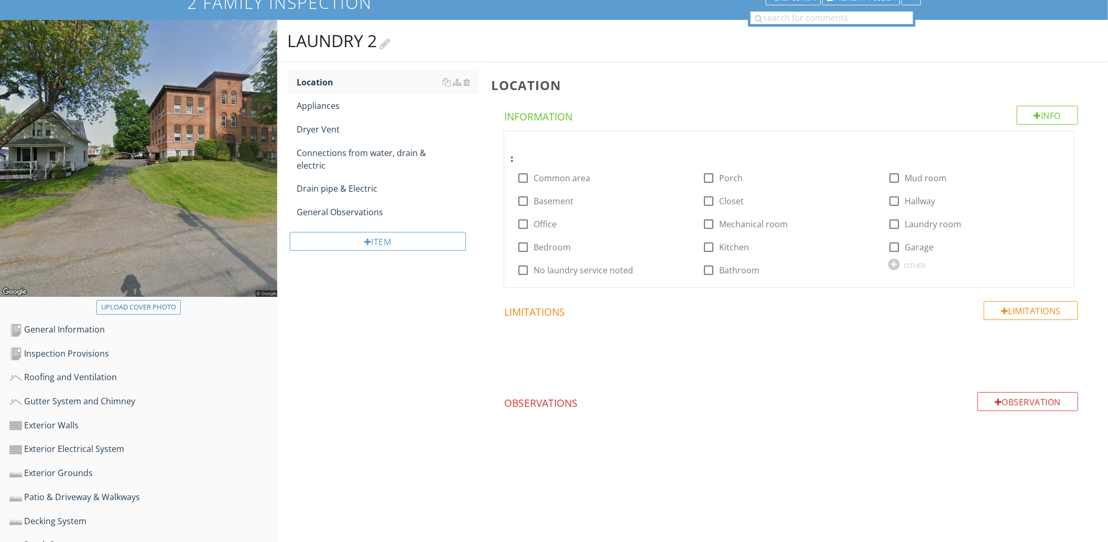
click at [415, 38] on h2 "Laundry 2" at bounding box center [693, 40] width 810 height 21
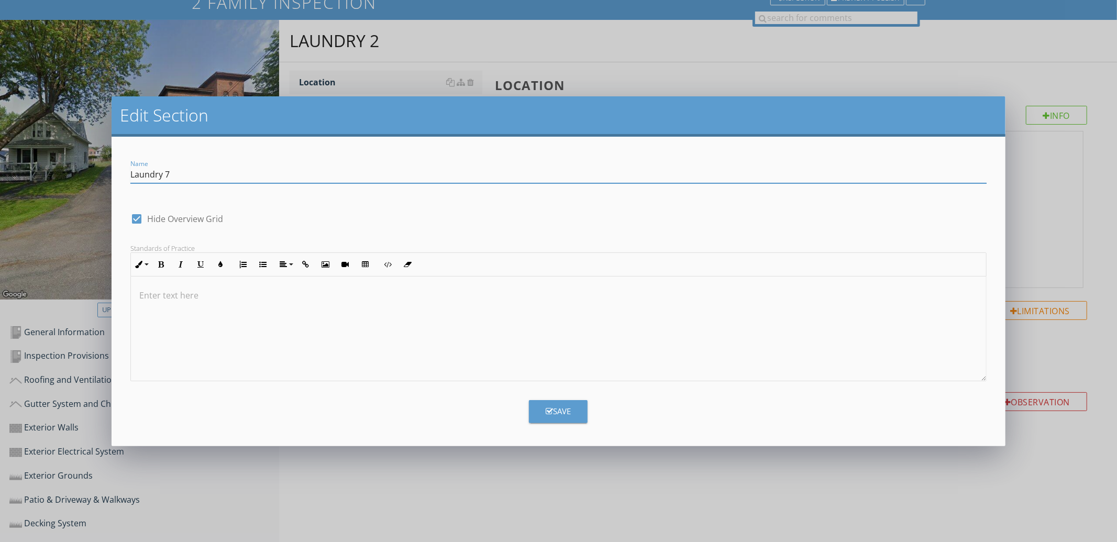
type input "Laundry 7"
click at [554, 402] on button "Save" at bounding box center [558, 411] width 59 height 23
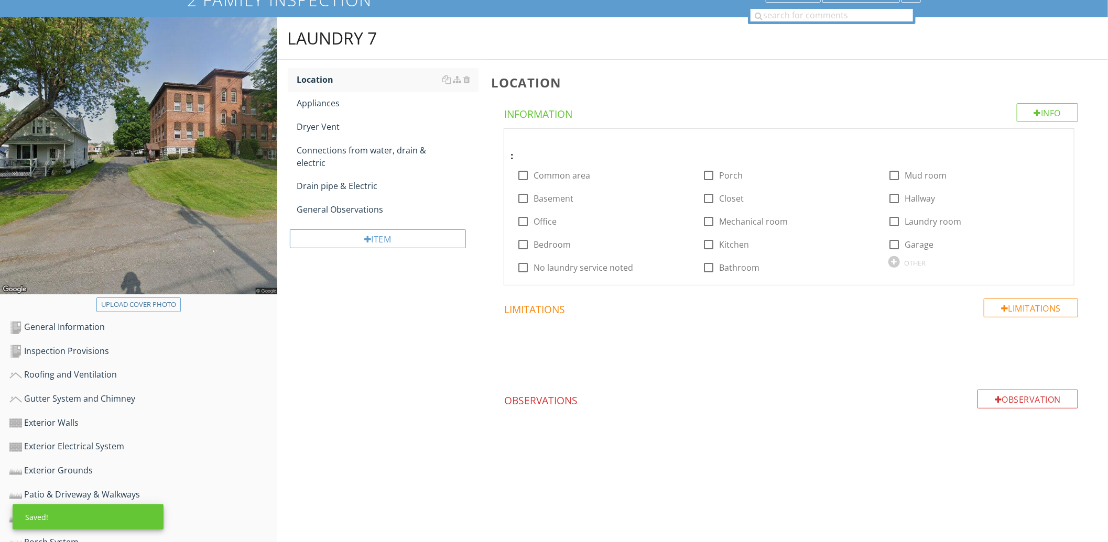
scroll to position [492, 0]
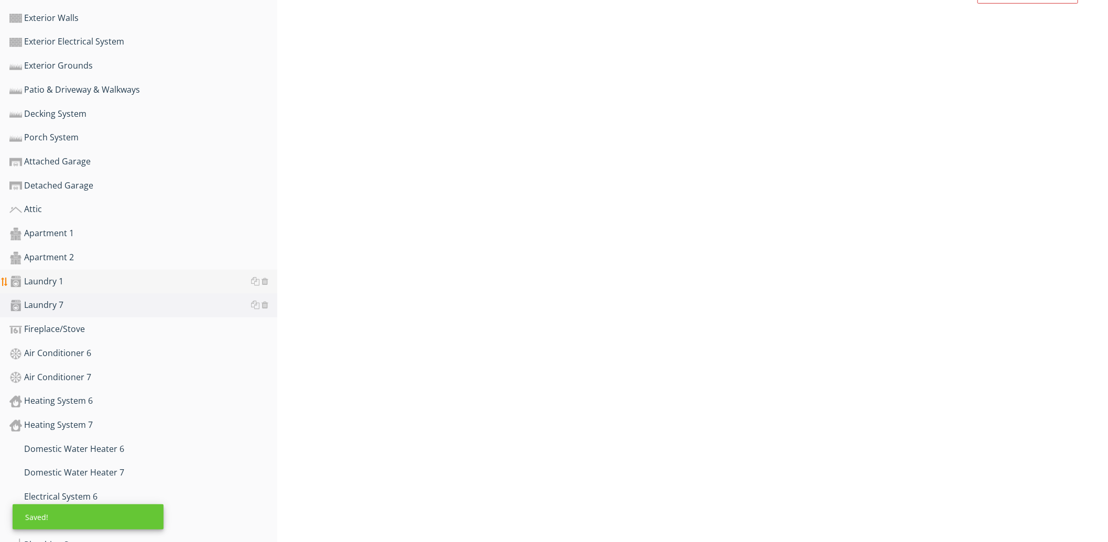
click at [97, 281] on div "Laundry 1" at bounding box center [143, 282] width 268 height 14
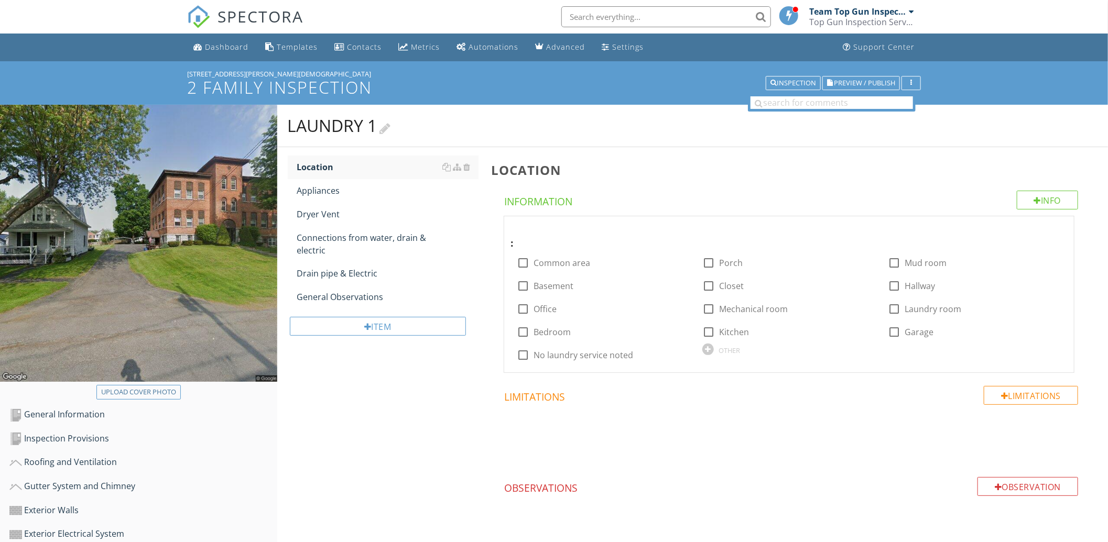
click at [389, 129] on div at bounding box center [385, 127] width 11 height 14
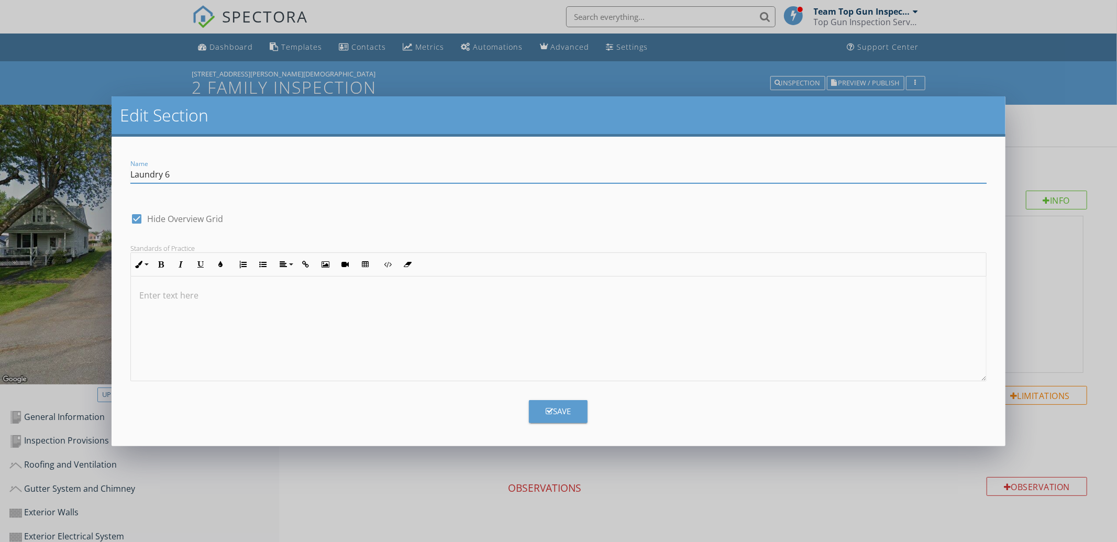
type input "Laundry 6"
click at [547, 410] on icon "button" at bounding box center [549, 412] width 7 height 8
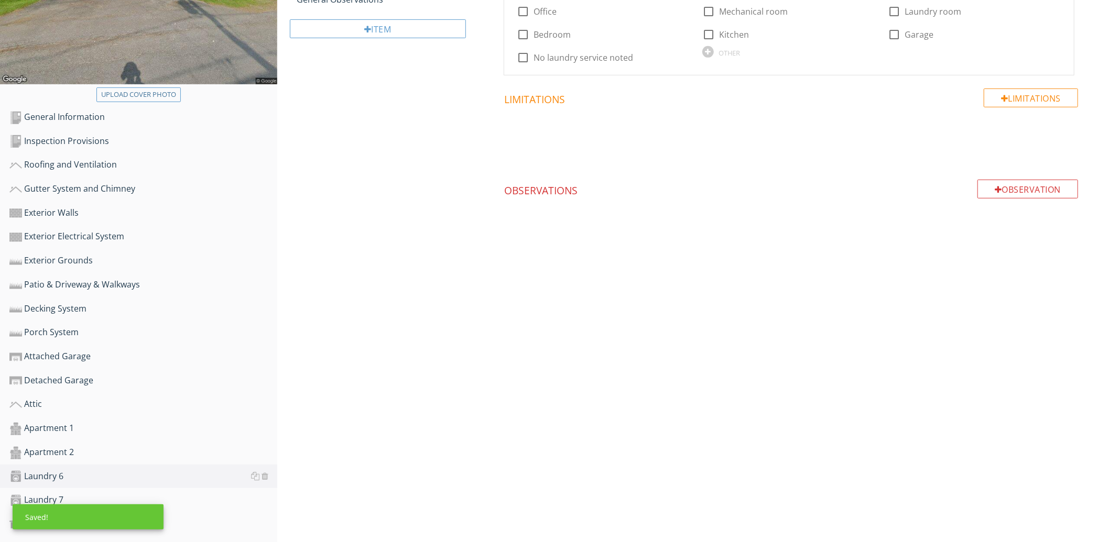
scroll to position [407, 0]
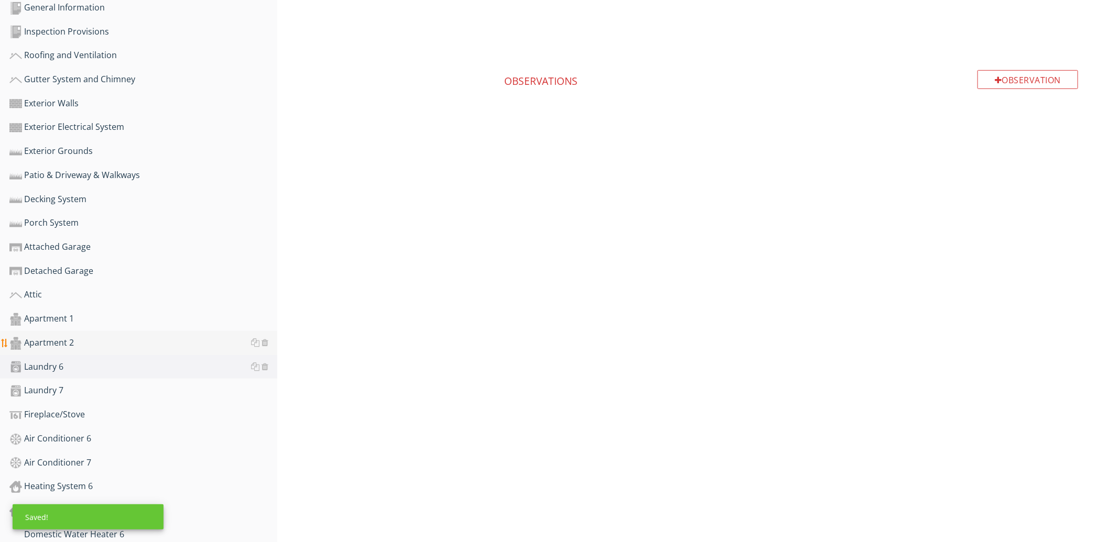
click at [75, 339] on div "Apartment 2" at bounding box center [143, 343] width 268 height 14
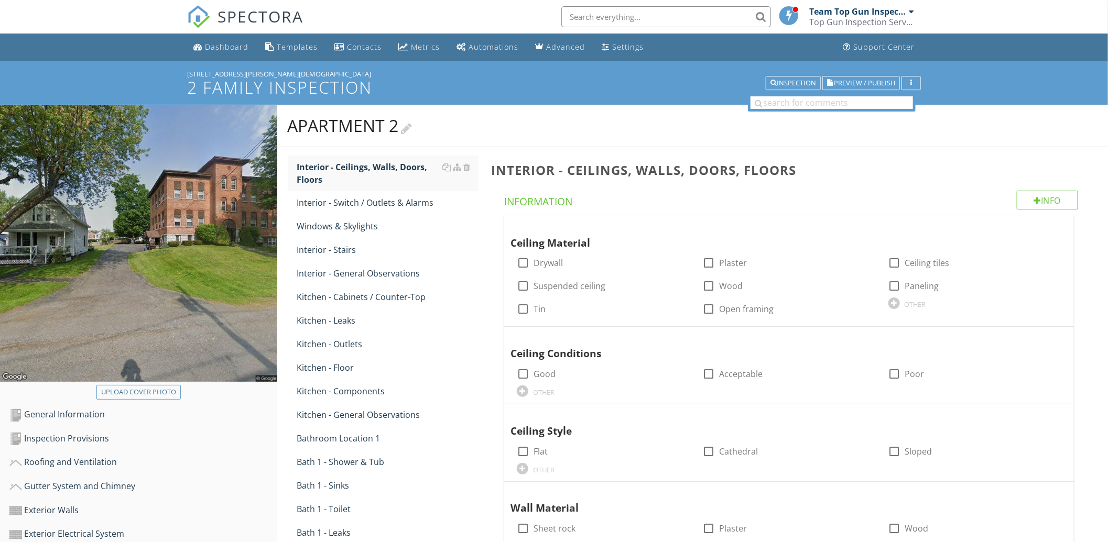
click at [409, 128] on div at bounding box center [406, 127] width 11 height 14
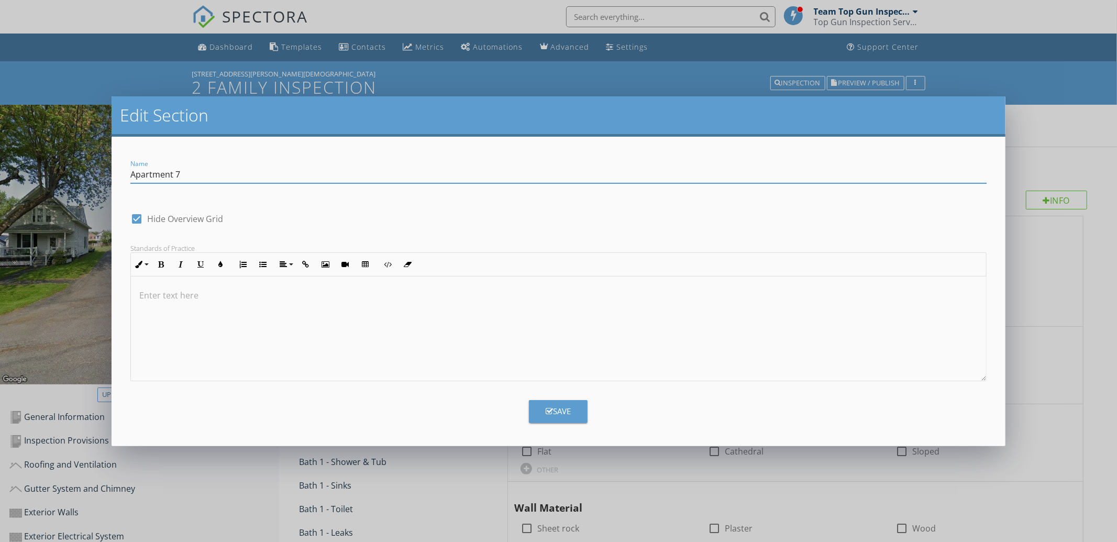
type input "Apartment 7"
click at [557, 404] on button "Save" at bounding box center [558, 411] width 59 height 23
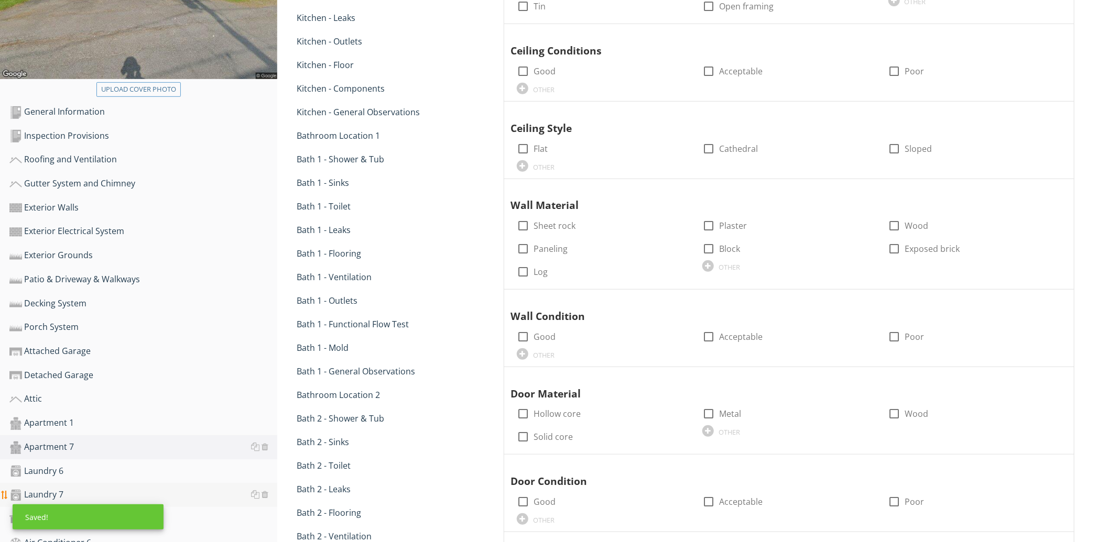
scroll to position [407, 0]
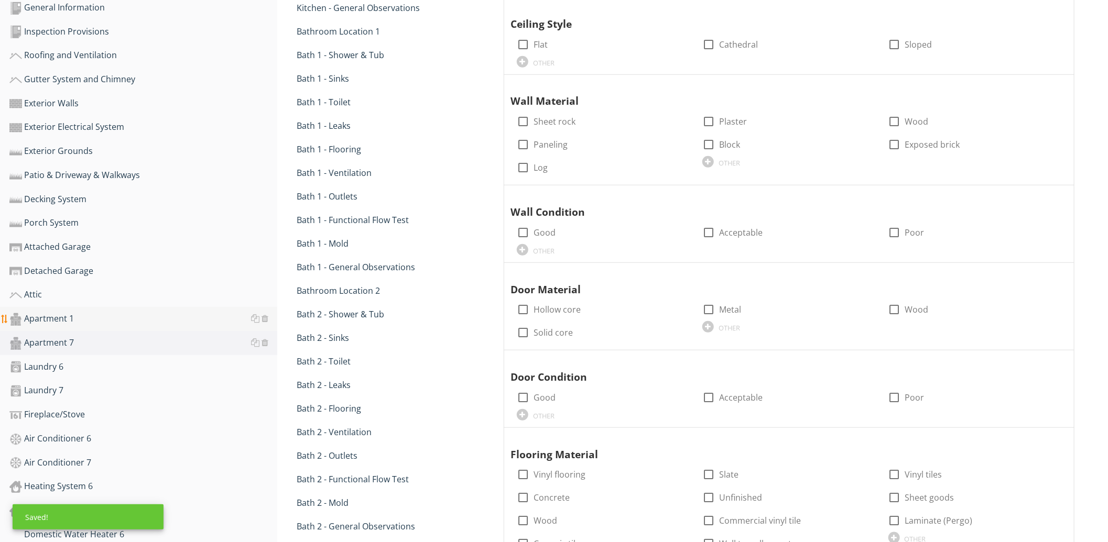
click at [81, 316] on div "Apartment 1" at bounding box center [143, 319] width 268 height 14
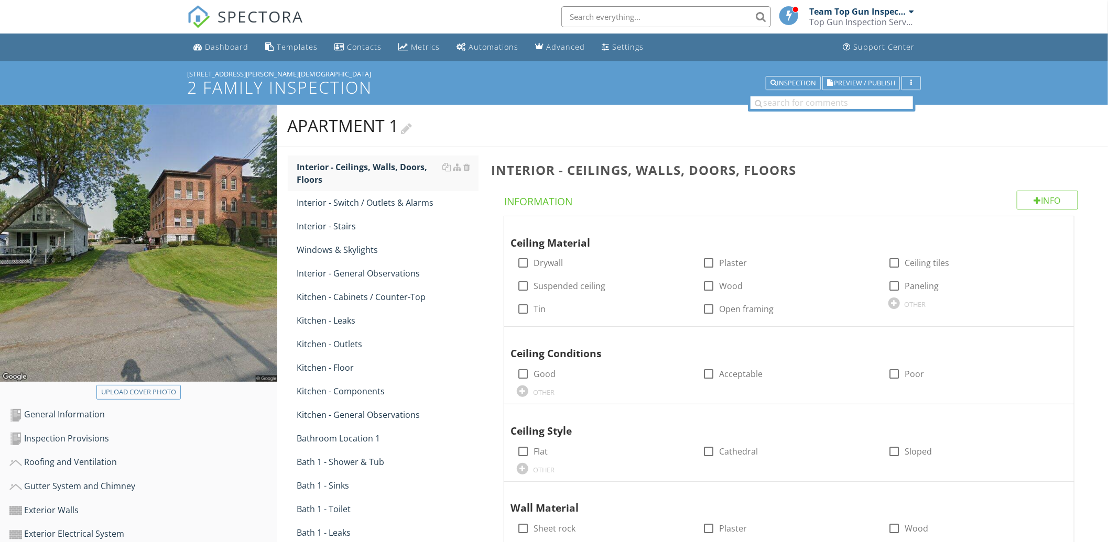
click at [417, 125] on h2 "Apartment 1" at bounding box center [693, 125] width 810 height 21
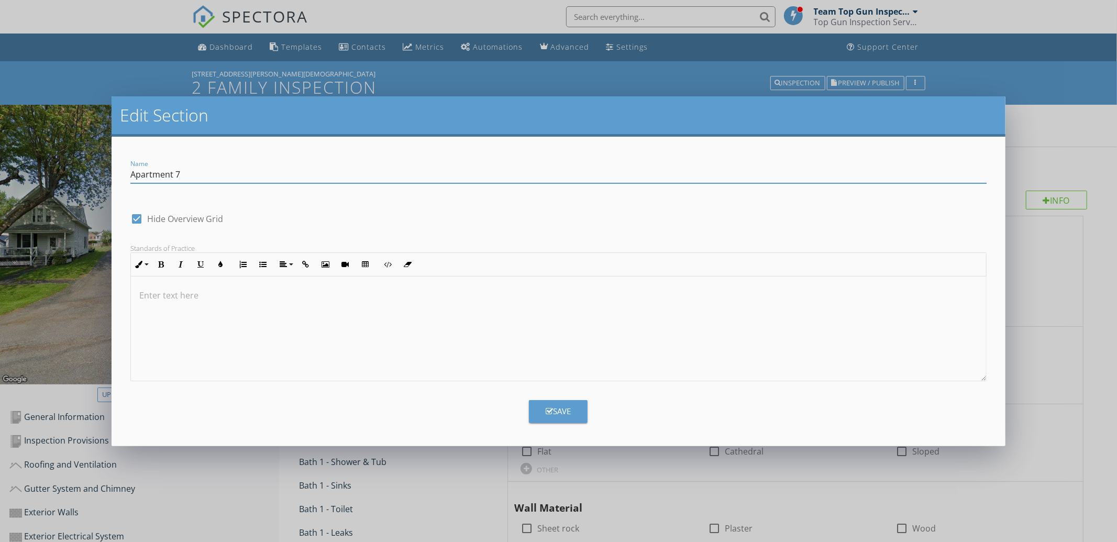
type input "Apartment 7"
click at [560, 404] on button "Save" at bounding box center [558, 411] width 59 height 23
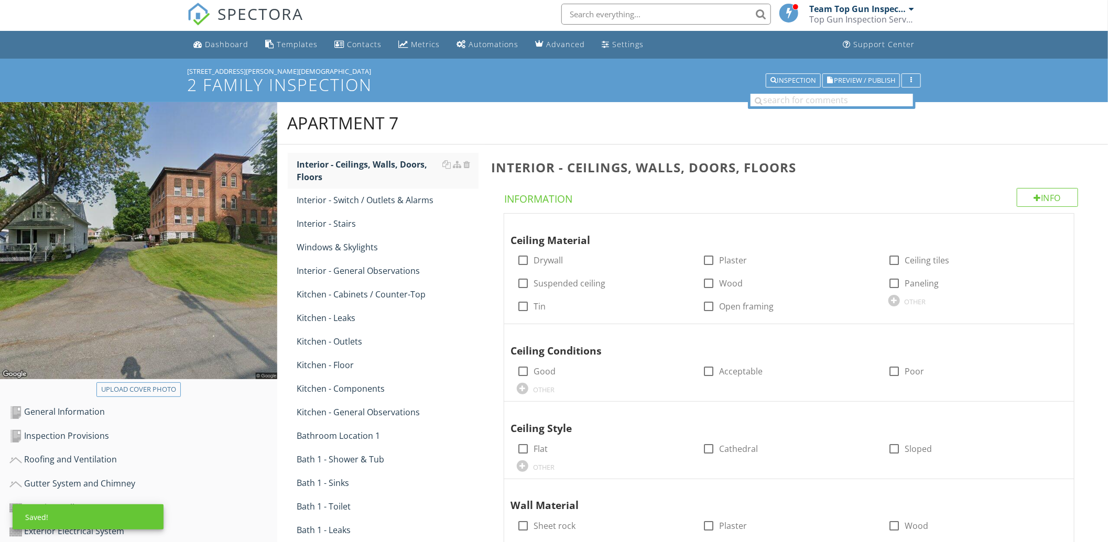
scroll to position [407, 0]
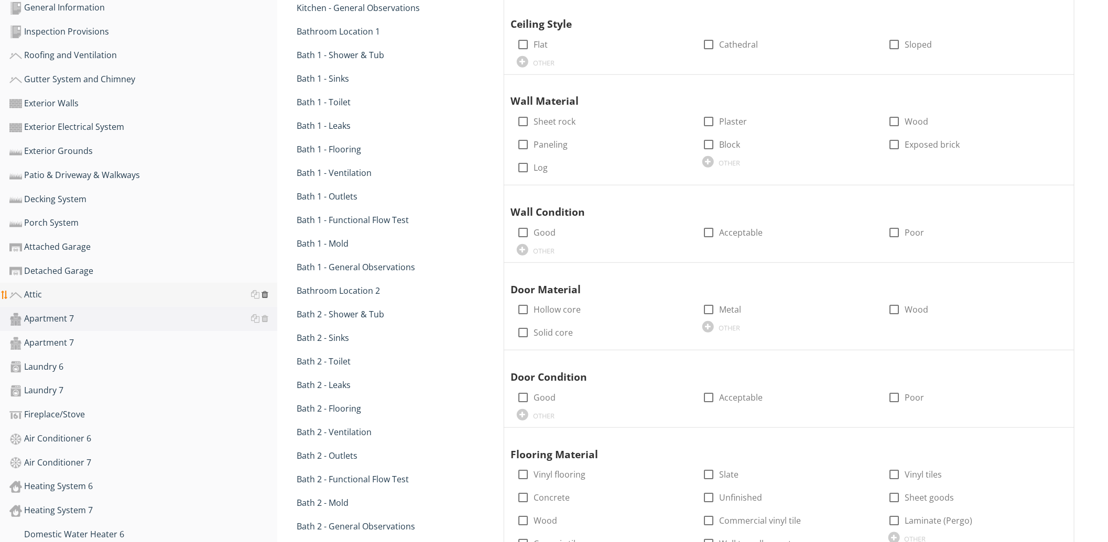
click at [264, 290] on div at bounding box center [265, 294] width 7 height 8
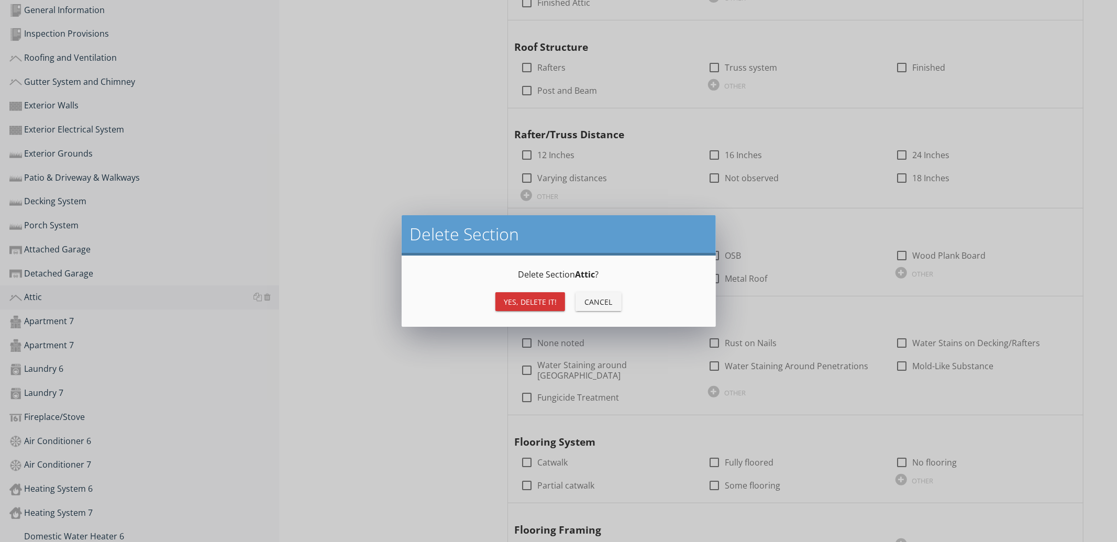
click at [516, 306] on div "Yes, Delete it!" at bounding box center [530, 302] width 53 height 11
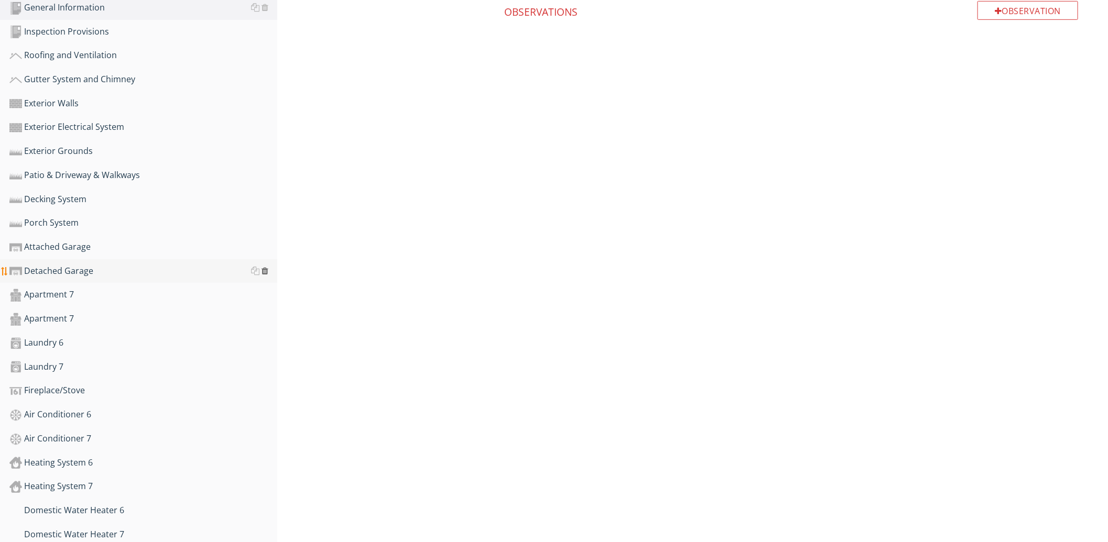
click at [265, 268] on div at bounding box center [265, 271] width 7 height 8
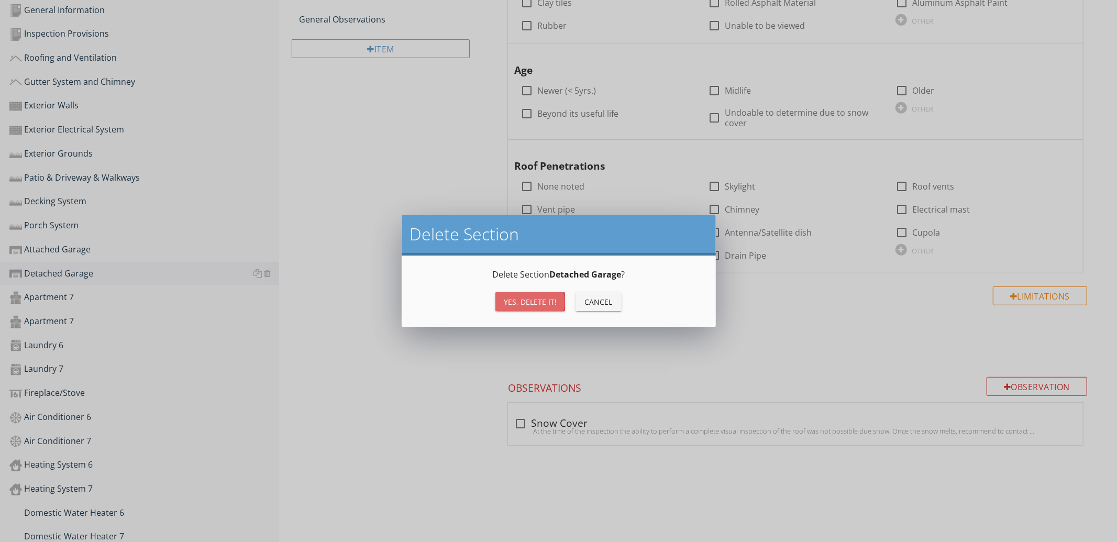
click at [509, 301] on div "Yes, Delete it!" at bounding box center [530, 302] width 53 height 11
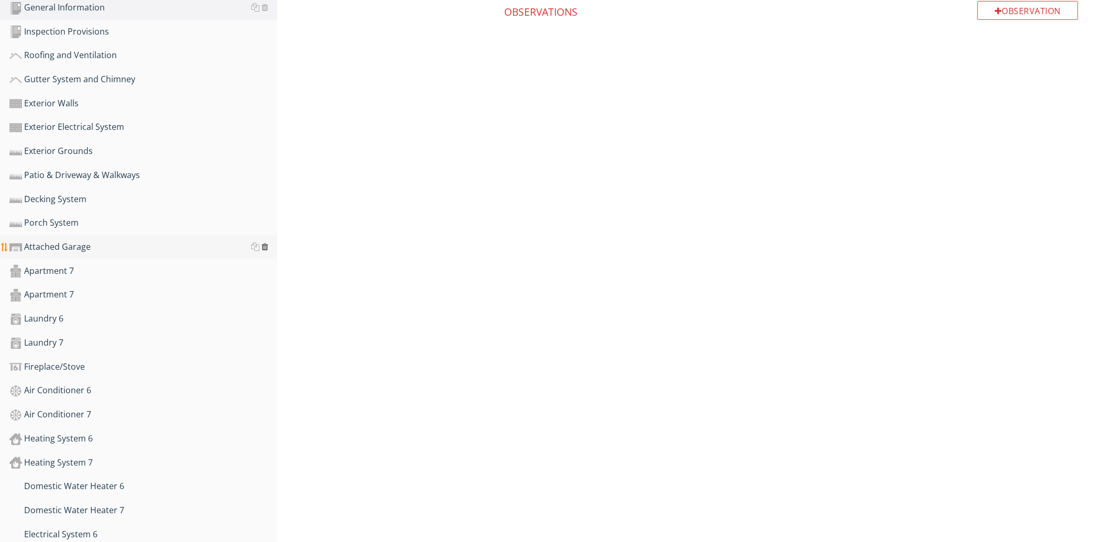
click at [268, 246] on div at bounding box center [265, 247] width 7 height 8
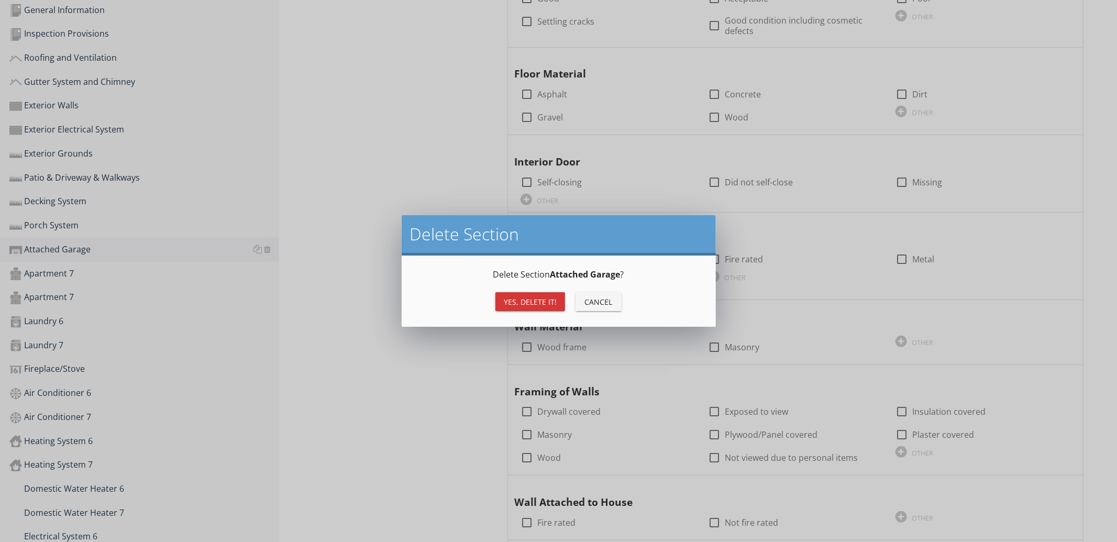
click at [504, 304] on button "Yes, Delete it!" at bounding box center [531, 301] width 70 height 19
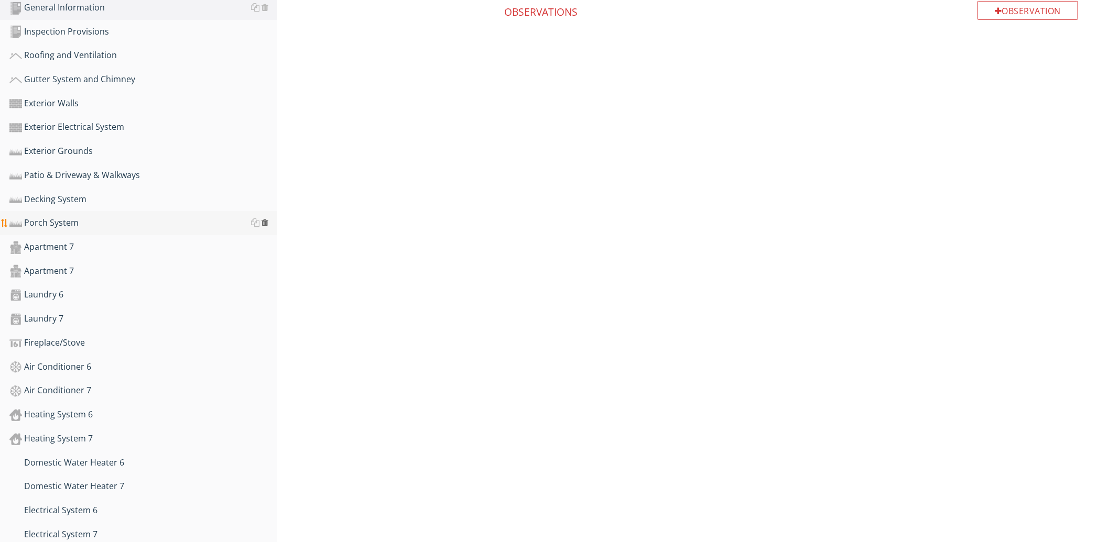
click at [265, 222] on div at bounding box center [265, 222] width 7 height 8
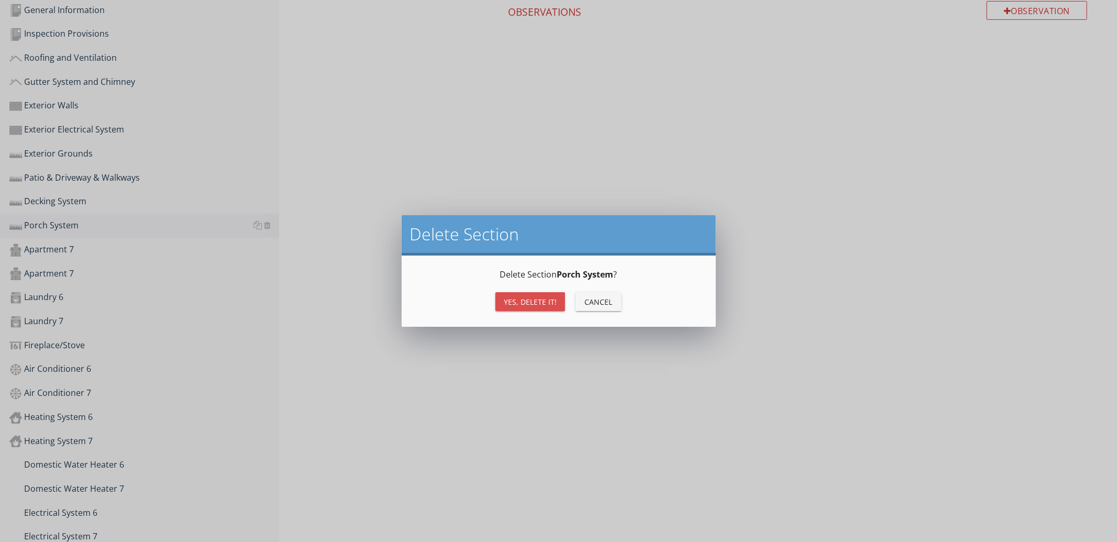
drag, startPoint x: 529, startPoint y: 305, endPoint x: 407, endPoint y: 259, distance: 130.3
click at [529, 304] on div "Yes, Delete it!" at bounding box center [530, 302] width 53 height 11
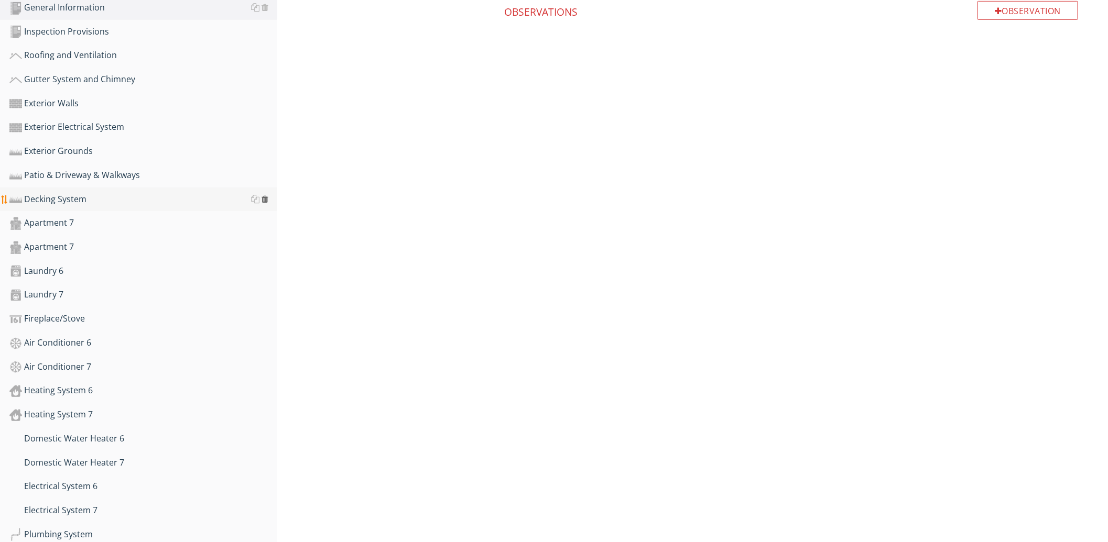
click at [263, 196] on div at bounding box center [265, 199] width 7 height 8
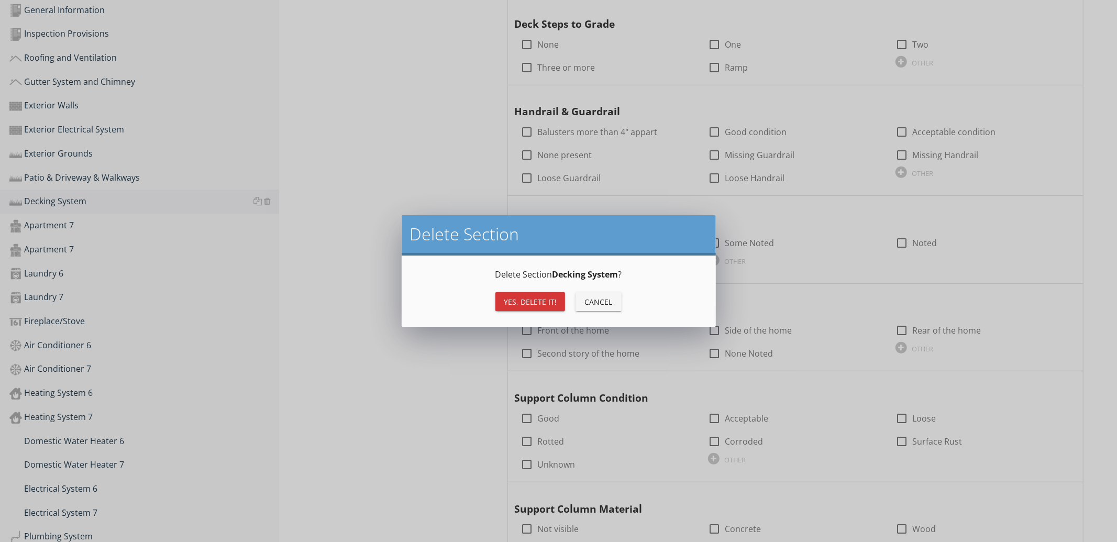
click at [546, 297] on div "Yes, Delete it!" at bounding box center [530, 302] width 53 height 11
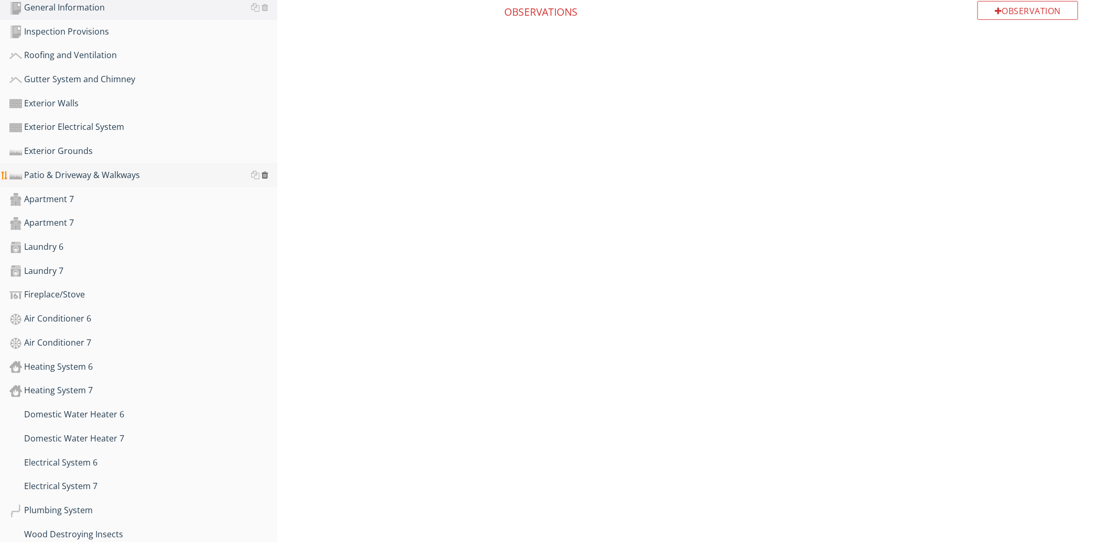
click at [264, 171] on div at bounding box center [265, 175] width 7 height 8
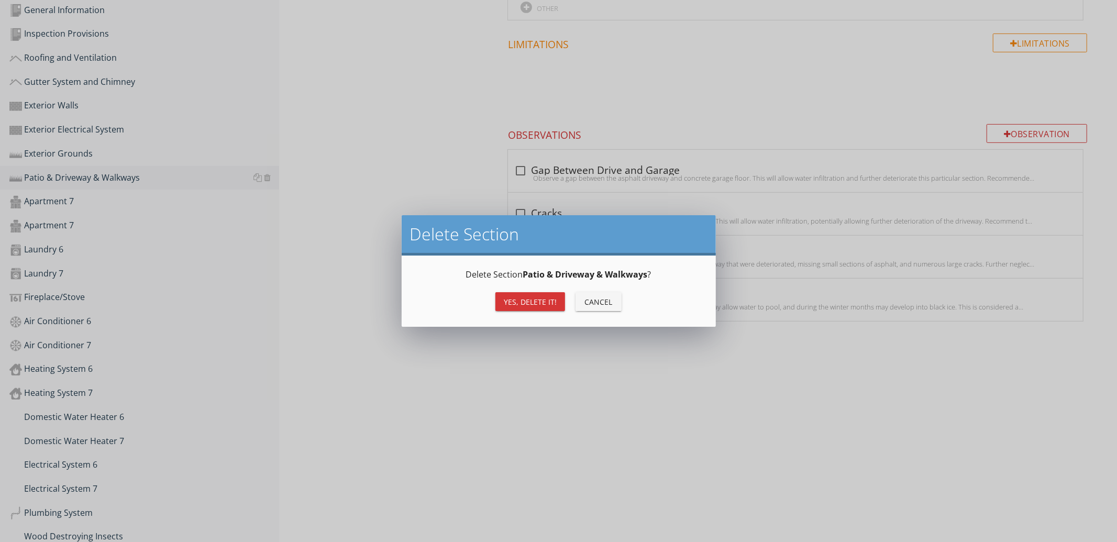
click at [509, 297] on div "Yes, Delete it!" at bounding box center [530, 302] width 53 height 11
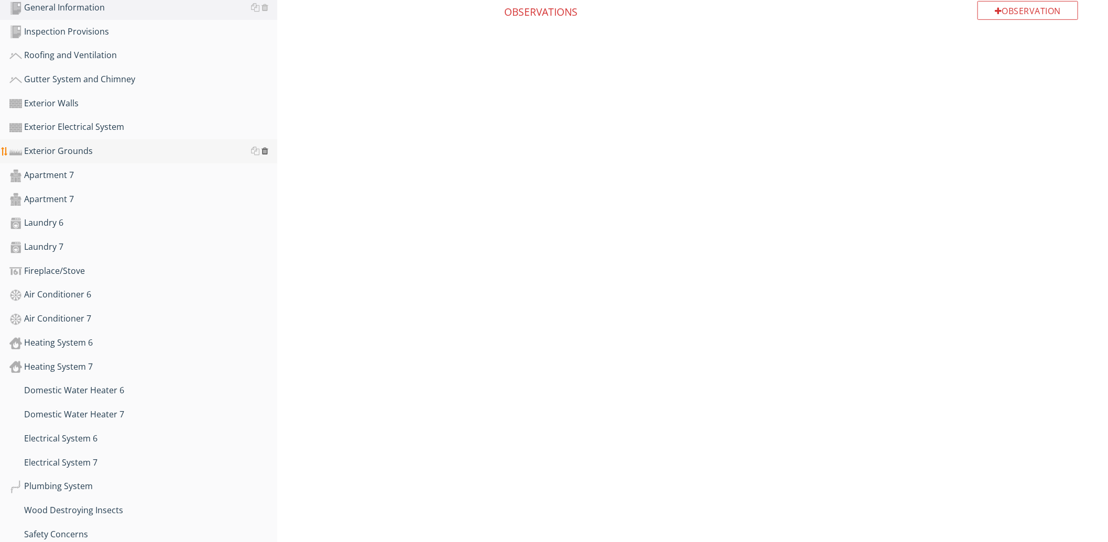
click at [267, 151] on div at bounding box center [265, 151] width 7 height 8
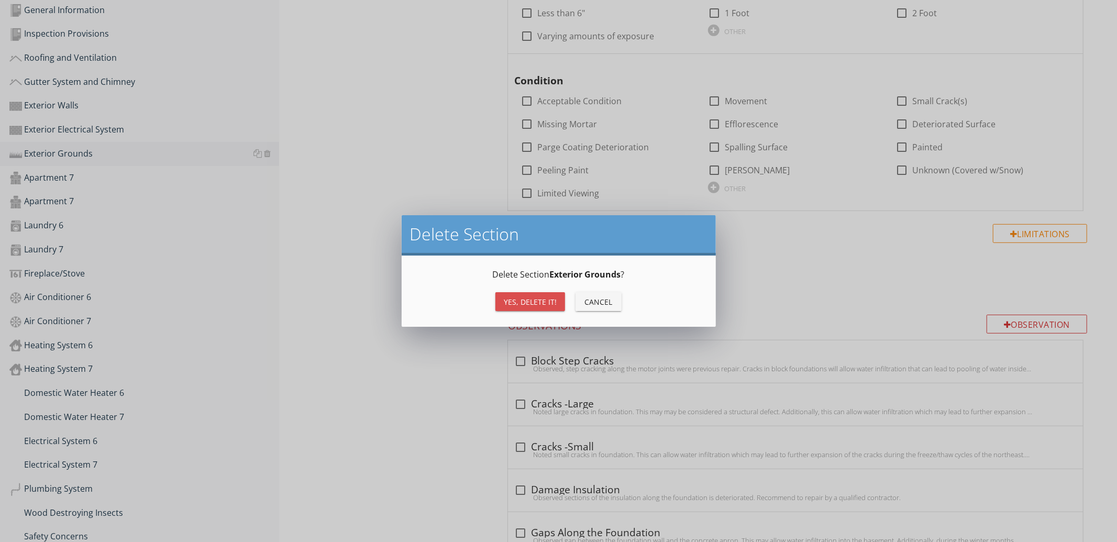
click at [511, 300] on div "Yes, Delete it!" at bounding box center [530, 302] width 53 height 11
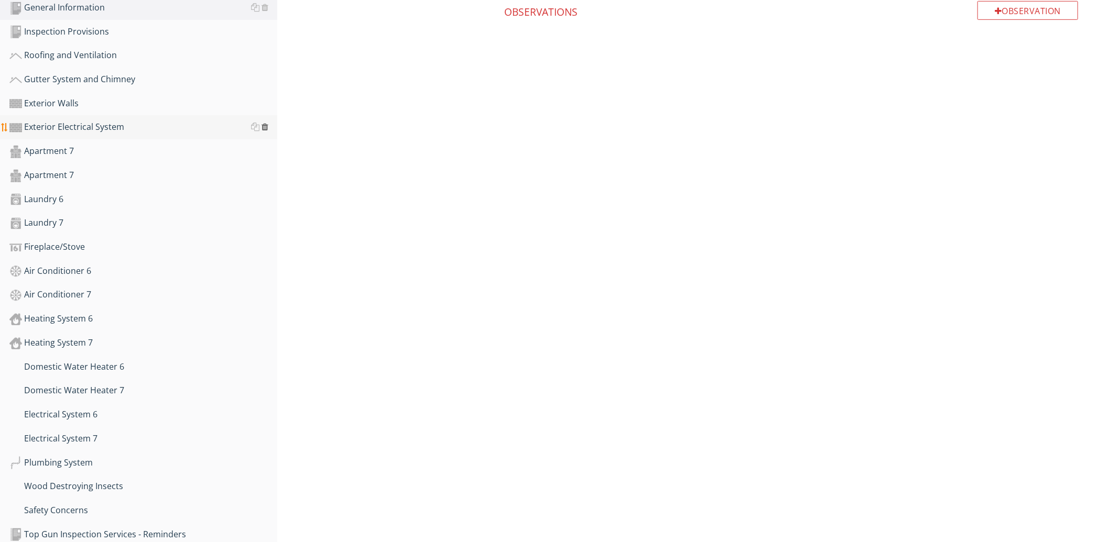
click at [267, 126] on div at bounding box center [265, 127] width 7 height 8
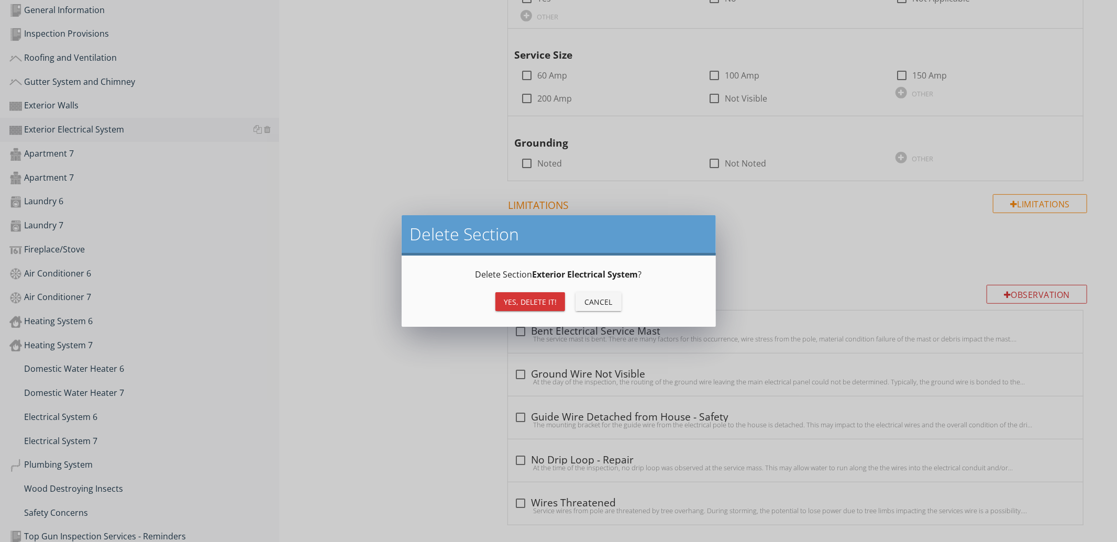
drag, startPoint x: 519, startPoint y: 304, endPoint x: 293, endPoint y: 184, distance: 255.2
click at [518, 303] on div "Yes, Delete it!" at bounding box center [530, 302] width 53 height 11
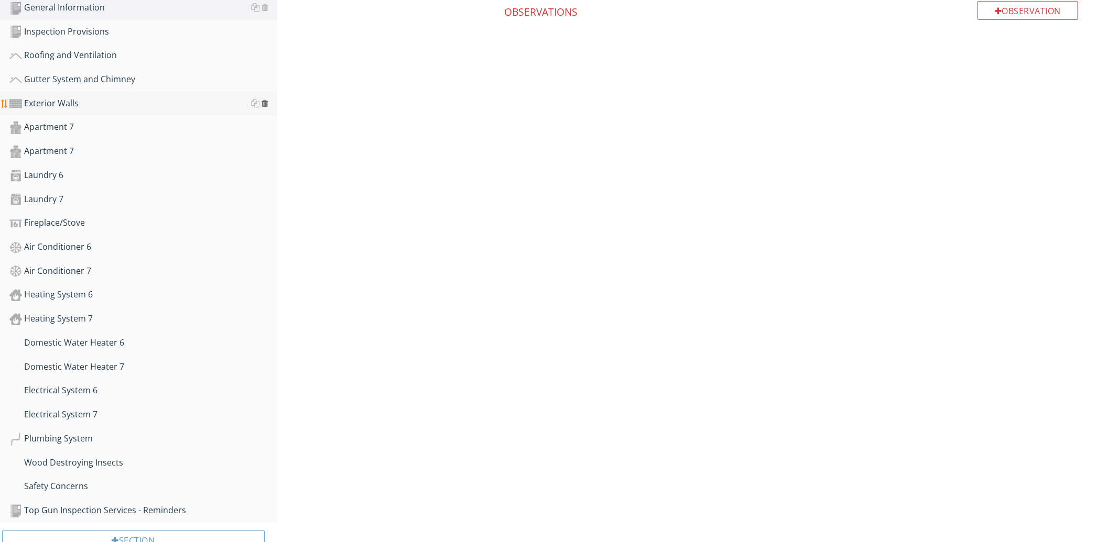
click at [266, 102] on div at bounding box center [265, 103] width 7 height 8
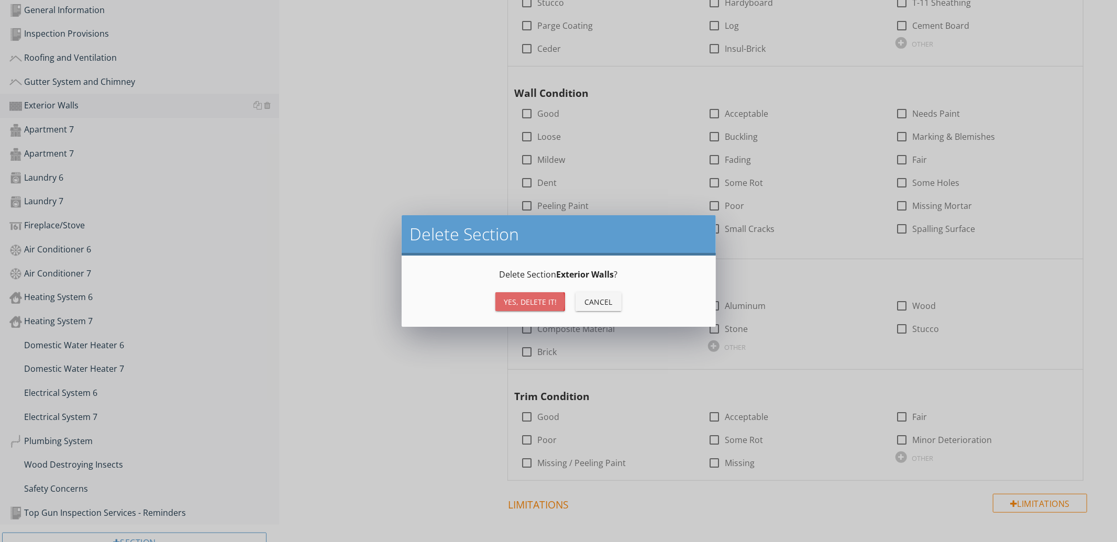
click at [520, 301] on div "Yes, Delete it!" at bounding box center [530, 302] width 53 height 11
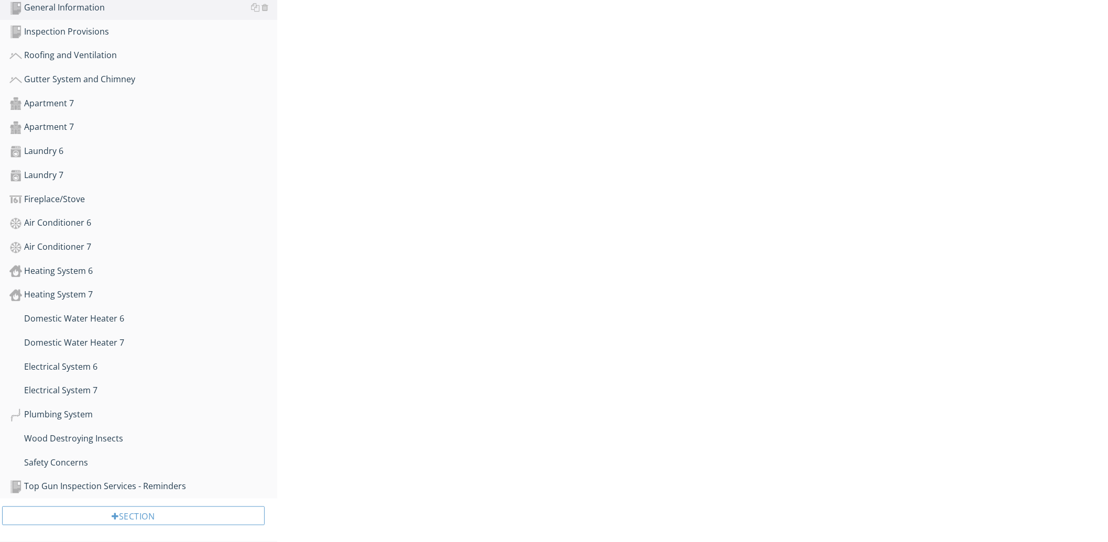
scroll to position [135, 0]
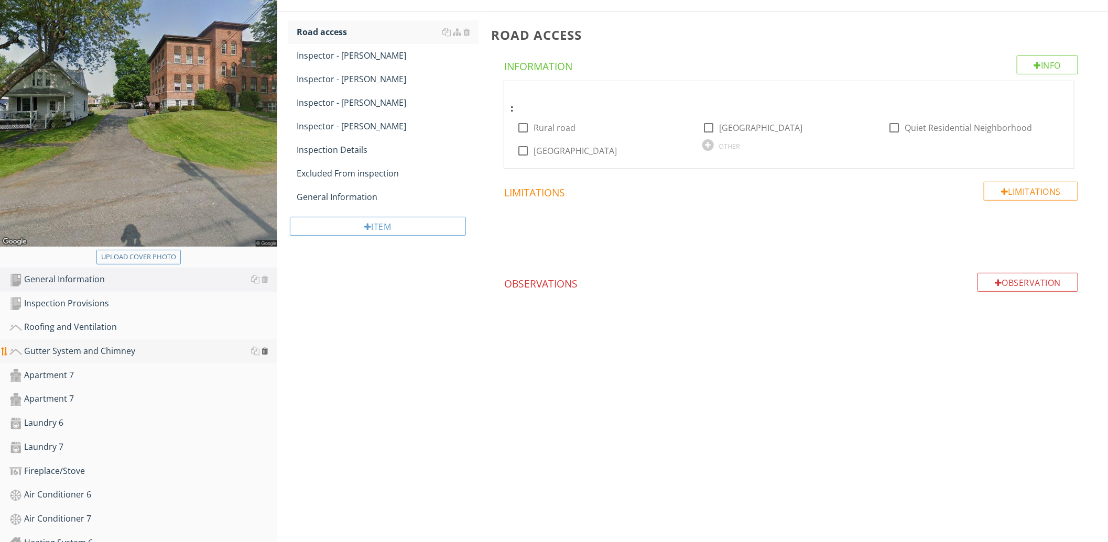
click at [265, 348] on div at bounding box center [265, 351] width 7 height 8
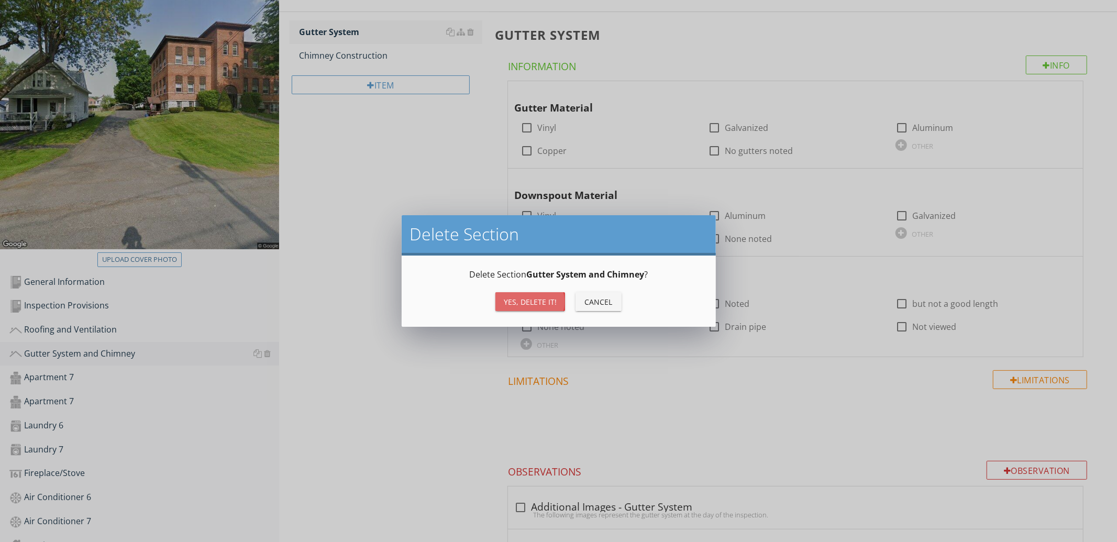
click at [528, 295] on button "Yes, Delete it!" at bounding box center [531, 301] width 70 height 19
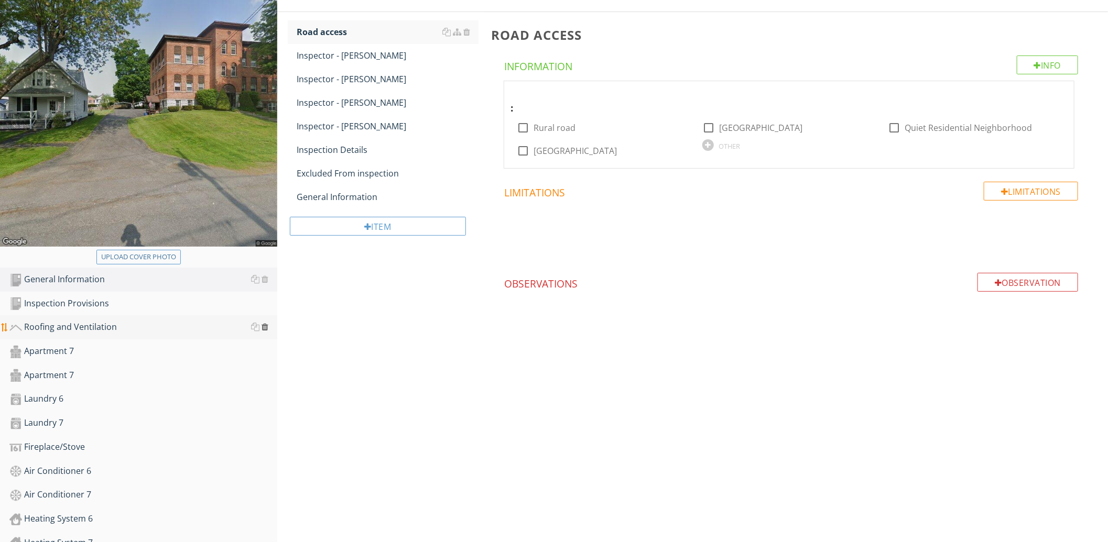
click at [266, 325] on div at bounding box center [265, 327] width 7 height 8
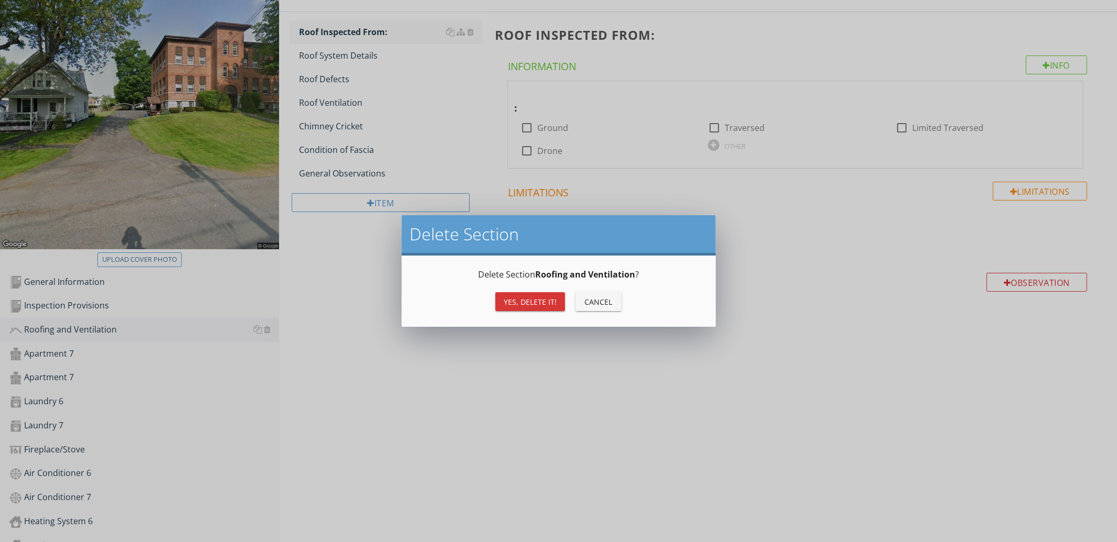
click at [524, 302] on div "Yes, Delete it!" at bounding box center [530, 302] width 53 height 11
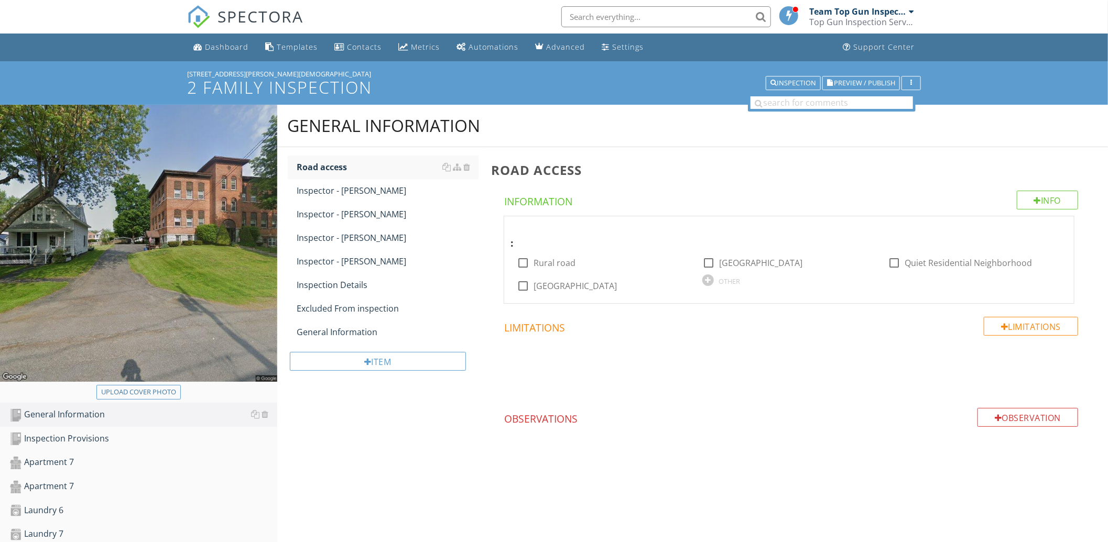
click at [266, 14] on span "SPECTORA" at bounding box center [260, 16] width 86 height 22
